Goal: Task Accomplishment & Management: Manage account settings

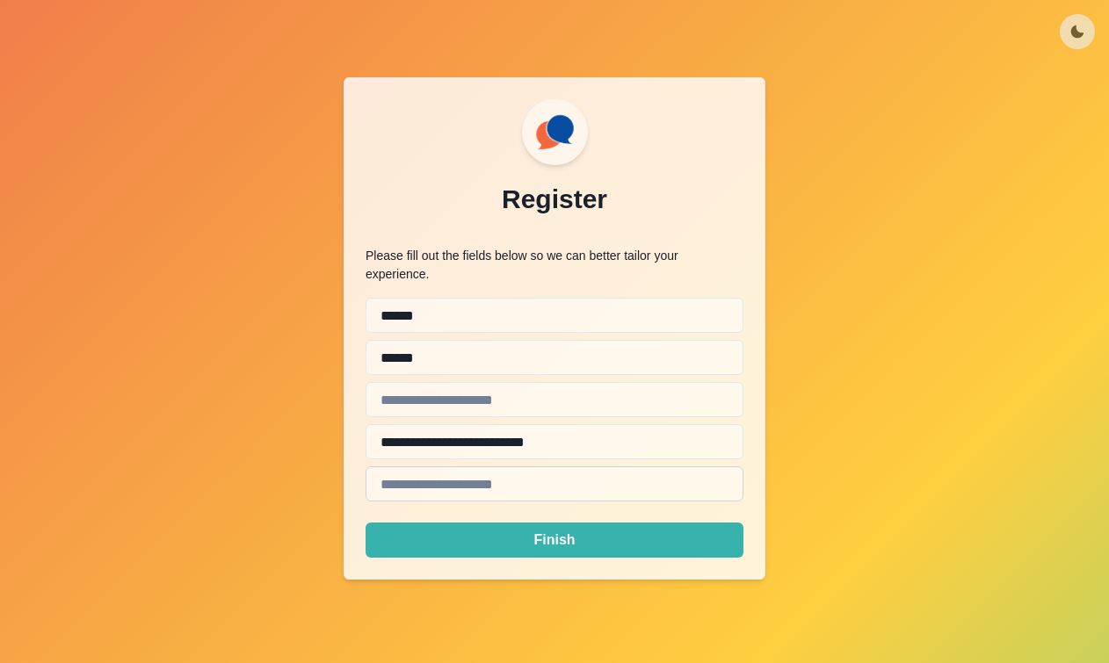
click at [506, 467] on input "email" at bounding box center [555, 484] width 378 height 35
drag, startPoint x: 425, startPoint y: 347, endPoint x: 611, endPoint y: 348, distance: 185.4
click at [611, 424] on input "**********" at bounding box center [555, 441] width 378 height 35
click at [470, 467] on input "email" at bounding box center [555, 484] width 378 height 35
paste input "**********"
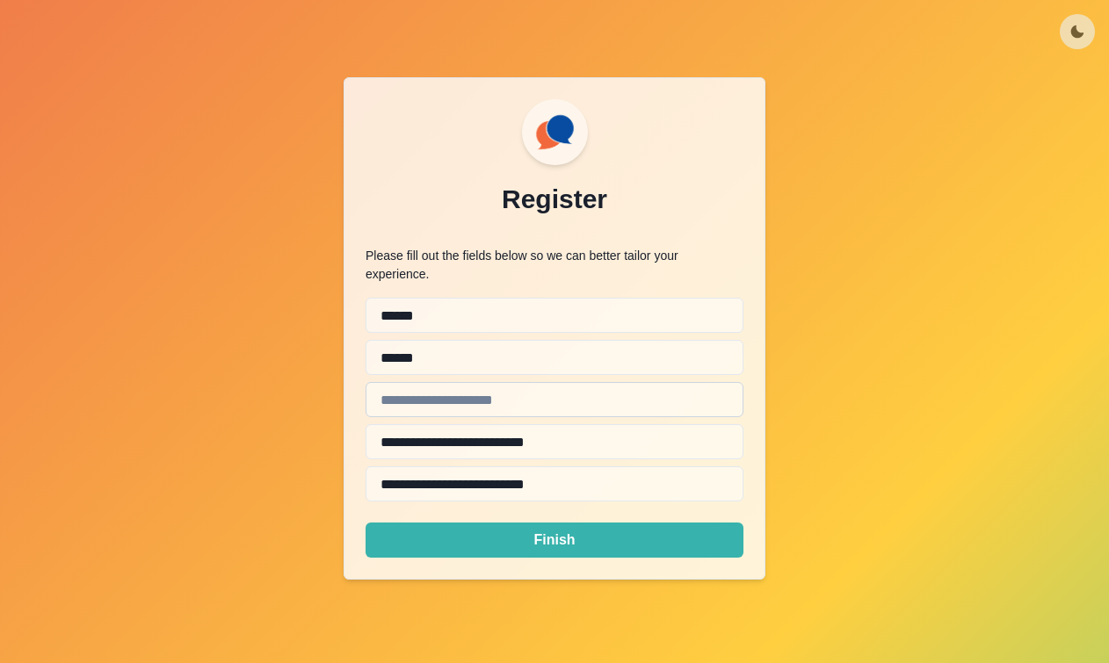
type input "**********"
click at [468, 382] on input "text" at bounding box center [555, 399] width 378 height 35
click at [557, 382] on input "text" at bounding box center [555, 399] width 378 height 35
paste input "**********"
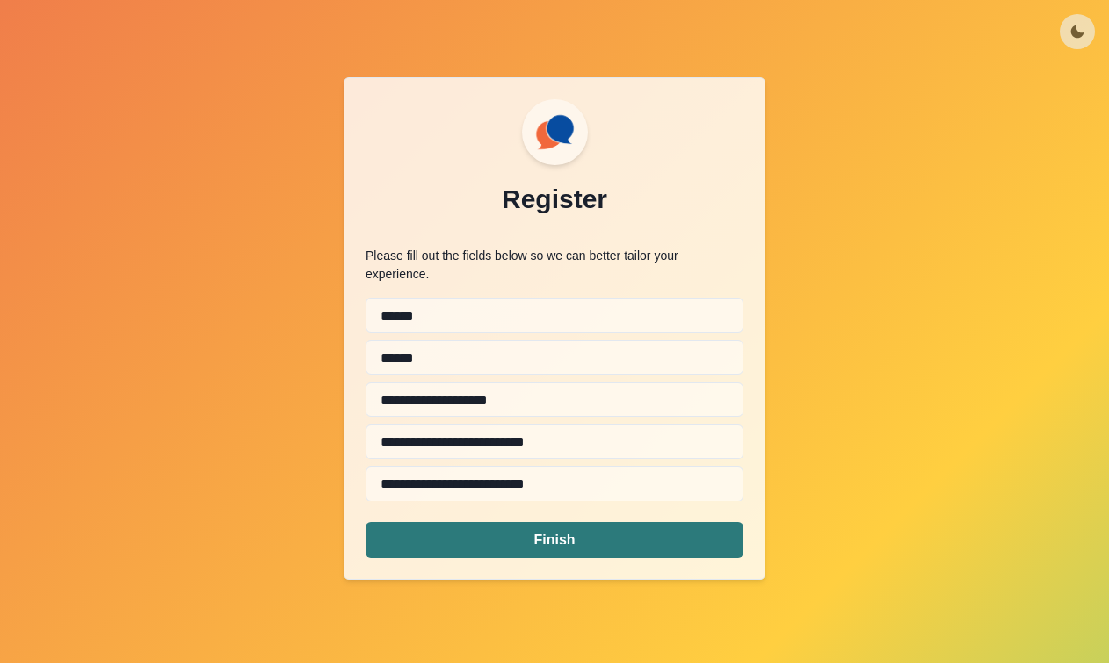
type input "**********"
click at [569, 523] on button "Finish" at bounding box center [555, 540] width 378 height 35
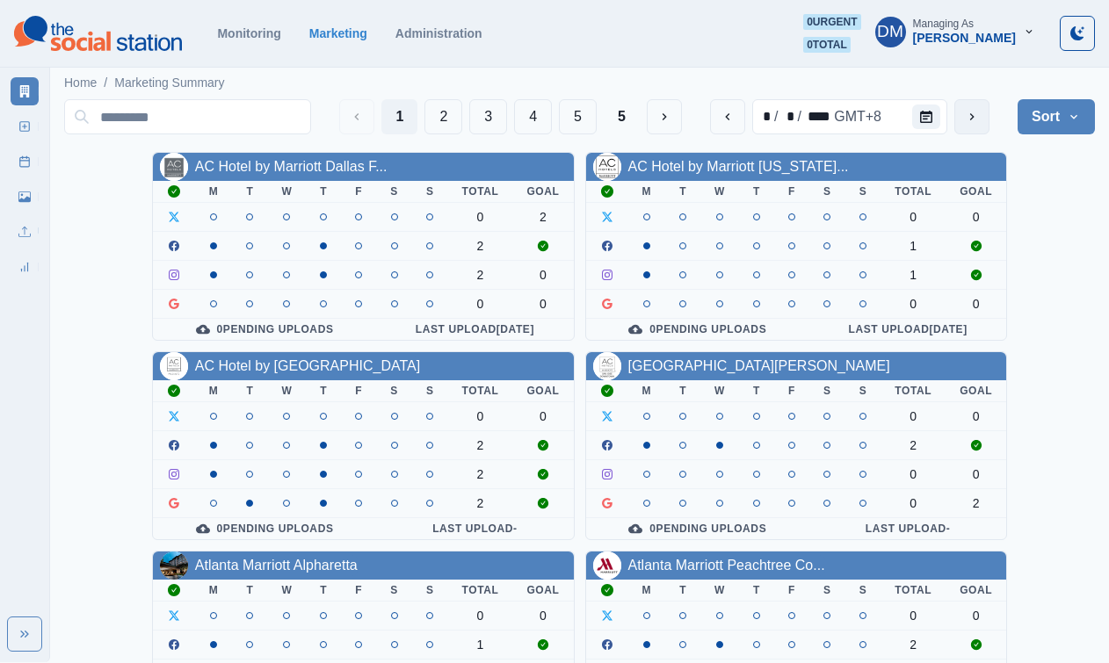
click at [989, 113] on button "next" at bounding box center [971, 116] width 35 height 35
click at [940, 108] on button "Calendar" at bounding box center [926, 117] width 28 height 25
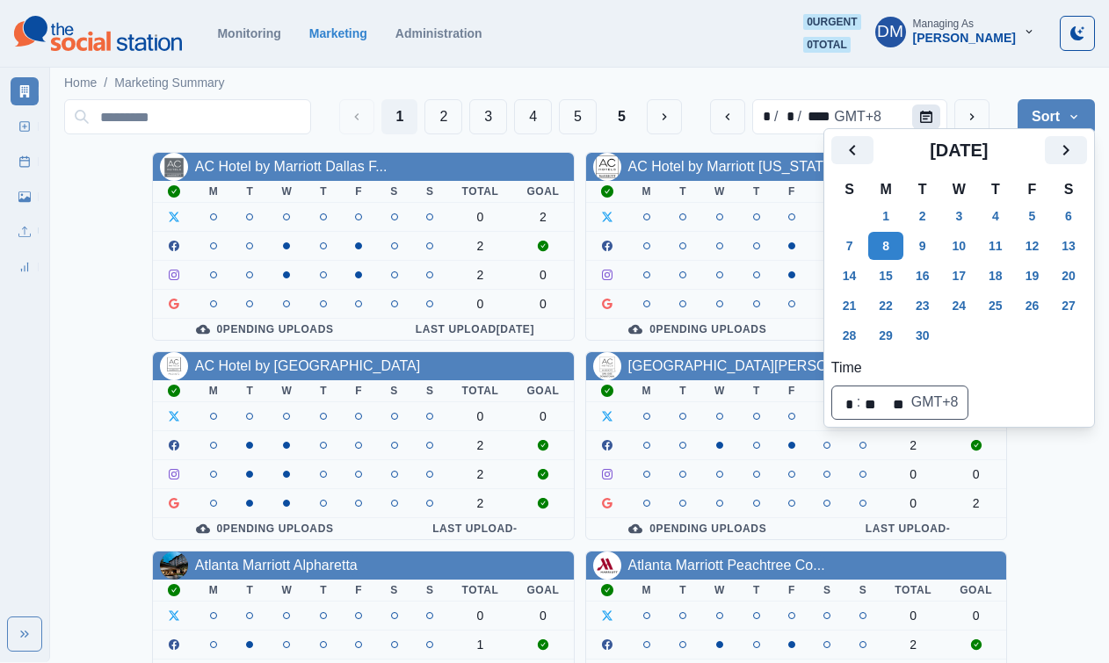
click at [940, 108] on button "Calendar" at bounding box center [926, 117] width 28 height 25
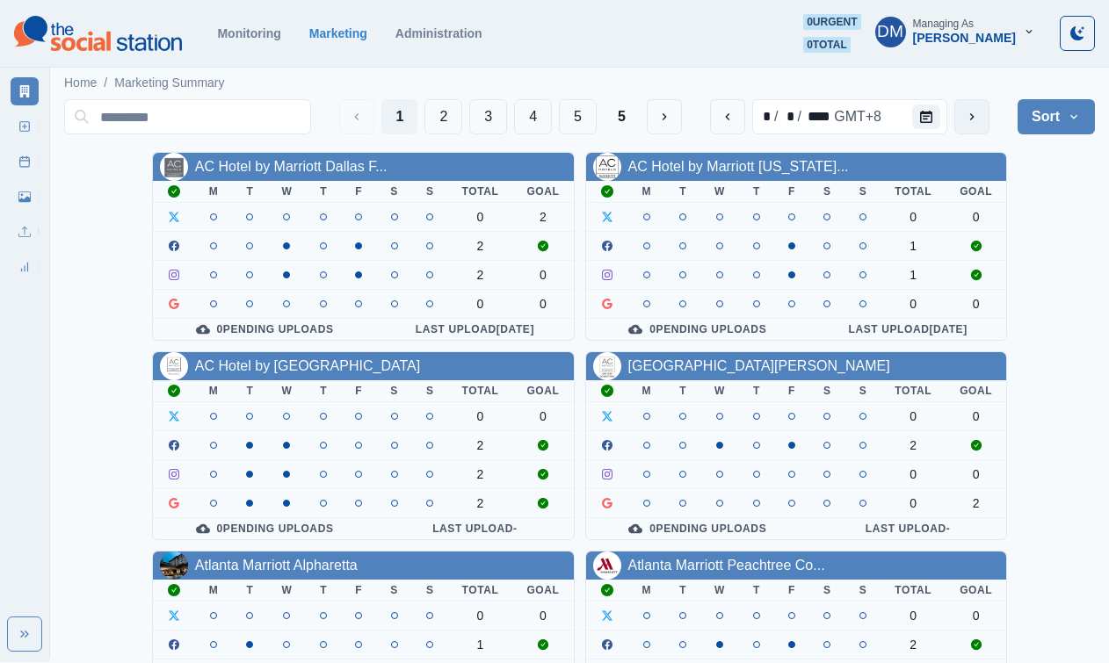
click at [989, 105] on button "next" at bounding box center [971, 116] width 35 height 35
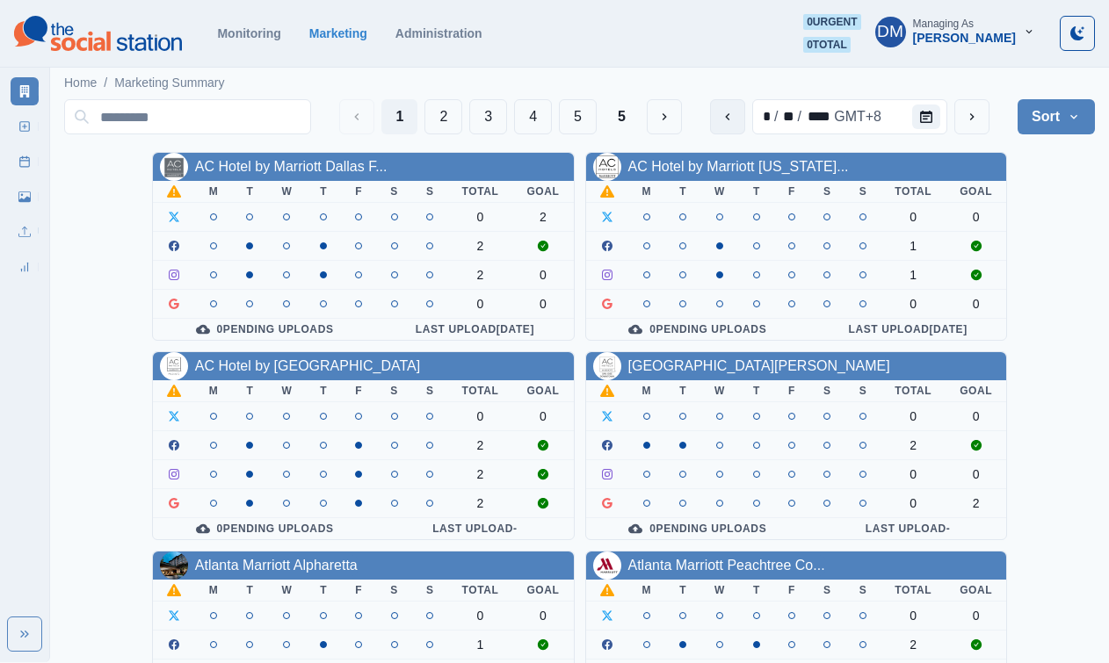
click at [745, 102] on button "previous" at bounding box center [727, 116] width 35 height 35
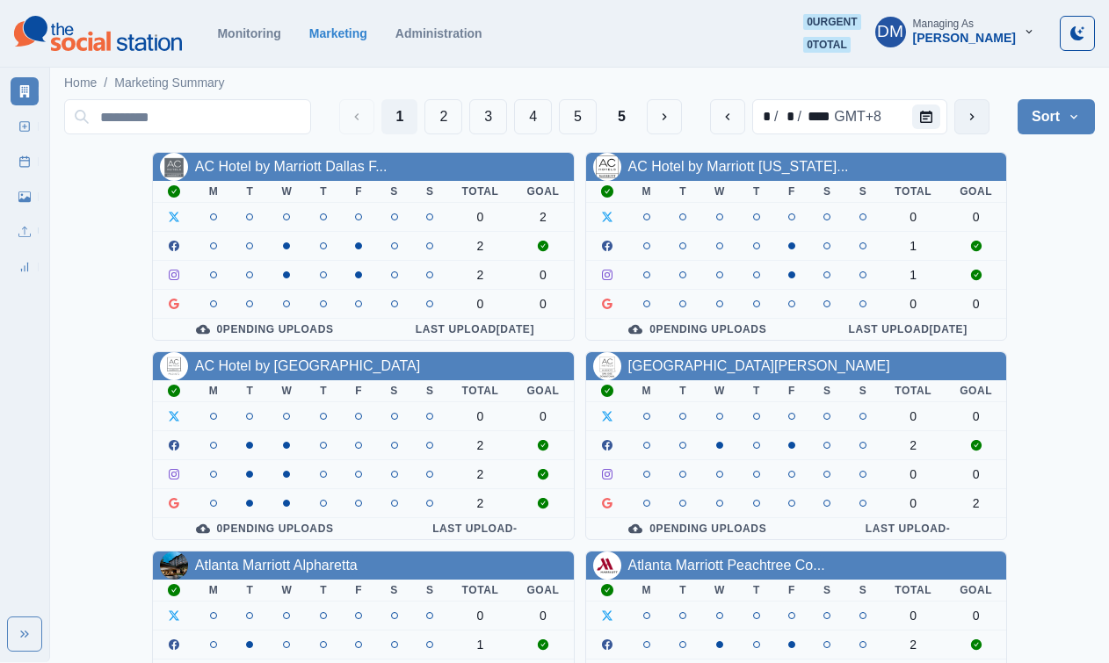
click at [979, 110] on icon "next" at bounding box center [972, 117] width 14 height 14
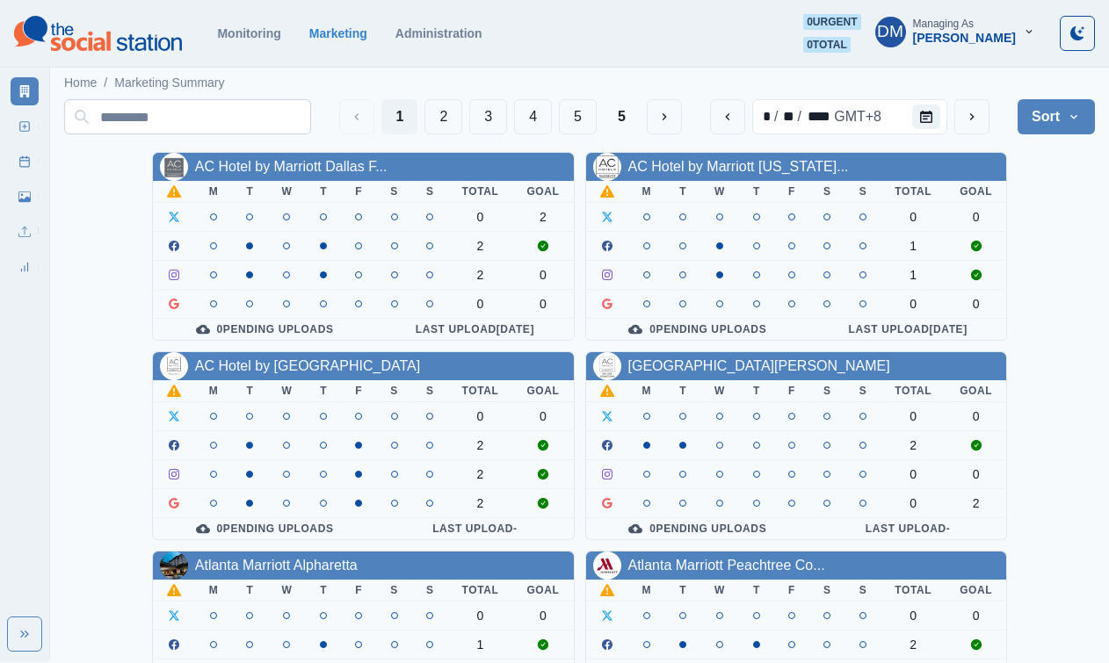
click at [311, 109] on input at bounding box center [187, 116] width 247 height 35
paste input "*"
type input "*"
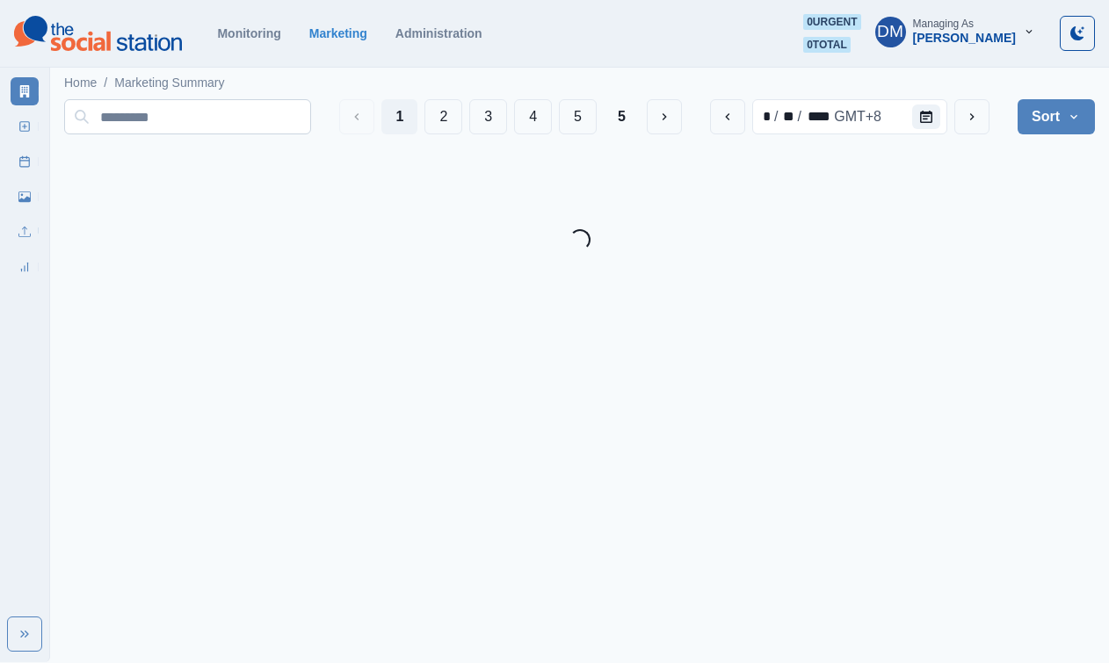
paste input "*"
type input "*"
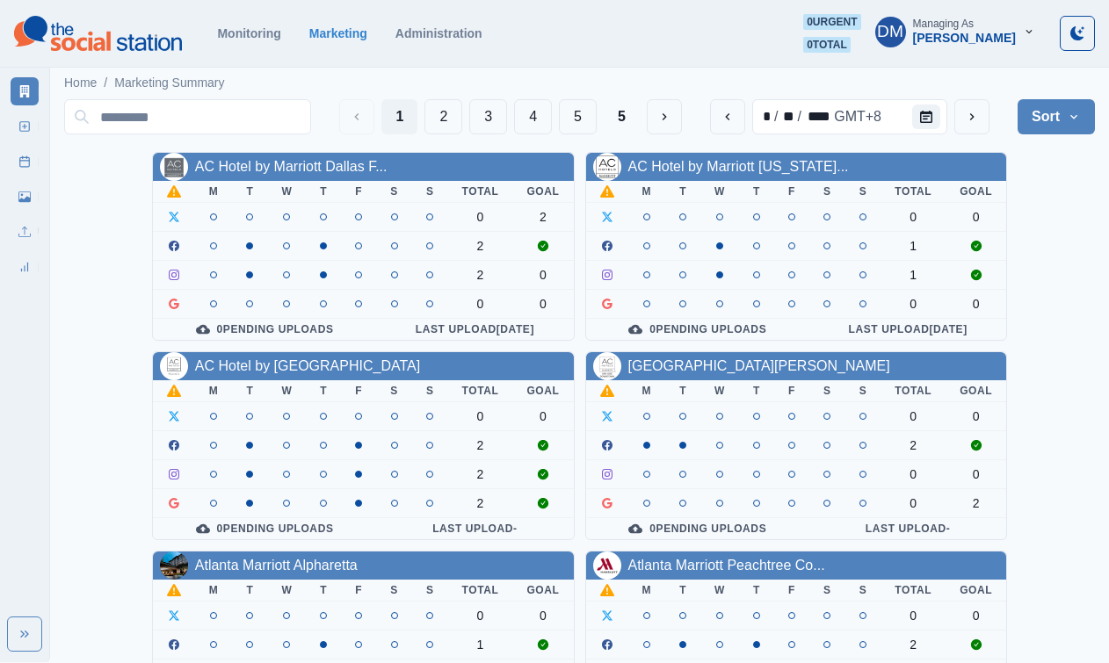
paste input "**********"
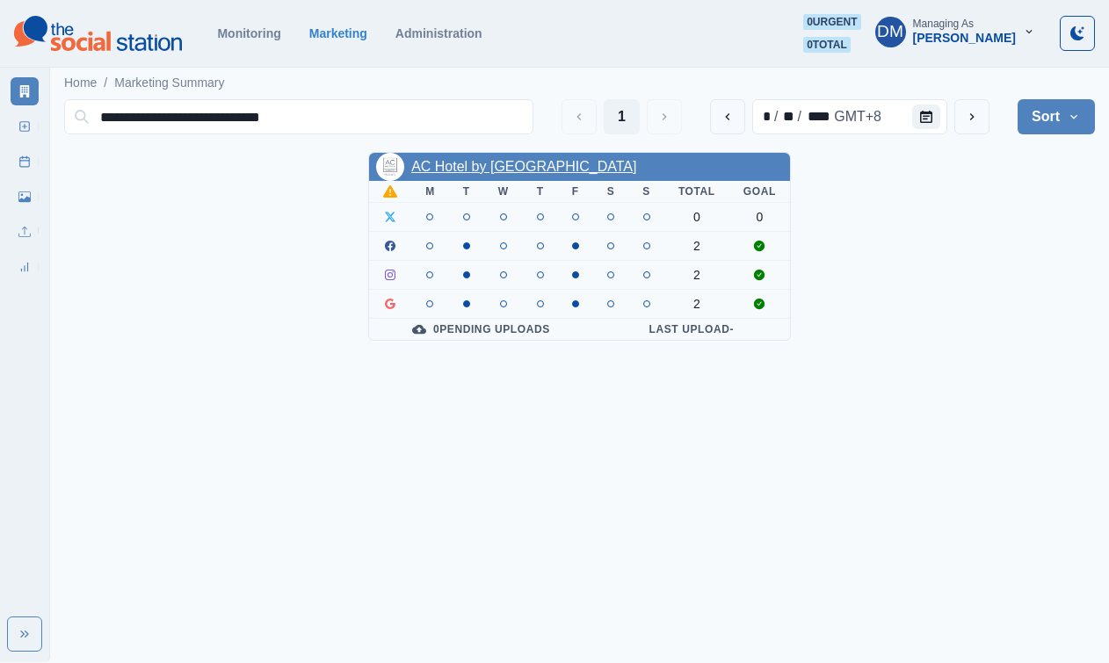
type input "**********"
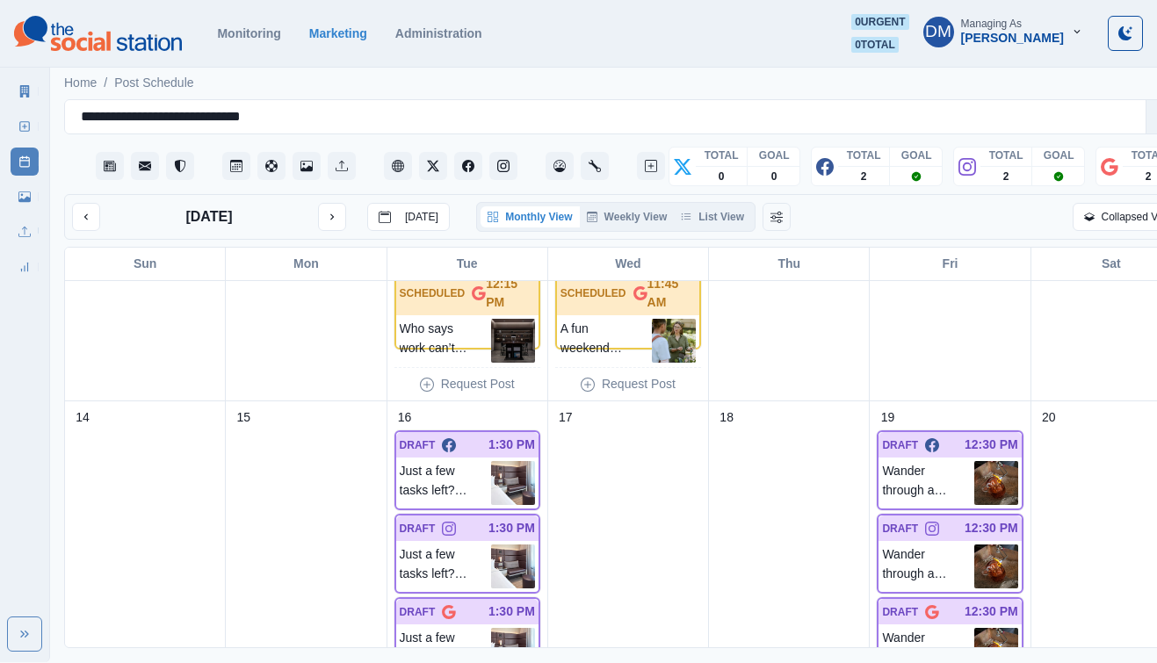
scroll to position [547, 0]
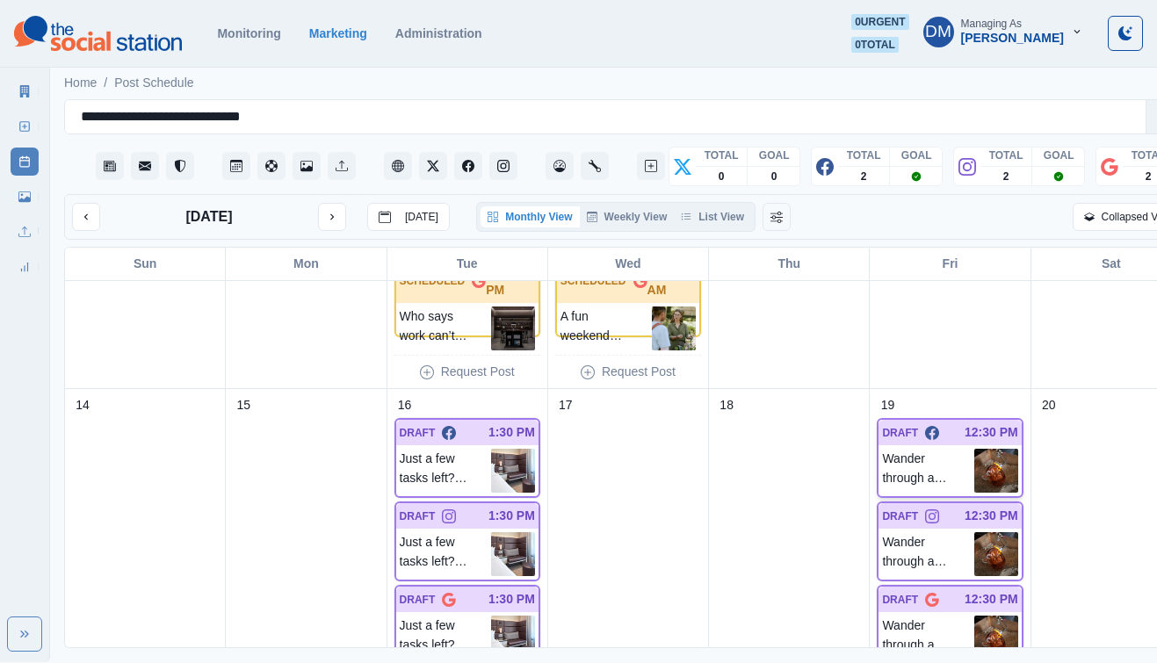
click at [974, 449] on img at bounding box center [996, 471] width 44 height 44
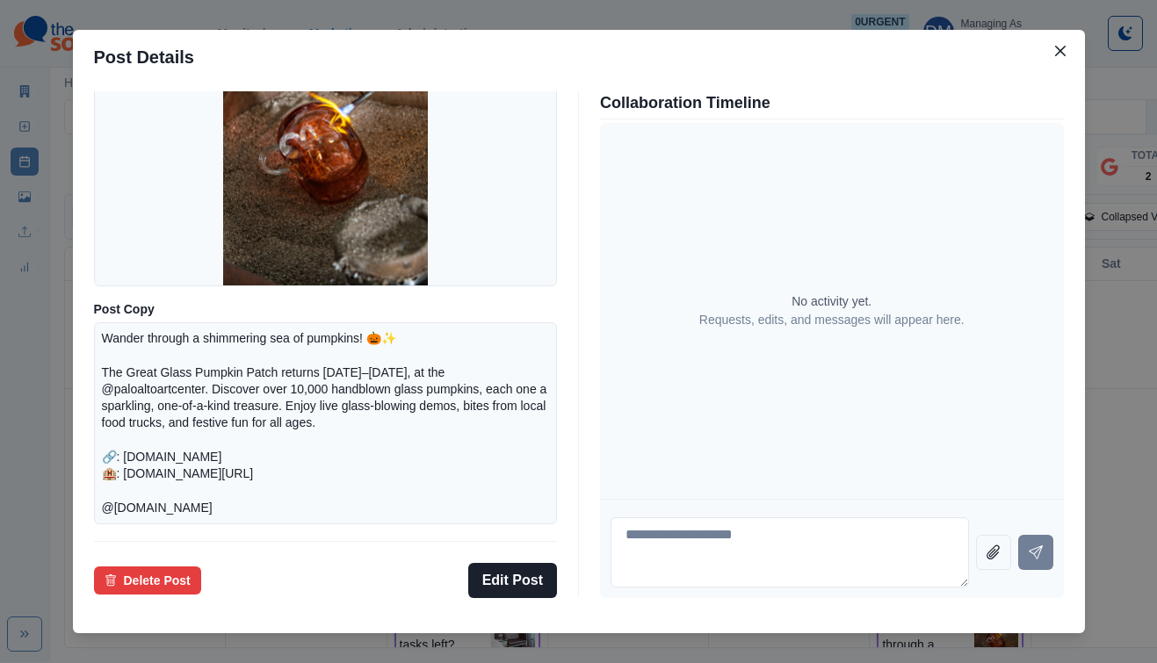
scroll to position [243, 0]
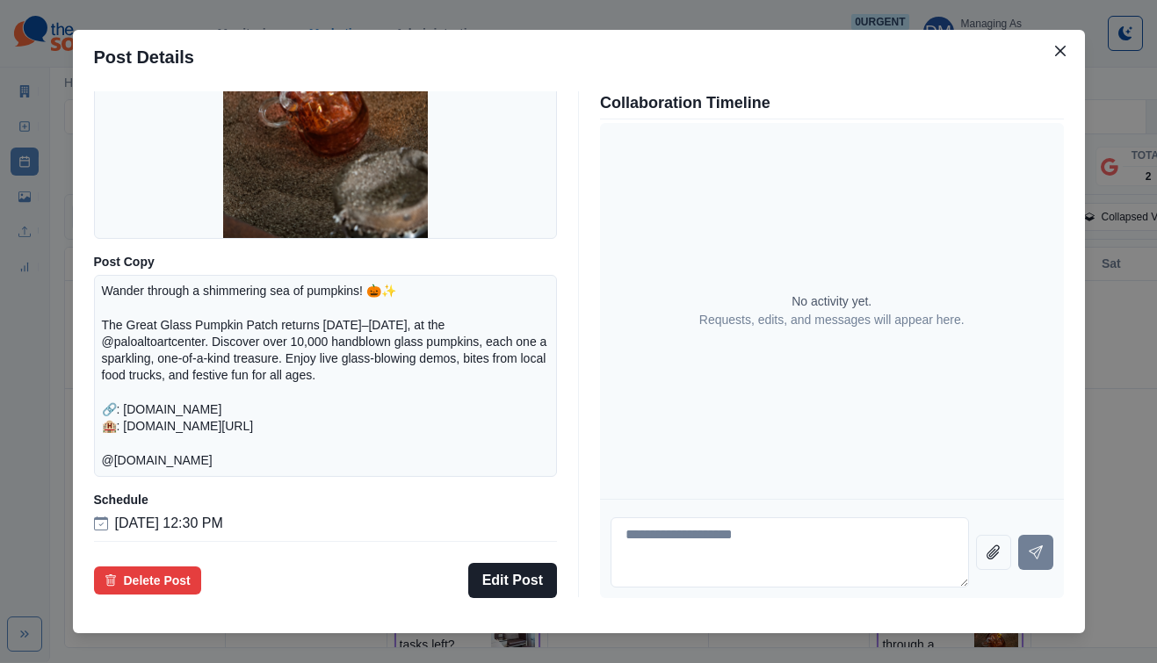
click at [163, 329] on div "Post Details Facebook Draft Media Post Copy Wander through a shimmering sea of …" at bounding box center [578, 331] width 1157 height 663
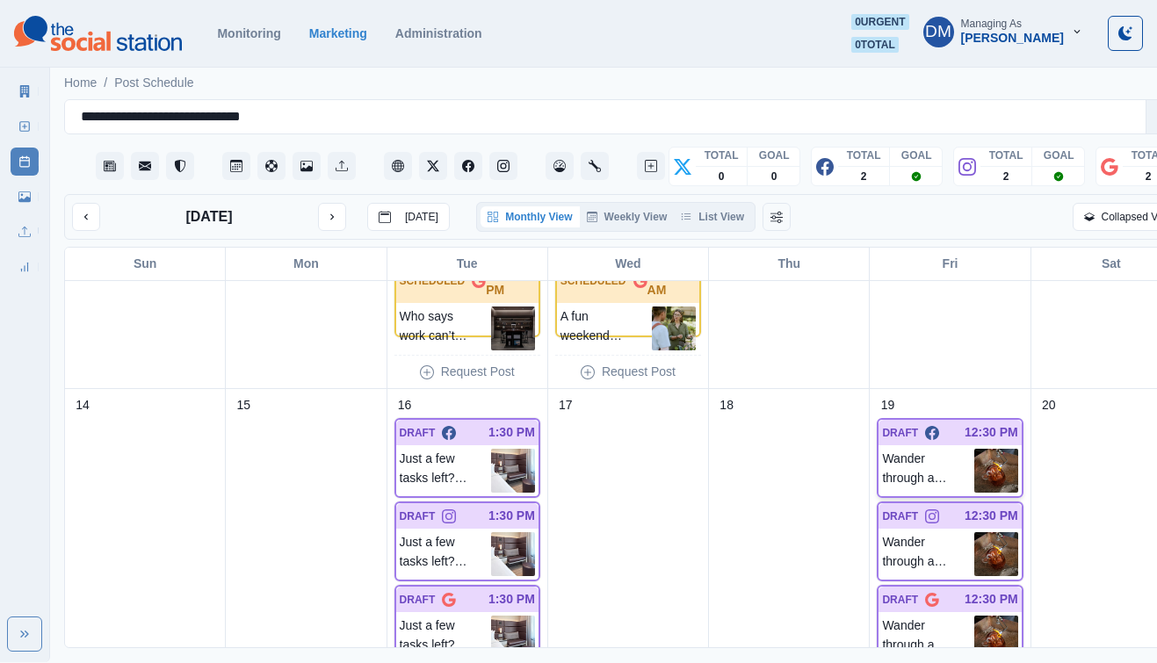
click at [974, 449] on img at bounding box center [996, 471] width 44 height 44
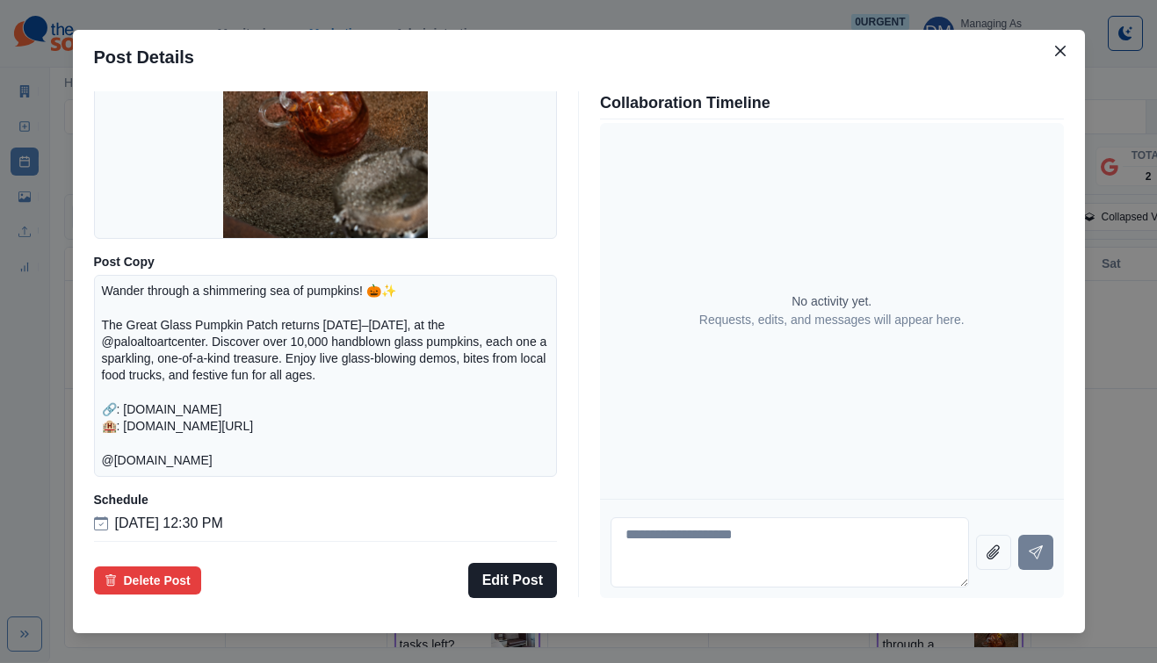
click at [170, 380] on div "Post Details Facebook Draft Media Post Copy Wander through a shimmering sea of …" at bounding box center [578, 331] width 1157 height 663
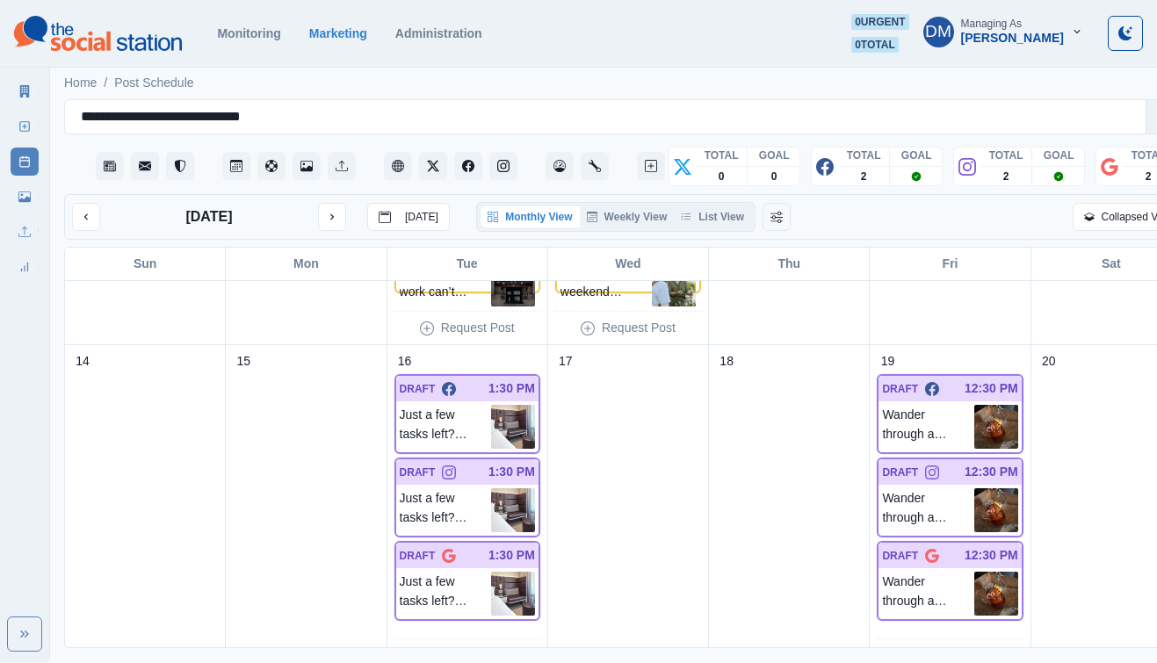
scroll to position [253, 0]
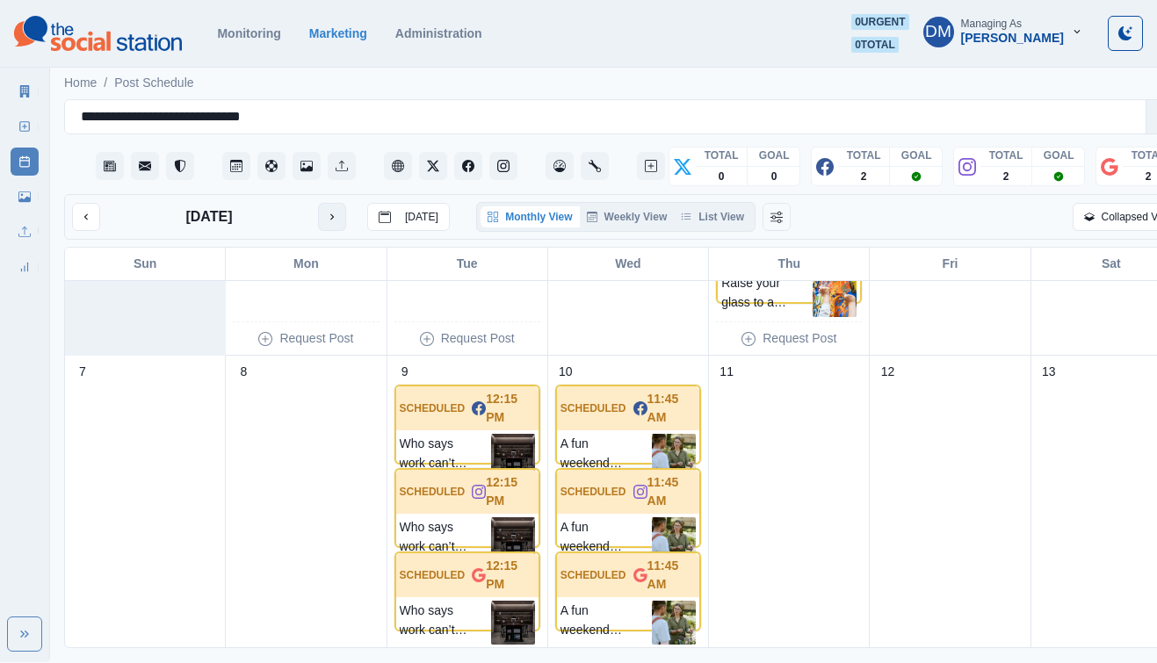
click at [318, 203] on button "next month" at bounding box center [332, 217] width 28 height 28
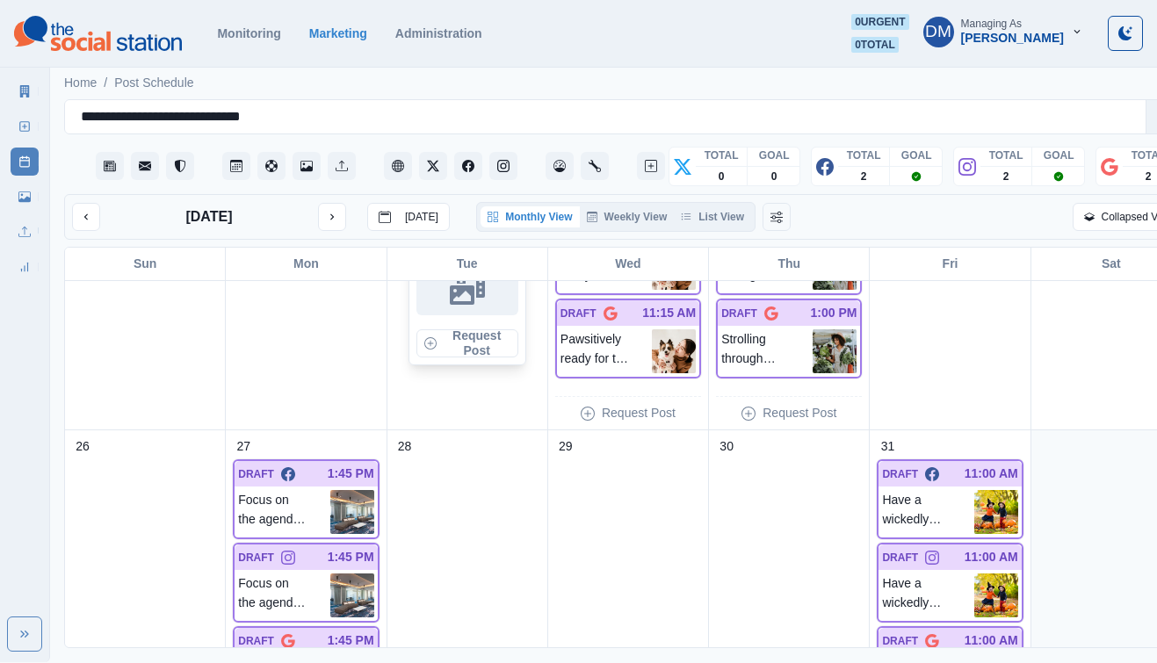
scroll to position [1272, 0]
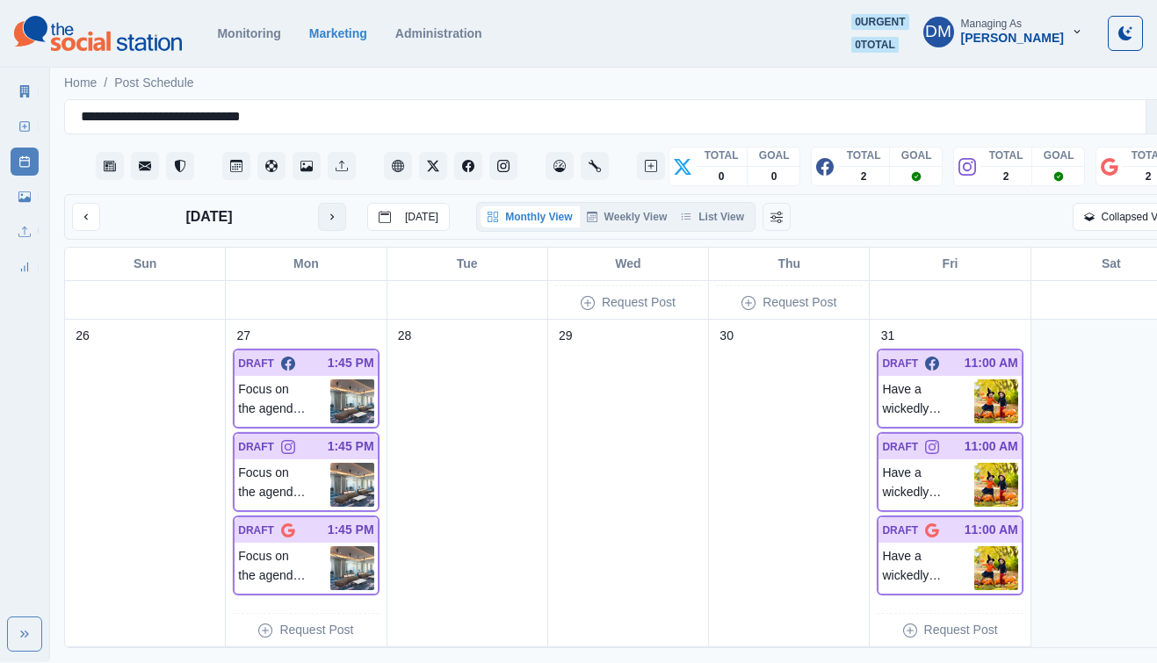
click at [318, 203] on button "next month" at bounding box center [332, 217] width 28 height 28
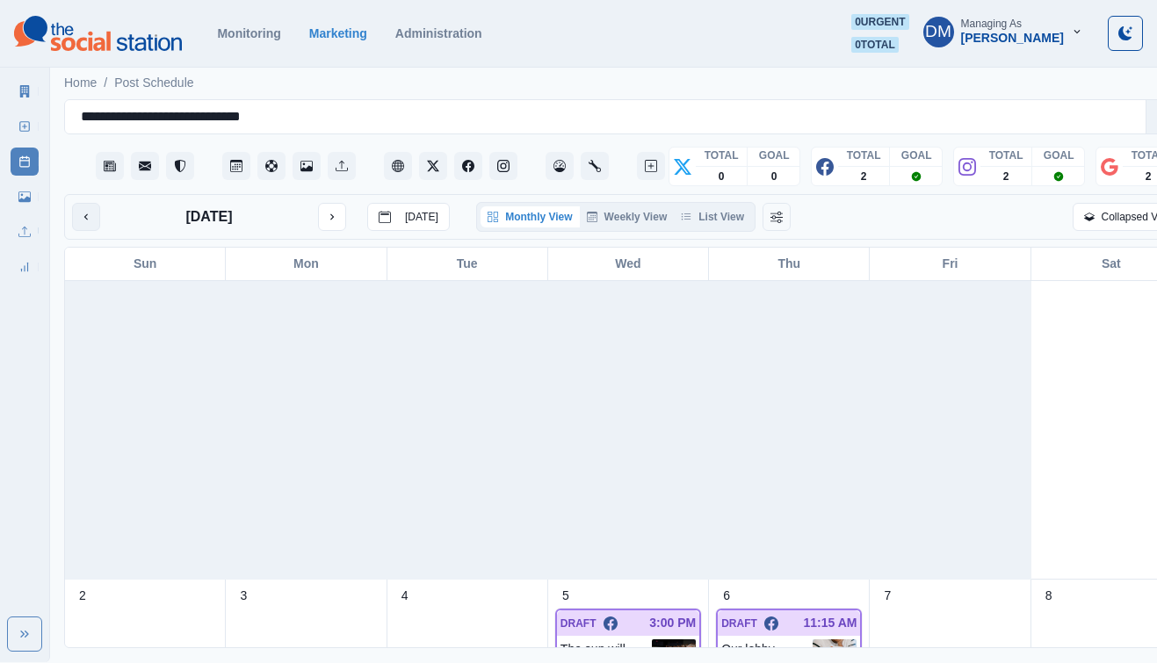
click at [82, 203] on button "previous month" at bounding box center [86, 217] width 28 height 28
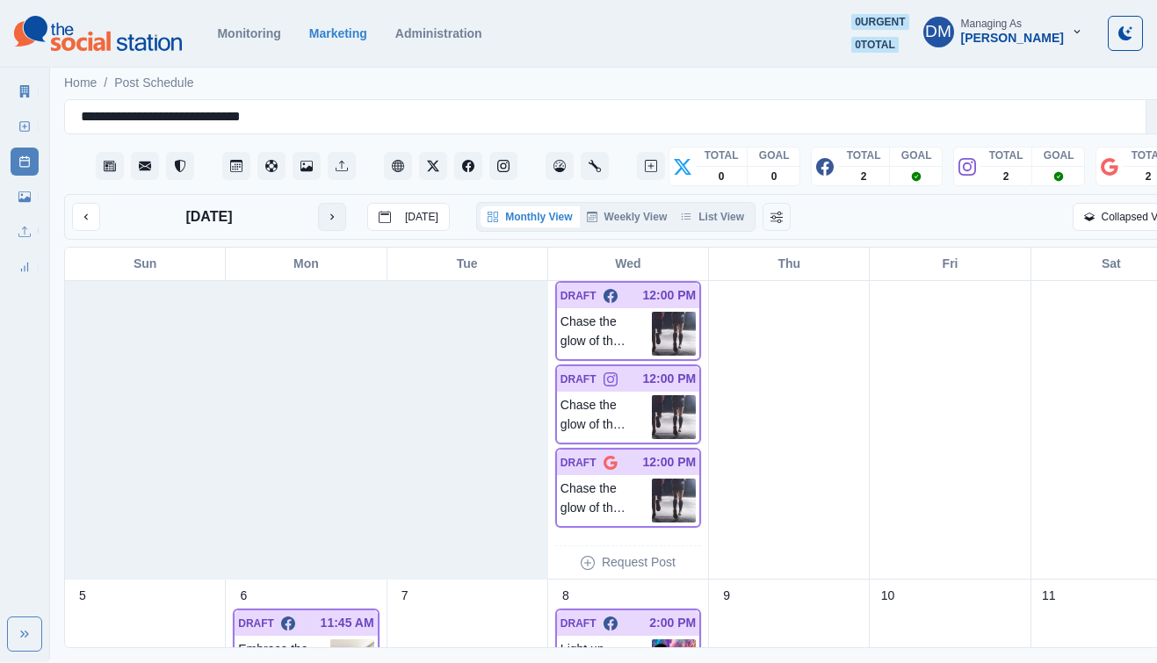
click at [326, 211] on icon "next month" at bounding box center [332, 217] width 12 height 12
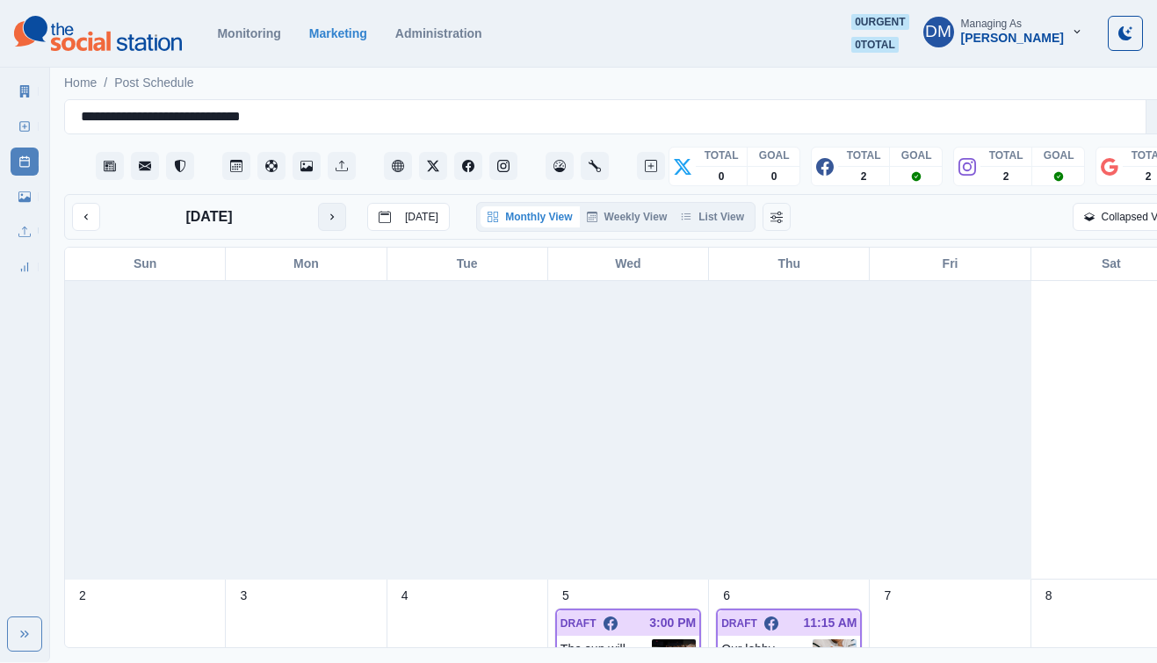
click at [326, 211] on icon "next month" at bounding box center [332, 217] width 12 height 12
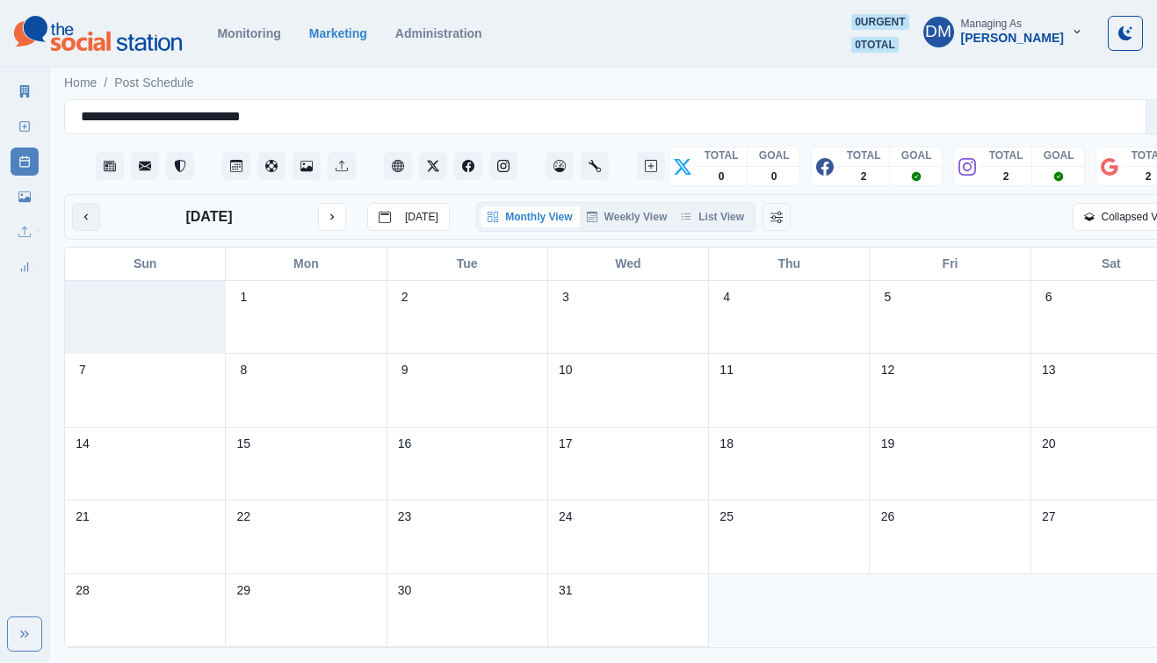
click at [72, 203] on button "previous month" at bounding box center [86, 217] width 28 height 28
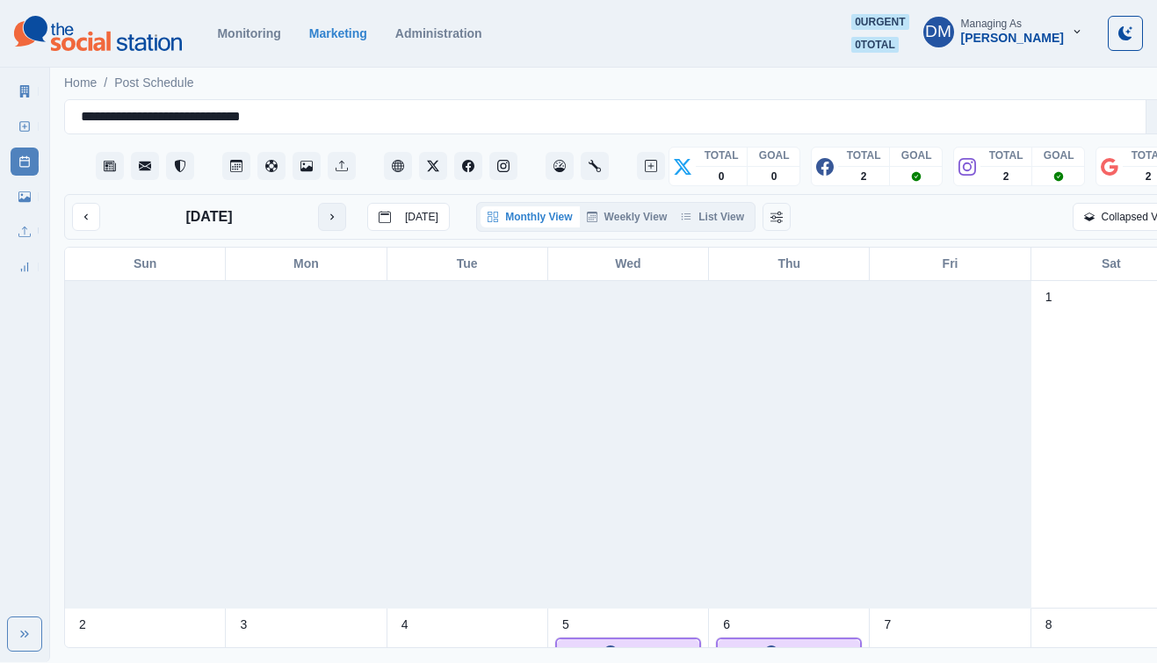
click at [326, 211] on icon "next month" at bounding box center [332, 217] width 12 height 12
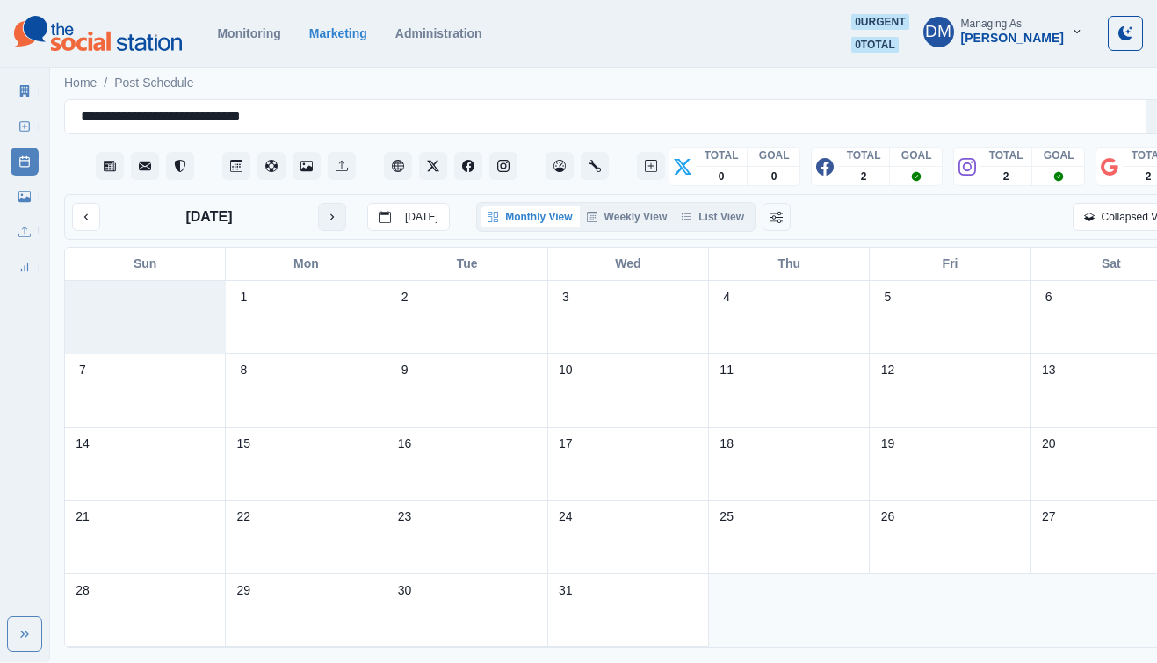
click at [326, 211] on icon "next month" at bounding box center [332, 217] width 12 height 12
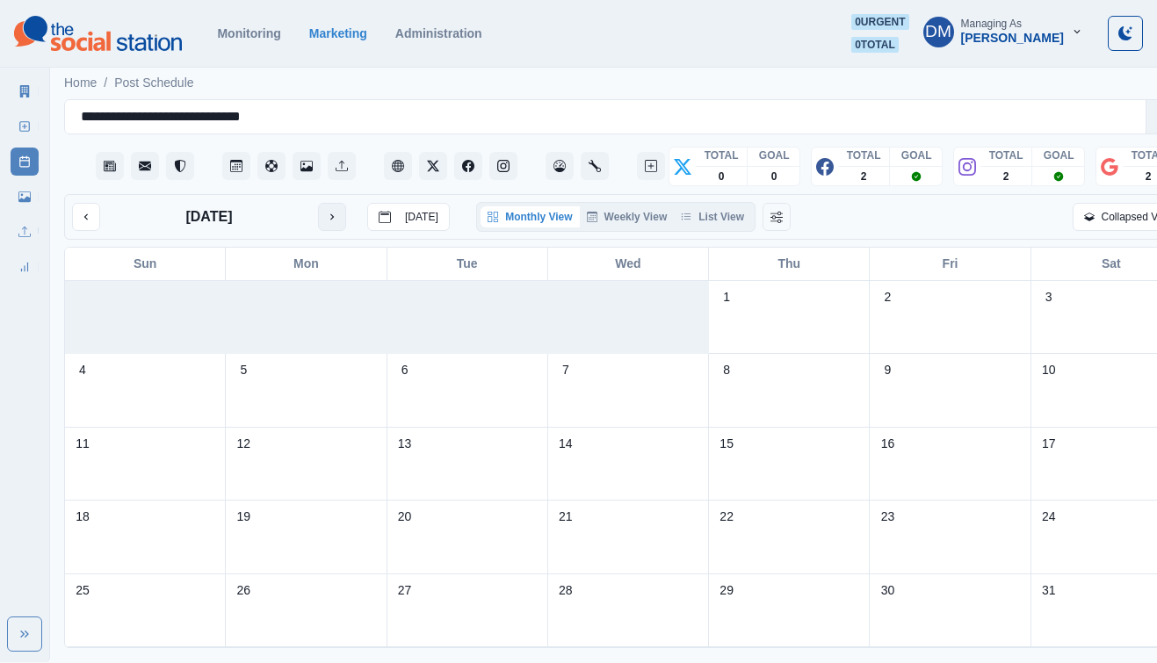
click at [326, 211] on icon "next month" at bounding box center [332, 217] width 12 height 12
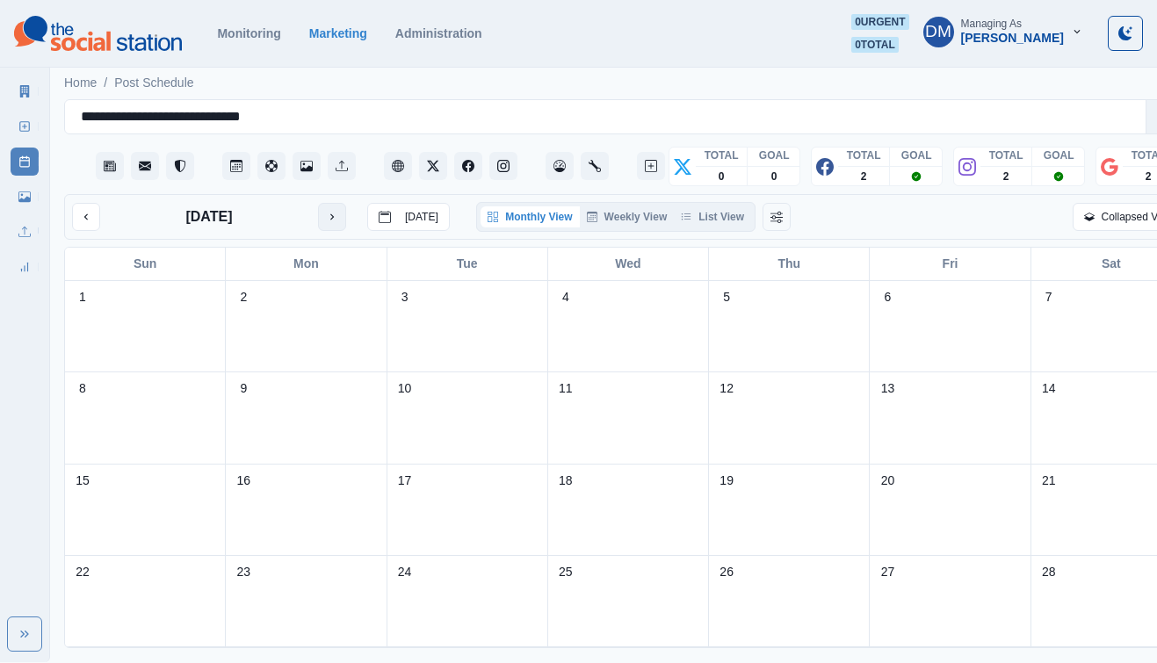
click at [326, 211] on icon "next month" at bounding box center [332, 217] width 12 height 12
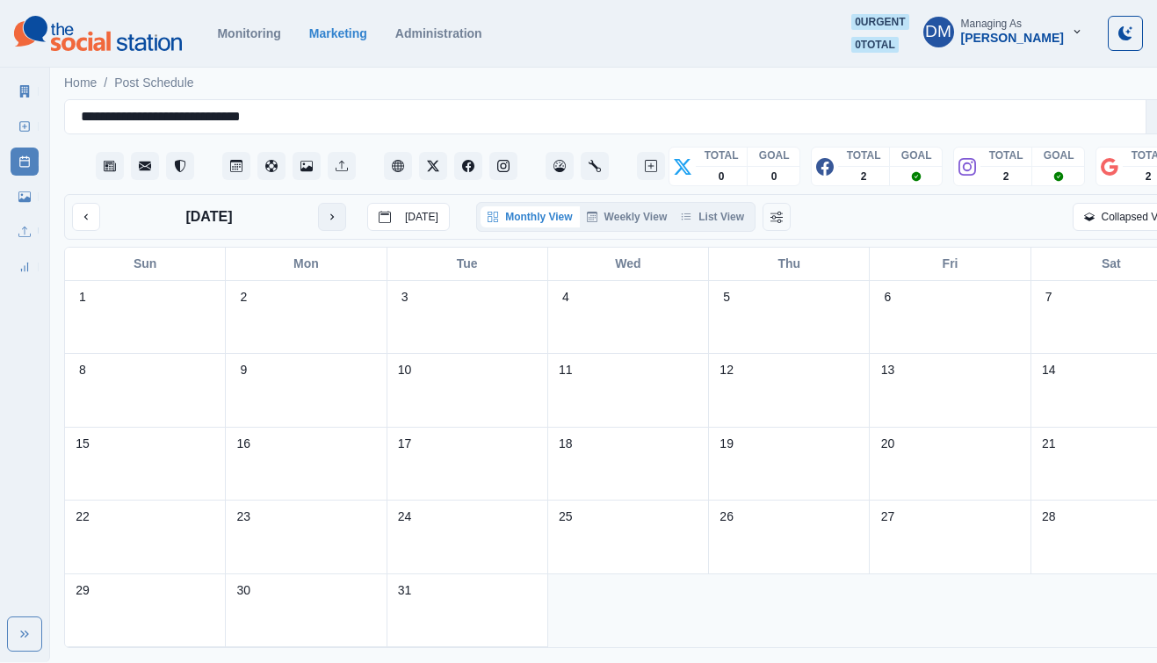
click at [326, 211] on icon "next month" at bounding box center [332, 217] width 12 height 12
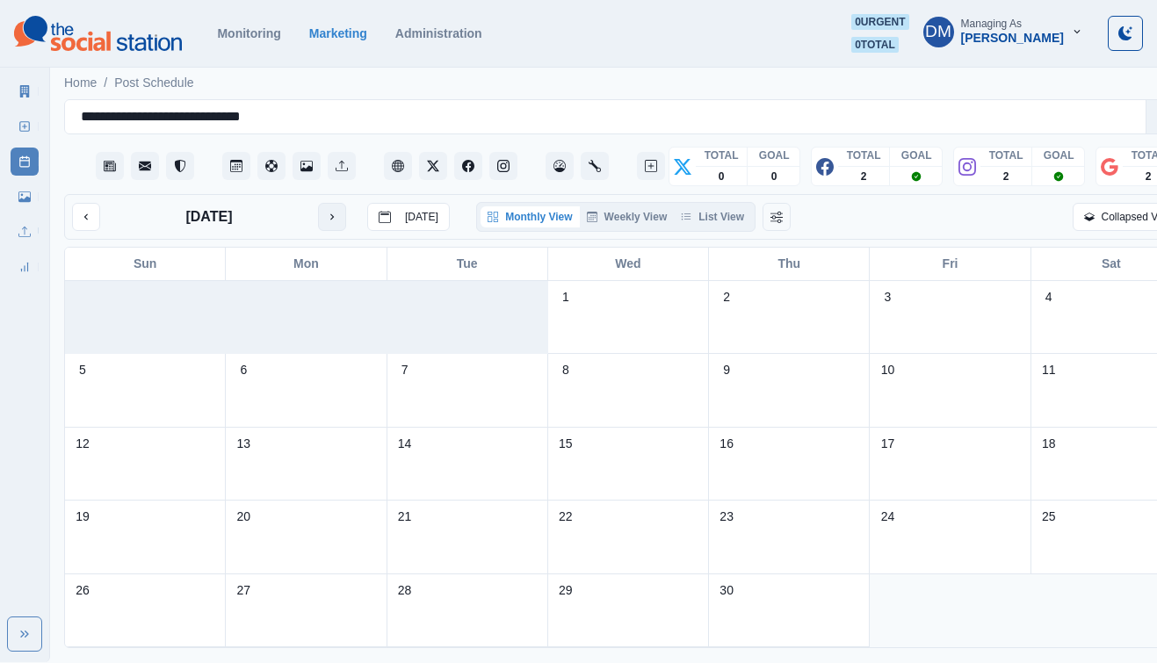
click at [326, 211] on icon "next month" at bounding box center [332, 217] width 12 height 12
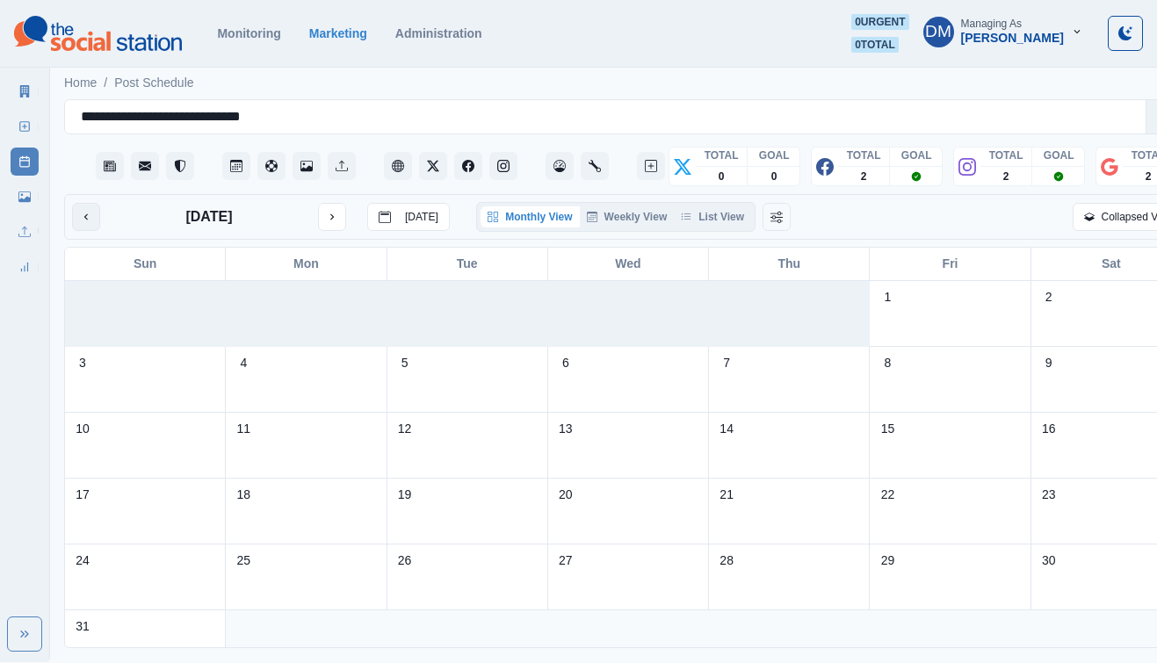
click at [84, 214] on icon "previous month" at bounding box center [86, 217] width 4 height 6
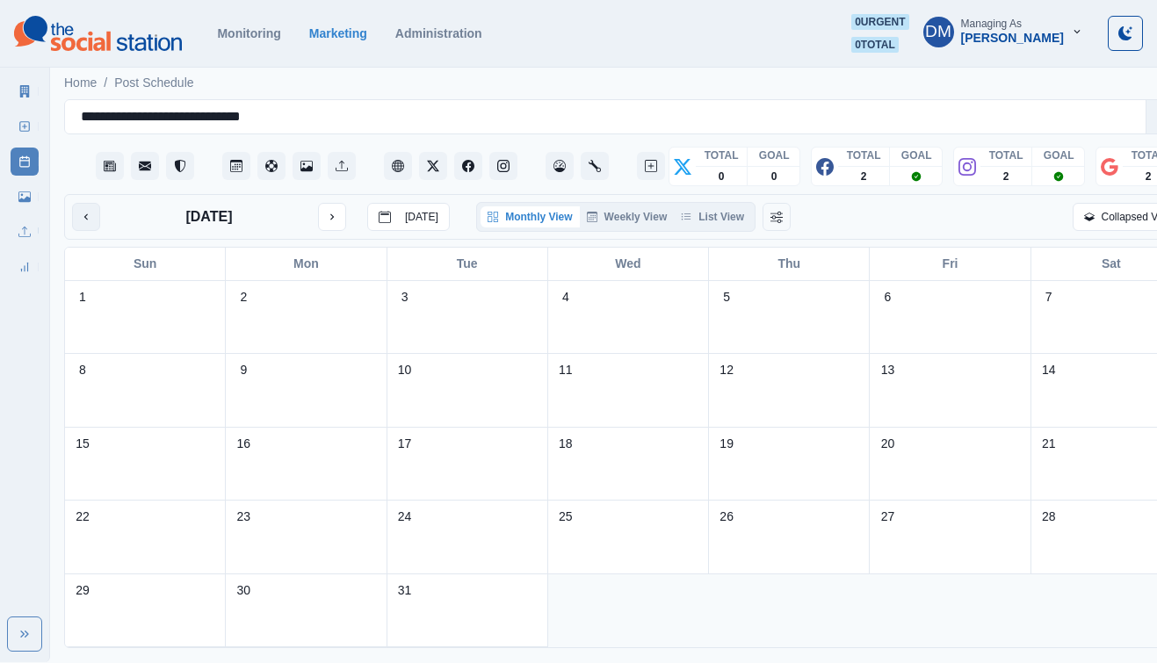
click at [84, 214] on icon "previous month" at bounding box center [86, 217] width 4 height 6
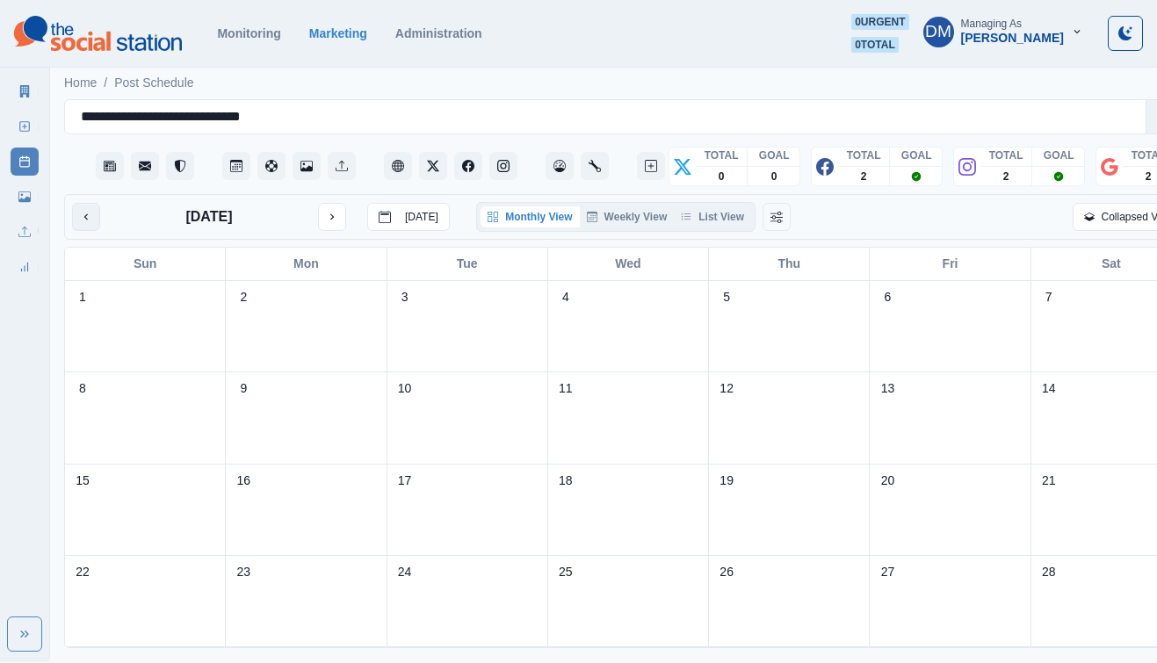
click at [84, 214] on icon "previous month" at bounding box center [86, 217] width 4 height 6
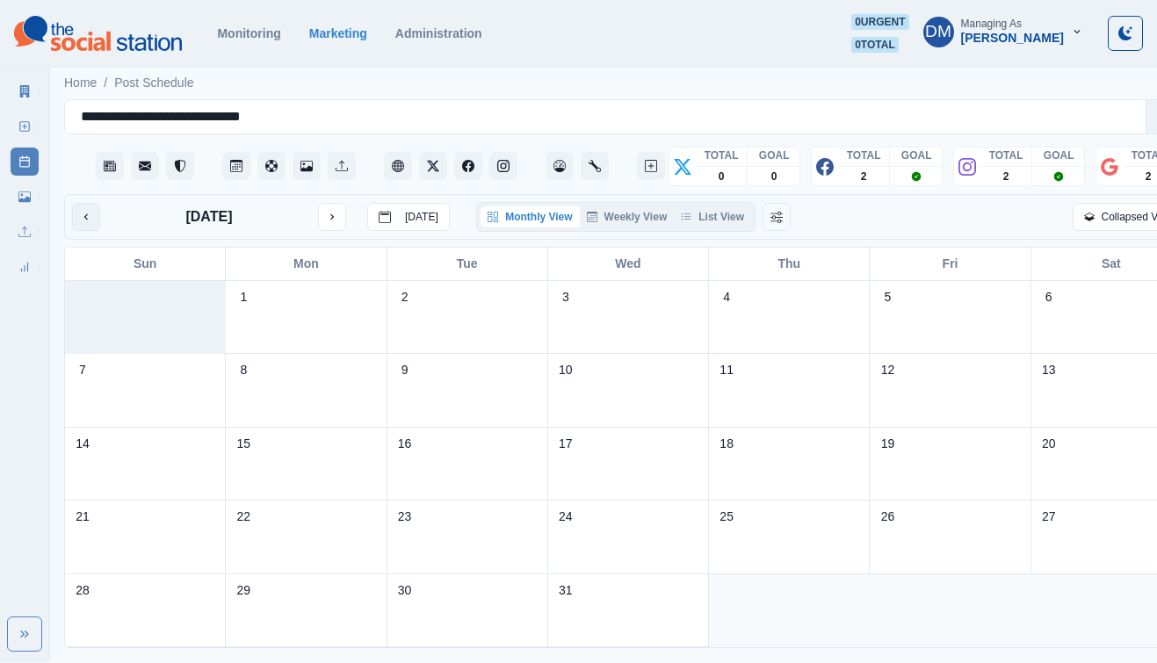
click at [84, 214] on icon "previous month" at bounding box center [86, 217] width 4 height 6
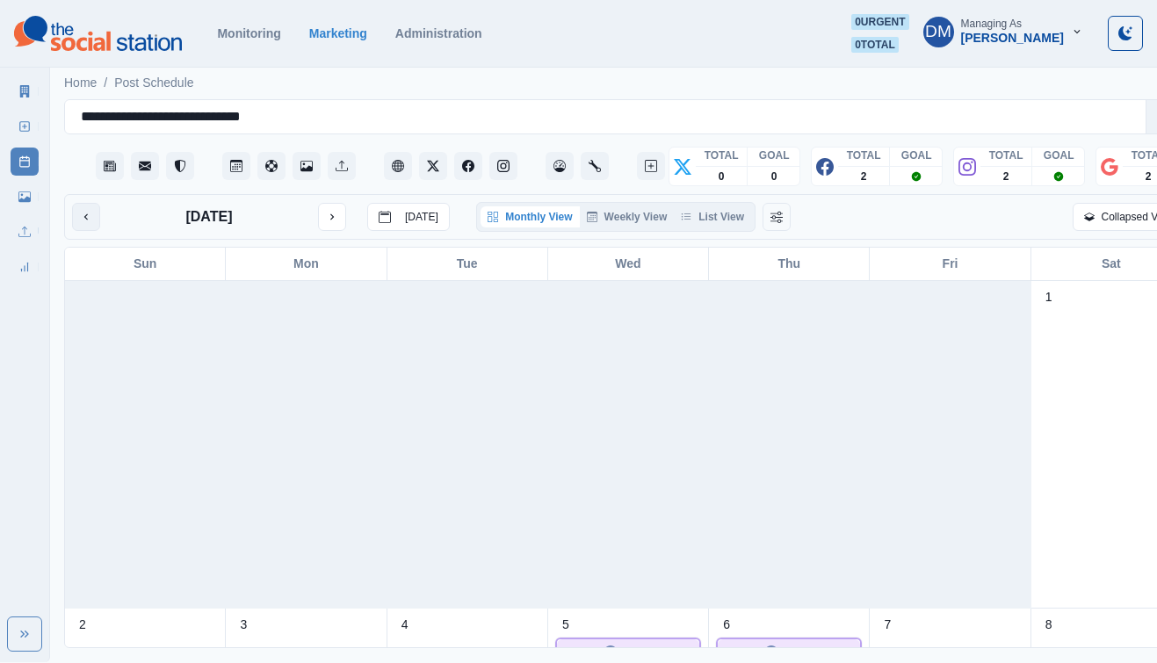
click at [84, 214] on icon "previous month" at bounding box center [86, 217] width 4 height 6
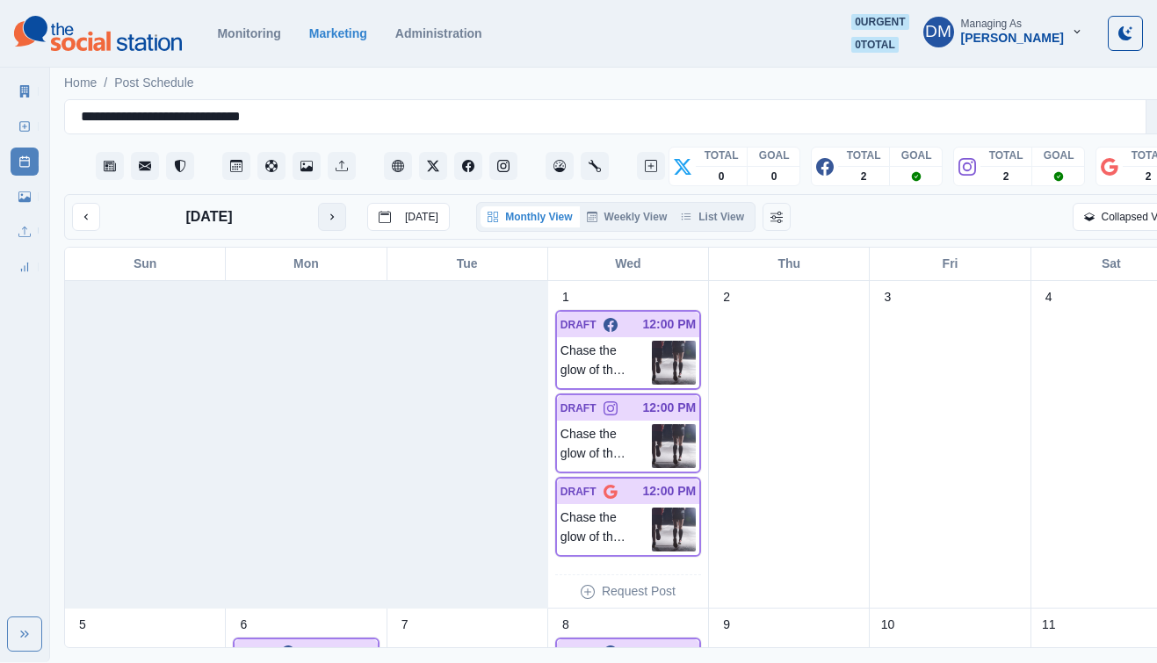
click at [326, 211] on icon "next month" at bounding box center [332, 217] width 12 height 12
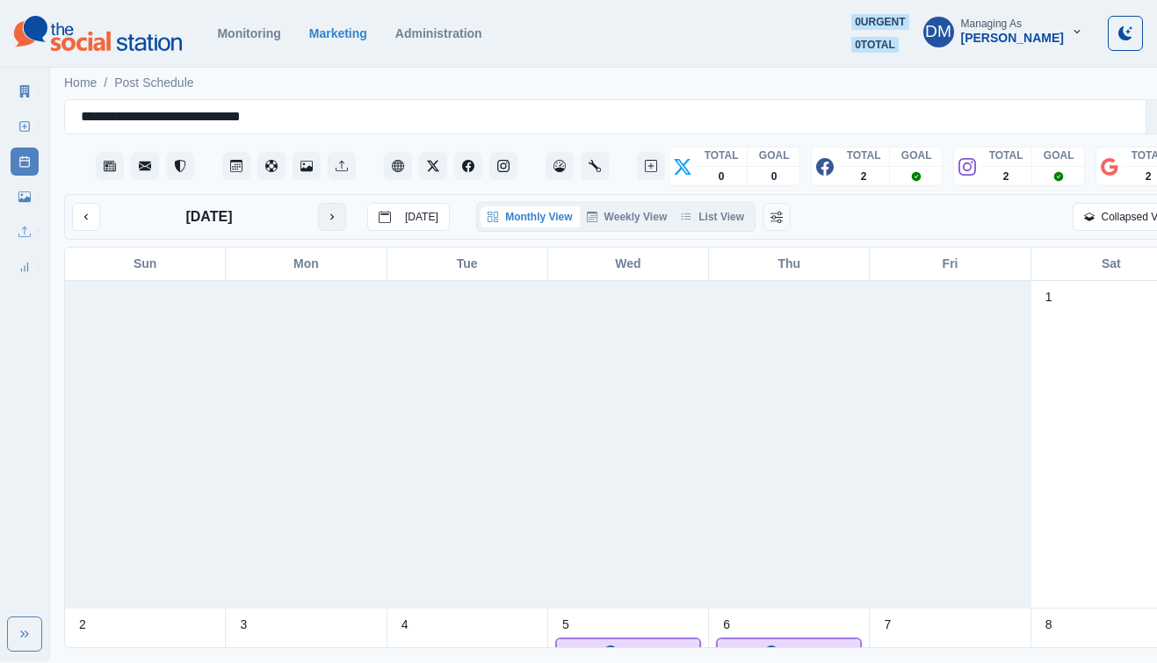
click at [330, 214] on icon "next month" at bounding box center [332, 217] width 4 height 6
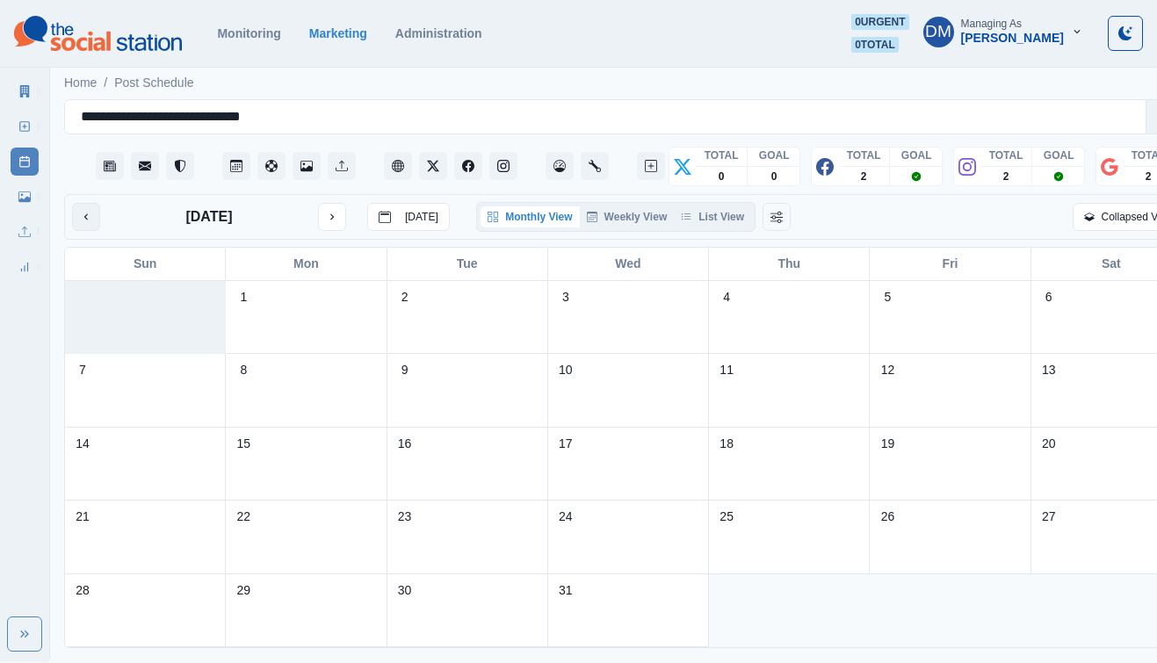
click at [86, 203] on button "previous month" at bounding box center [86, 217] width 28 height 28
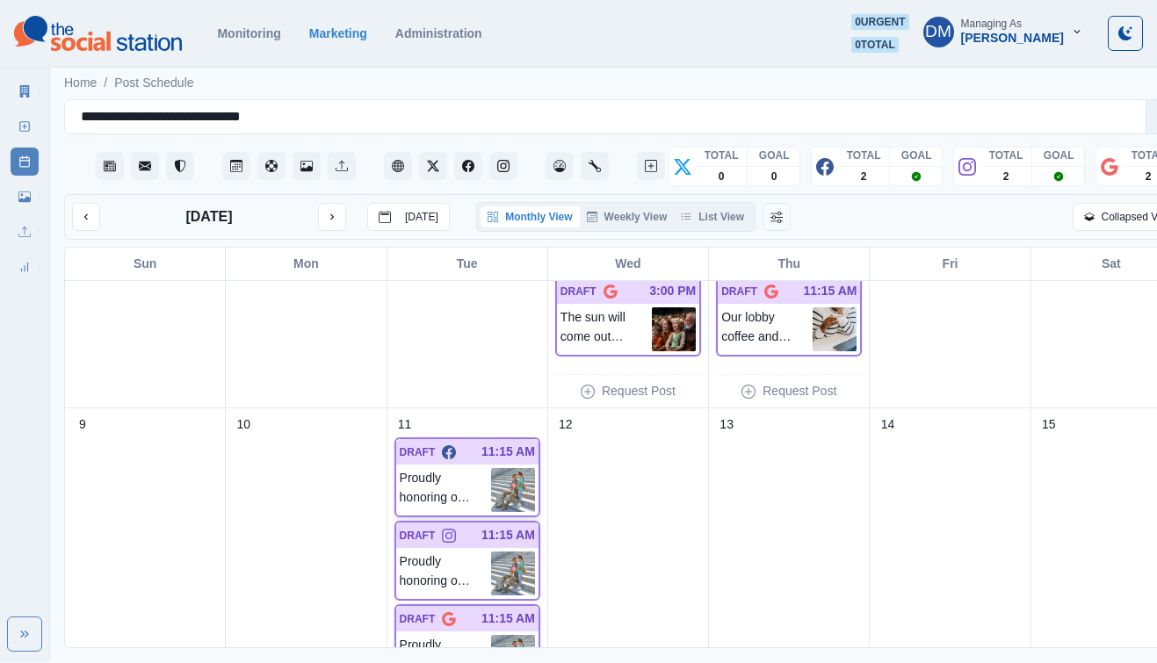
scroll to position [530, 0]
click at [284, 105] on div "**********" at bounding box center [605, 117] width 1049 height 25
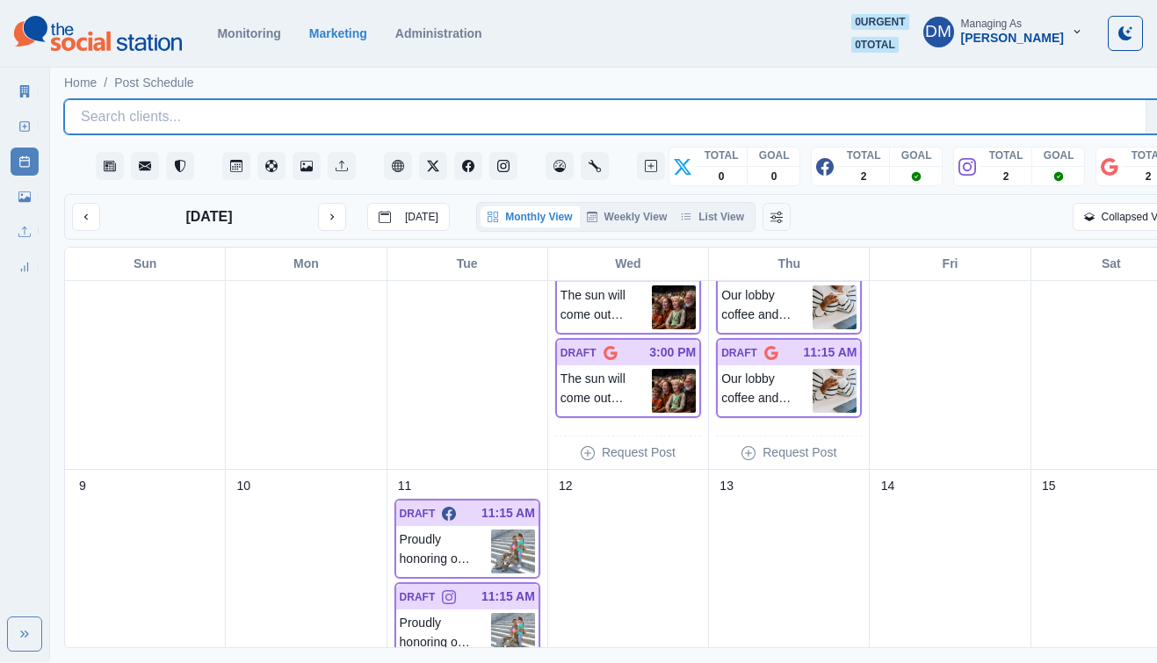
scroll to position [483, 0]
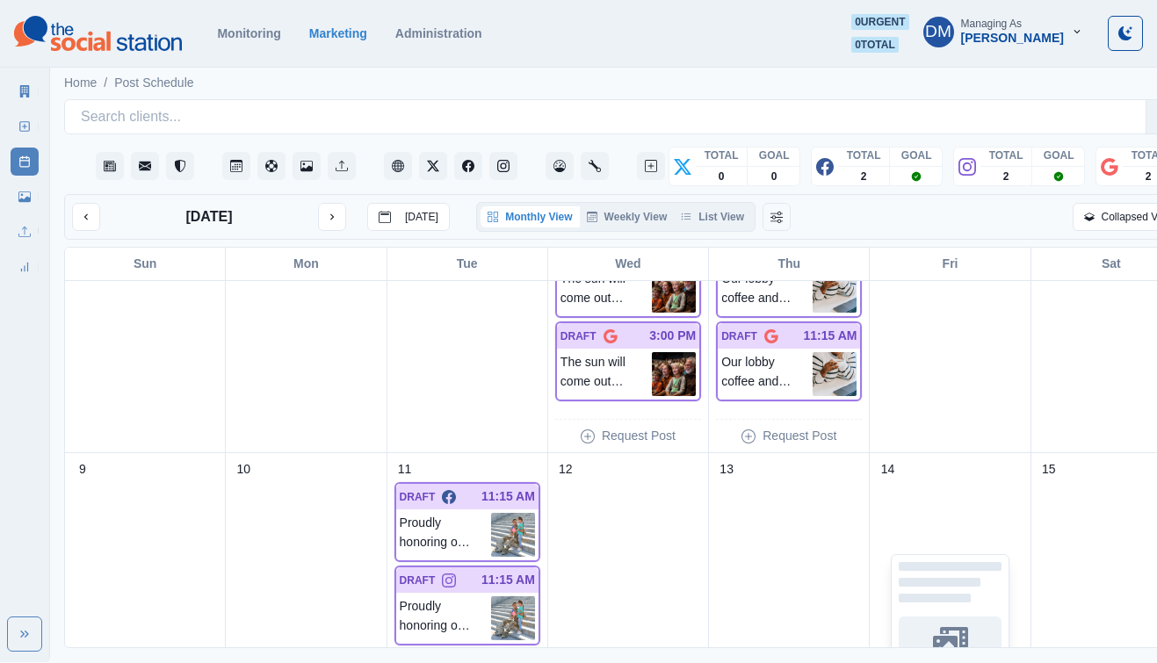
click at [877, 479] on div "Request Post" at bounding box center [950, 635] width 146 height 313
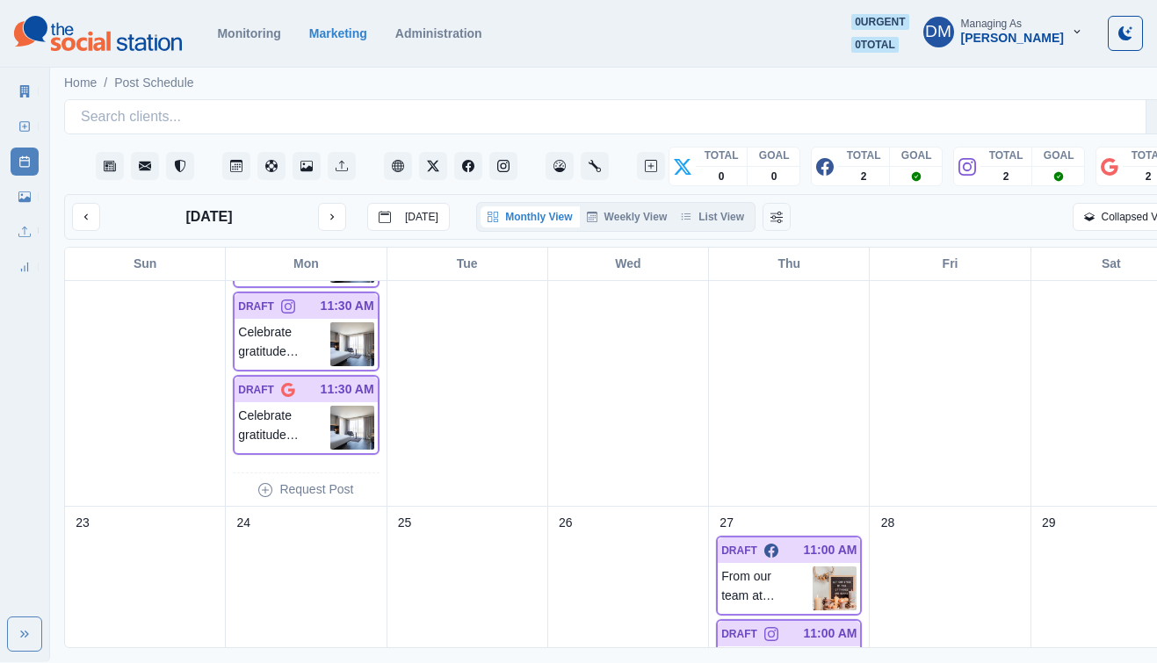
scroll to position [1092, 0]
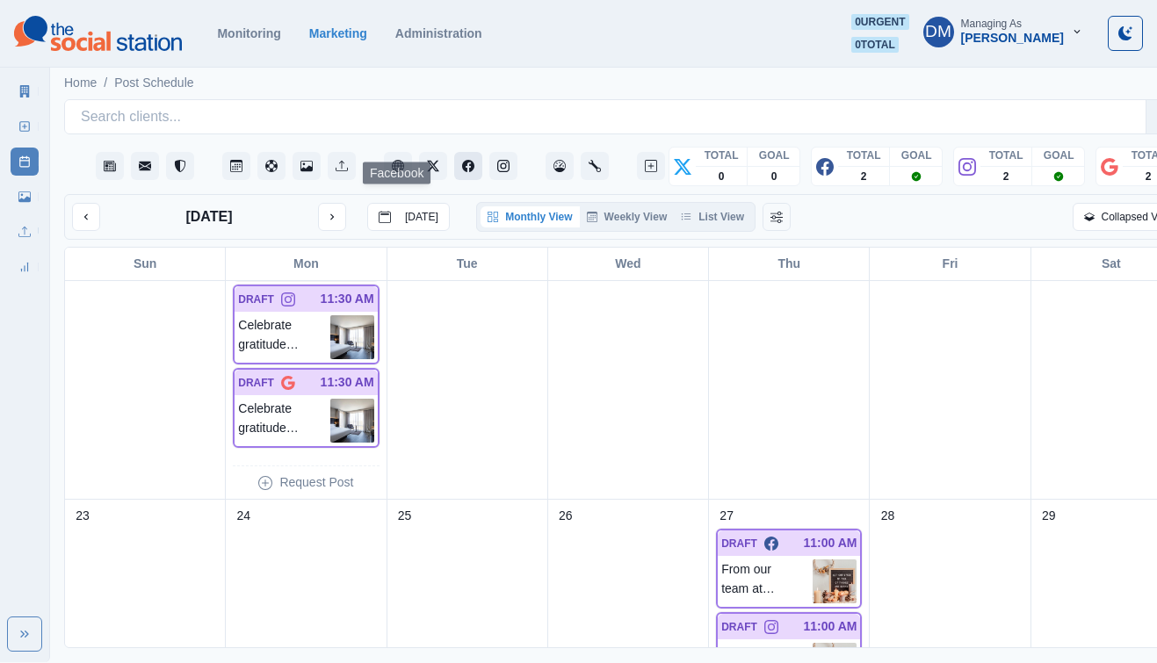
click at [454, 152] on button "Facebook" at bounding box center [468, 166] width 28 height 28
click at [21, 192] on icon at bounding box center [24, 197] width 12 height 11
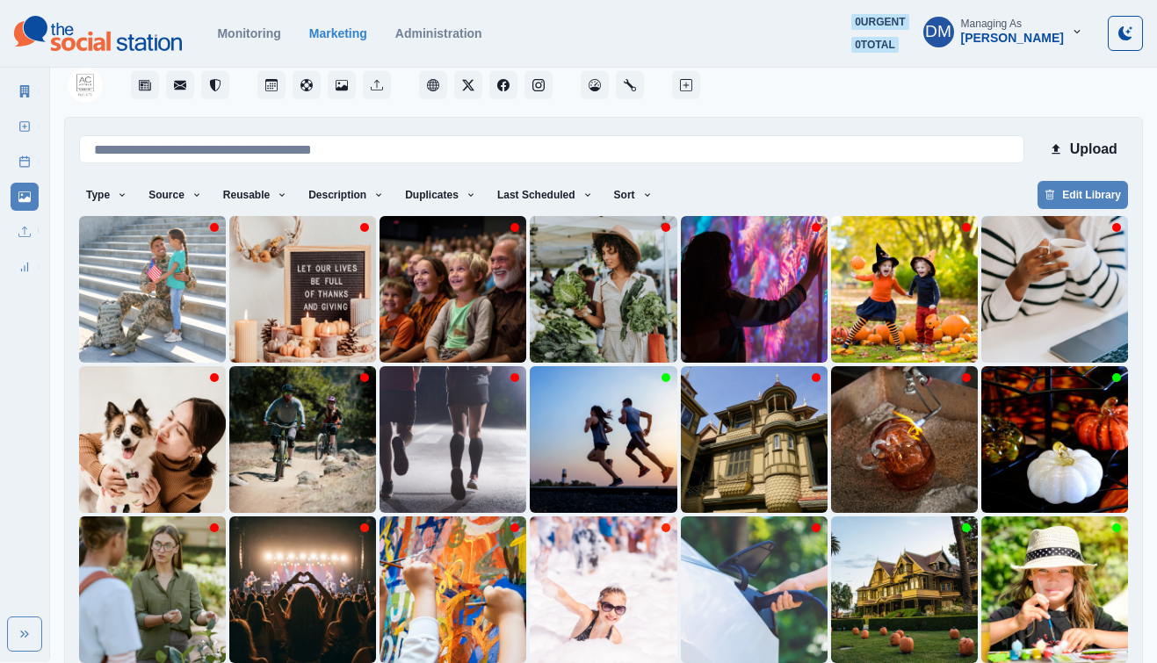
scroll to position [87, 0]
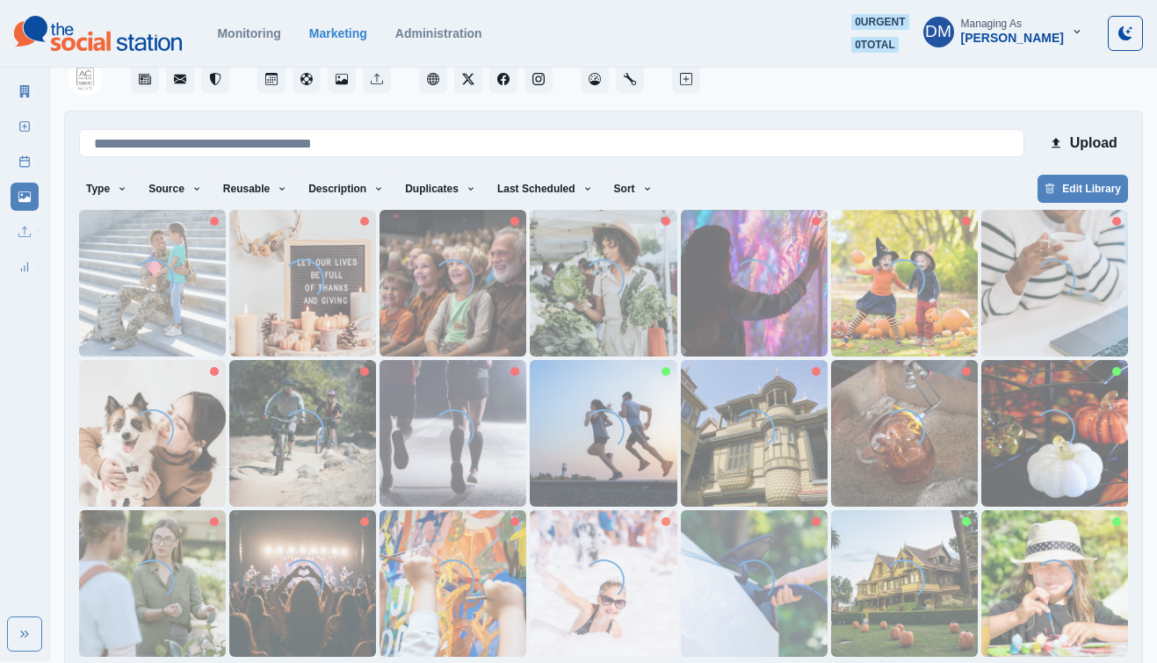
scroll to position [0, 0]
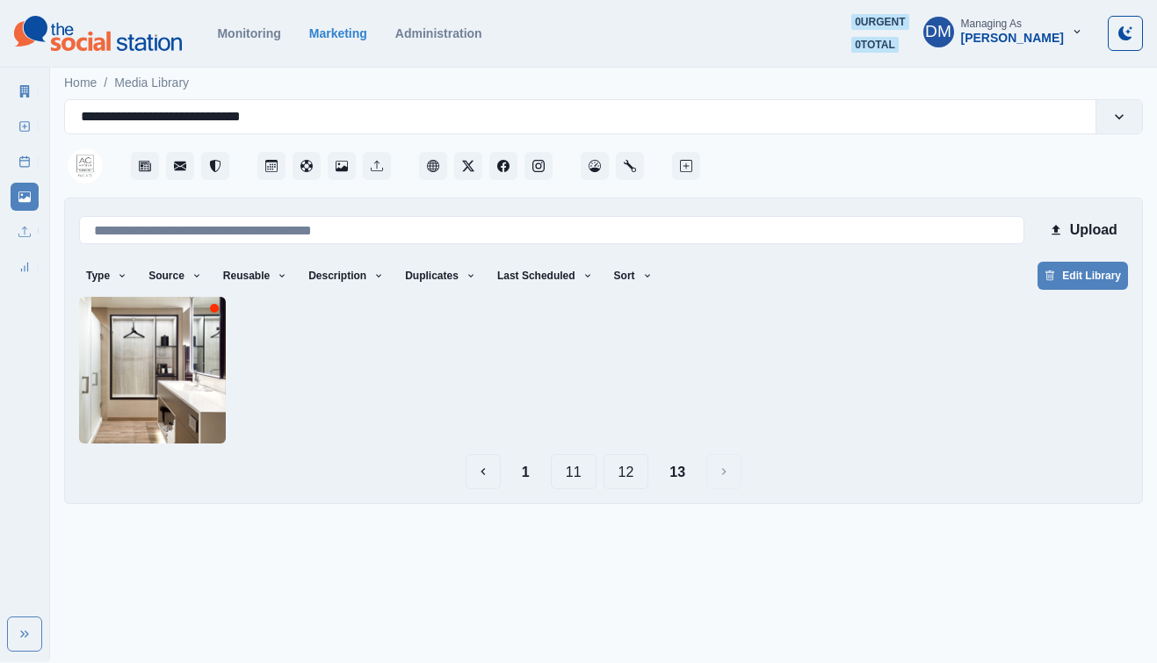
click at [609, 454] on button "12" at bounding box center [627, 471] width 46 height 35
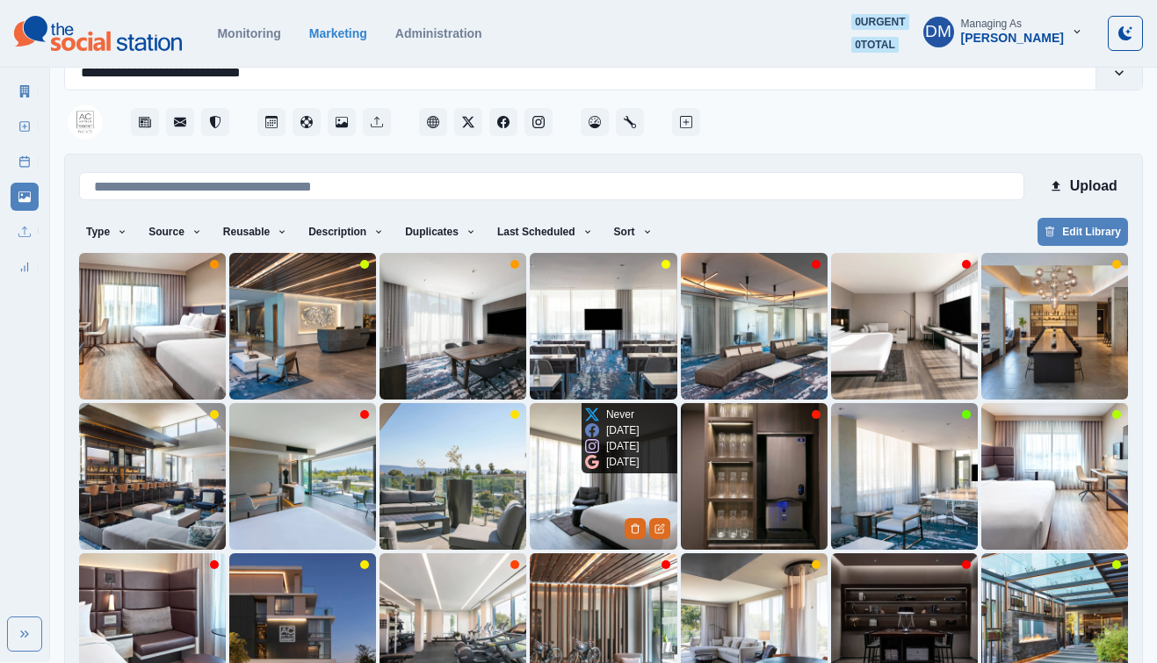
scroll to position [87, 0]
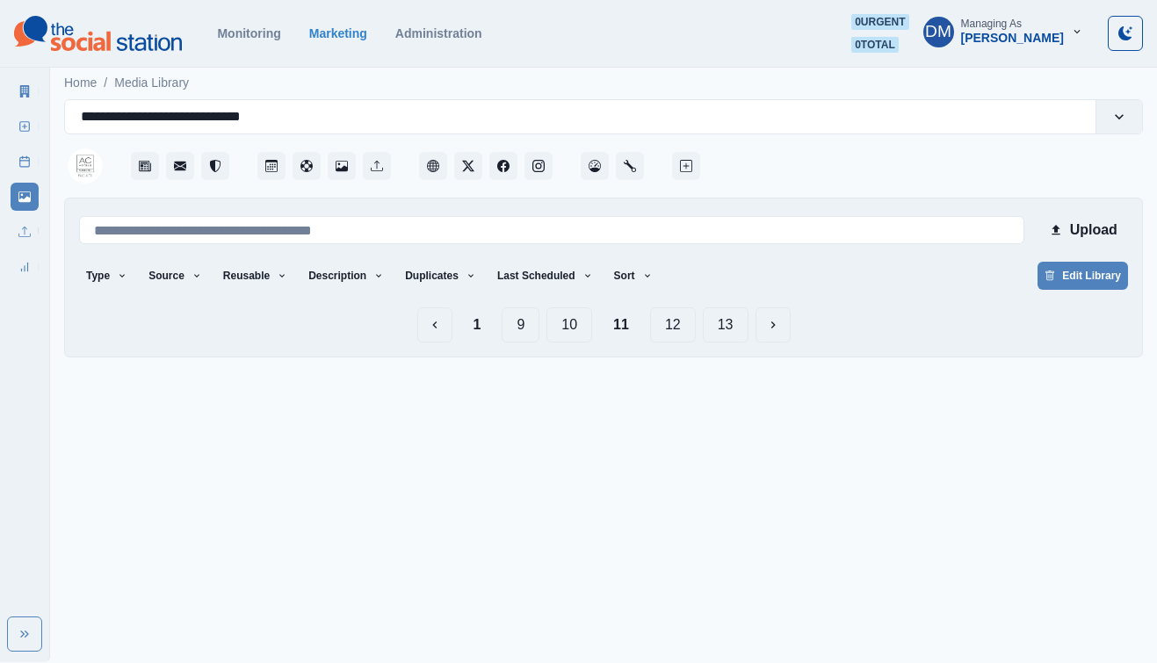
scroll to position [0, 0]
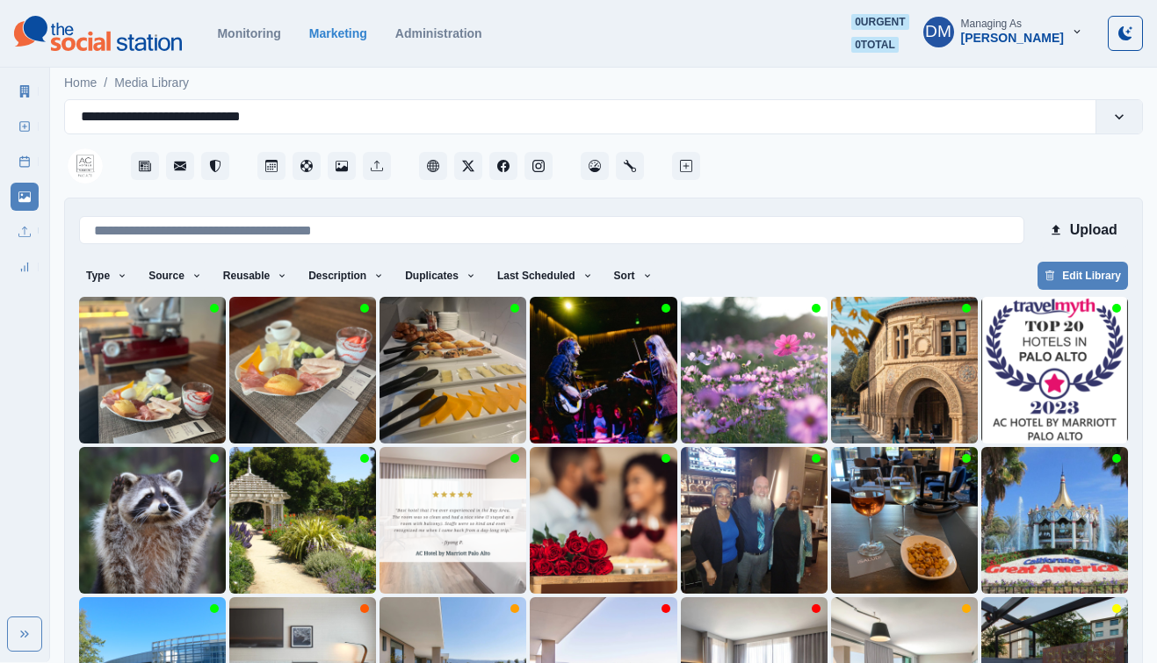
click at [1108, 447] on div at bounding box center [1054, 520] width 147 height 147
click at [427, 160] on icon "Client Website" at bounding box center [433, 166] width 12 height 12
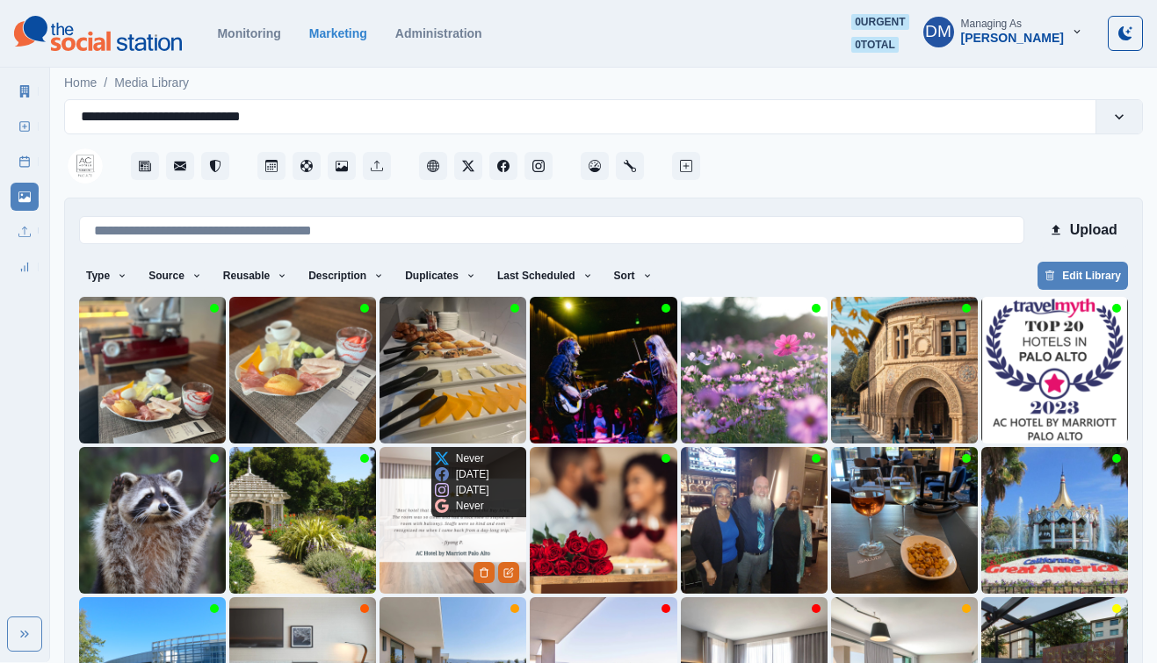
scroll to position [87, 0]
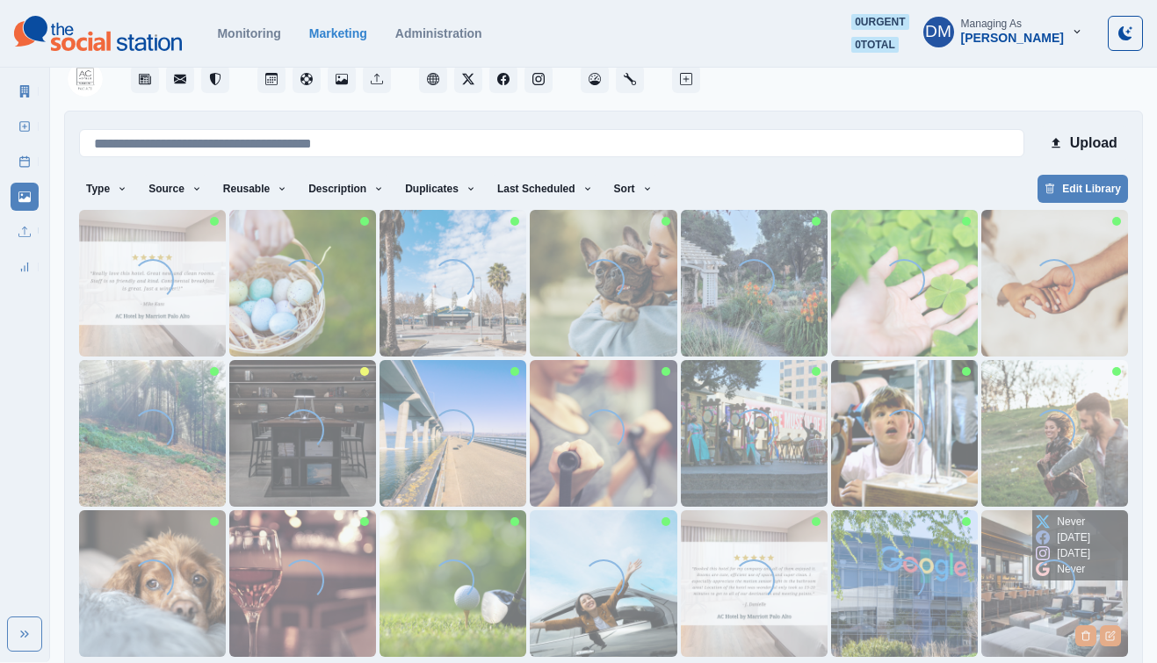
click at [1082, 542] on img at bounding box center [1054, 584] width 147 height 147
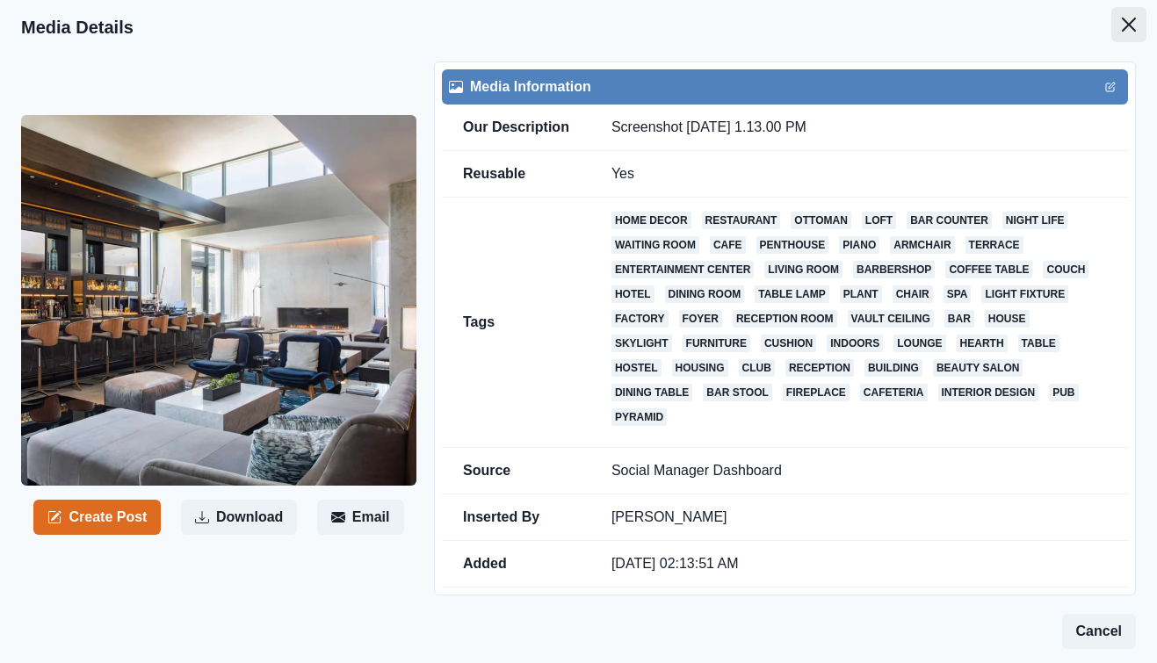
click at [1108, 24] on button "Close" at bounding box center [1129, 24] width 35 height 35
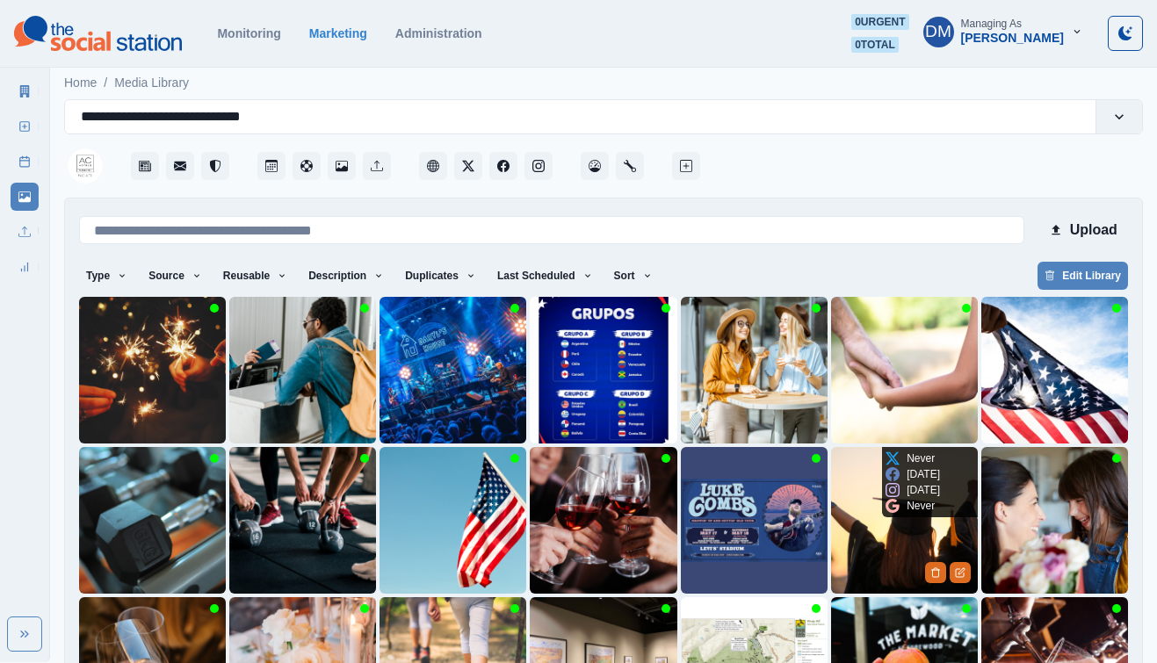
scroll to position [87, 0]
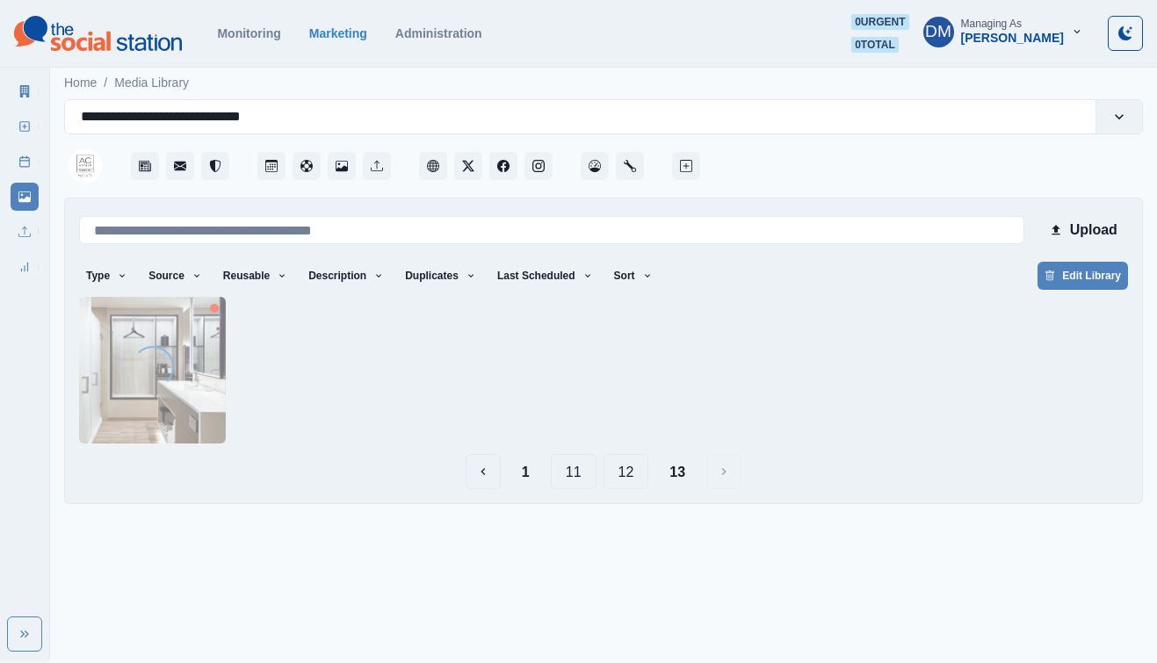
scroll to position [0, 0]
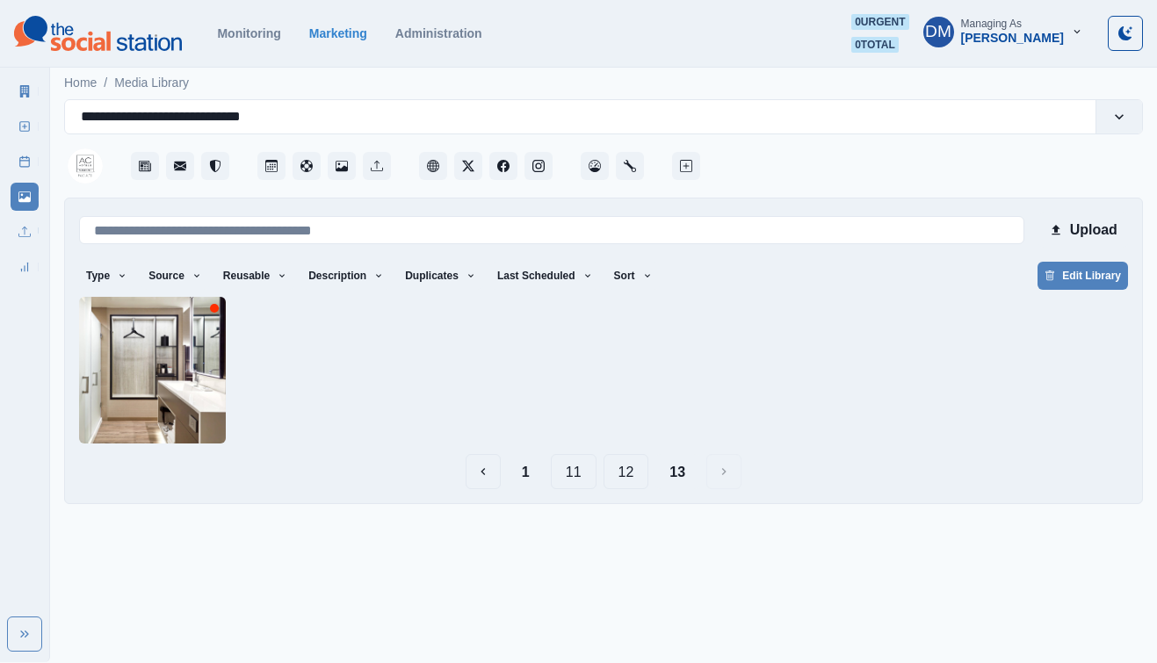
click at [627, 454] on button "12" at bounding box center [627, 471] width 46 height 35
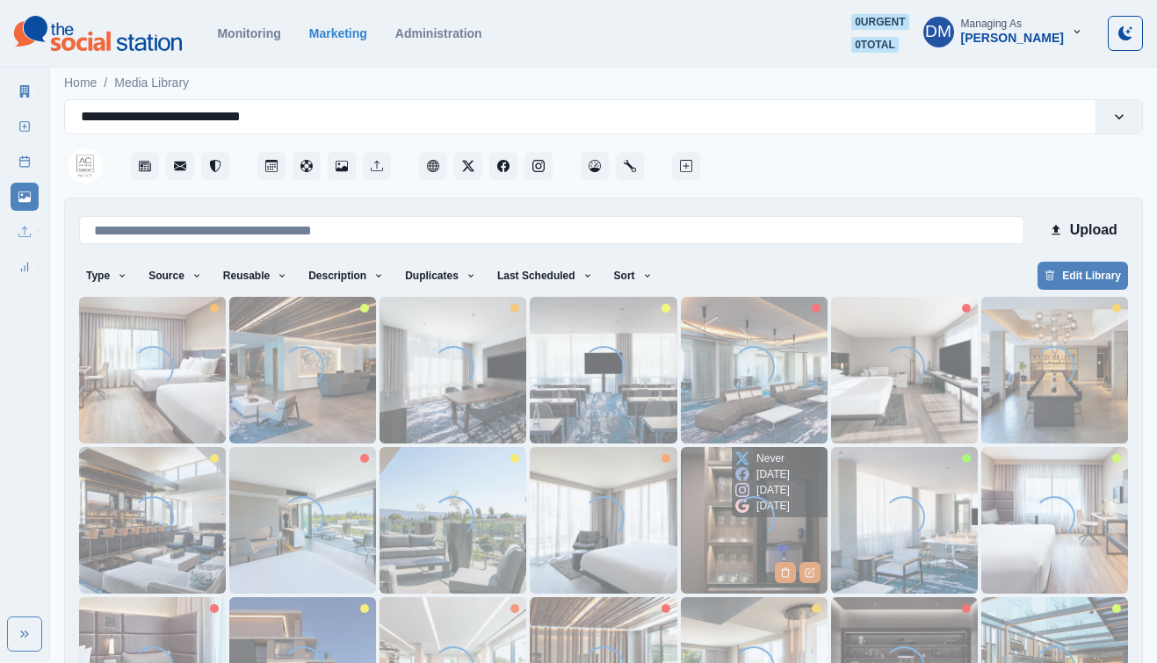
scroll to position [87, 0]
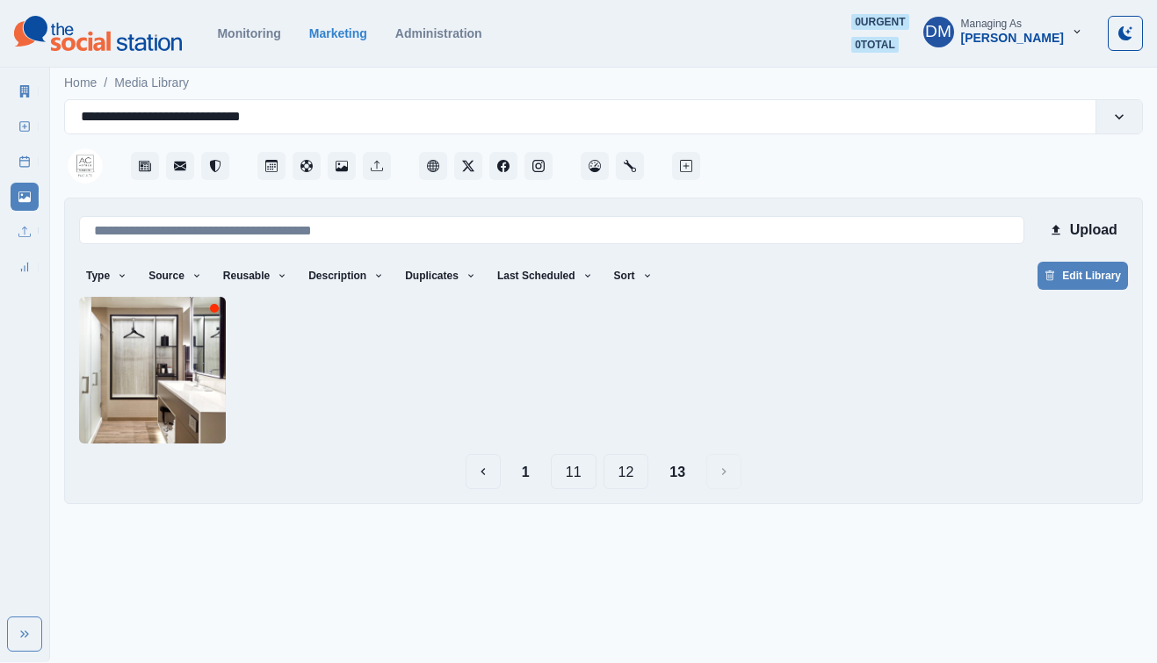
click at [629, 454] on button "12" at bounding box center [627, 471] width 46 height 35
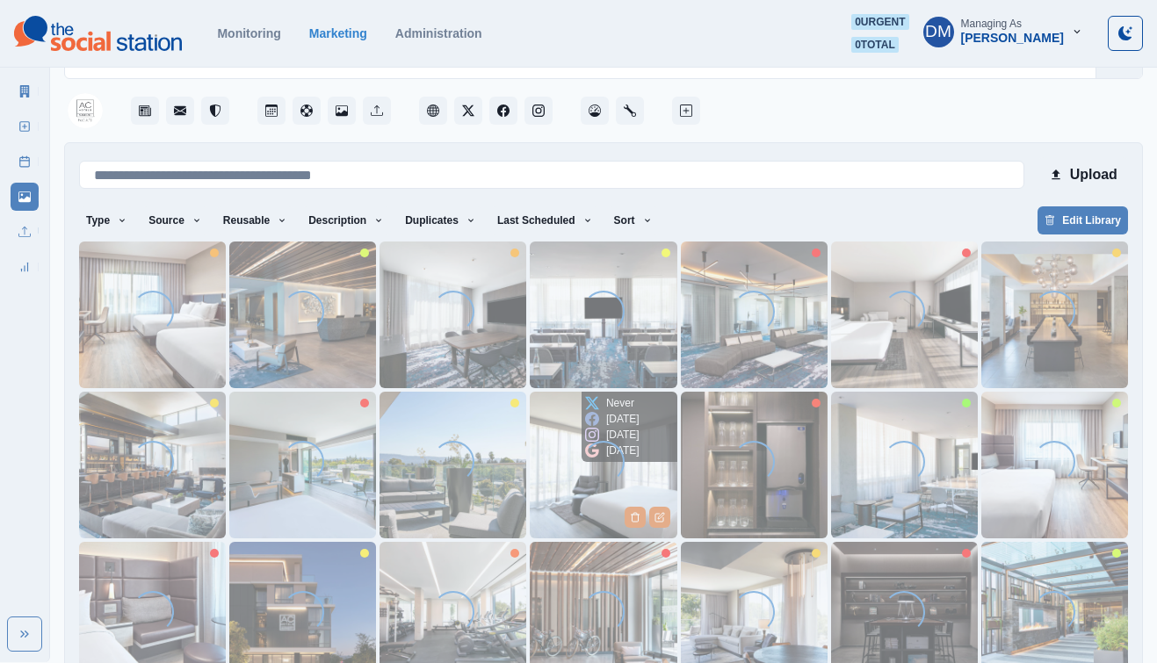
scroll to position [87, 0]
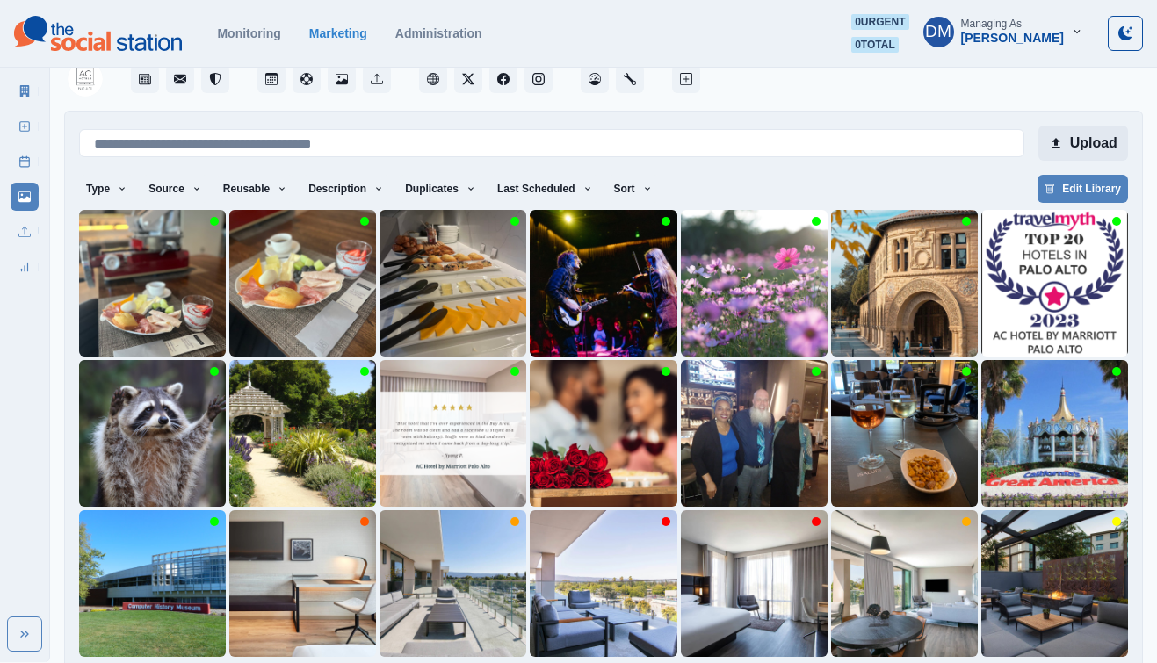
click at [1096, 126] on button "Upload" at bounding box center [1084, 143] width 90 height 35
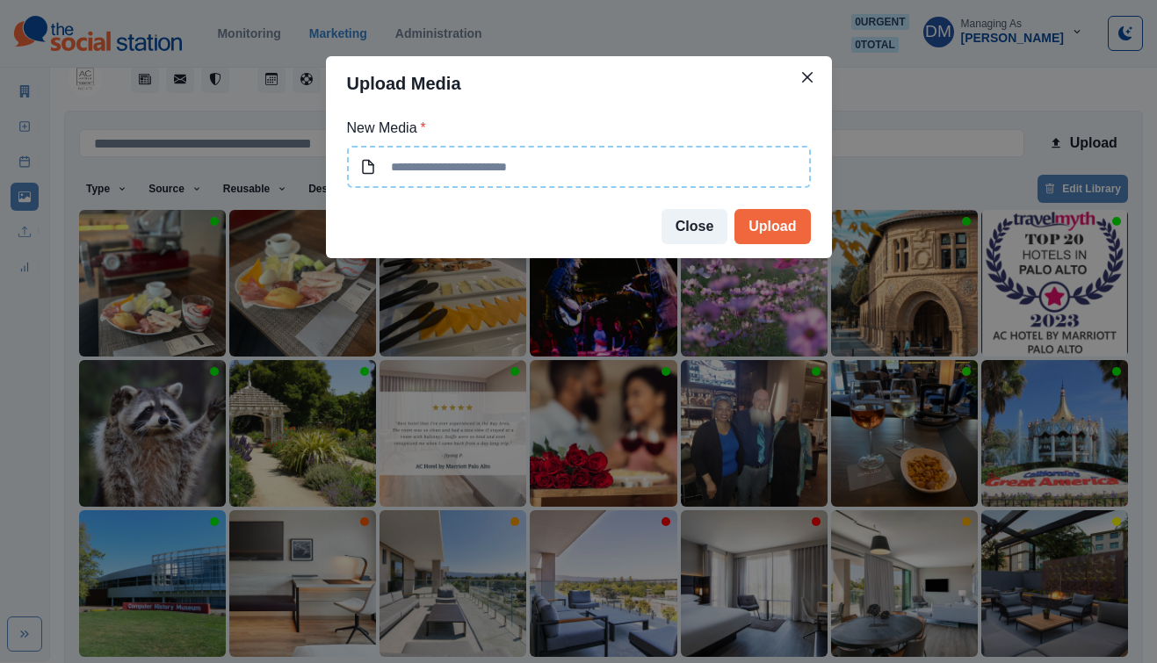
click at [548, 146] on input at bounding box center [579, 167] width 464 height 42
type input "**********"
click at [735, 209] on button "Upload" at bounding box center [773, 226] width 76 height 35
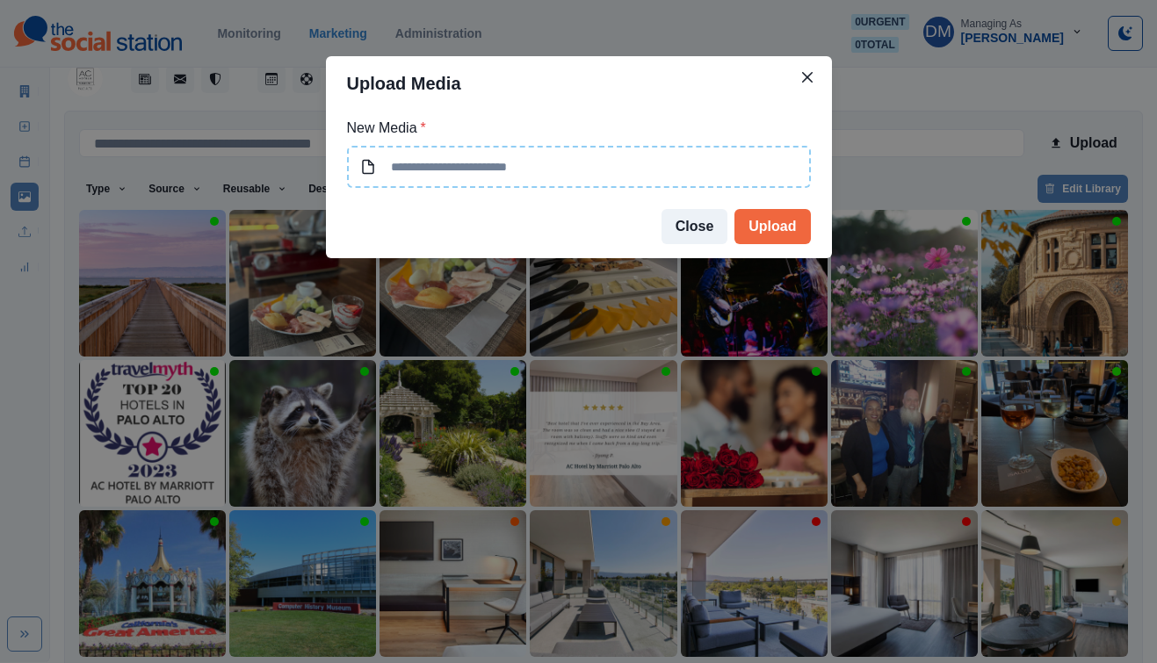
click at [477, 146] on input at bounding box center [579, 167] width 464 height 42
type input "**********"
click at [735, 209] on button "Upload" at bounding box center [773, 226] width 76 height 35
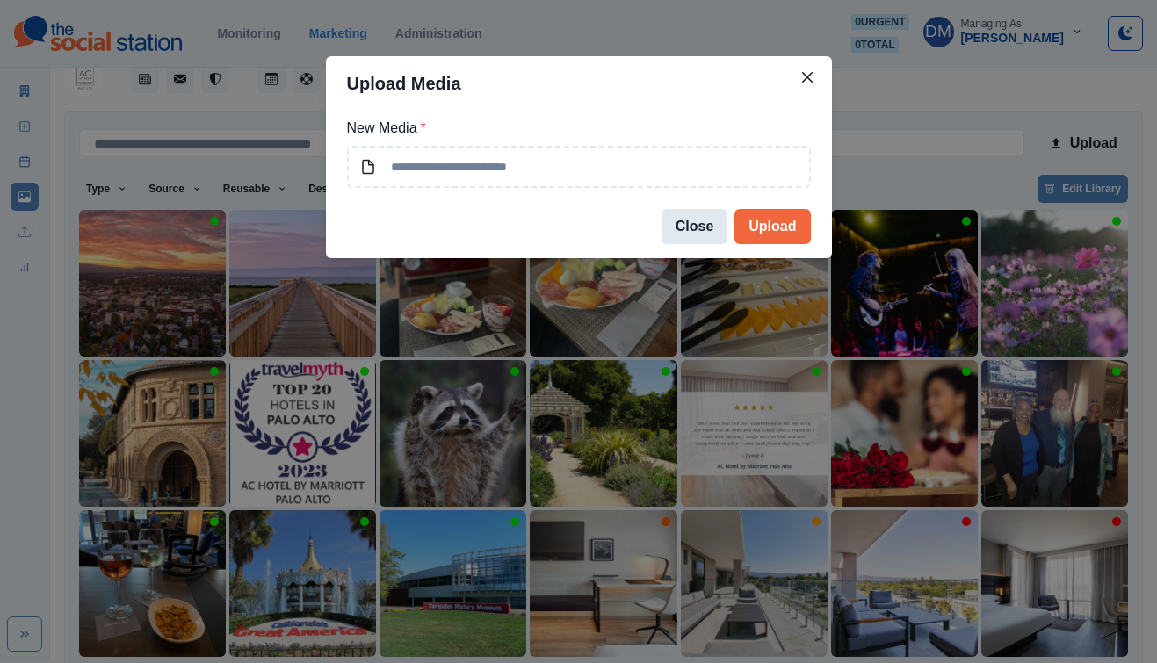
click at [662, 209] on button "Close" at bounding box center [695, 226] width 67 height 35
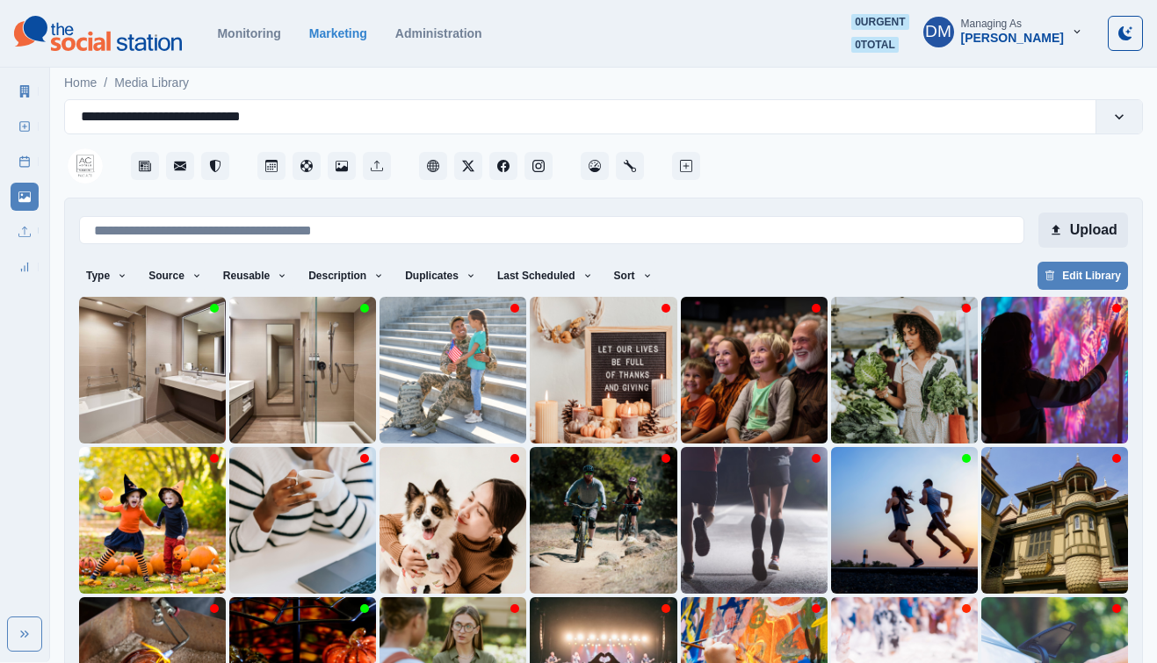
click at [1098, 213] on button "Upload" at bounding box center [1084, 230] width 90 height 35
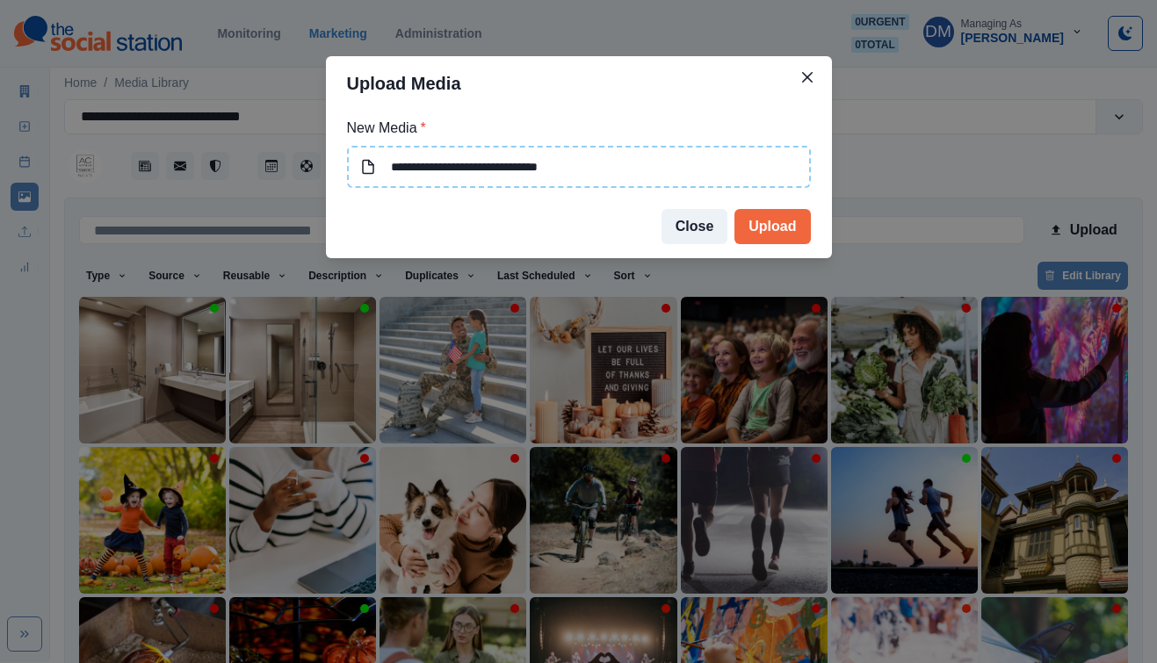
click at [615, 146] on input "**********" at bounding box center [579, 167] width 464 height 42
click at [735, 209] on button "Upload" at bounding box center [773, 226] width 76 height 35
type input "**********"
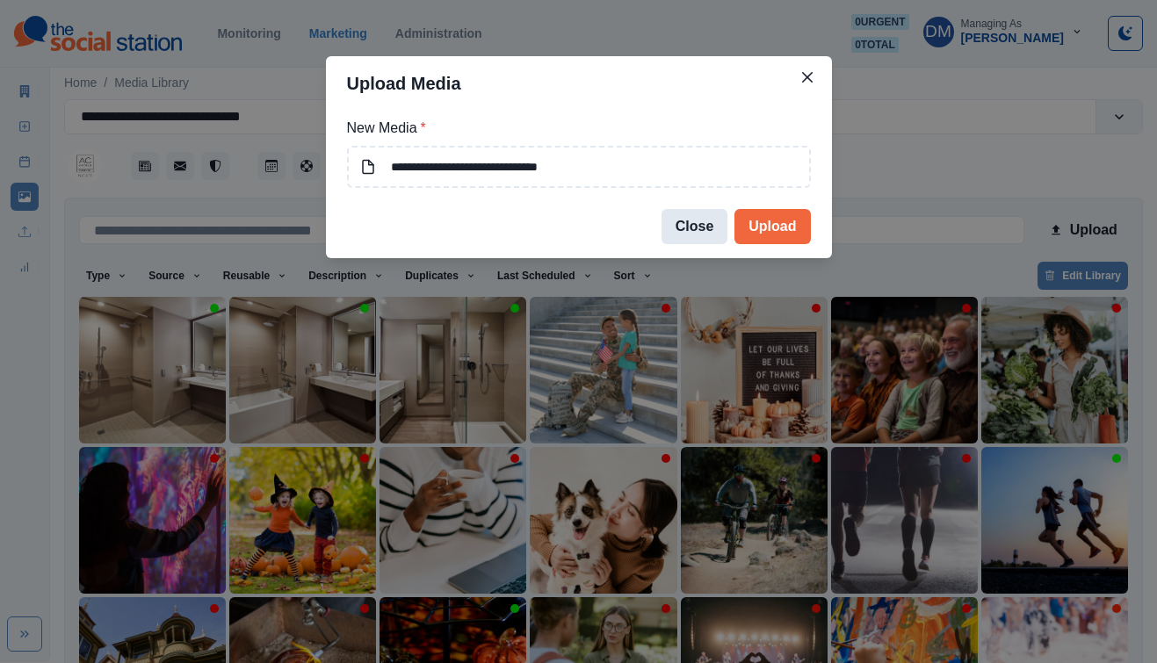
click at [675, 209] on button "Close" at bounding box center [695, 226] width 67 height 35
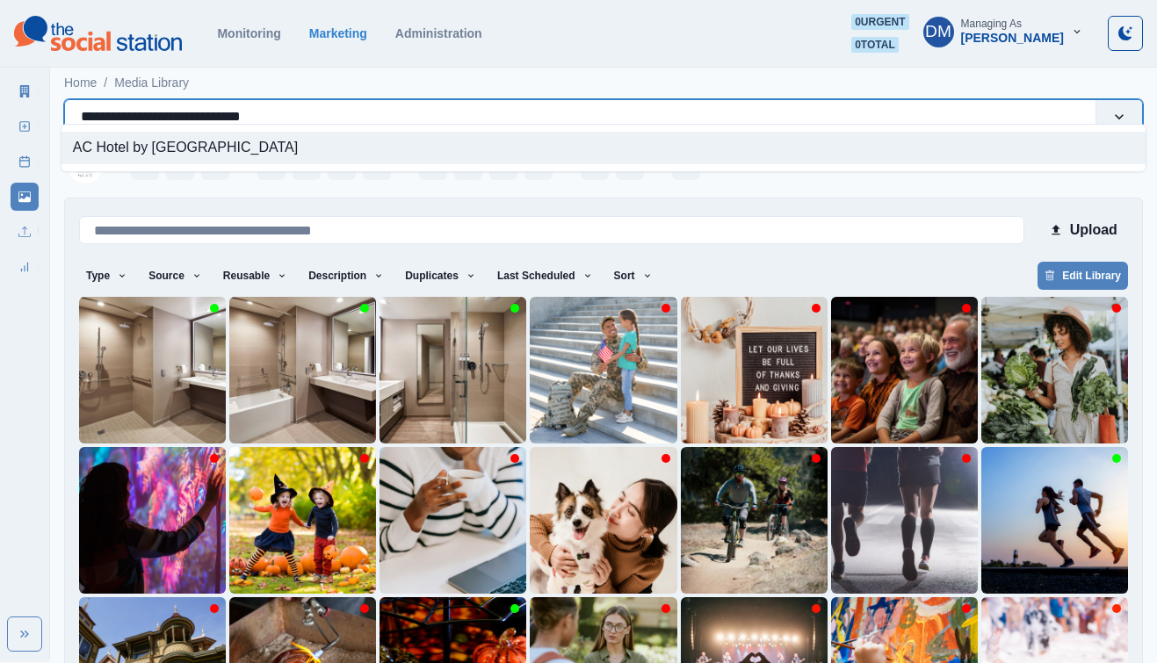
click at [241, 105] on div "**********" at bounding box center [580, 117] width 999 height 25
paste input "**********"
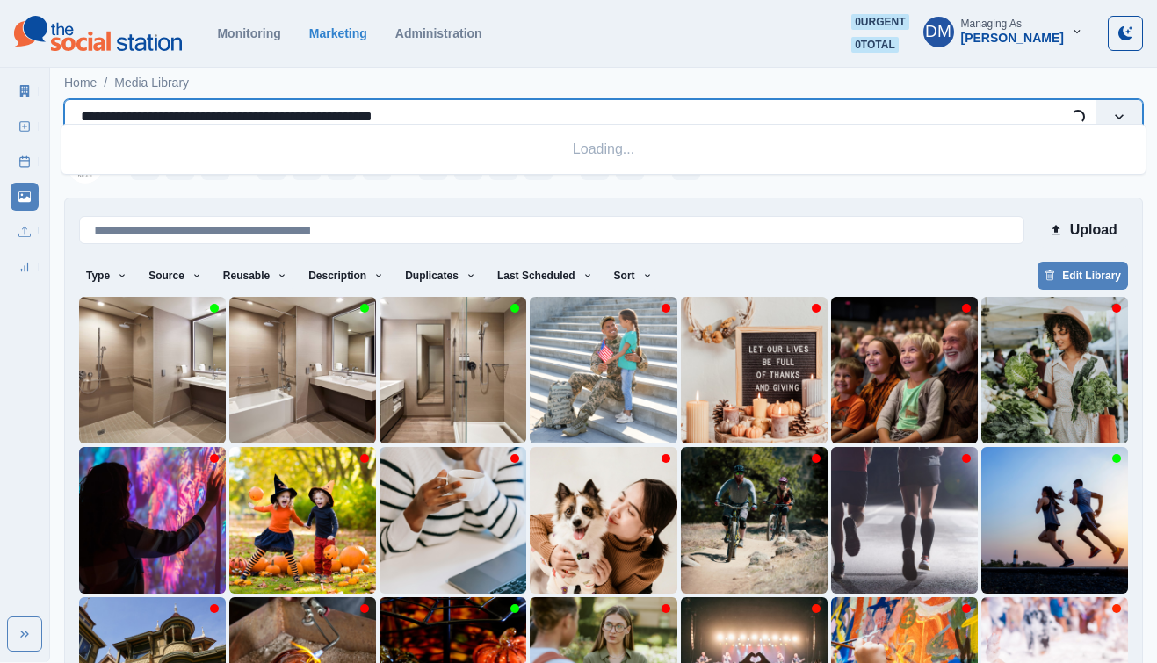
type input "**********"
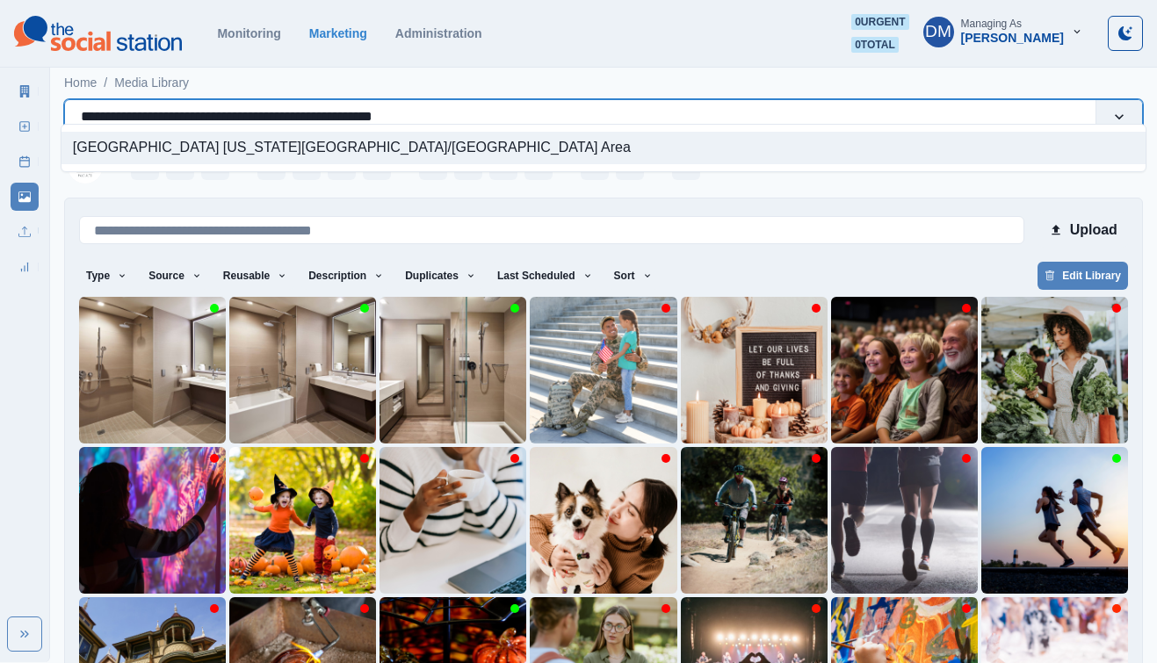
click at [436, 141] on div "Residence Inn New York Downtown/World Trade Center Area" at bounding box center [604, 148] width 1084 height 33
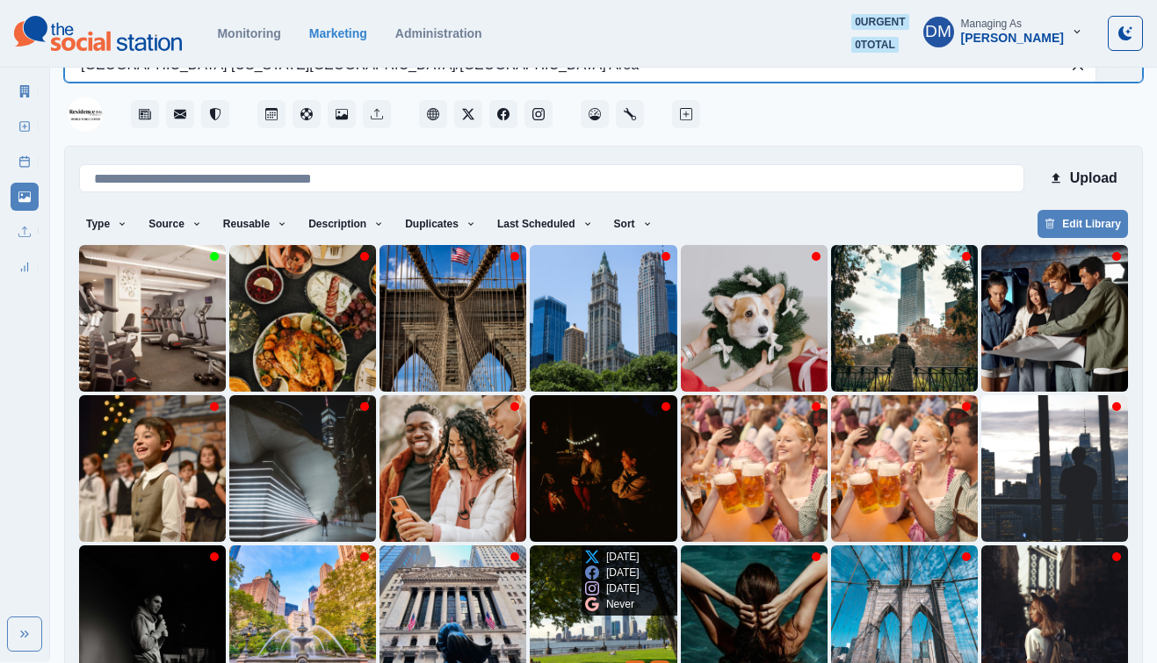
scroll to position [87, 0]
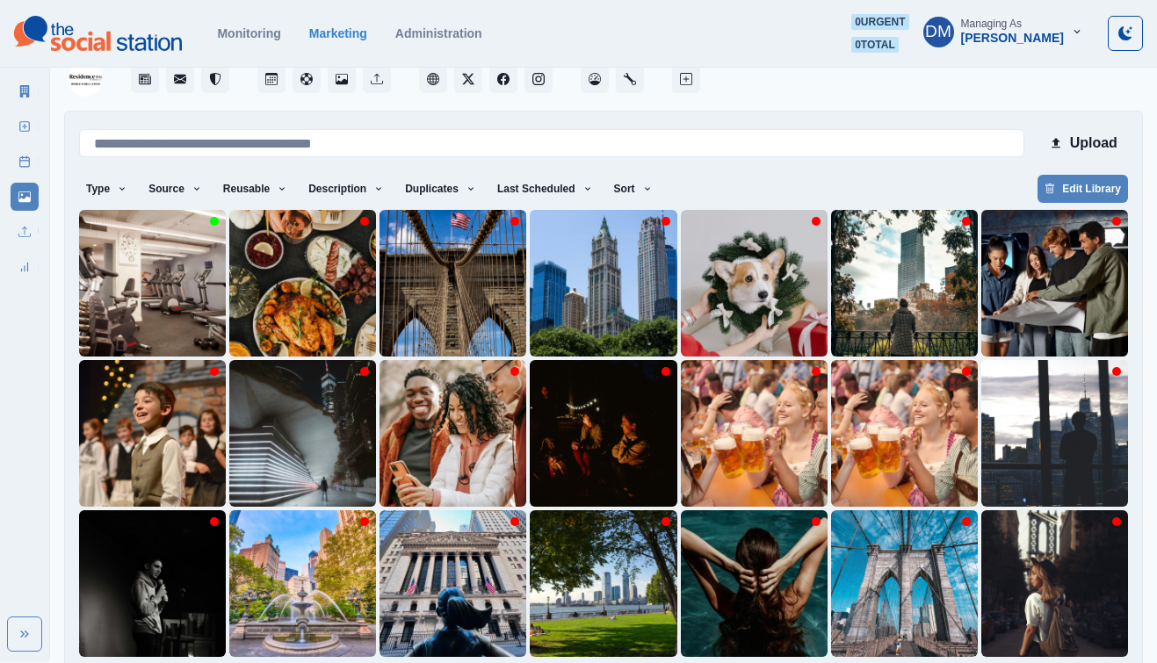
click at [31, 148] on link "Post Schedule" at bounding box center [25, 162] width 28 height 28
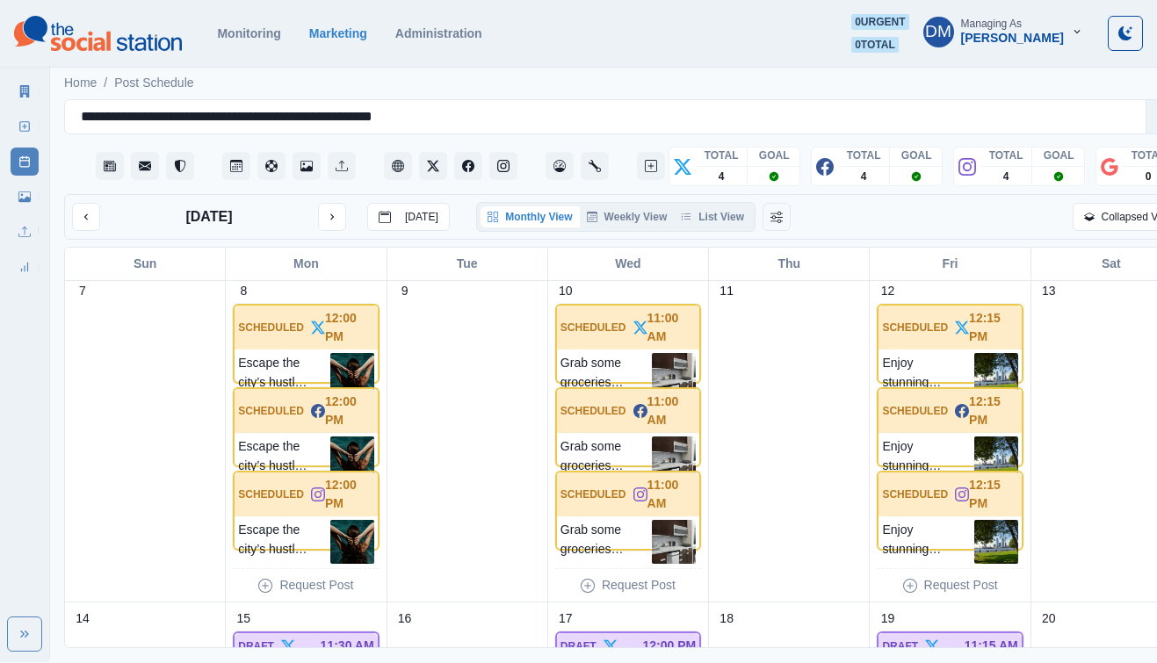
scroll to position [205, 0]
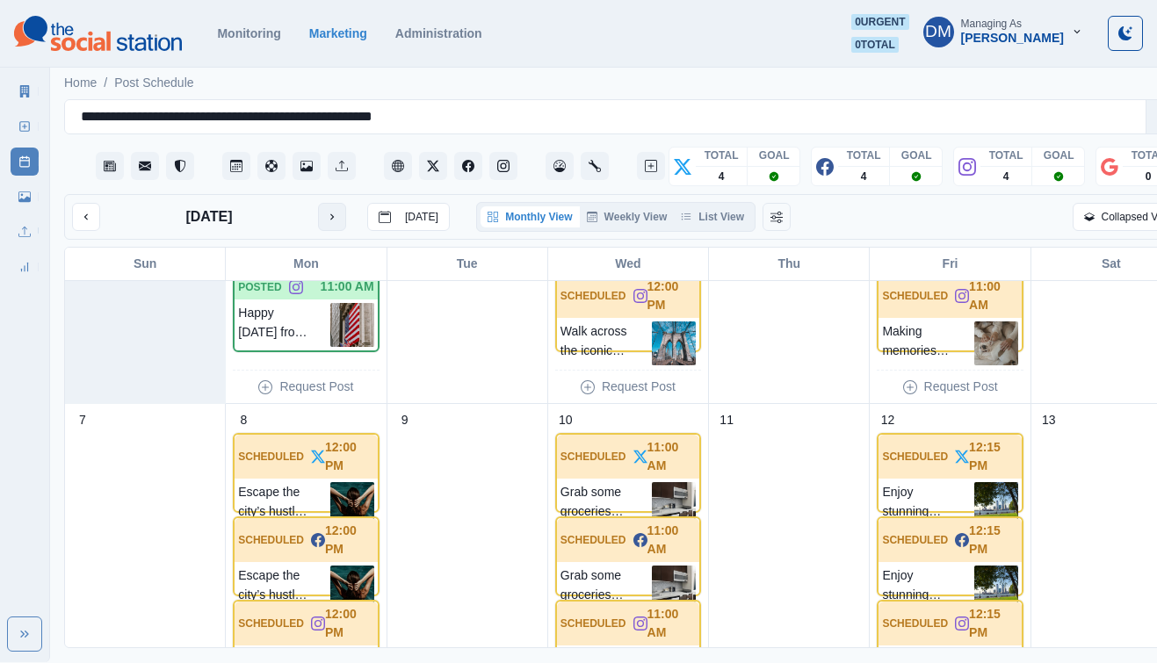
click at [326, 211] on icon "next month" at bounding box center [332, 217] width 12 height 12
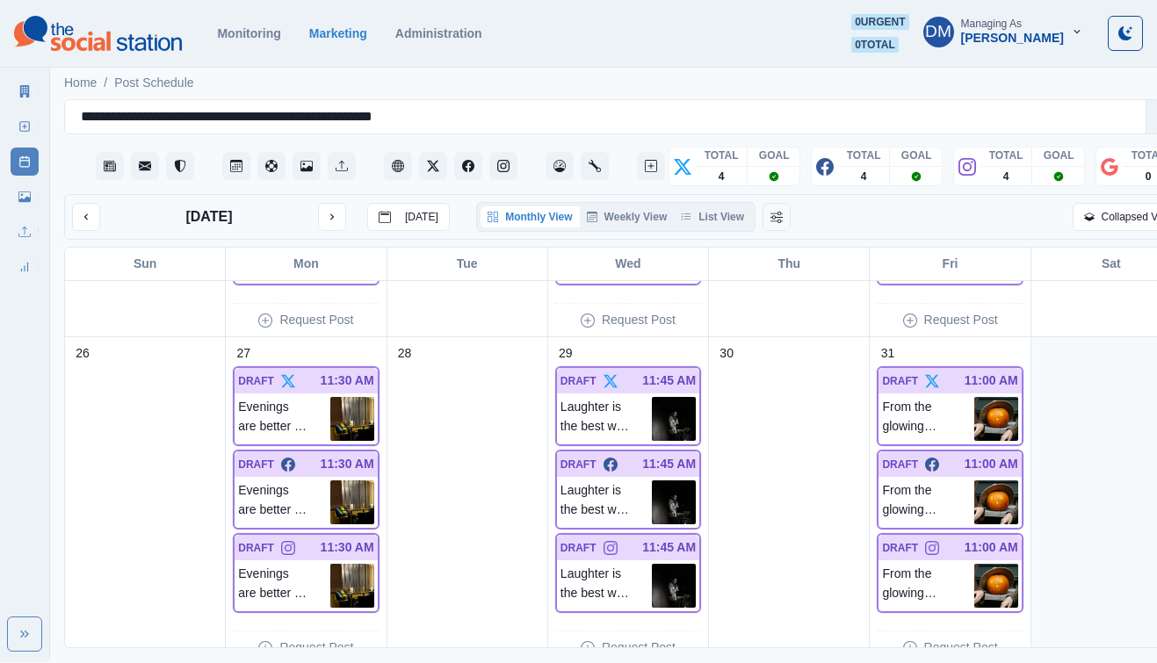
scroll to position [1252, 0]
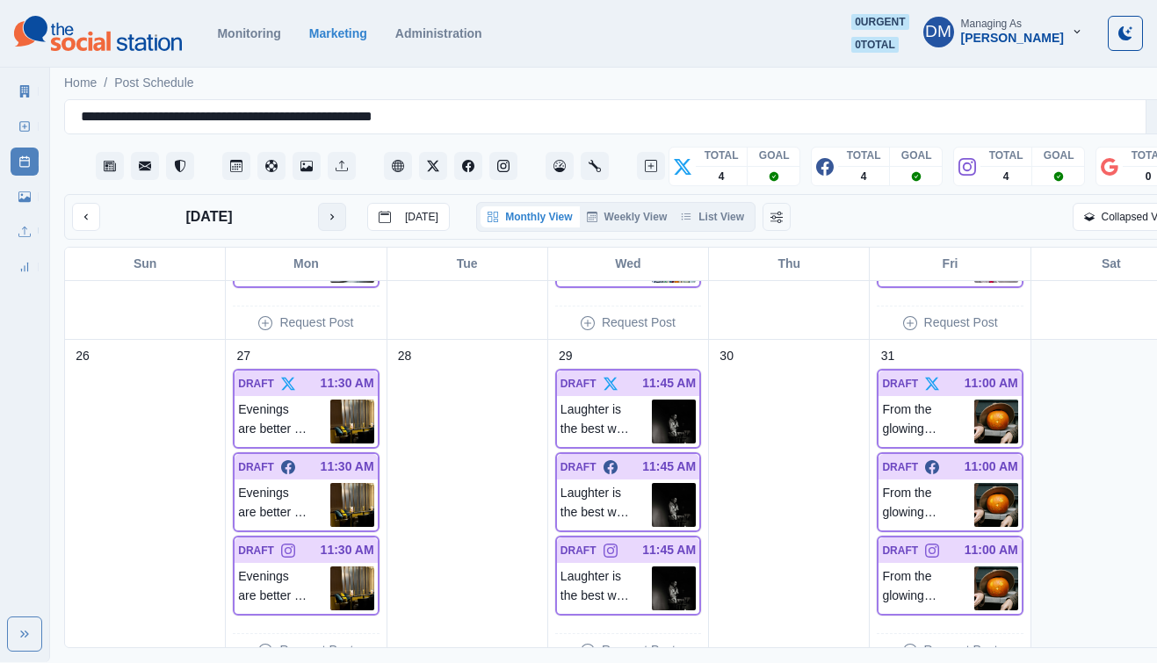
click at [326, 211] on icon "next month" at bounding box center [332, 217] width 12 height 12
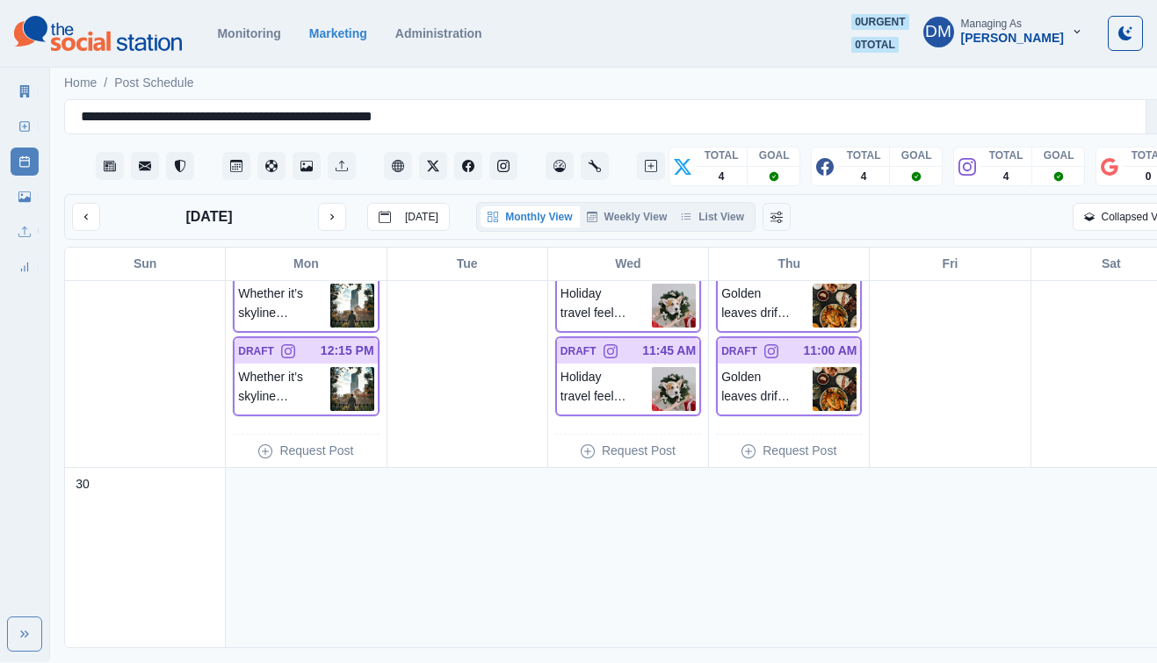
scroll to position [1600, 0]
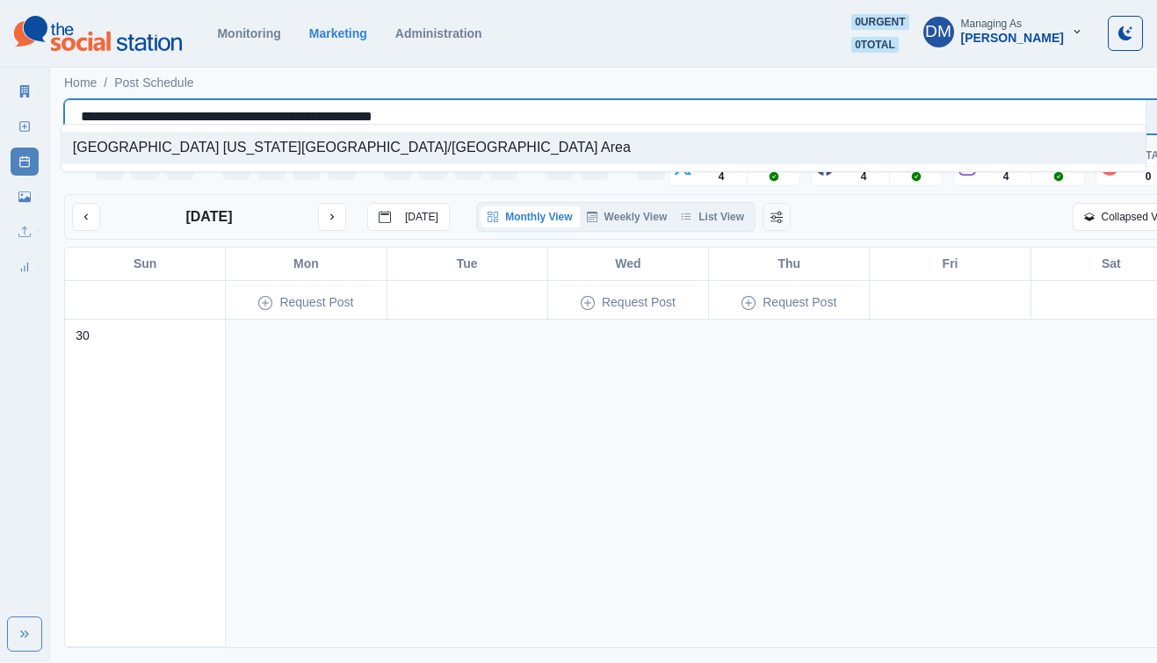
drag, startPoint x: 417, startPoint y: 104, endPoint x: 108, endPoint y: 91, distance: 309.6
click at [108, 99] on div "**********" at bounding box center [628, 116] width 1129 height 35
paste input "text"
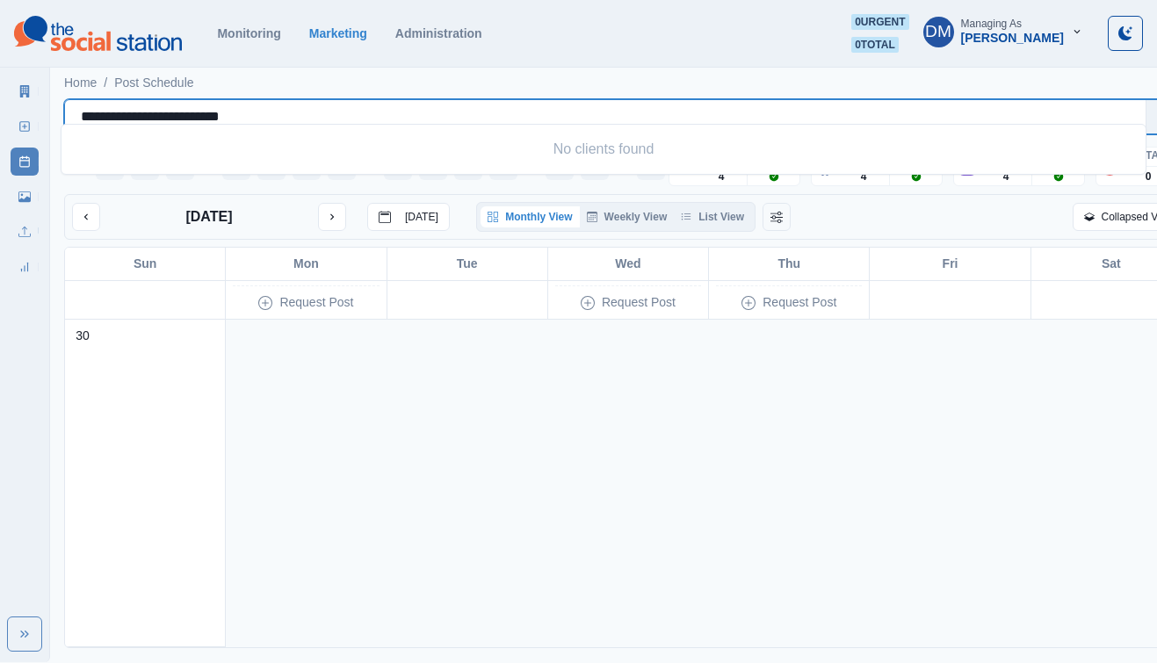
type input "**********"
click at [30, 85] on link "Marketing Summary" at bounding box center [25, 91] width 28 height 28
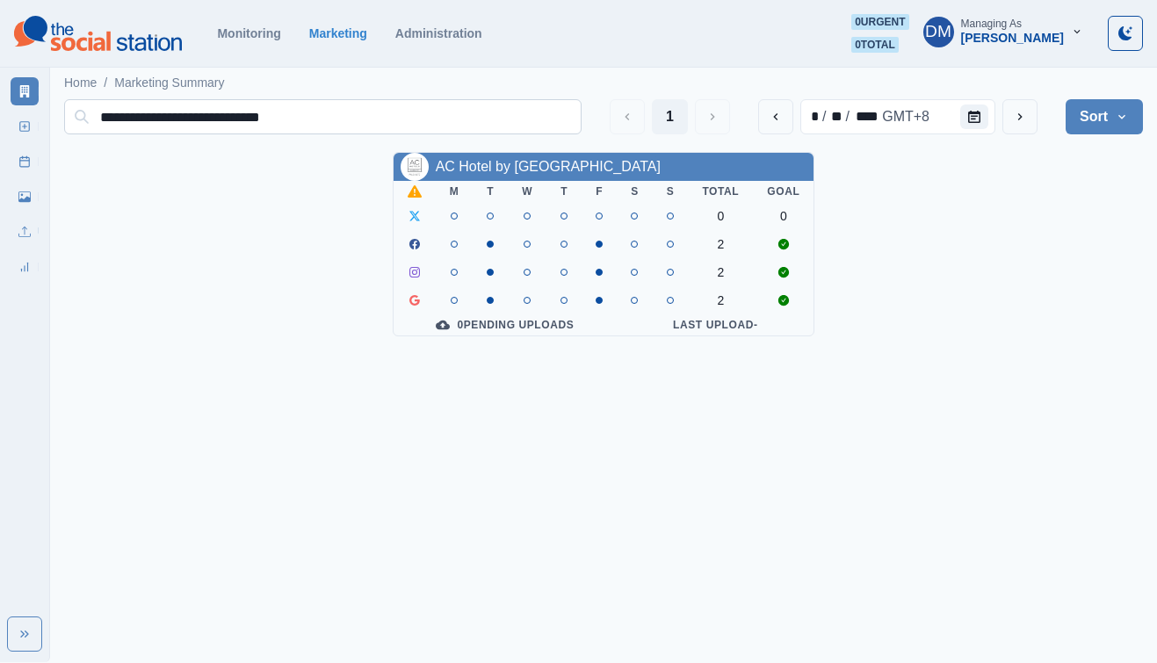
drag, startPoint x: 291, startPoint y: 109, endPoint x: 76, endPoint y: 107, distance: 215.3
click at [76, 107] on input "**********" at bounding box center [323, 116] width 518 height 35
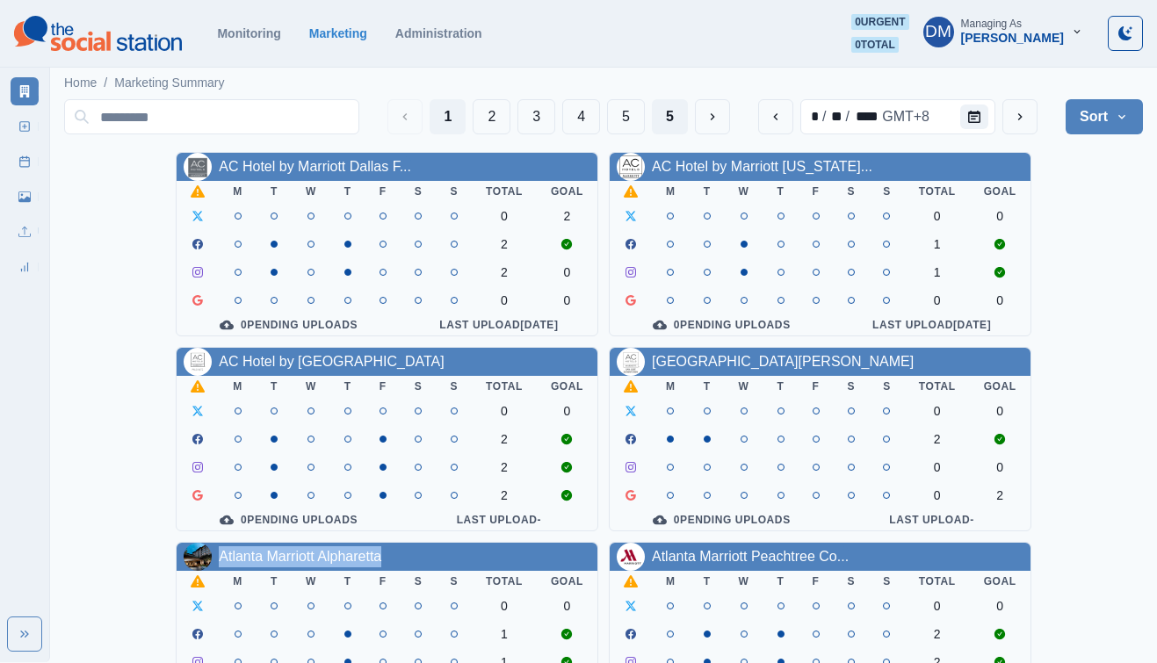
click at [688, 114] on button "5" at bounding box center [670, 116] width 36 height 35
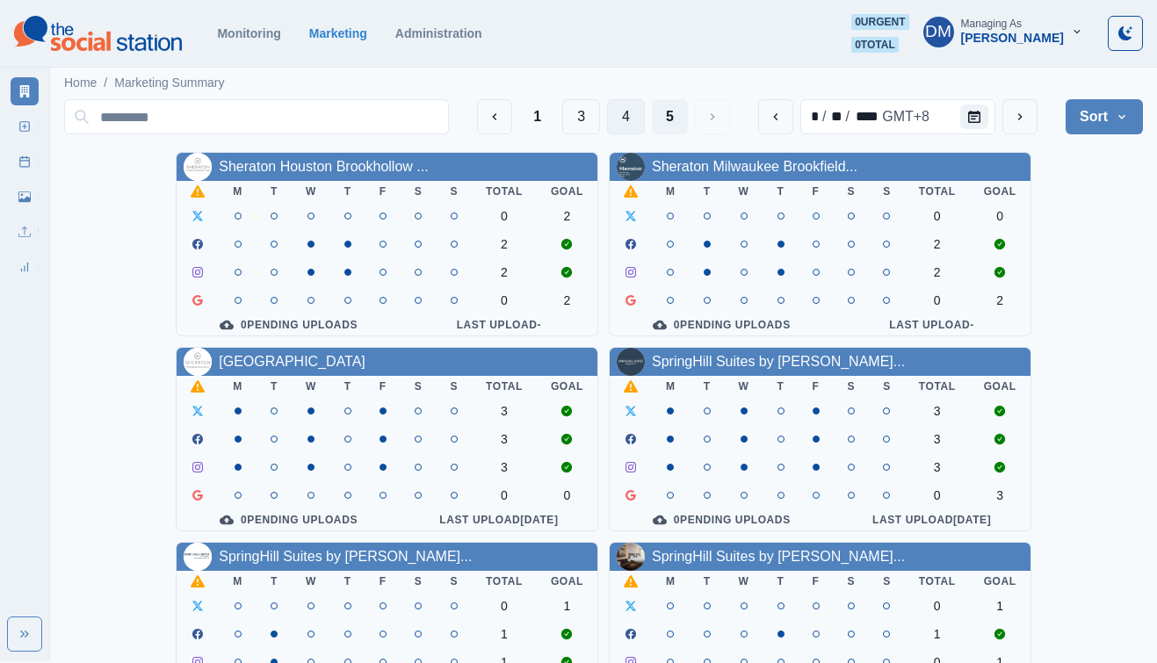
click at [645, 105] on button "4" at bounding box center [626, 116] width 38 height 35
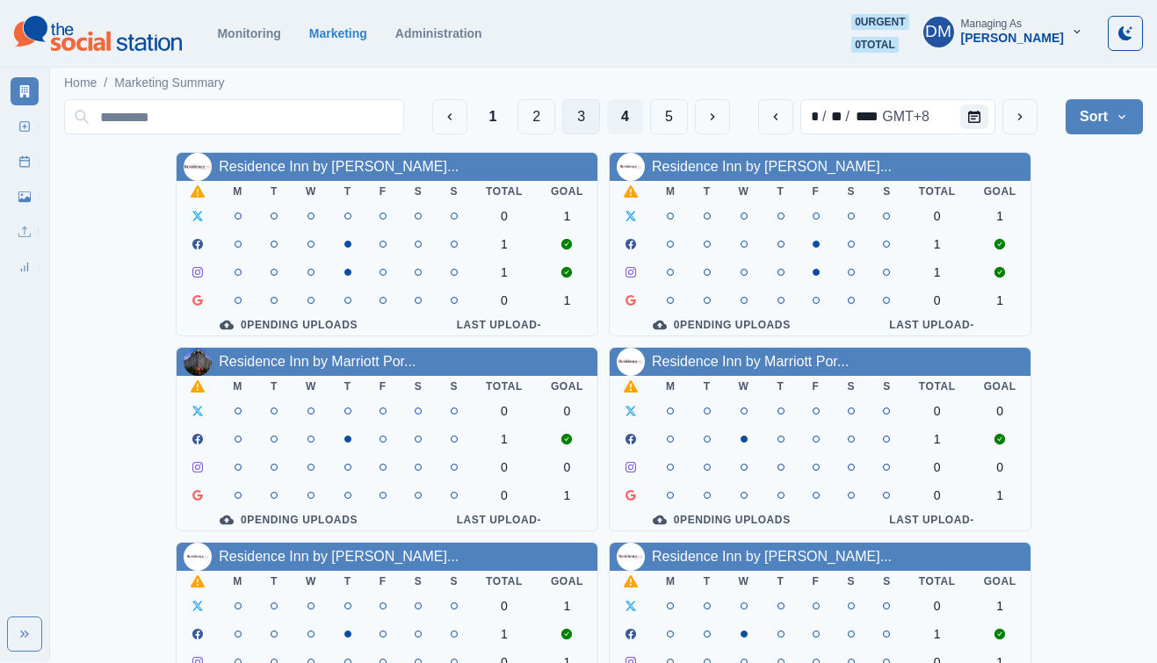
click at [600, 109] on button "3" at bounding box center [581, 116] width 38 height 35
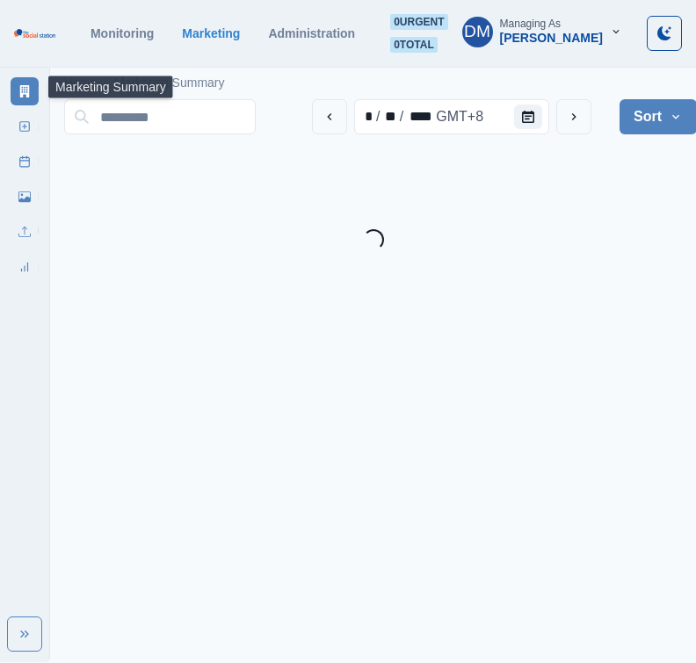
click at [33, 82] on link "Marketing Summary" at bounding box center [25, 91] width 28 height 28
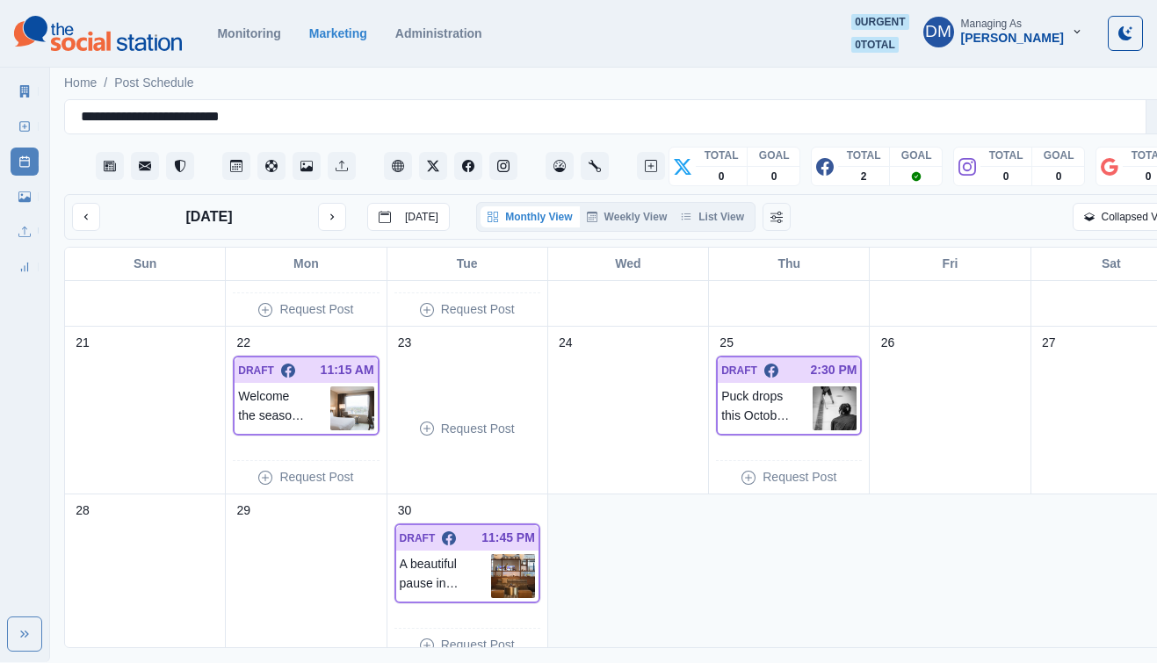
scroll to position [457, 0]
click at [326, 211] on icon "next month" at bounding box center [332, 217] width 12 height 12
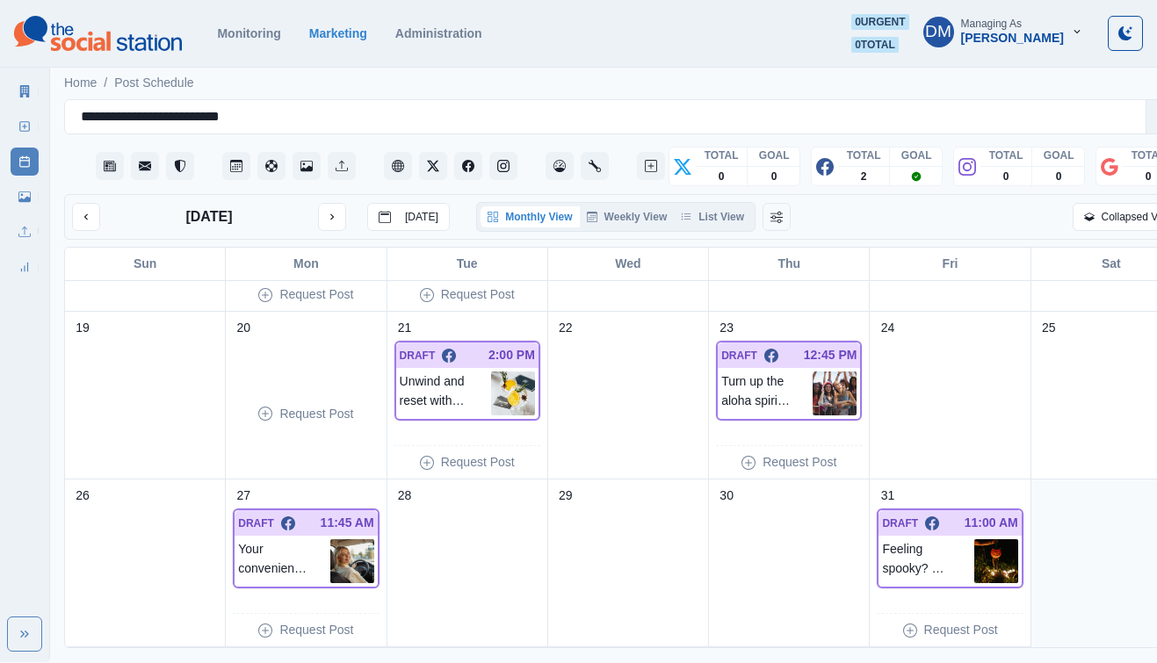
scroll to position [473, 0]
click at [326, 211] on icon "next month" at bounding box center [332, 217] width 12 height 12
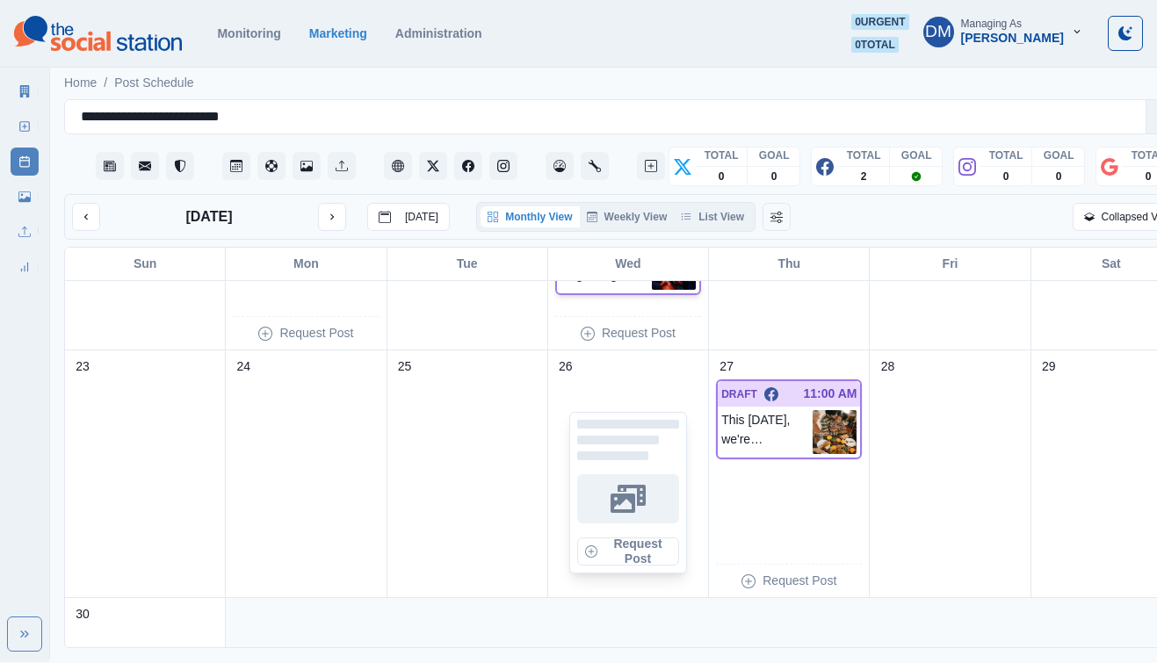
scroll to position [684, 0]
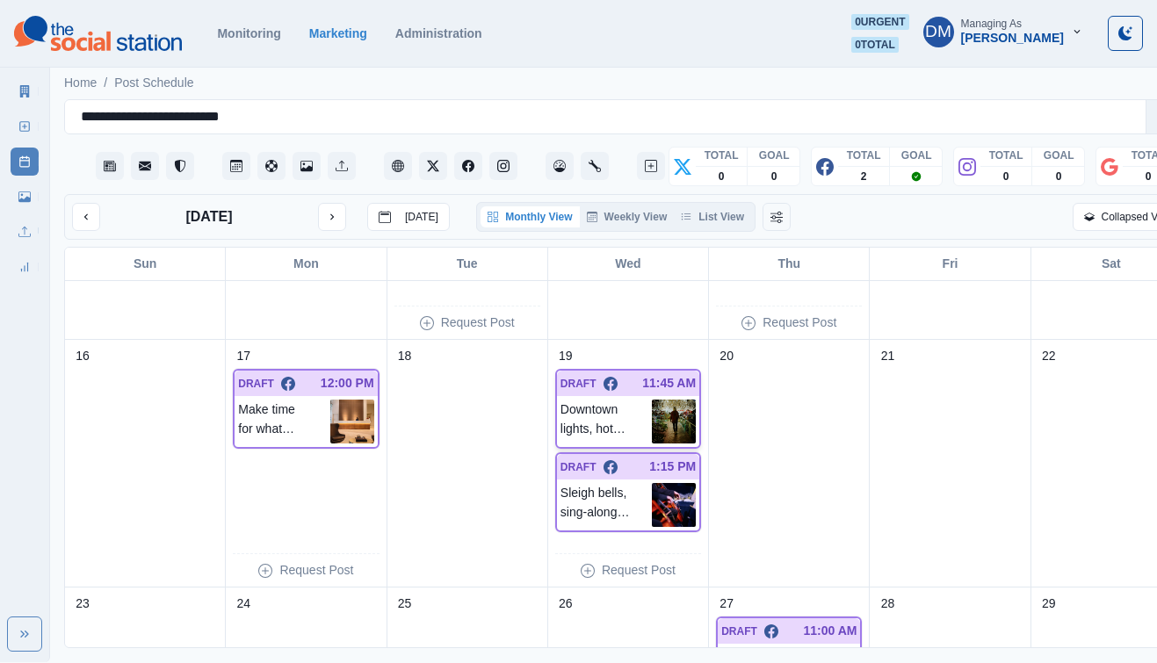
click at [652, 400] on img at bounding box center [674, 422] width 44 height 44
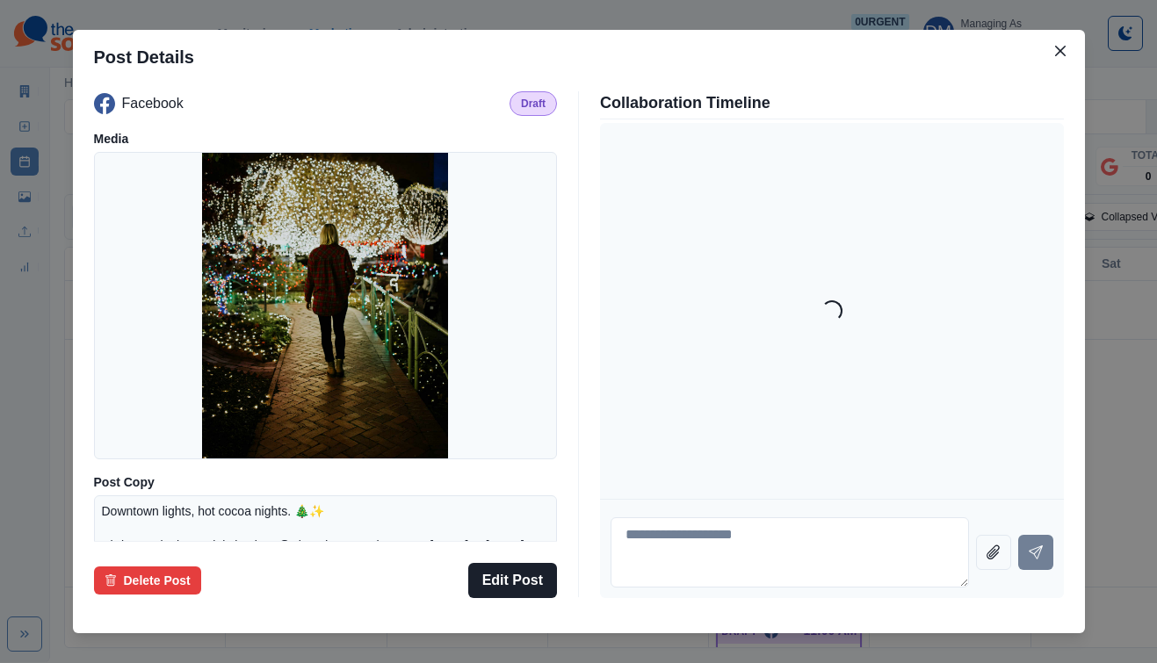
scroll to position [230, 0]
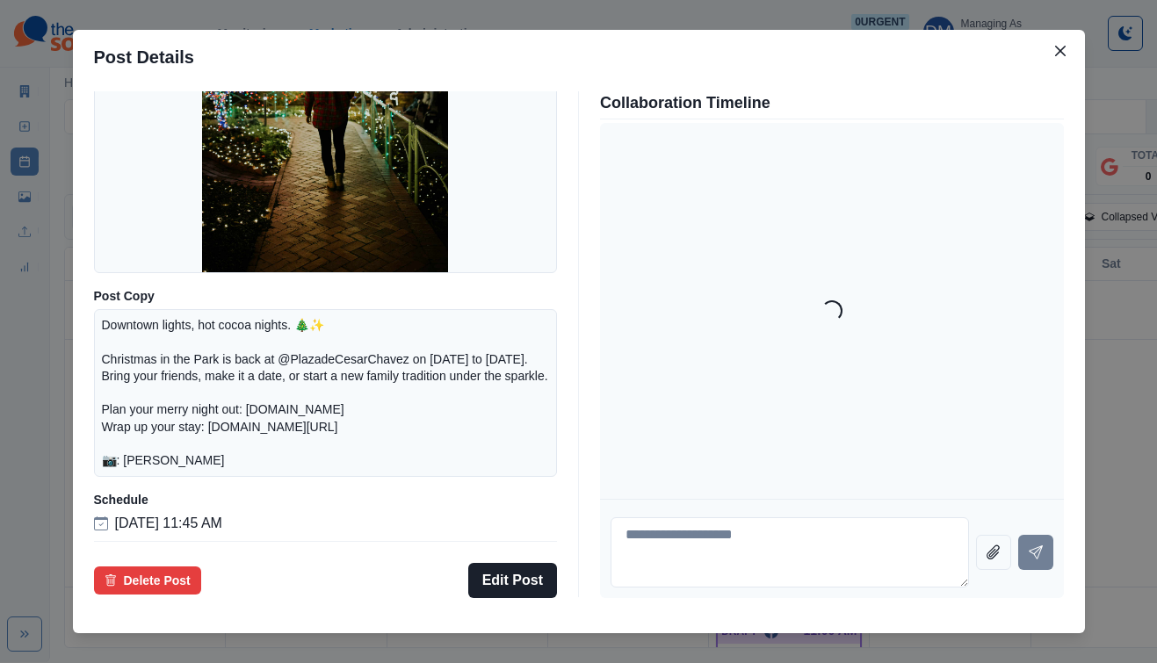
click at [168, 384] on div "Post Details Facebook Draft Media Post Copy Downtown lights, hot cocoa nights. …" at bounding box center [578, 331] width 1157 height 663
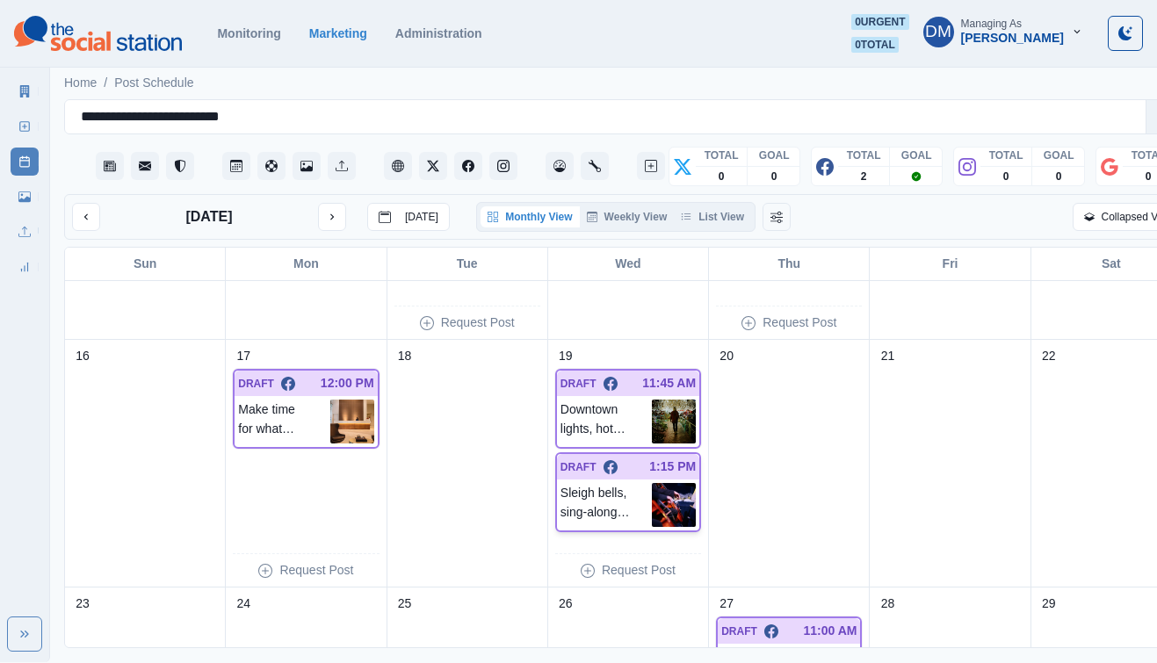
click at [652, 483] on img at bounding box center [674, 505] width 44 height 44
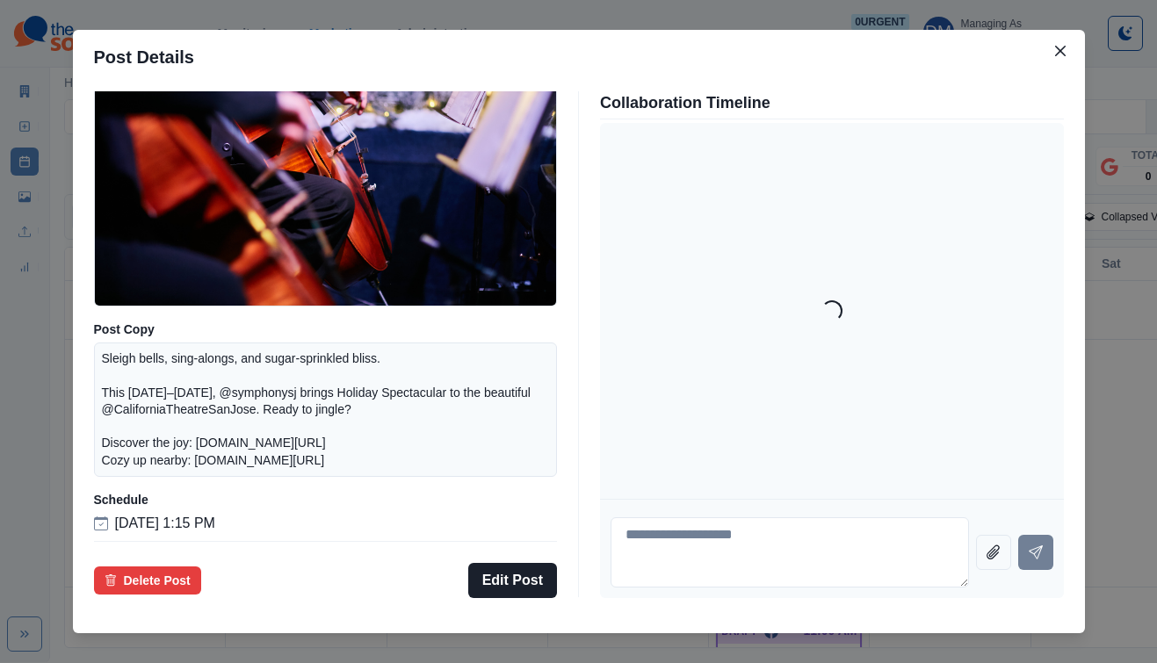
scroll to position [192, 0]
click at [166, 397] on div "Post Details Facebook Draft Media Post Copy Sleigh bells, sing-alongs, and suga…" at bounding box center [578, 331] width 1157 height 663
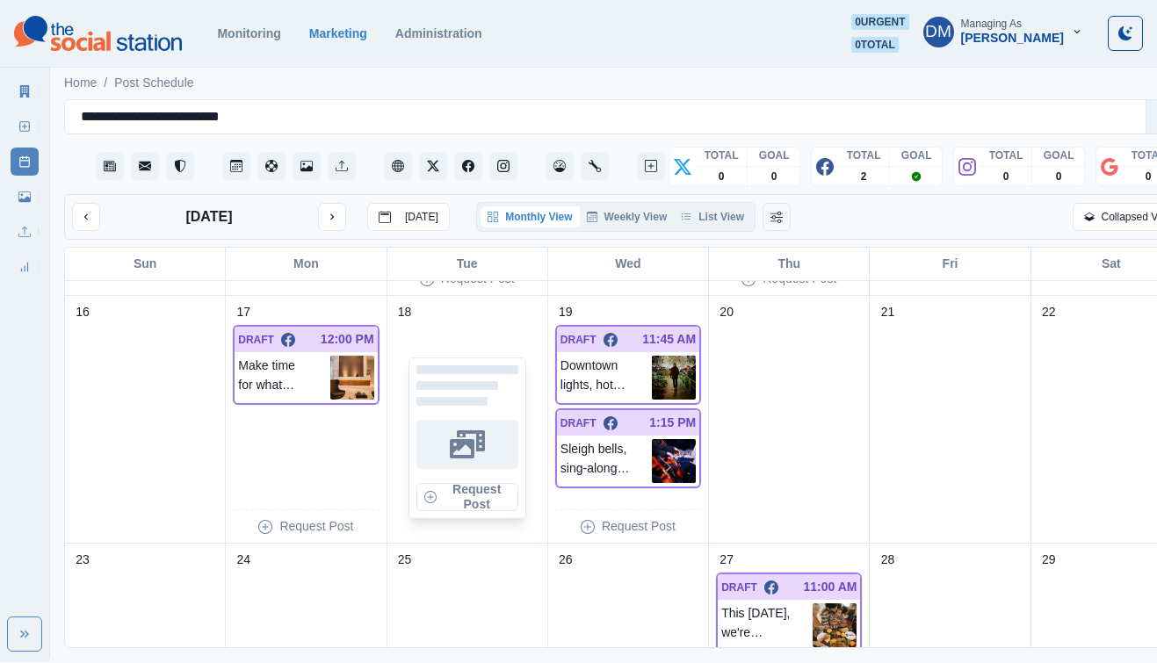
scroll to position [730, 0]
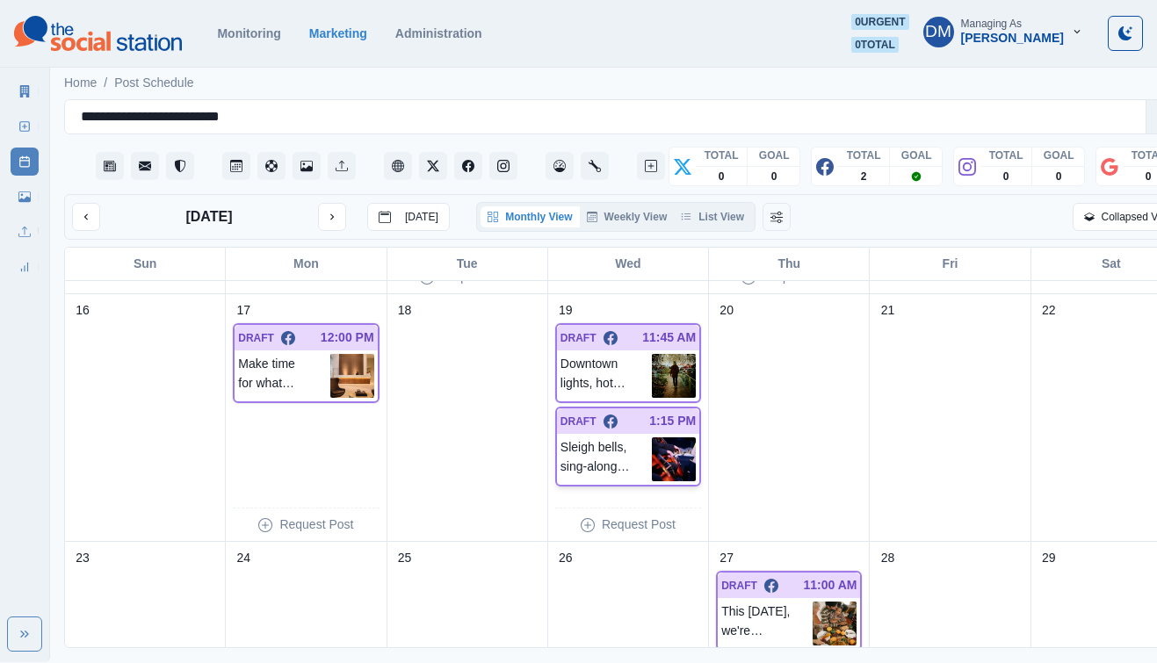
click at [652, 438] on img at bounding box center [674, 460] width 44 height 44
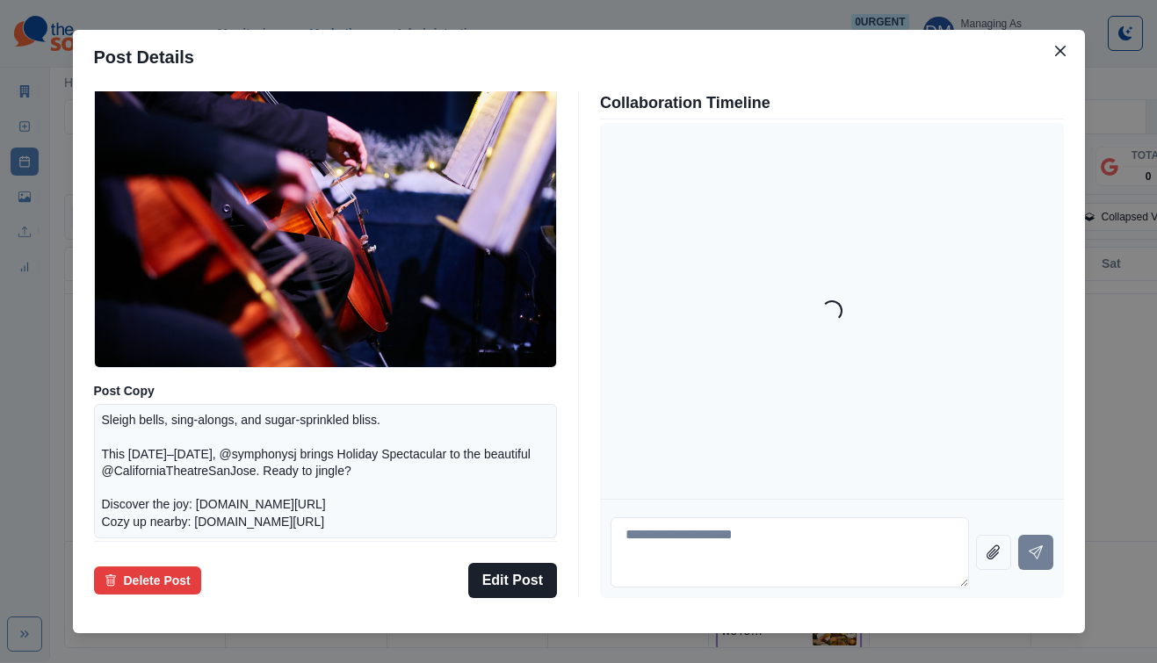
scroll to position [192, 0]
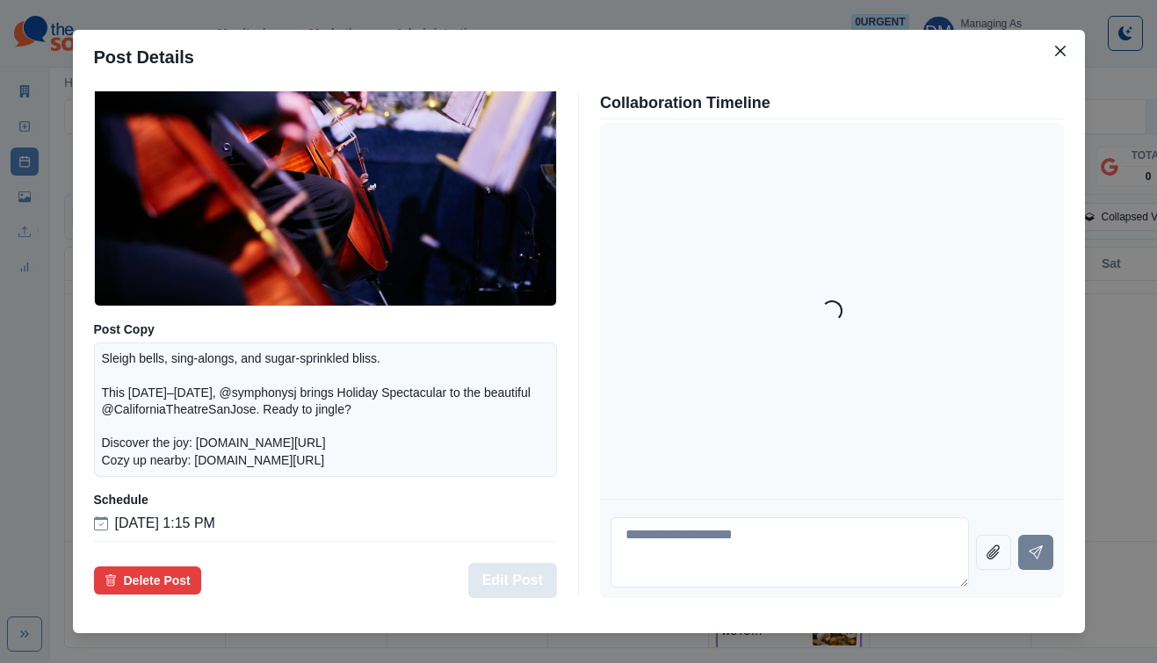
click at [534, 563] on button "Edit Post" at bounding box center [512, 580] width 89 height 35
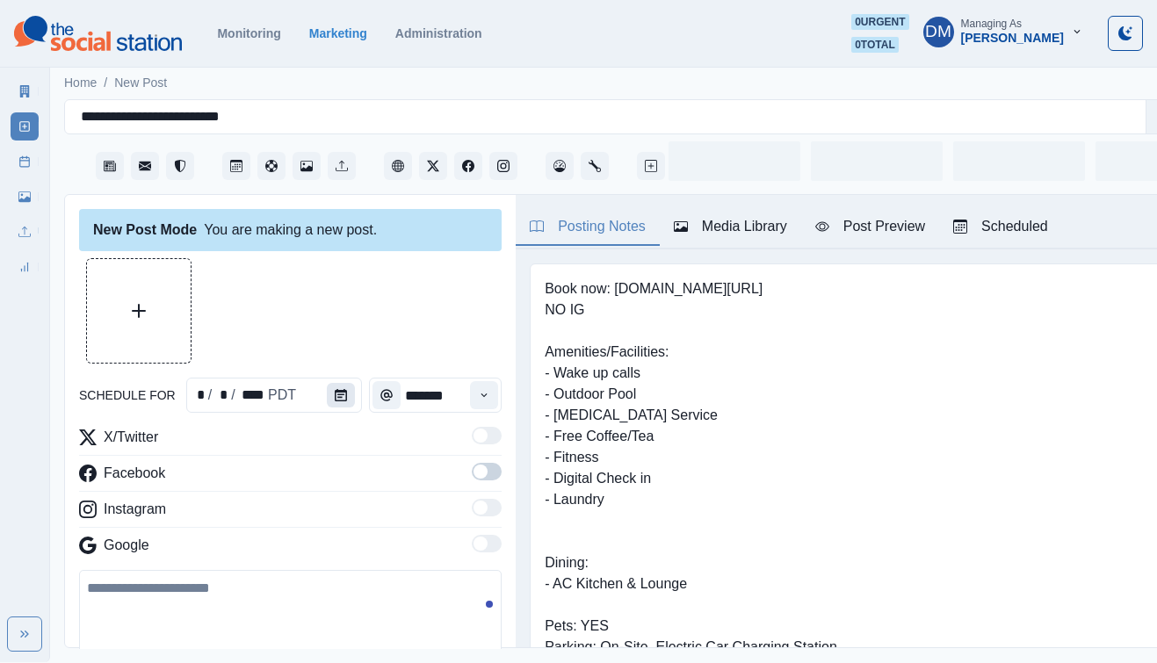
click at [327, 383] on button "Calendar" at bounding box center [341, 395] width 28 height 25
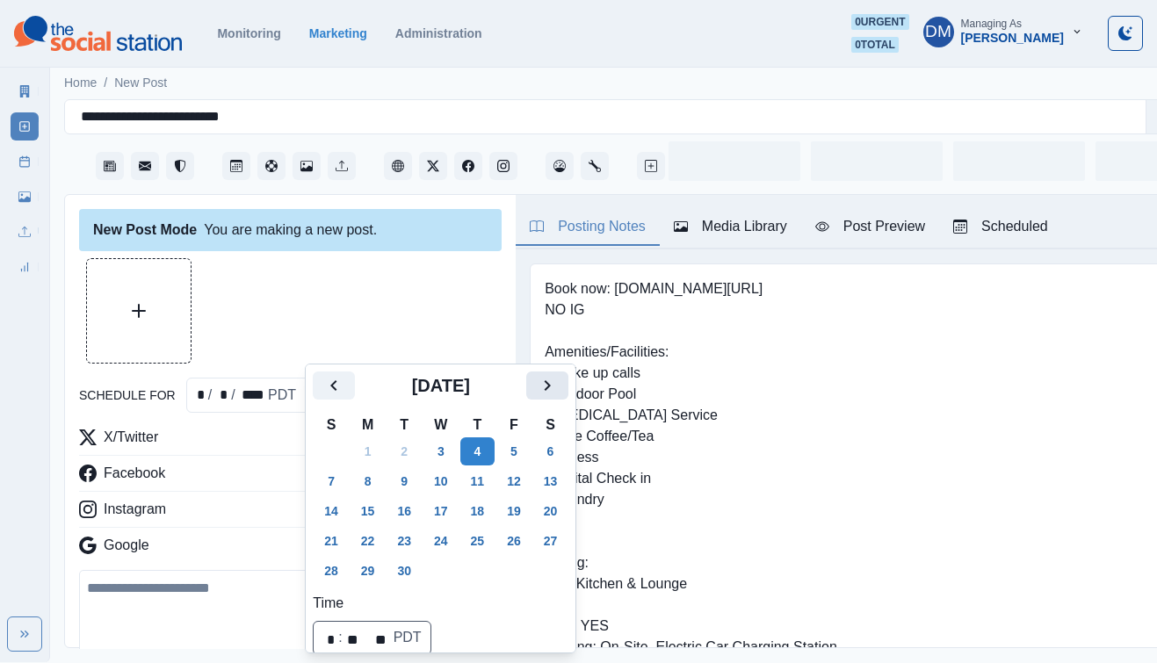
click at [537, 381] on icon "Next" at bounding box center [547, 385] width 21 height 21
click at [337, 384] on button "Previous" at bounding box center [334, 386] width 42 height 28
click at [387, 557] on button "25" at bounding box center [404, 571] width 35 height 28
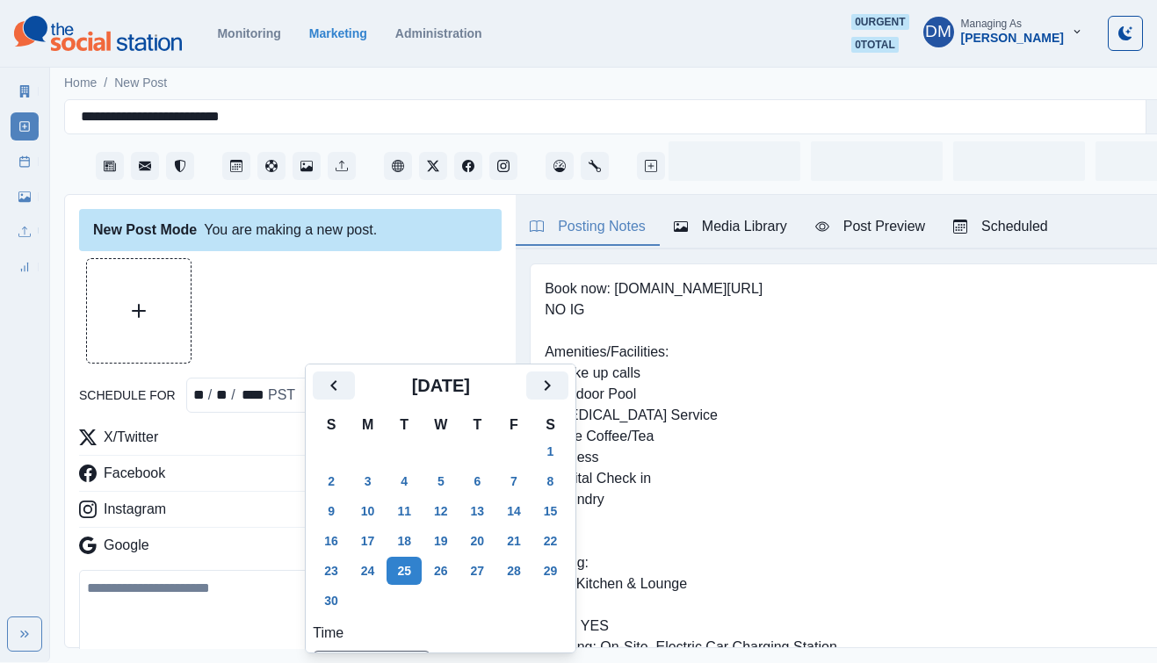
scroll to position [308, 0]
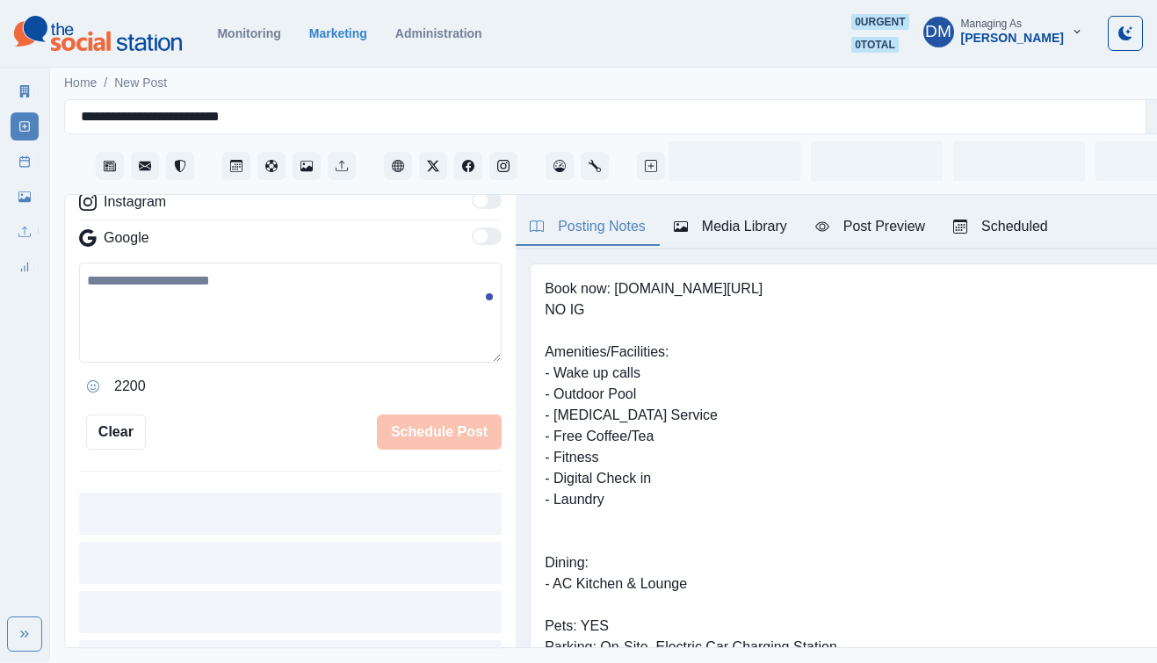
type input "*******"
type textarea "**********"
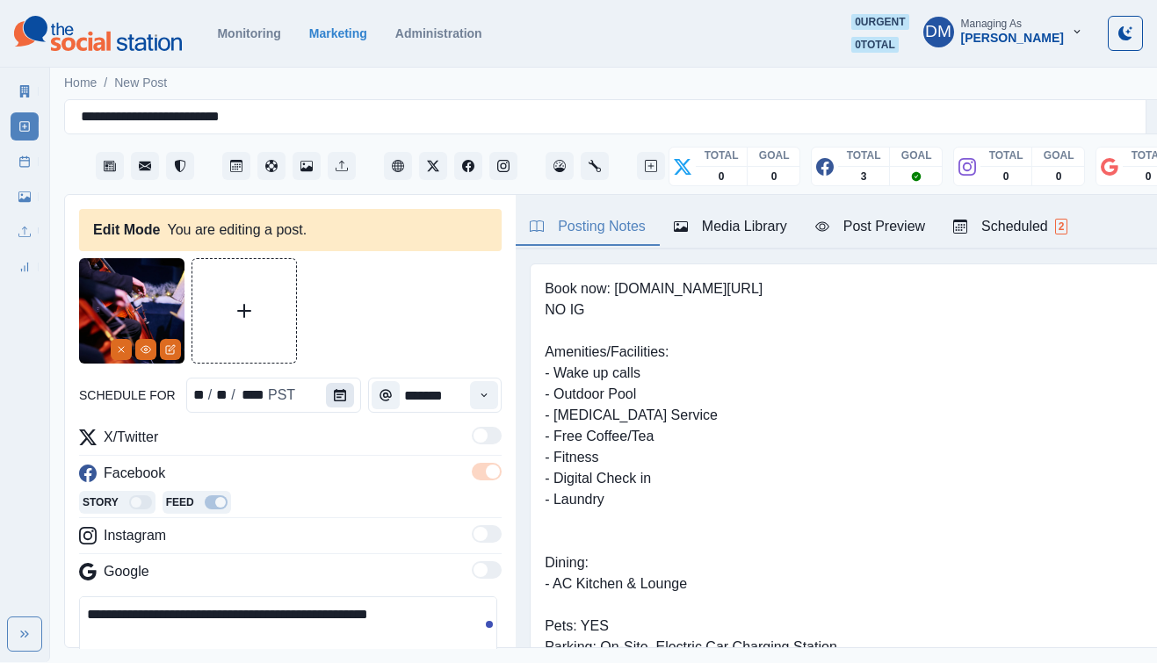
click at [334, 389] on icon "Calendar" at bounding box center [340, 395] width 12 height 12
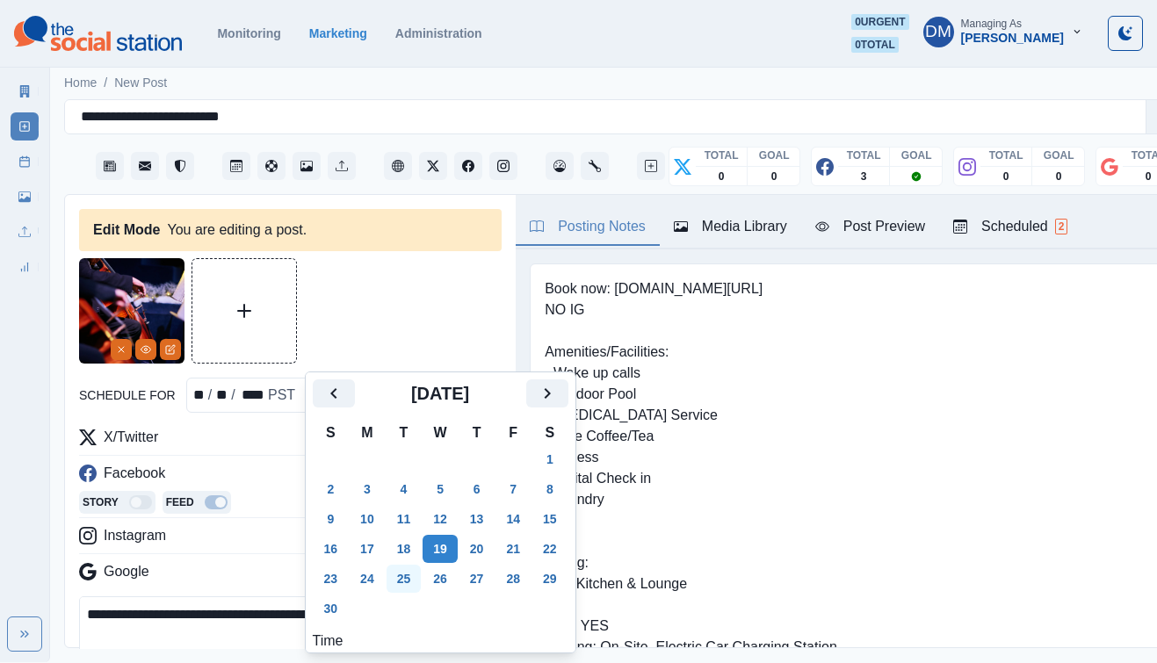
click at [387, 565] on button "25" at bounding box center [404, 579] width 35 height 28
click at [231, 597] on textarea "**********" at bounding box center [288, 636] width 418 height 79
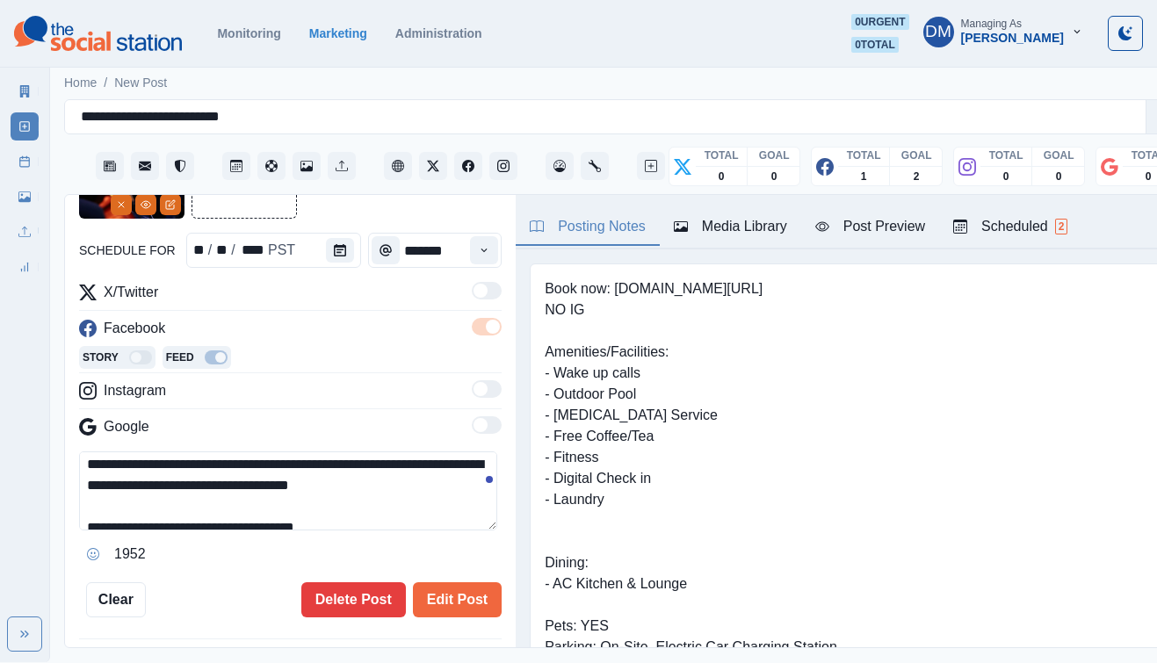
scroll to position [178, 0]
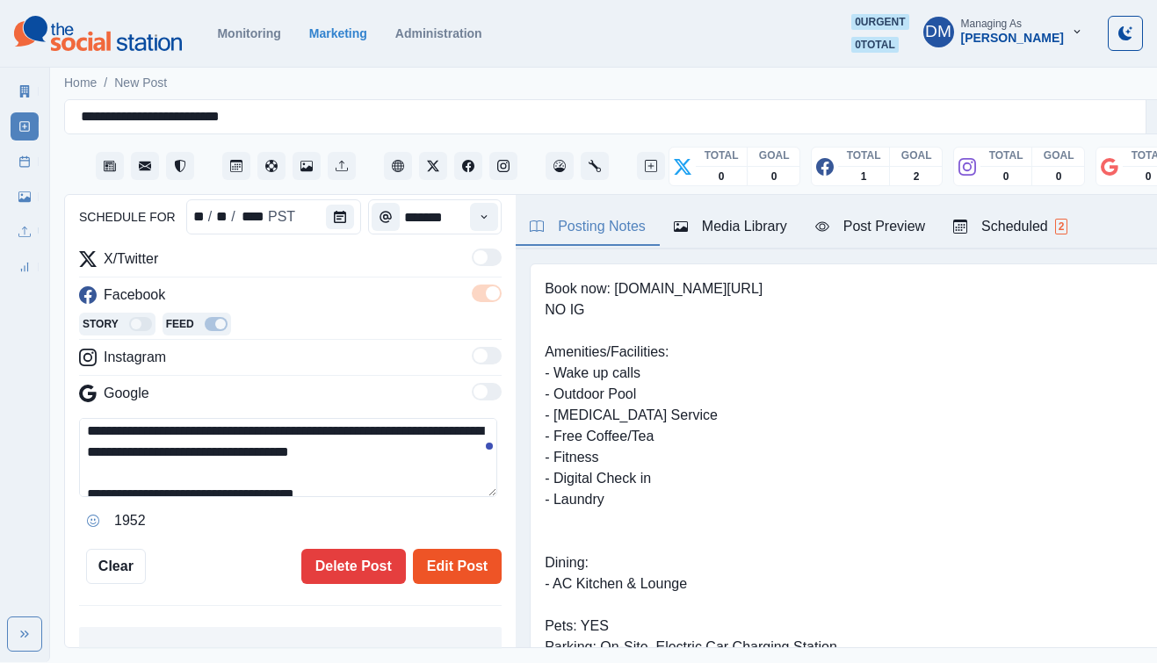
click at [453, 549] on button "Edit Post" at bounding box center [457, 566] width 89 height 35
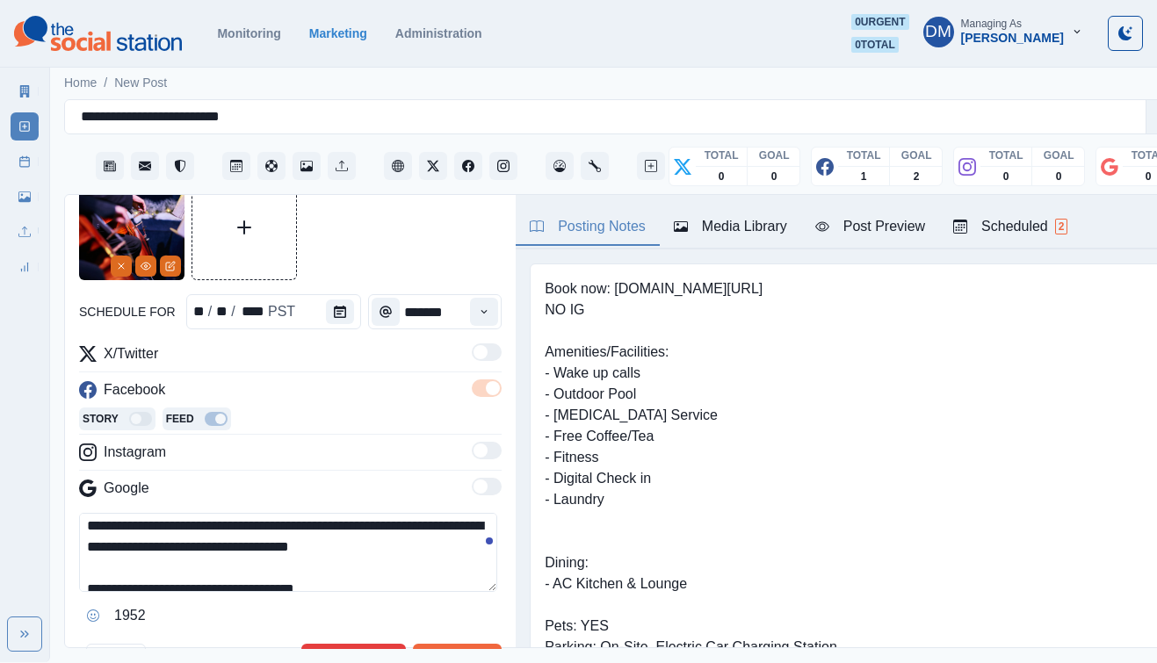
scroll to position [117, 0]
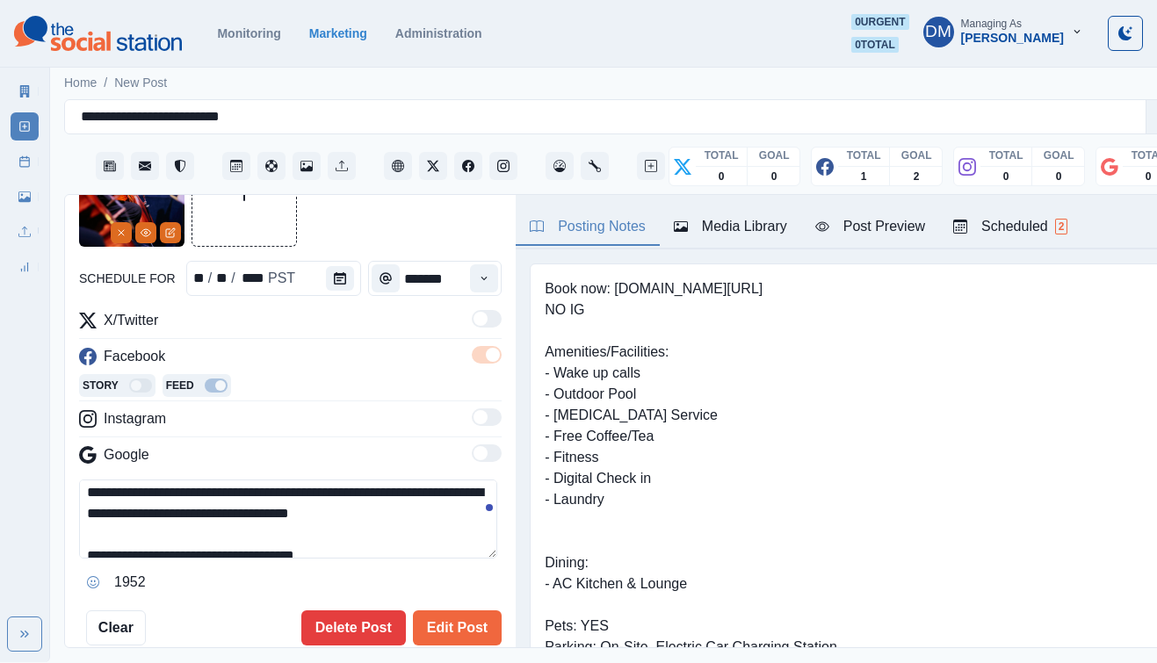
click at [426, 480] on textarea "**********" at bounding box center [288, 519] width 418 height 79
click at [448, 611] on button "Edit Post" at bounding box center [457, 628] width 89 height 35
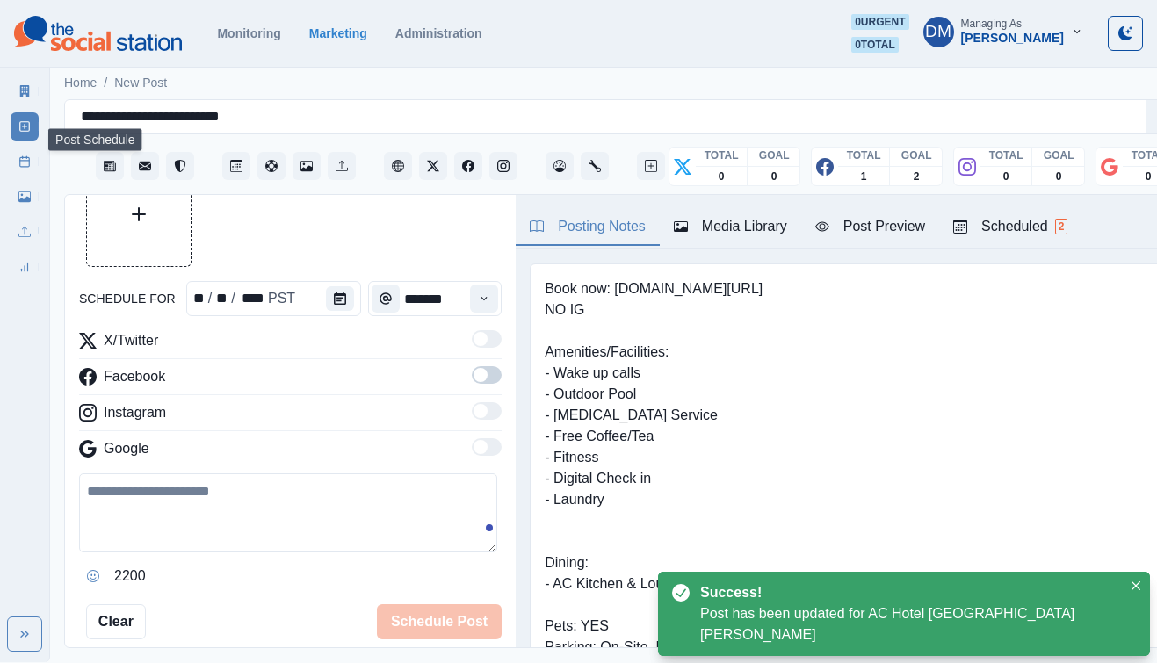
click at [33, 148] on link "Post Schedule" at bounding box center [25, 162] width 28 height 28
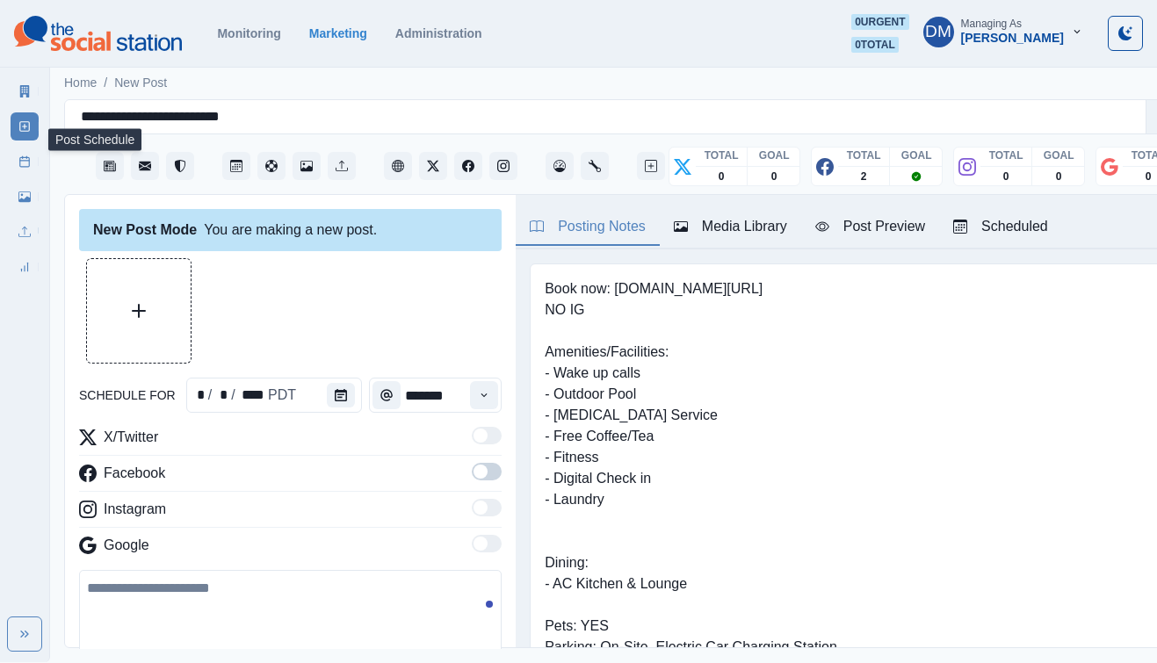
click at [27, 148] on link "Post Schedule" at bounding box center [25, 162] width 28 height 28
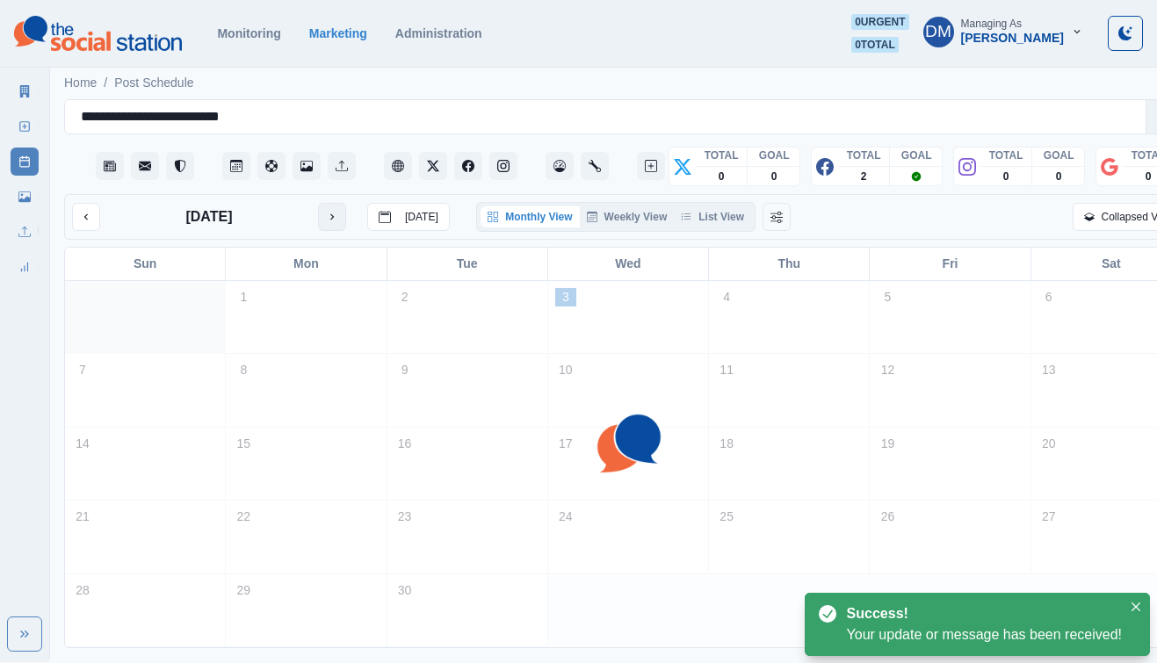
click at [318, 203] on button "next month" at bounding box center [332, 217] width 28 height 28
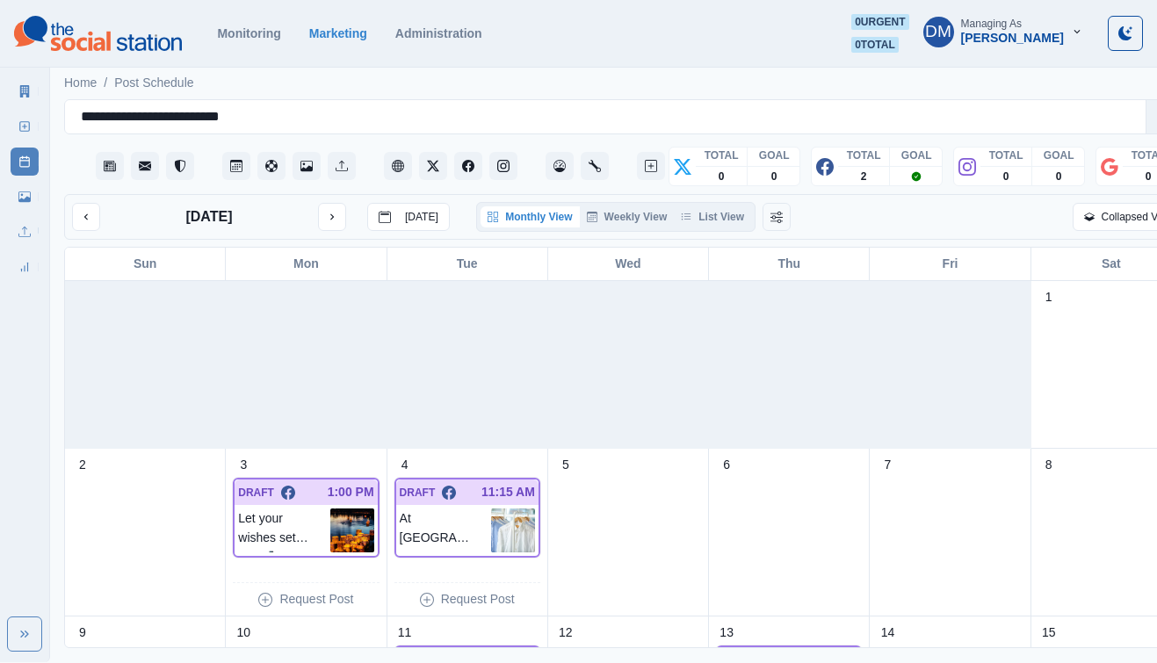
scroll to position [25, 0]
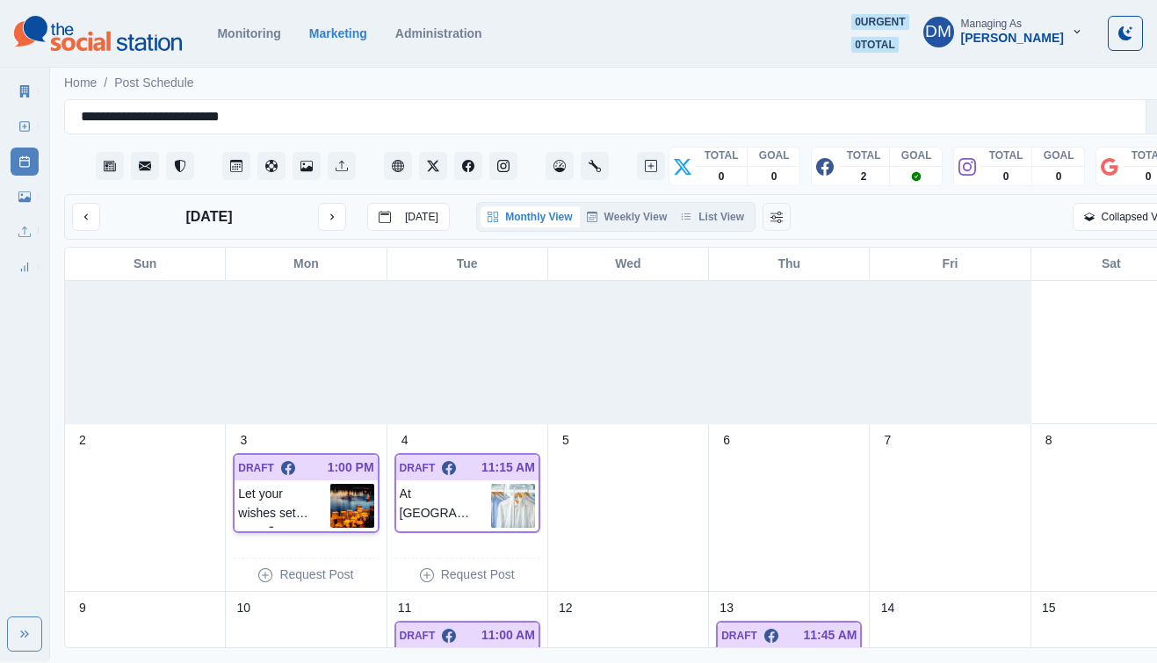
click at [346, 484] on img at bounding box center [352, 506] width 44 height 44
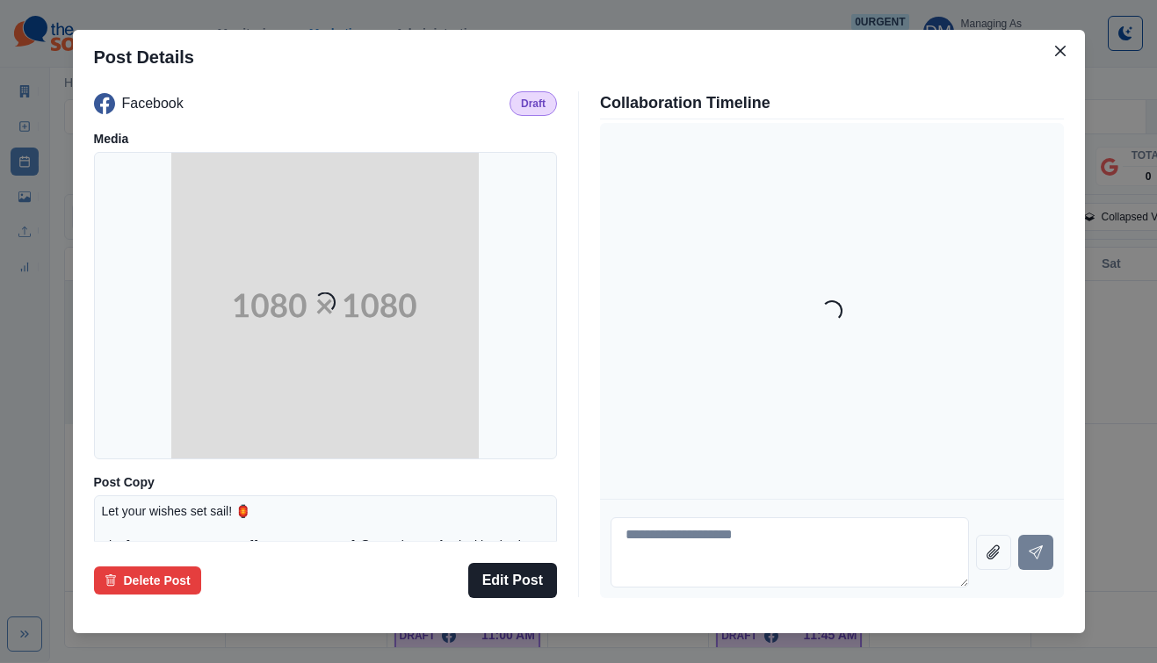
scroll to position [268, 0]
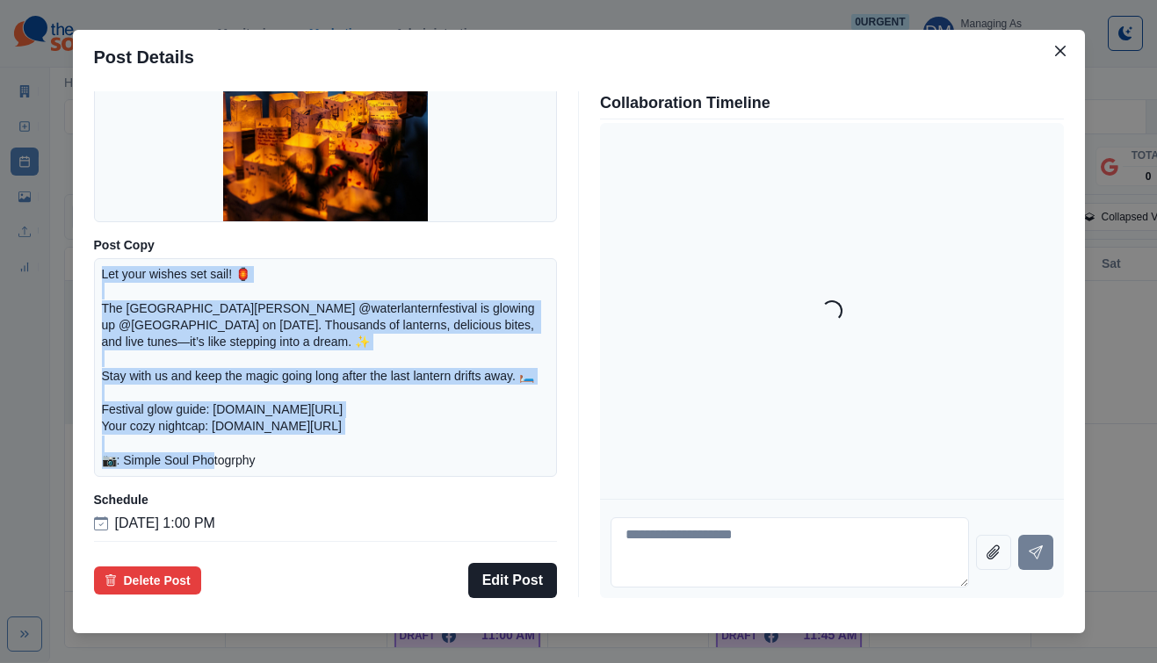
drag, startPoint x: 217, startPoint y: 269, endPoint x: 425, endPoint y: 429, distance: 262.6
click at [425, 429] on div "Let your wishes set sail! 🏮 The San Jose @waterlanternfestival is glowing up @a…" at bounding box center [326, 367] width 464 height 219
copy p "Let your wishes set sail! 🏮 The San Jose @waterlanternfestival is glowing up @a…"
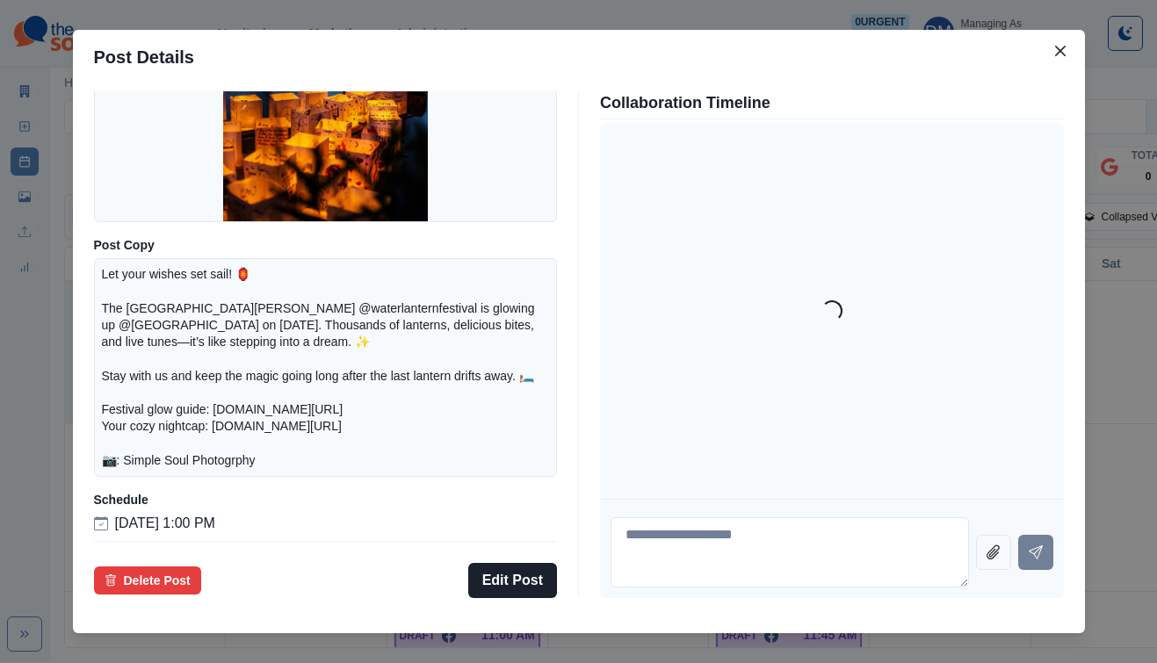
click at [180, 384] on div "Post Details Facebook Draft Media Post Copy Let your wishes set sail! 🏮 The San…" at bounding box center [578, 331] width 1157 height 663
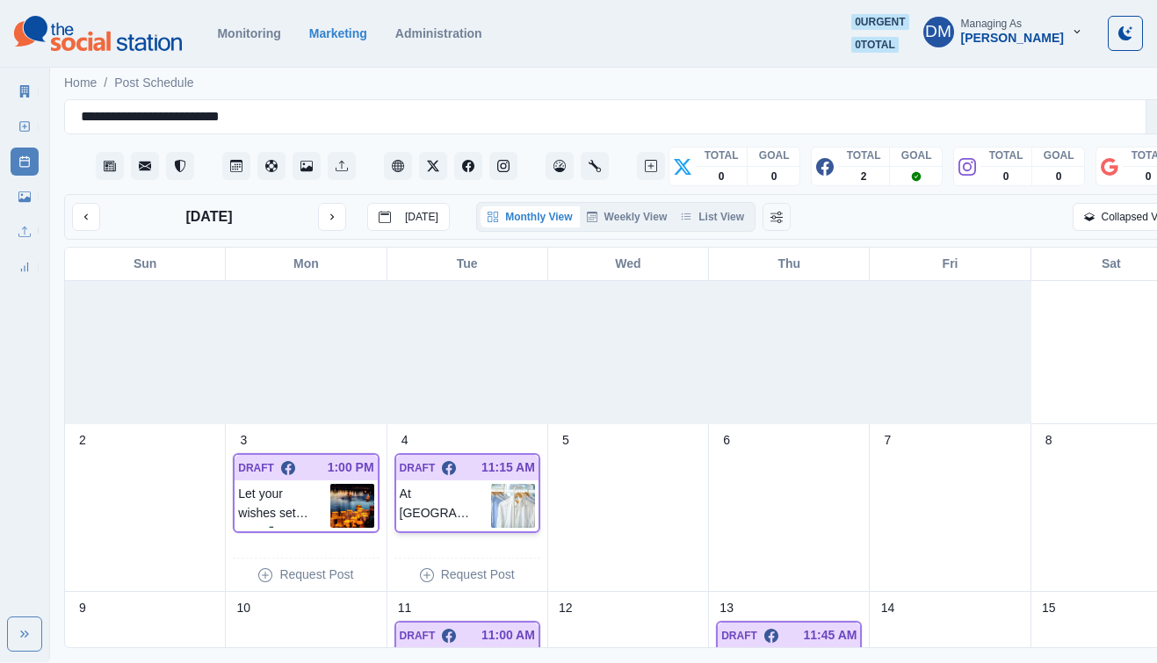
click at [491, 484] on img at bounding box center [513, 506] width 44 height 44
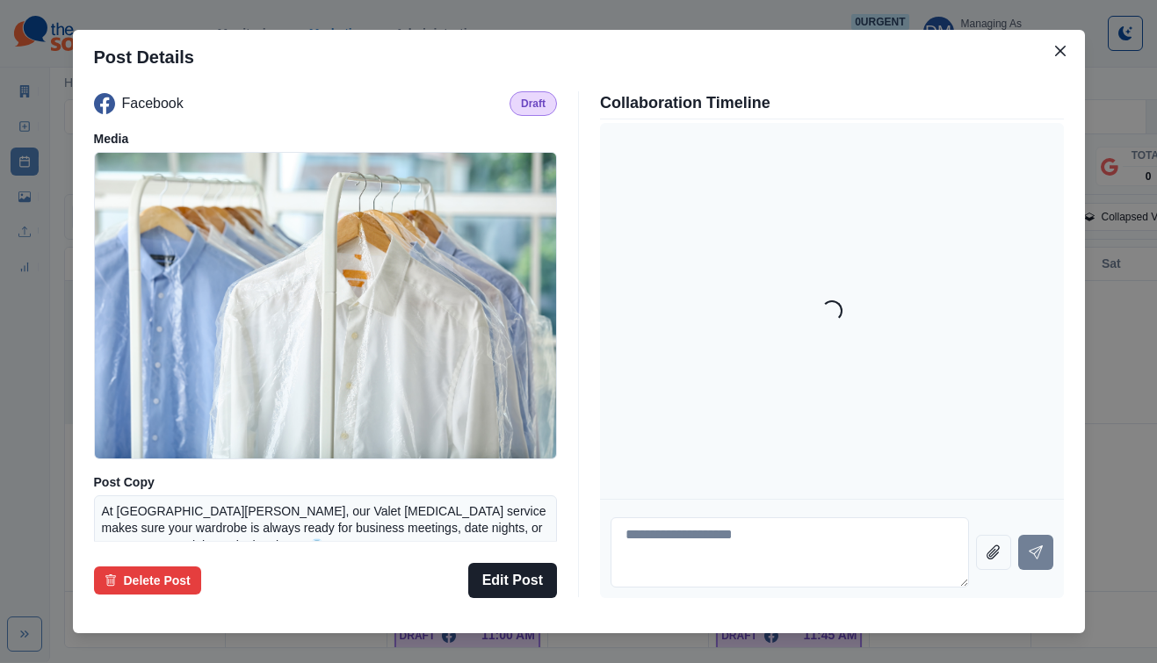
scroll to position [166, 0]
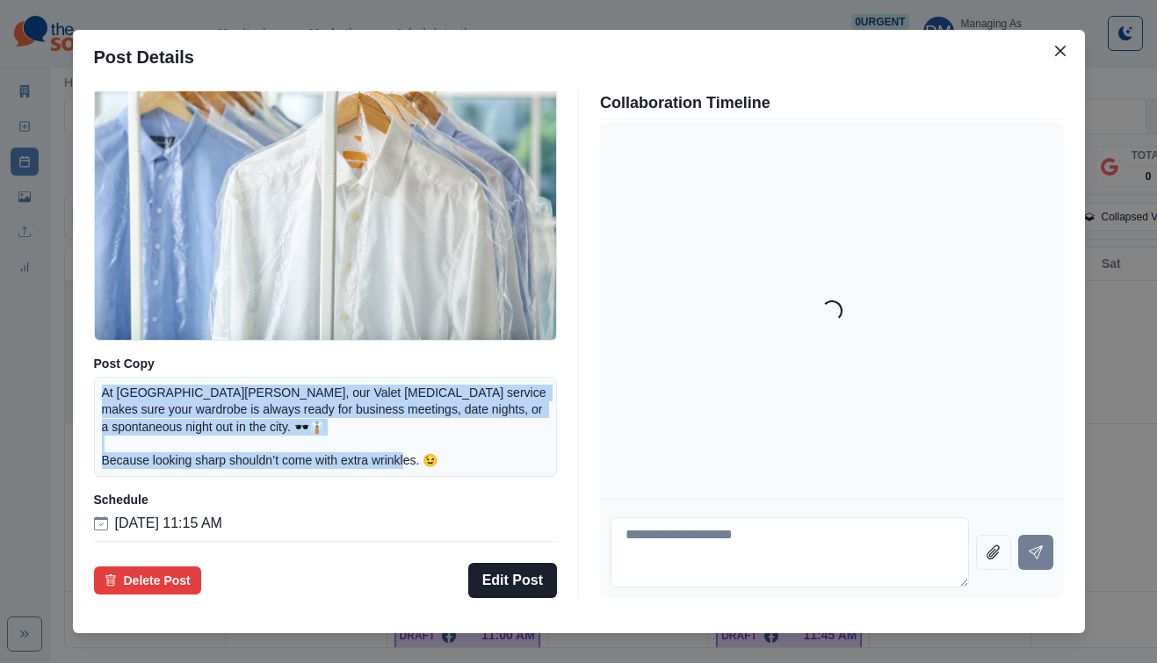
drag, startPoint x: 221, startPoint y: 373, endPoint x: 518, endPoint y: 431, distance: 302.4
click at [518, 431] on p "At AC Hotel San Jose Downtown, our Valet Dry Cleaning service makes sure your w…" at bounding box center [326, 427] width 448 height 84
copy p "At AC Hotel San Jose Downtown, our Valet Dry Cleaning service makes sure your w…"
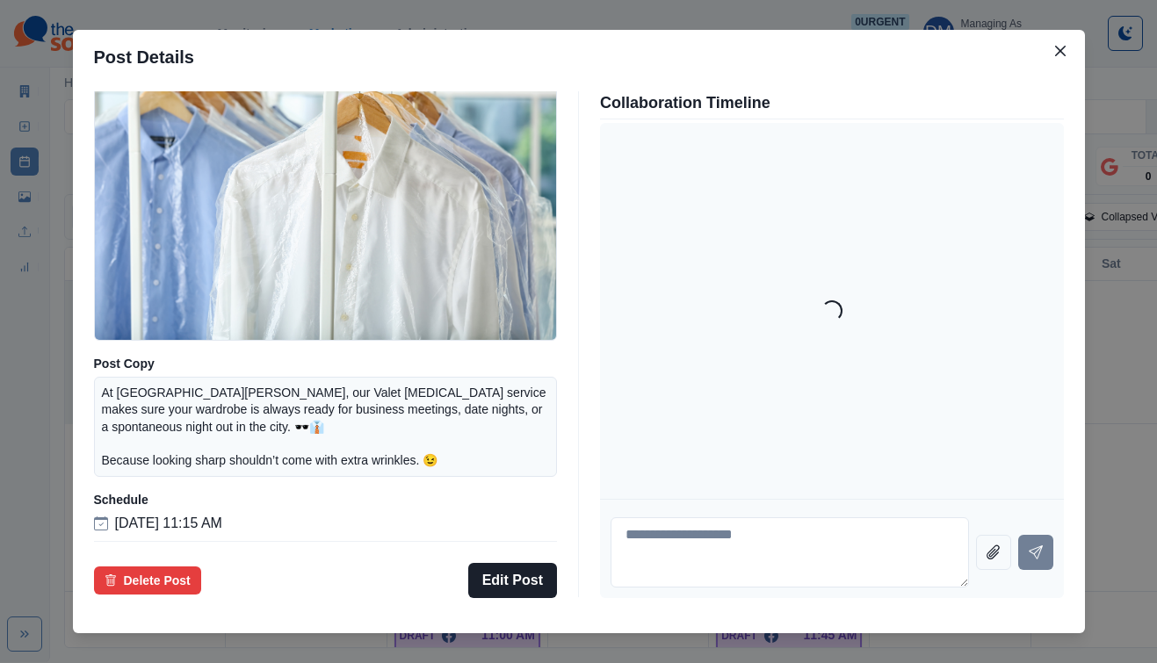
click at [126, 382] on div "Post Details Facebook Draft Media Post Copy At AC Hotel San Jose Downtown, our …" at bounding box center [578, 331] width 1157 height 663
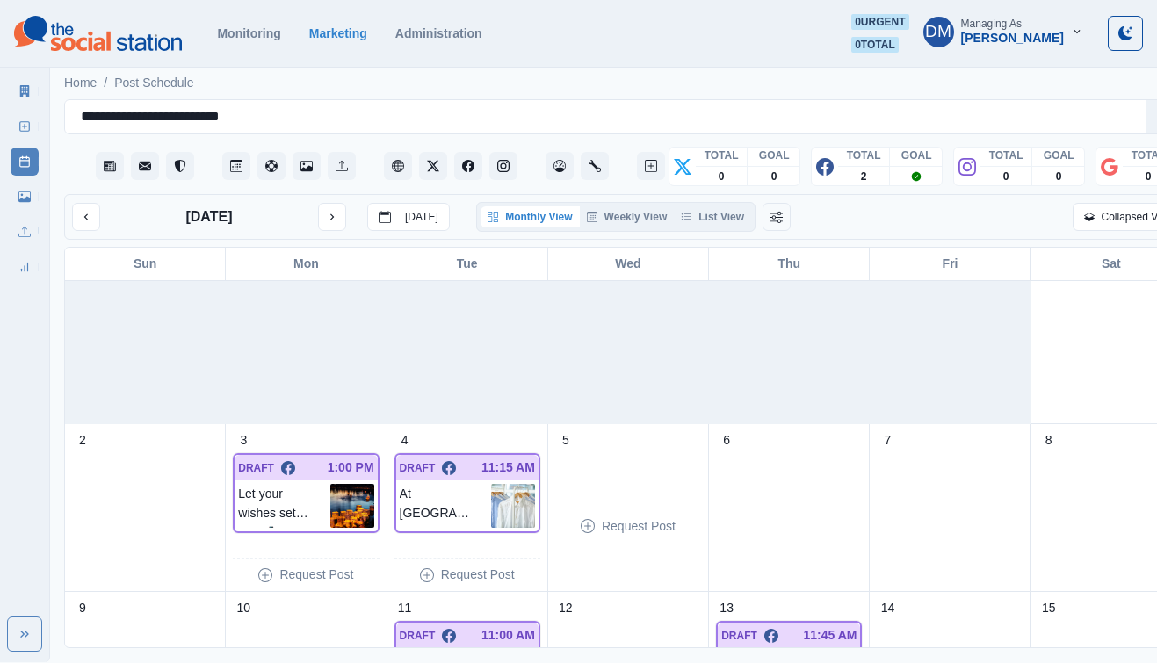
scroll to position [285, 0]
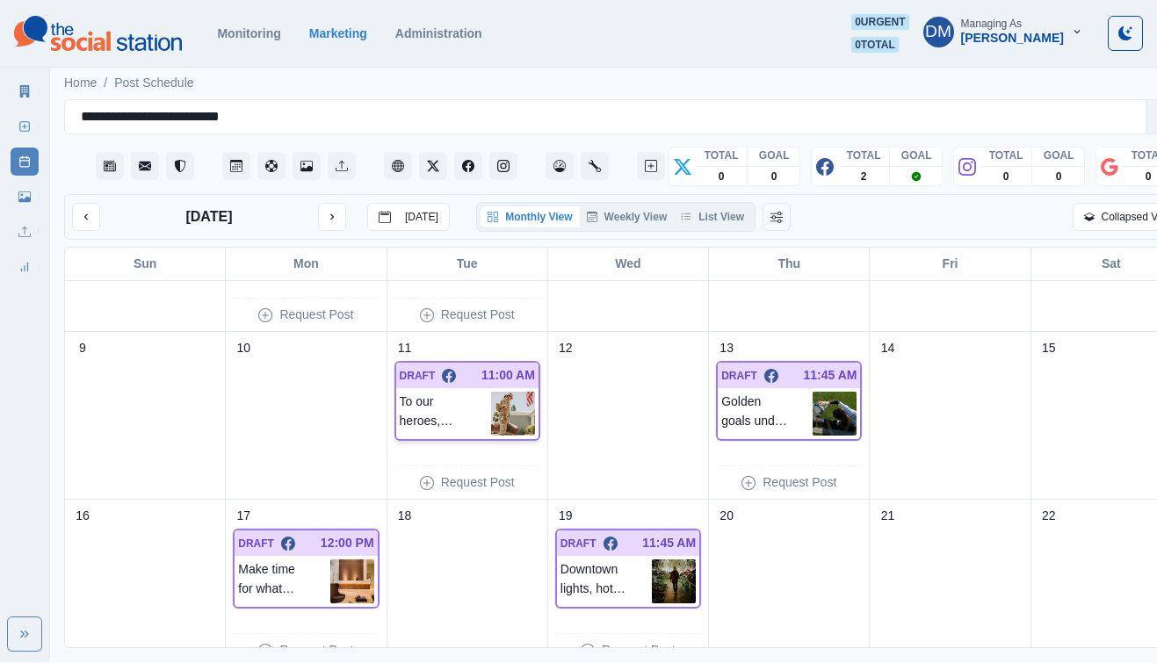
click at [503, 392] on img at bounding box center [513, 414] width 44 height 44
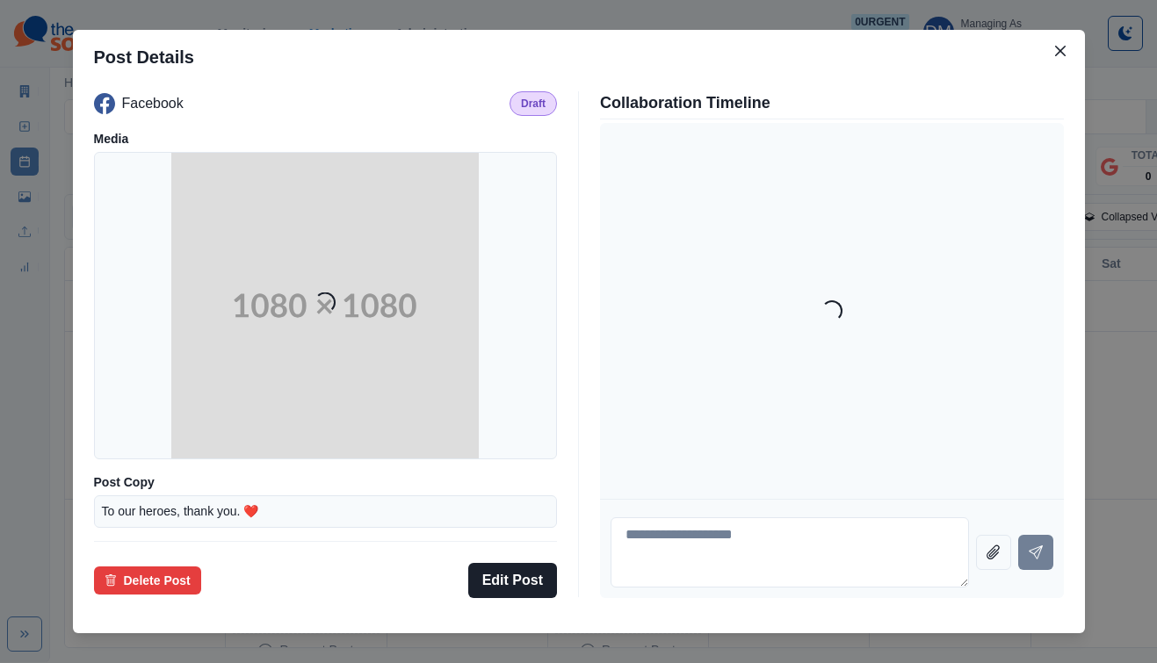
scroll to position [116, 0]
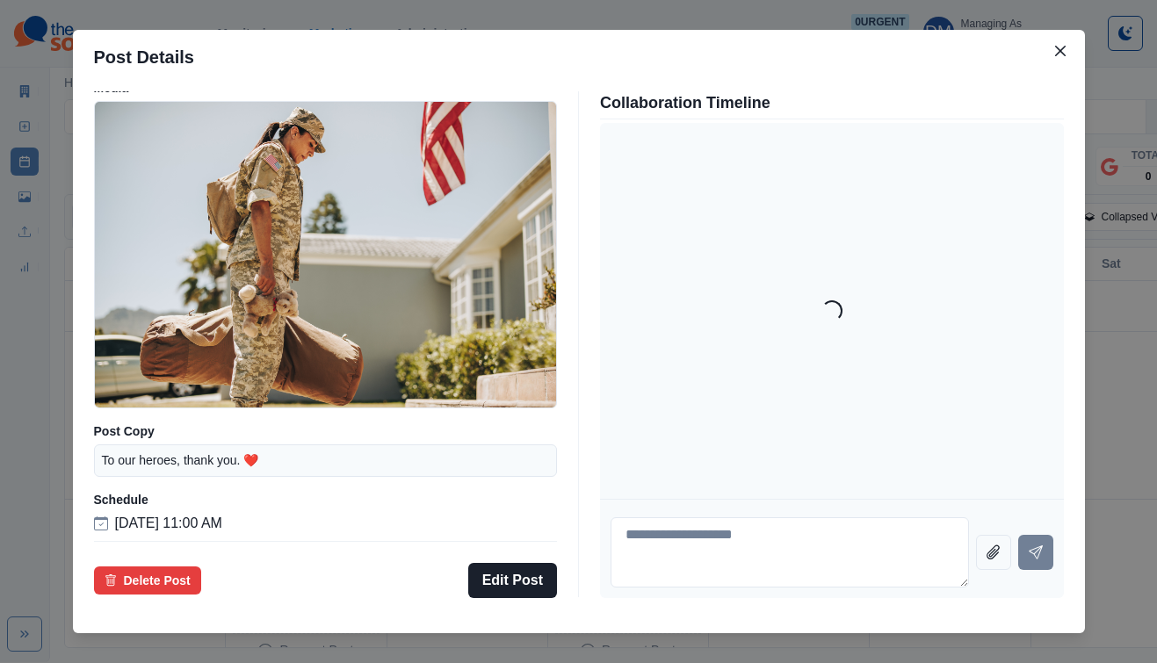
click at [986, 351] on div "Post Details Facebook Draft Media Post Copy To our heroes, thank you. ❤️ Schedu…" at bounding box center [578, 331] width 1157 height 663
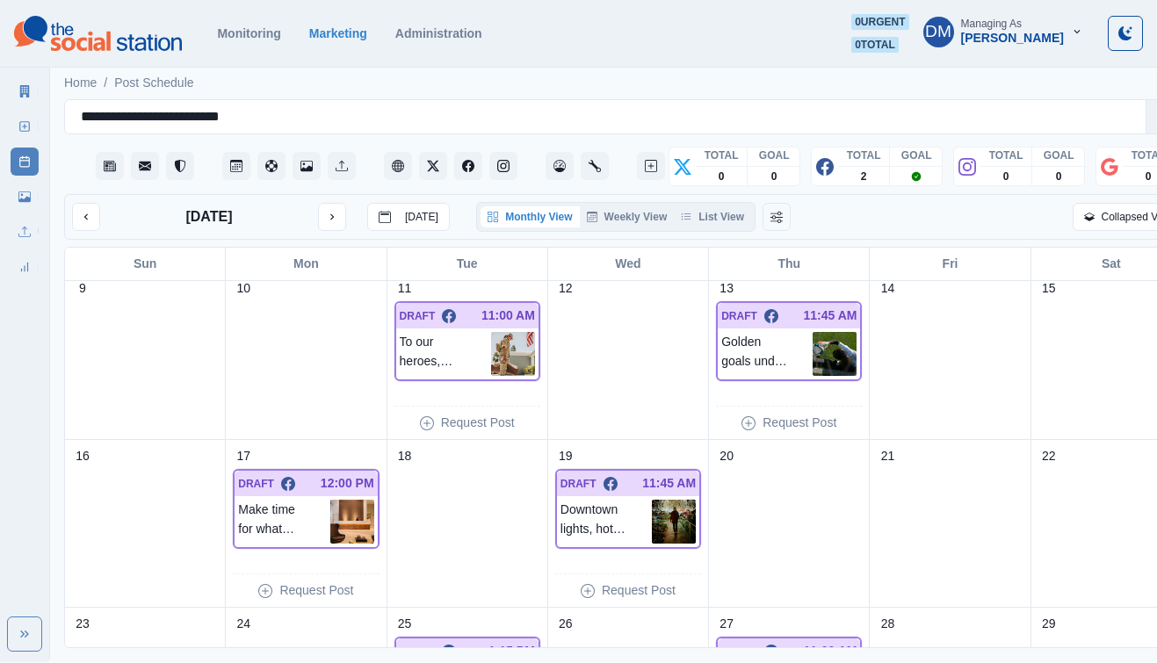
scroll to position [373, 0]
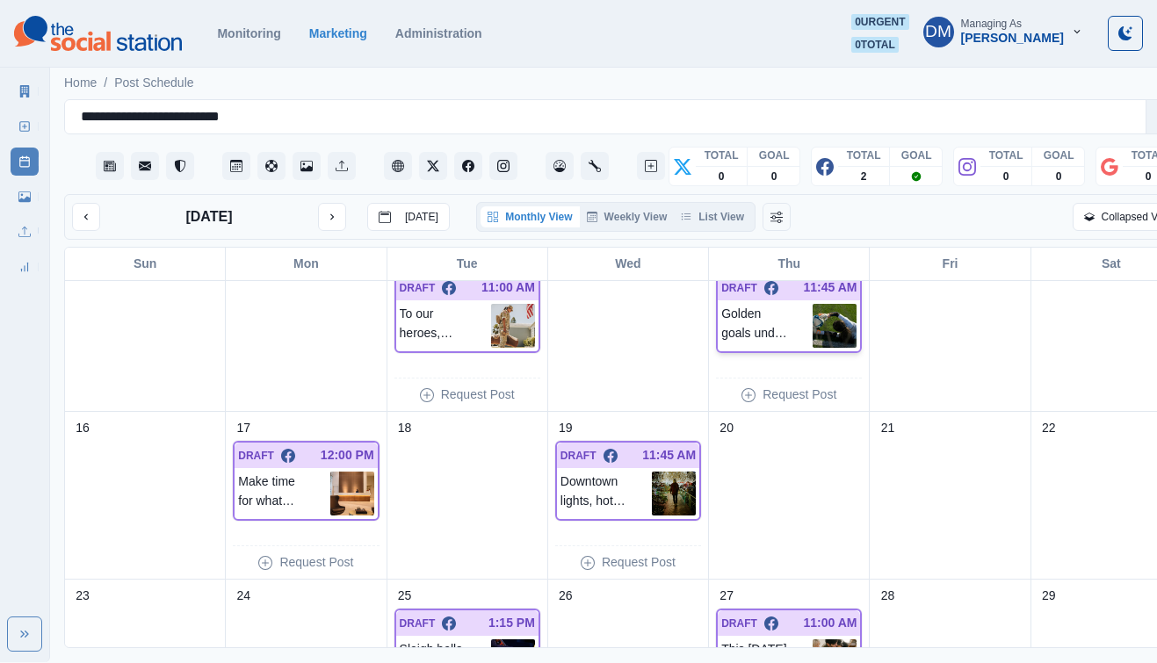
click at [813, 304] on img at bounding box center [835, 326] width 44 height 44
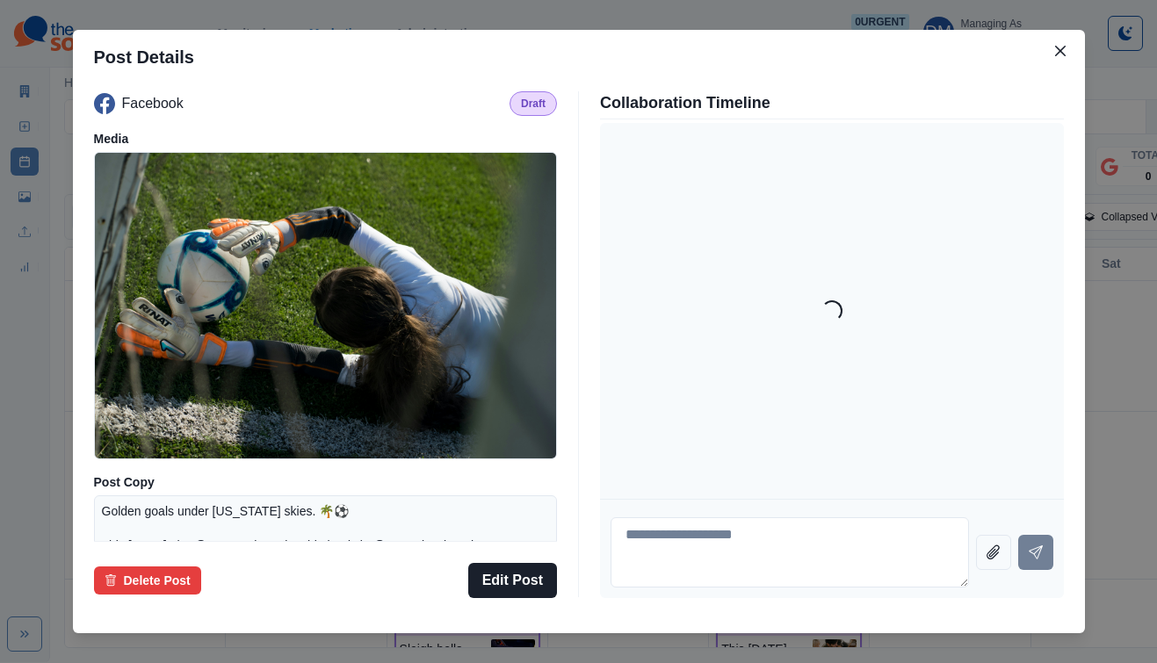
scroll to position [230, 0]
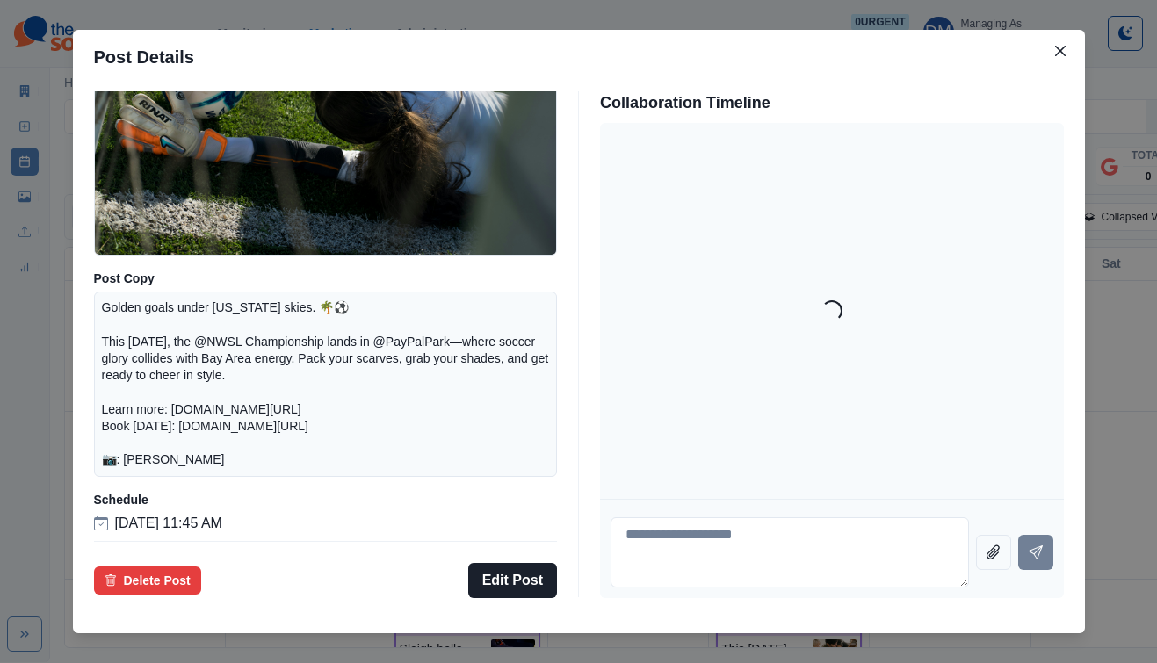
drag, startPoint x: 221, startPoint y: 312, endPoint x: 391, endPoint y: 428, distance: 206.2
click at [391, 428] on p "Golden goals under California skies. 🌴⚽ This November 22, the @NWSL Championshi…" at bounding box center [326, 385] width 448 height 170
copy p "Golden goals under California skies. 🌴⚽ This November 22, the @NWSL Championshi…"
click at [1126, 418] on div "Post Details Facebook Draft Media Post Copy Golden goals under California skies…" at bounding box center [578, 331] width 1157 height 663
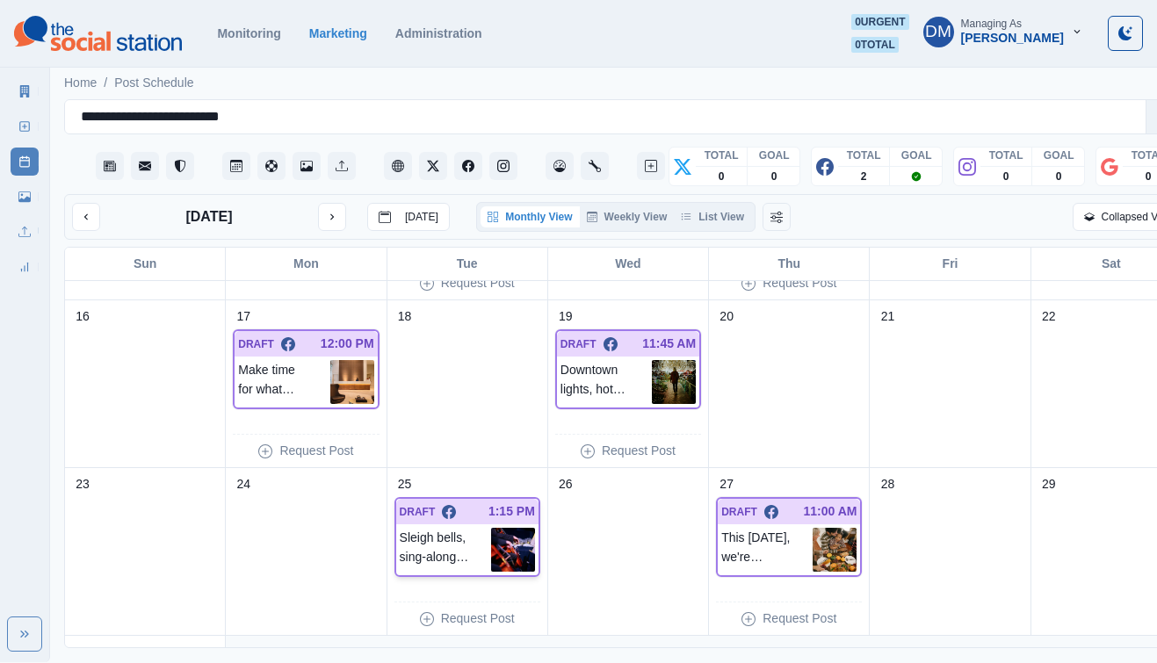
scroll to position [479, 0]
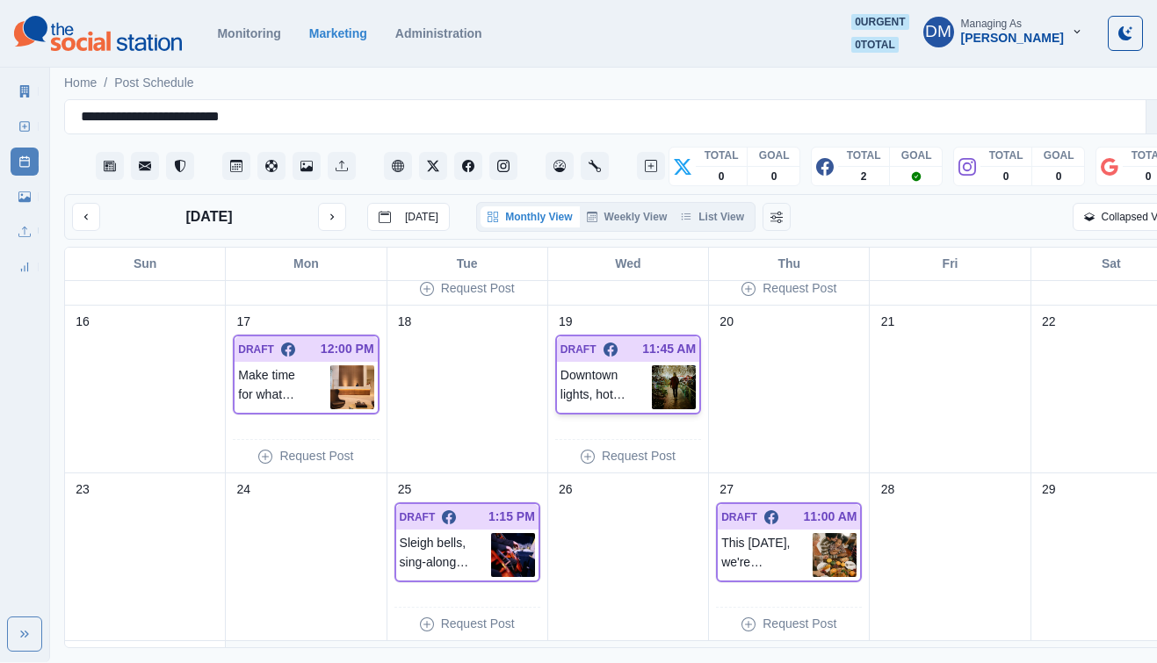
click at [618, 366] on p "Downtown lights, hot cocoa nights. 🎄✨ Christmas in the Park is back at @Plazade…" at bounding box center [606, 388] width 91 height 44
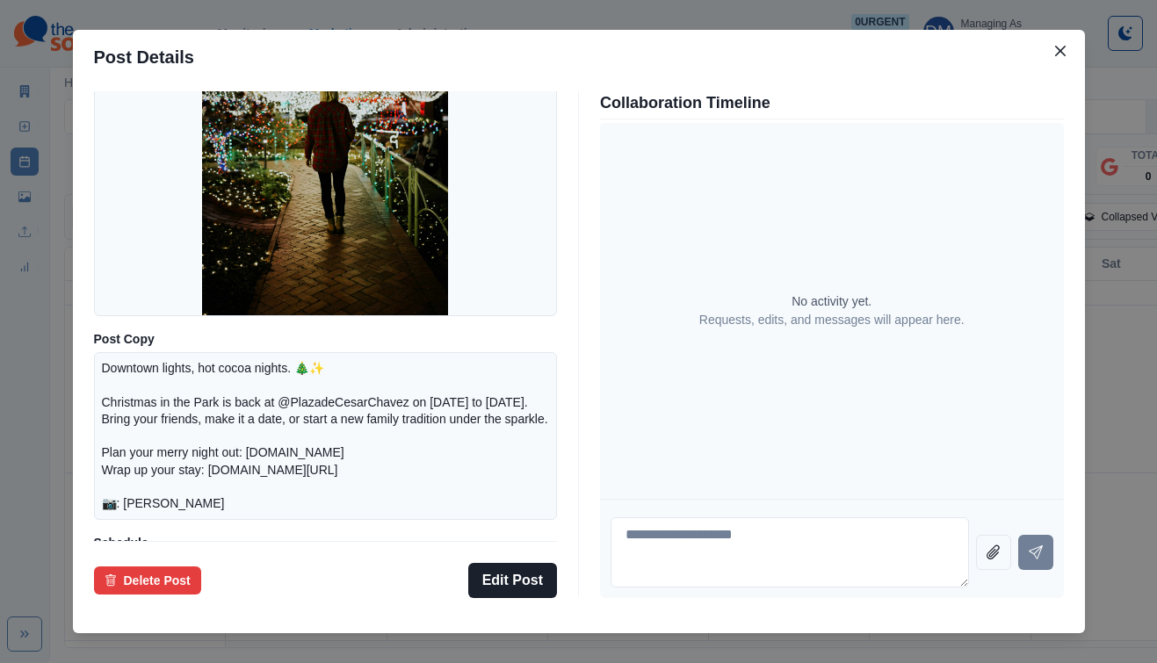
scroll to position [230, 0]
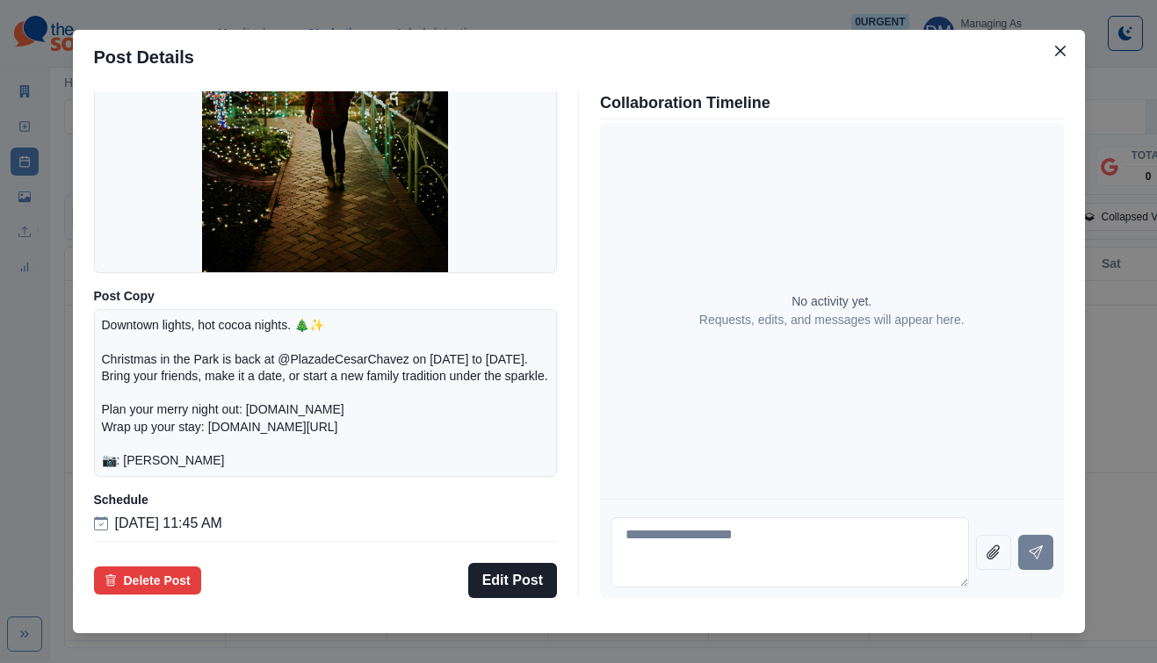
drag, startPoint x: 218, startPoint y: 313, endPoint x: 325, endPoint y: 424, distance: 154.7
click at [325, 424] on div "Downtown lights, hot cocoa nights. 🎄✨ Christmas in the Park is back at @Plazade…" at bounding box center [326, 393] width 464 height 168
copy p "Downtown lights, hot cocoa nights. 🎄✨ Christmas in the Park is back at @Plazade…"
click at [1085, 336] on div "Post Details Facebook Draft Media Post Copy Downtown lights, hot cocoa nights. …" at bounding box center [578, 331] width 1157 height 663
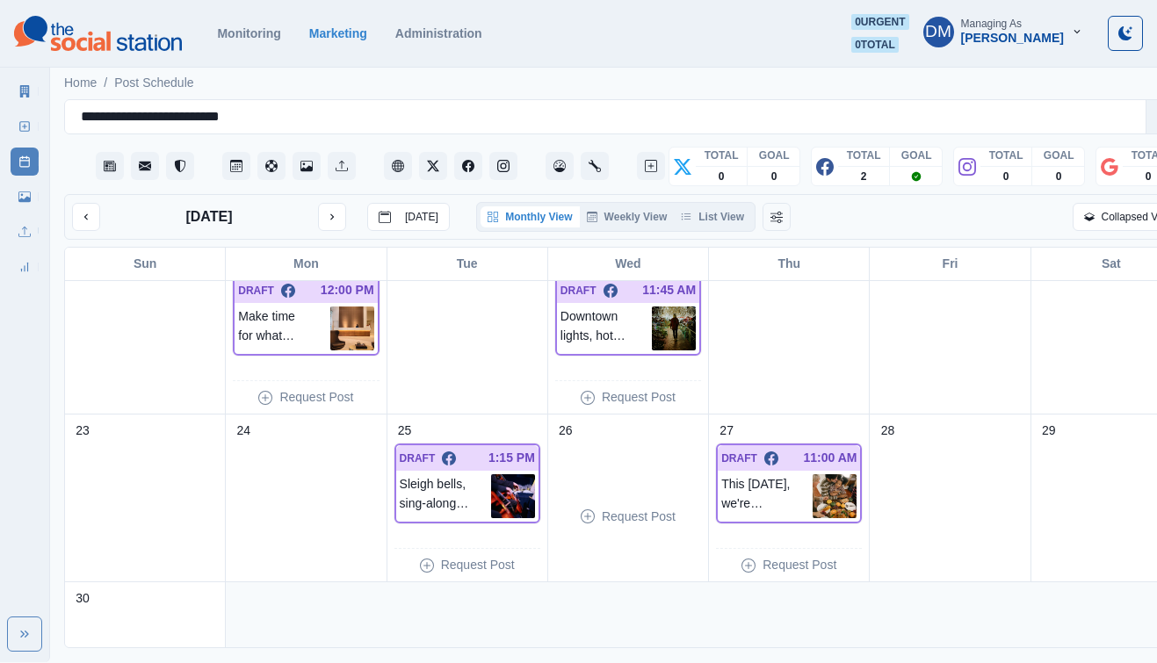
scroll to position [641, 0]
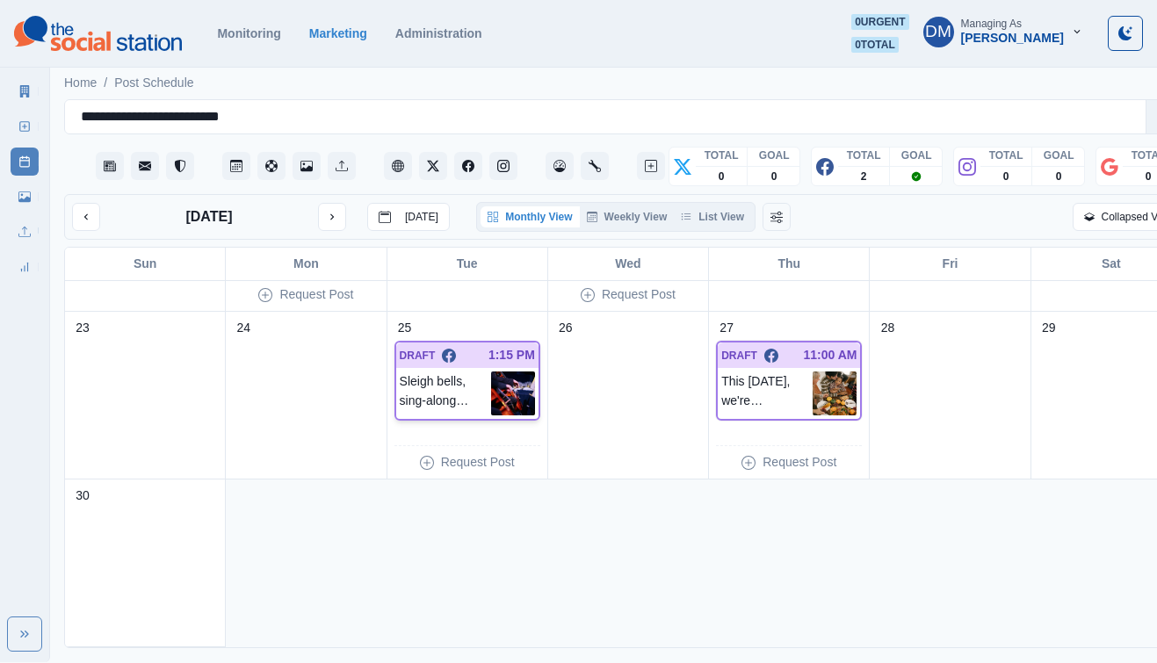
click at [492, 372] on img at bounding box center [513, 394] width 44 height 44
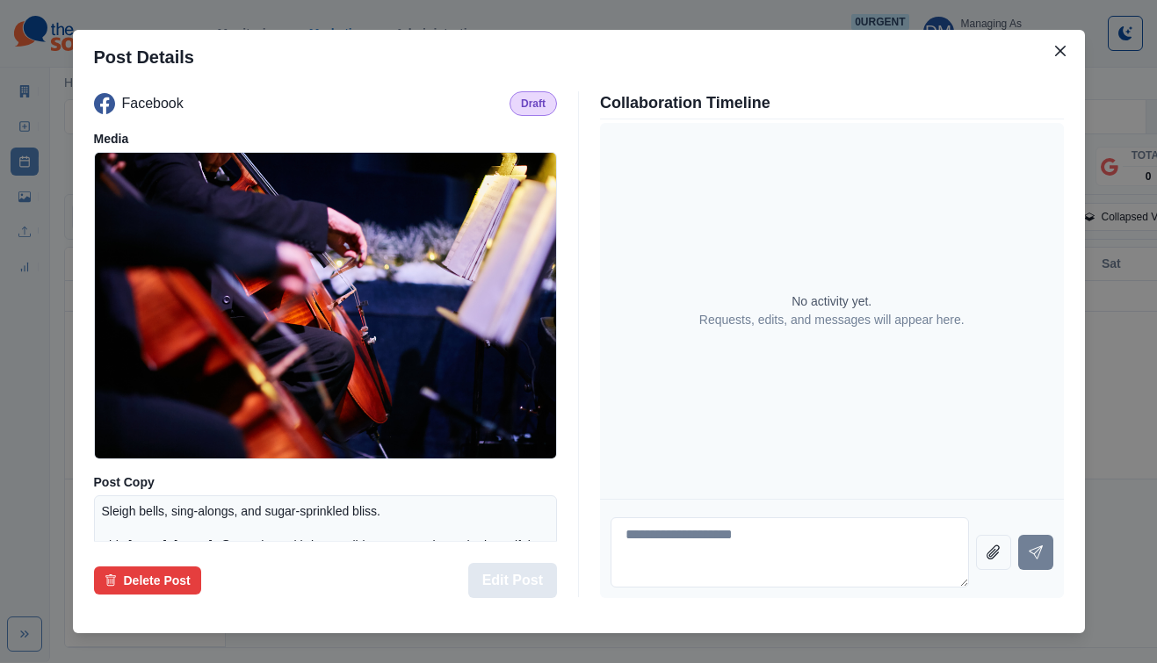
click at [529, 563] on button "Edit Post" at bounding box center [512, 580] width 89 height 35
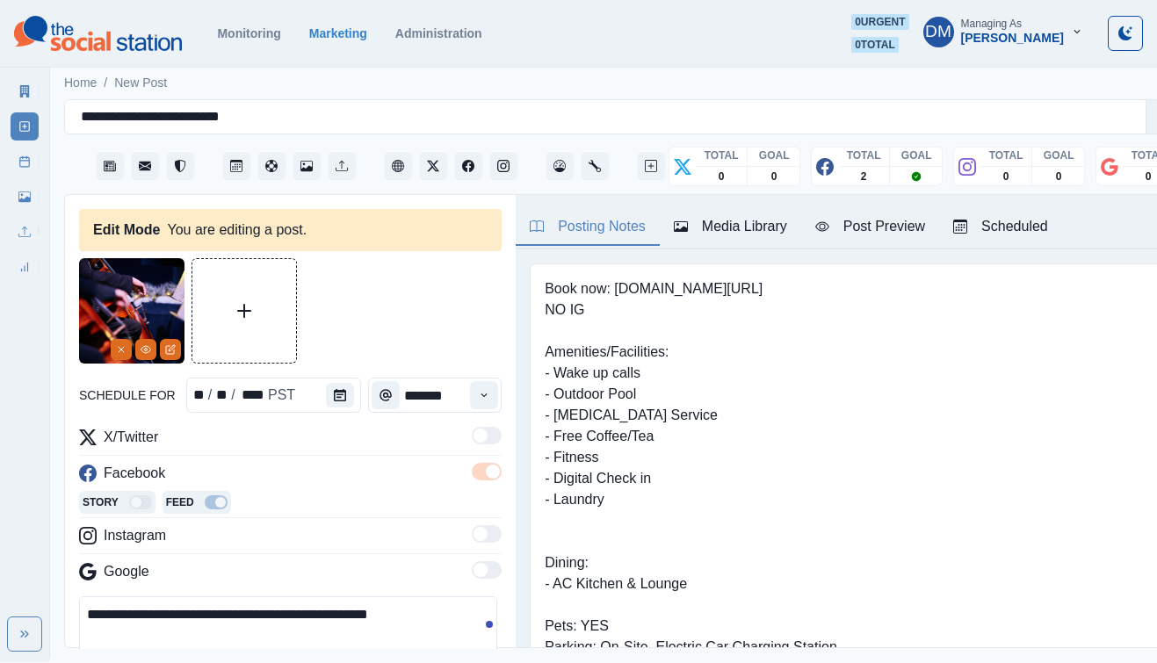
click at [290, 597] on textarea "**********" at bounding box center [288, 636] width 418 height 79
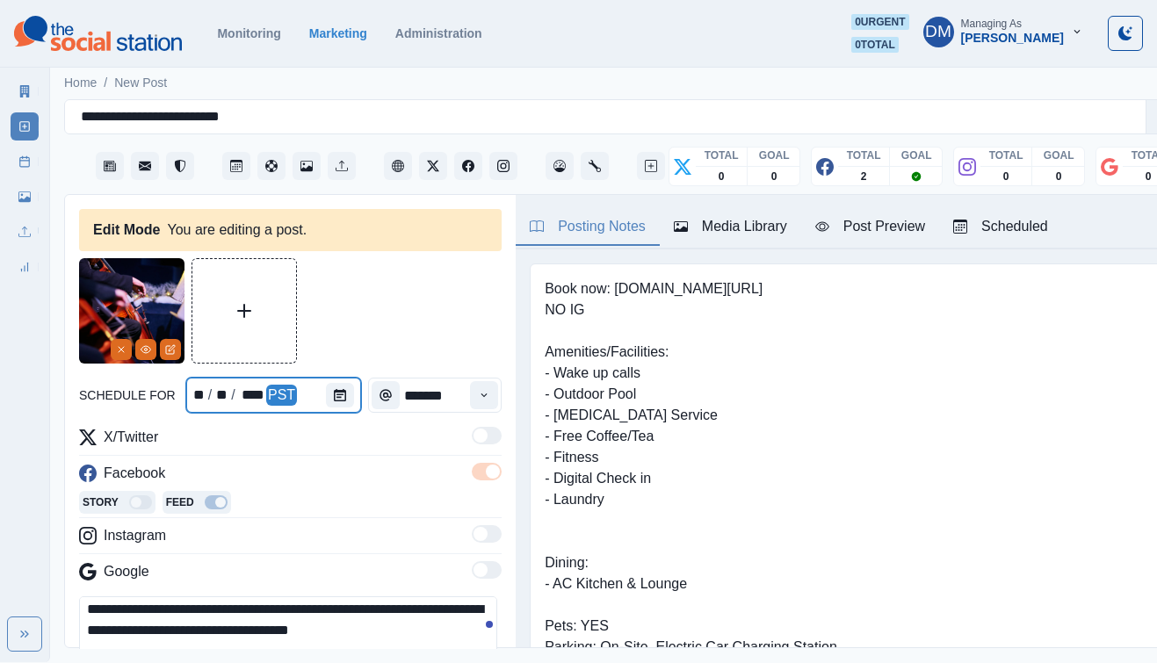
click at [326, 378] on div at bounding box center [343, 395] width 35 height 35
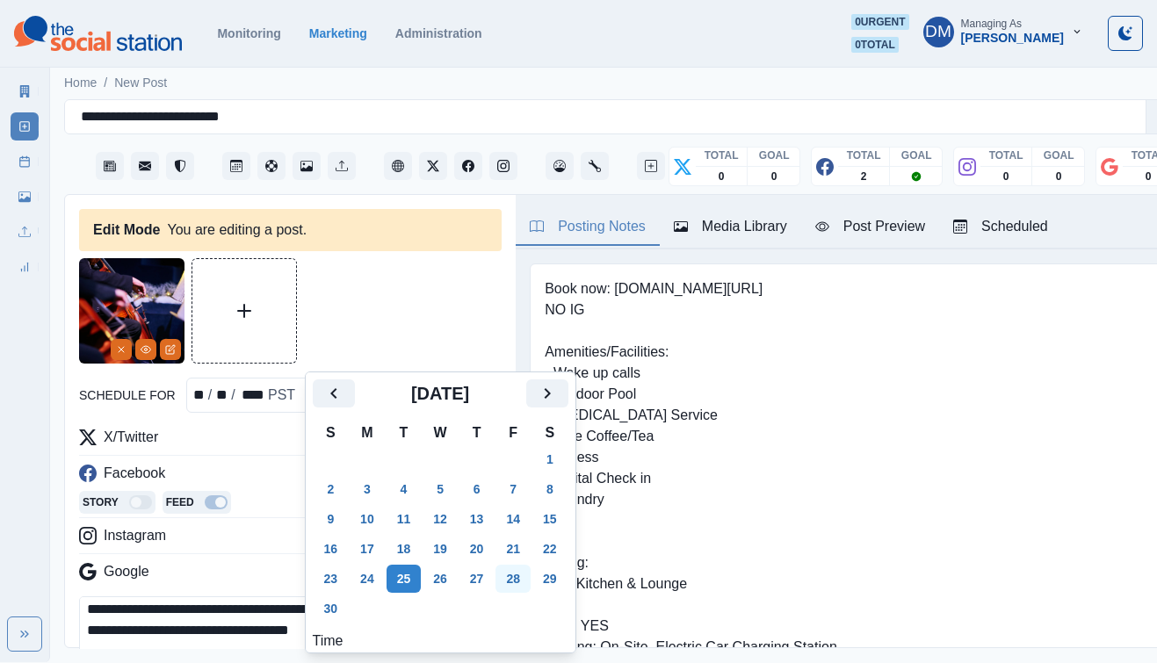
click at [496, 565] on button "28" at bounding box center [513, 579] width 35 height 28
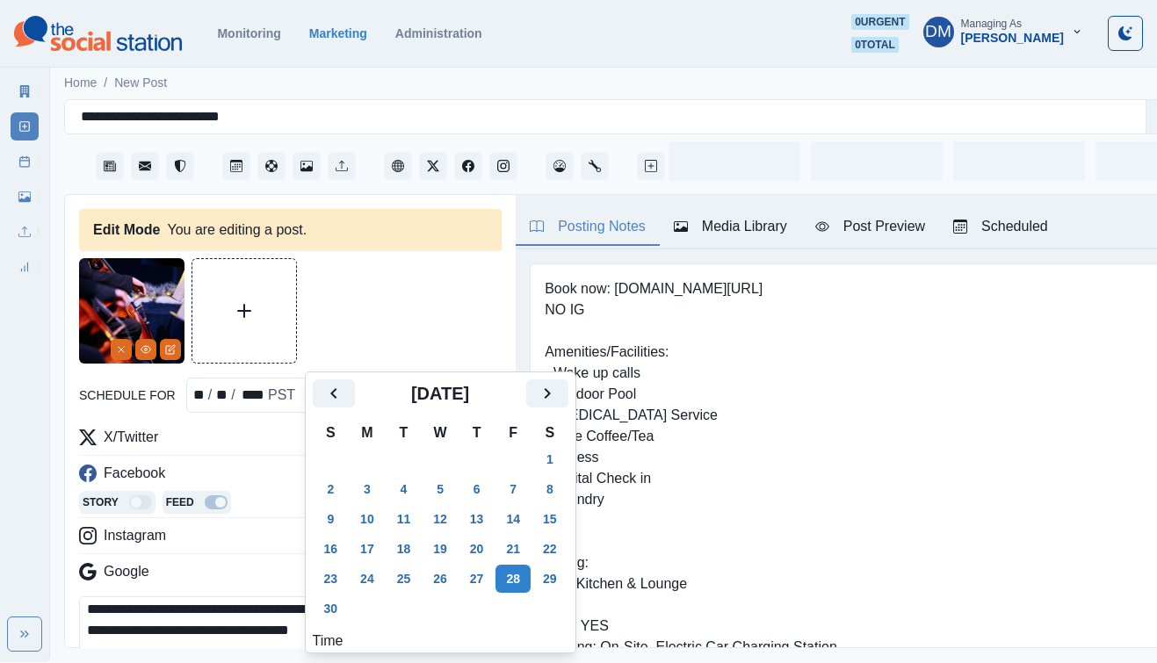
click at [223, 597] on textarea "**********" at bounding box center [288, 636] width 418 height 79
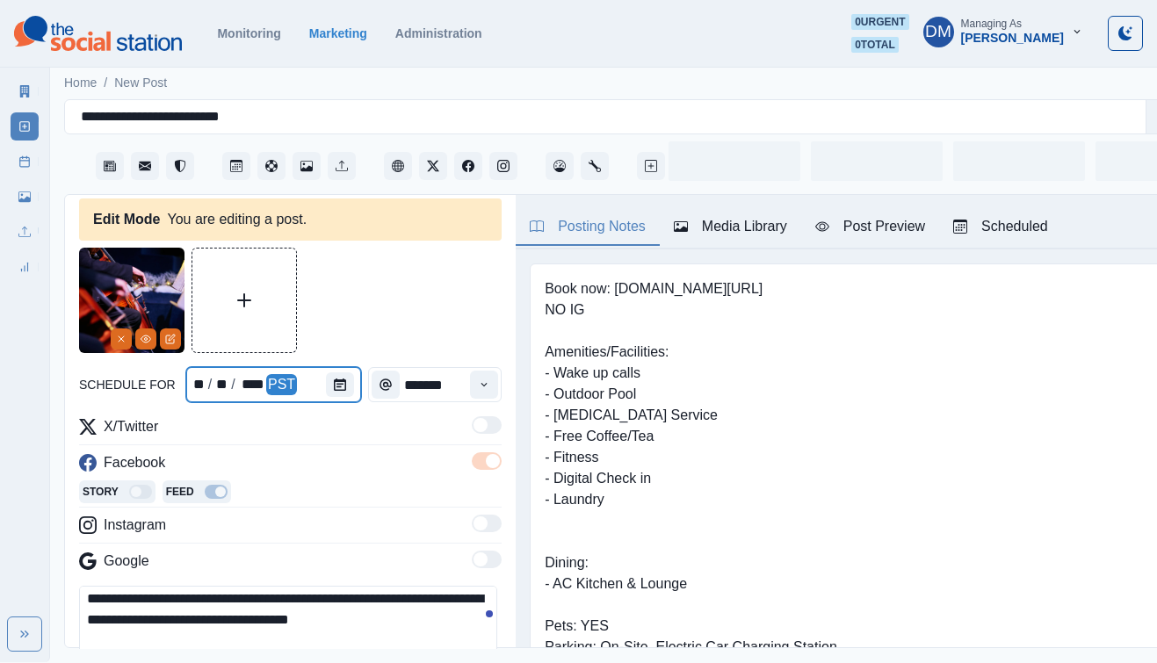
scroll to position [226, 0]
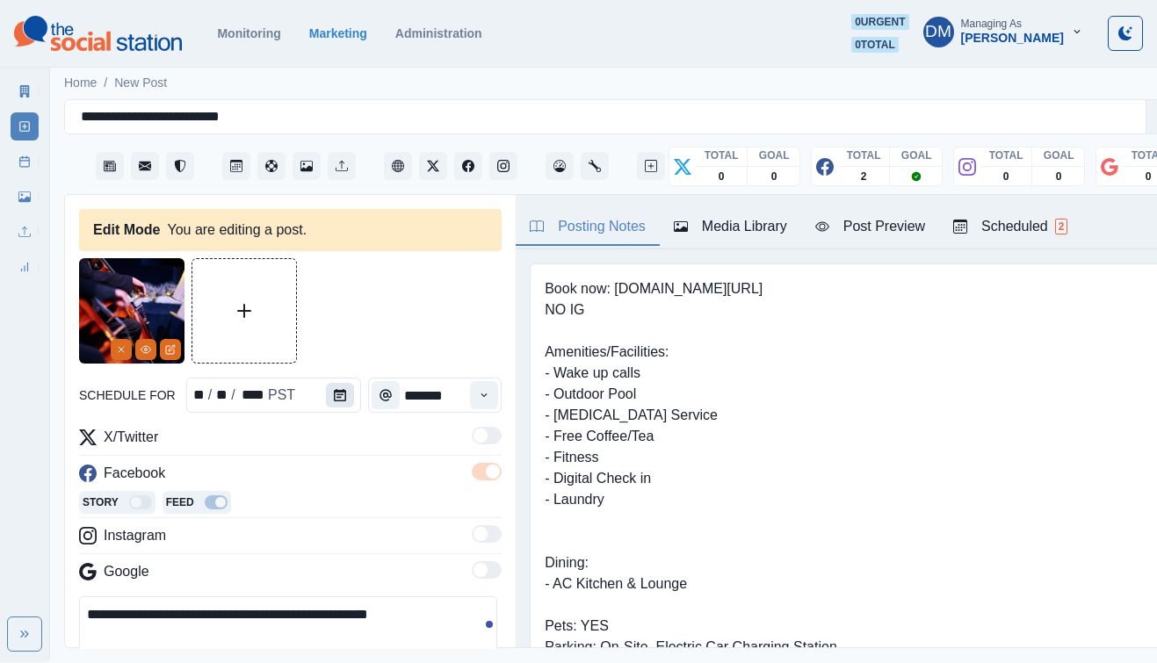
click at [334, 389] on icon "Calendar" at bounding box center [340, 395] width 12 height 12
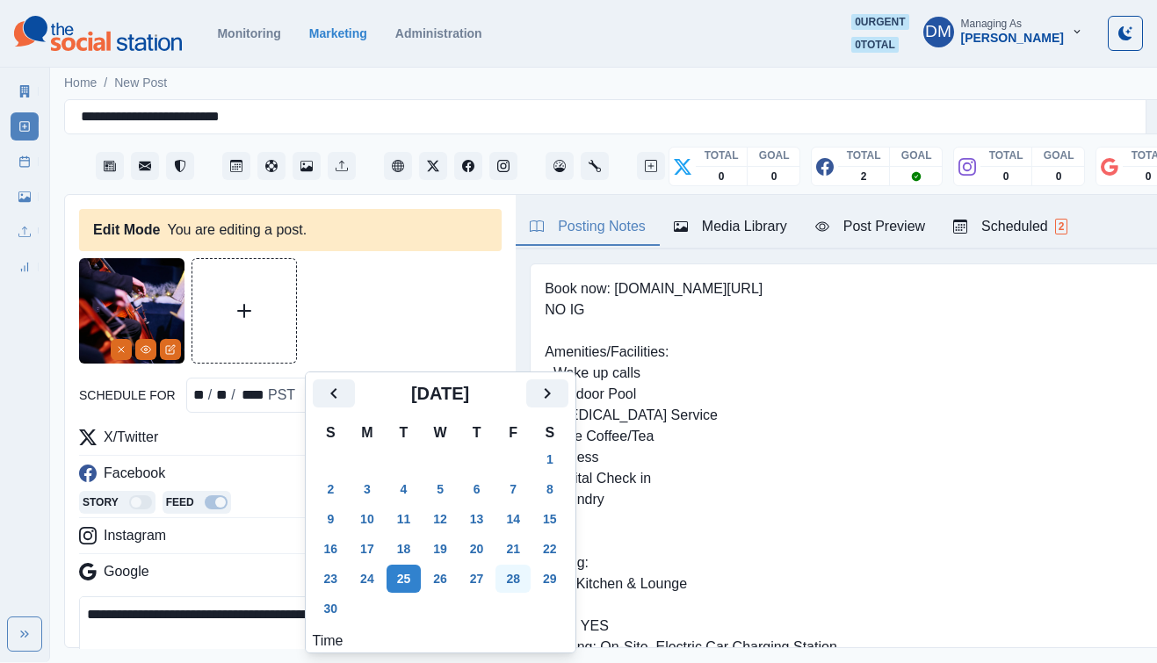
click at [496, 565] on button "28" at bounding box center [513, 579] width 35 height 28
click at [193, 597] on textarea "**********" at bounding box center [288, 636] width 418 height 79
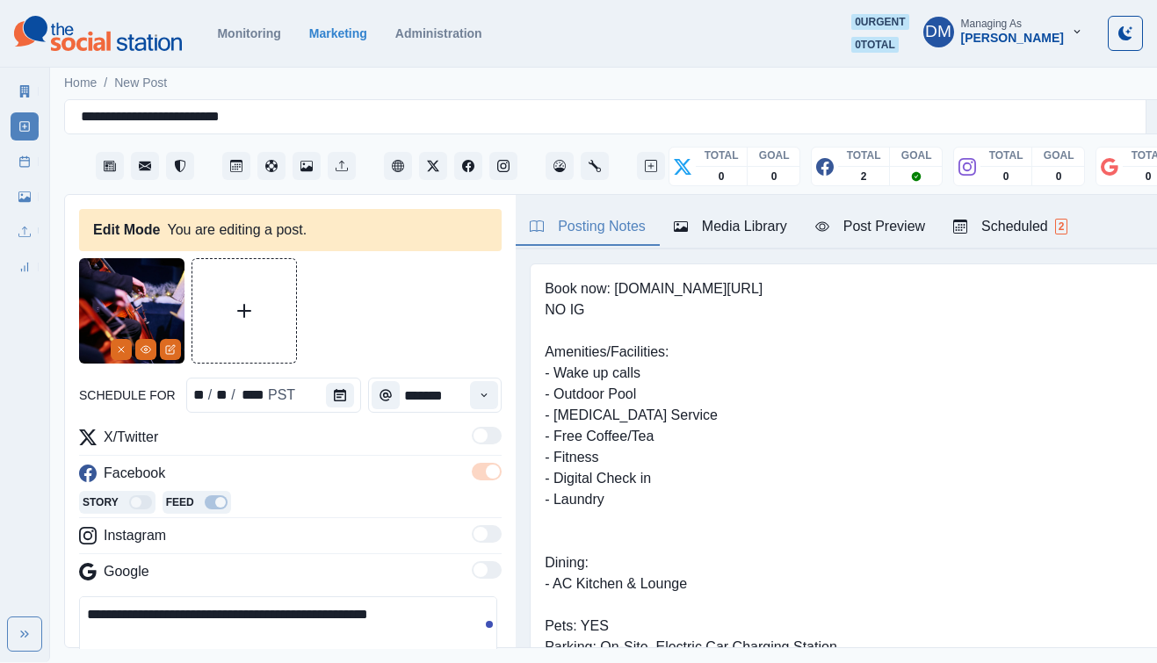
click at [264, 597] on textarea "**********" at bounding box center [288, 636] width 418 height 79
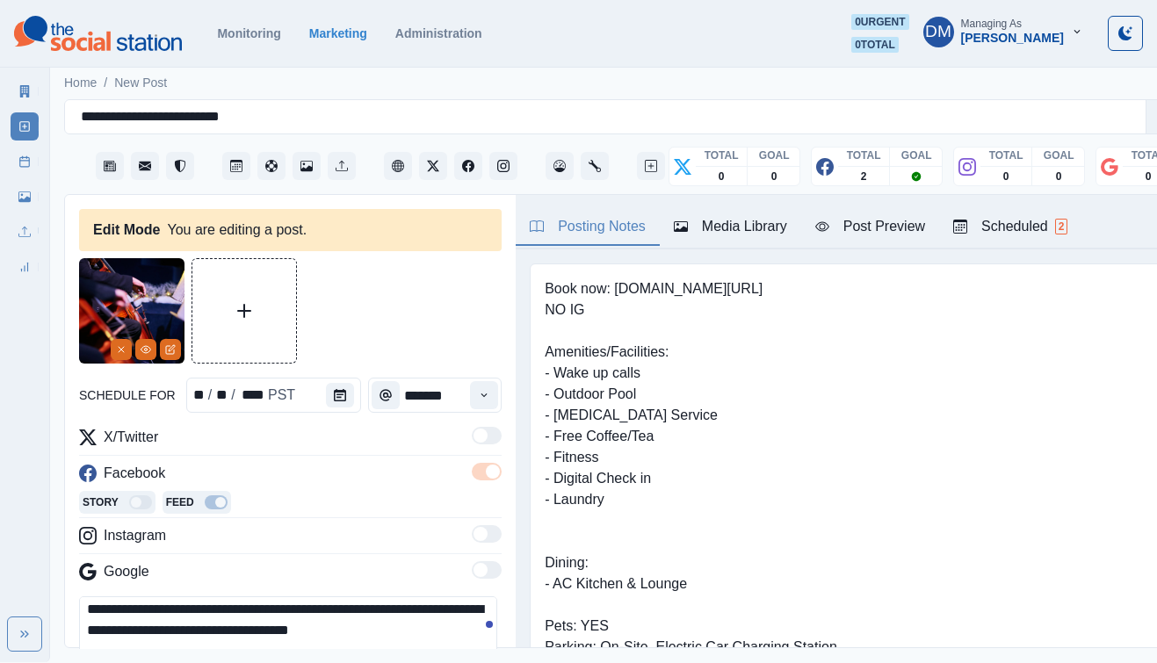
scroll to position [117, 0]
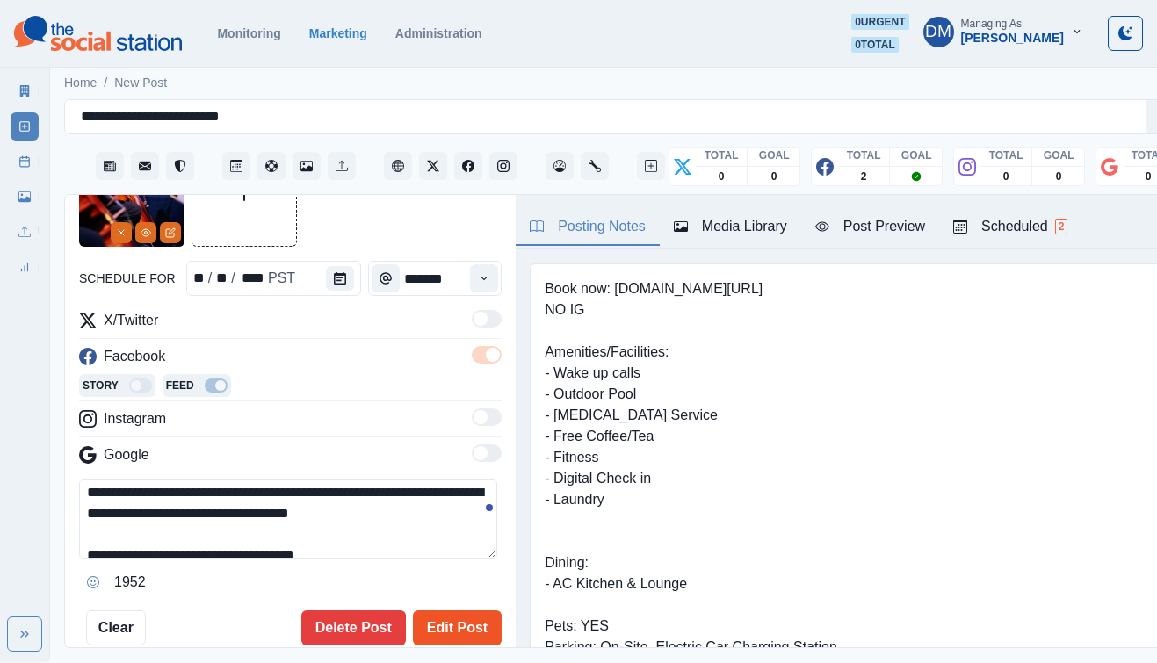
click at [445, 611] on button "Edit Post" at bounding box center [457, 628] width 89 height 35
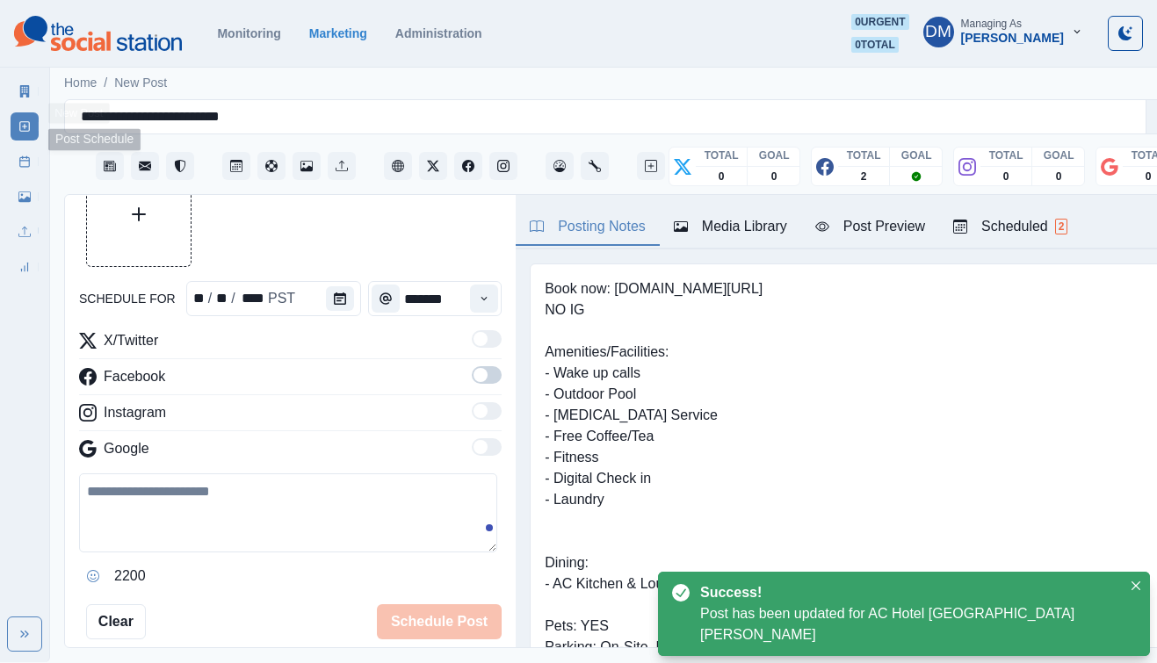
click at [23, 156] on icon at bounding box center [24, 162] width 12 height 12
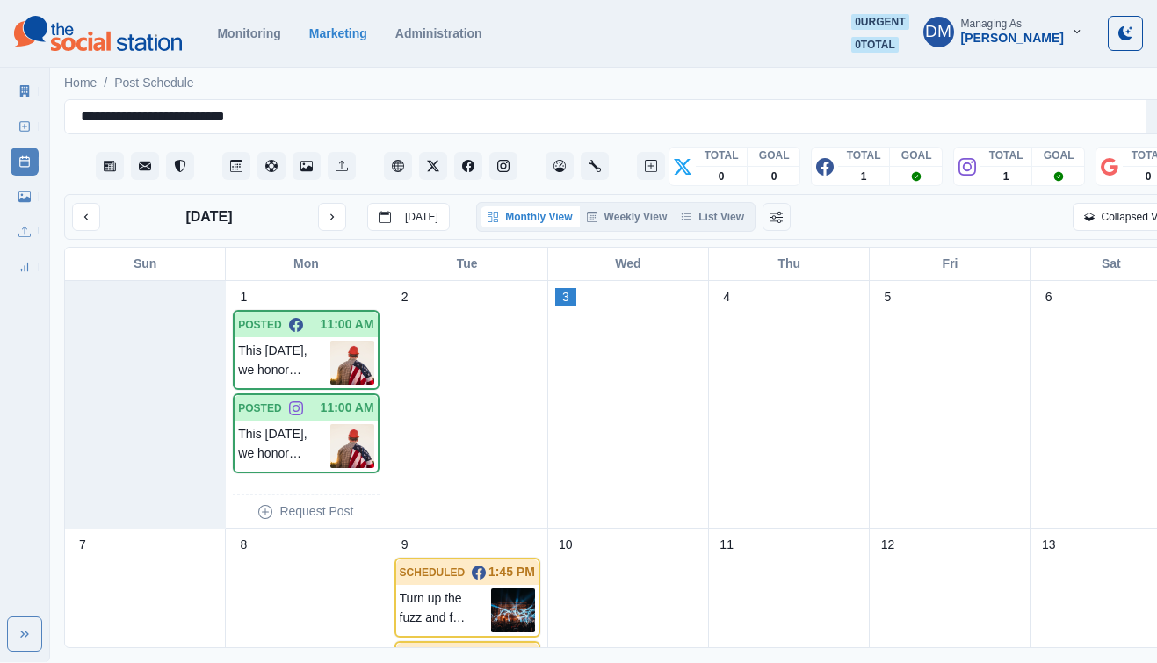
click at [420, 434] on div "2" at bounding box center [467, 405] width 161 height 248
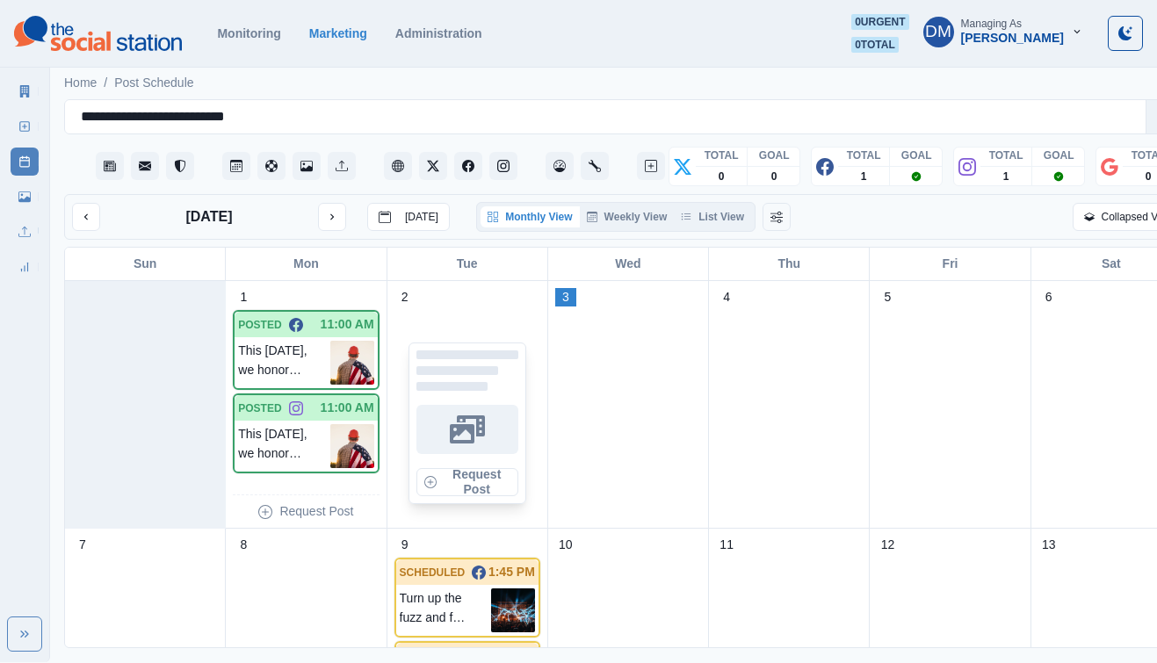
click at [420, 434] on div "2 Request Post" at bounding box center [467, 405] width 161 height 248
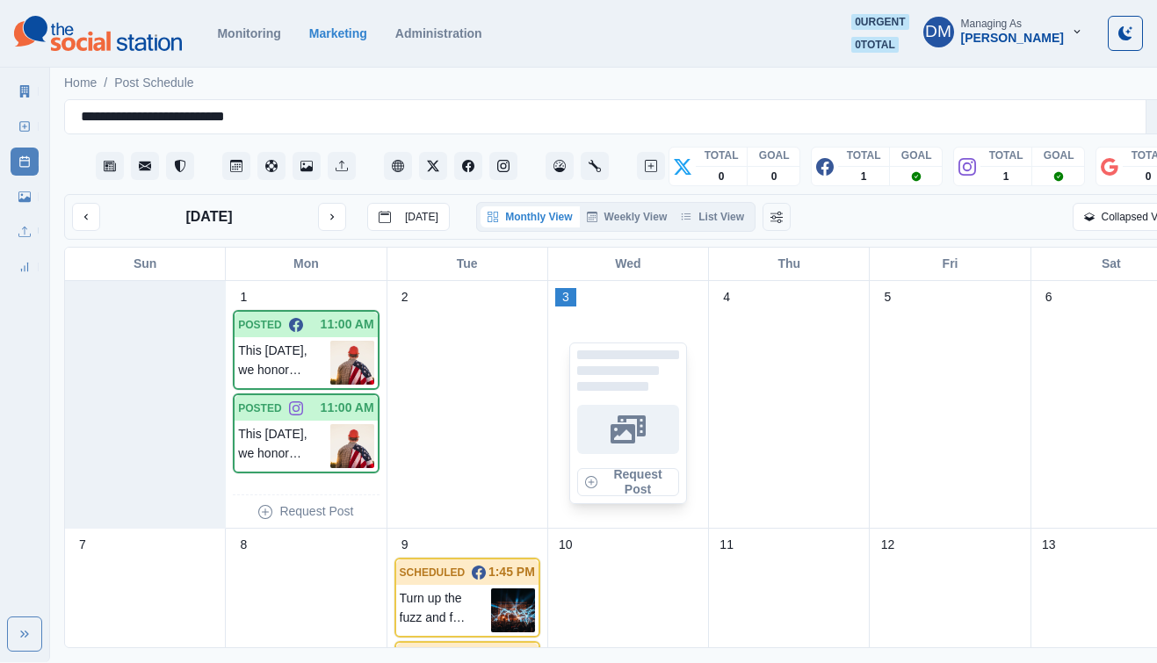
click at [634, 353] on div "Request Post" at bounding box center [628, 424] width 118 height 162
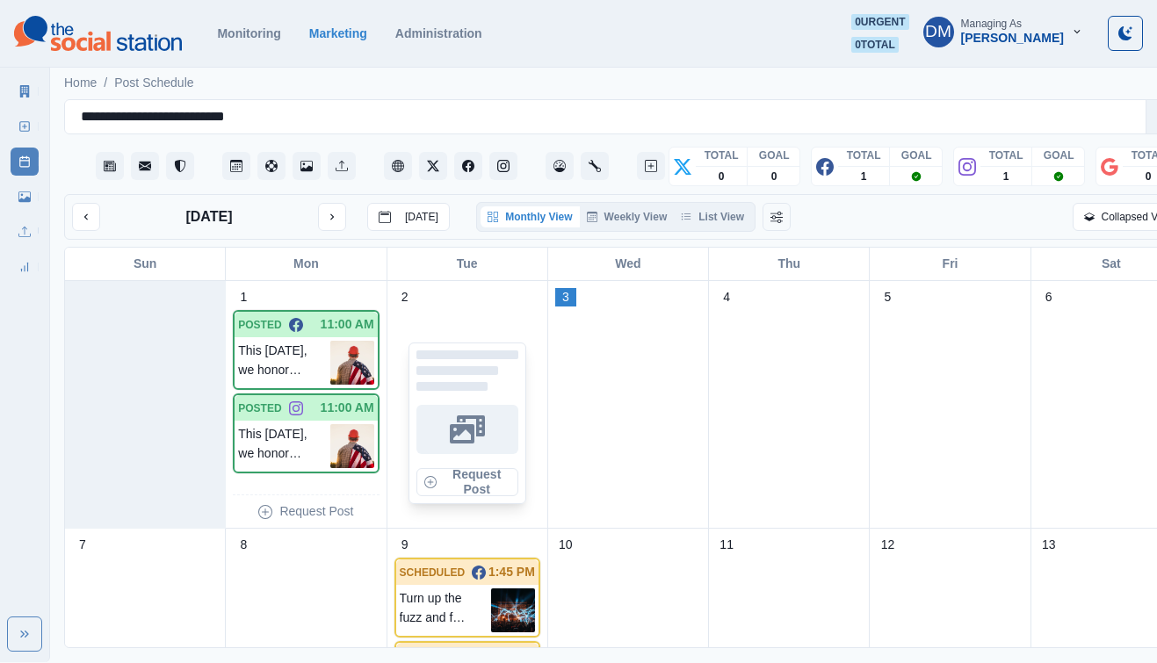
click at [439, 343] on div "Request Post" at bounding box center [468, 424] width 118 height 162
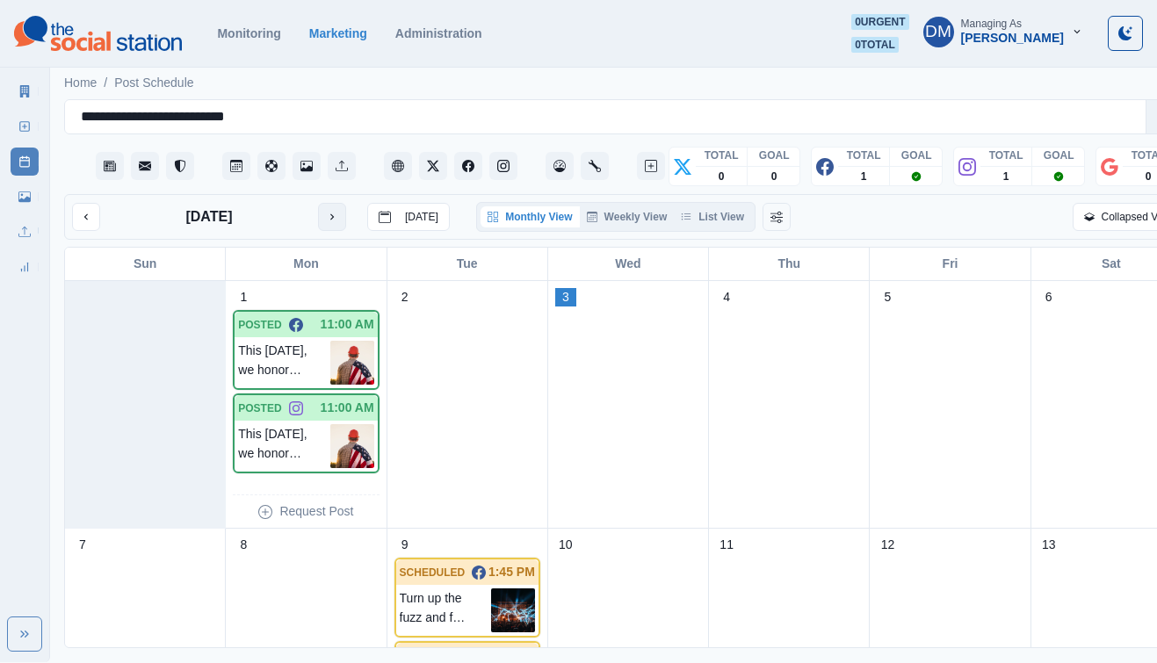
click at [318, 203] on button "next month" at bounding box center [332, 217] width 28 height 28
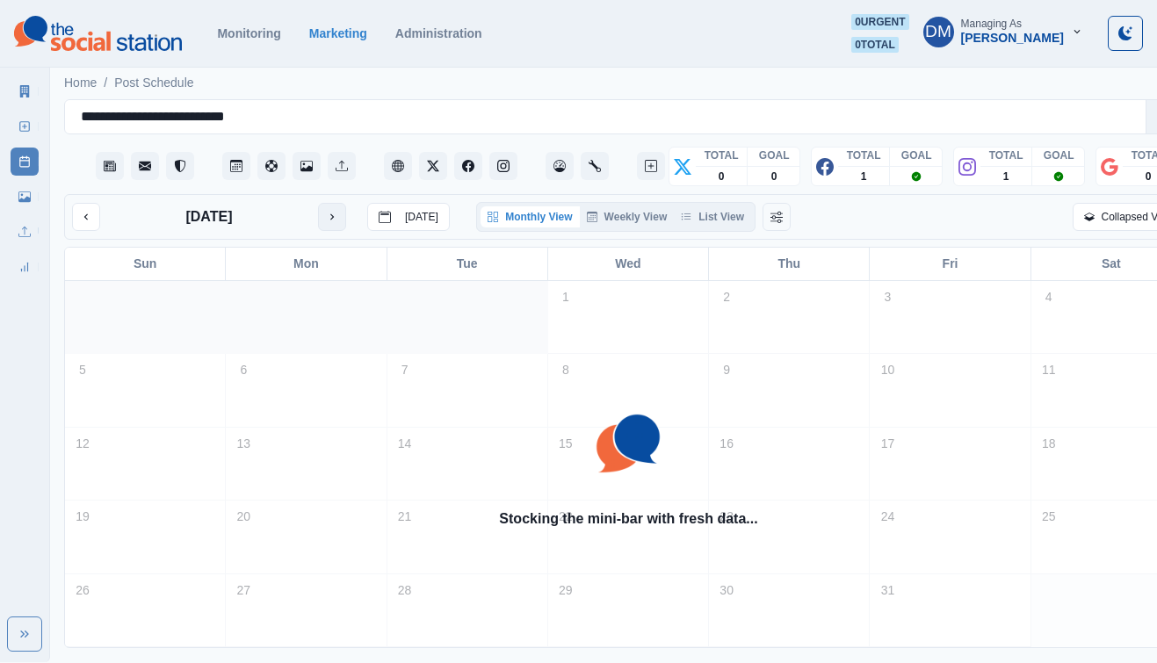
click at [318, 203] on button "next month" at bounding box center [332, 217] width 28 height 28
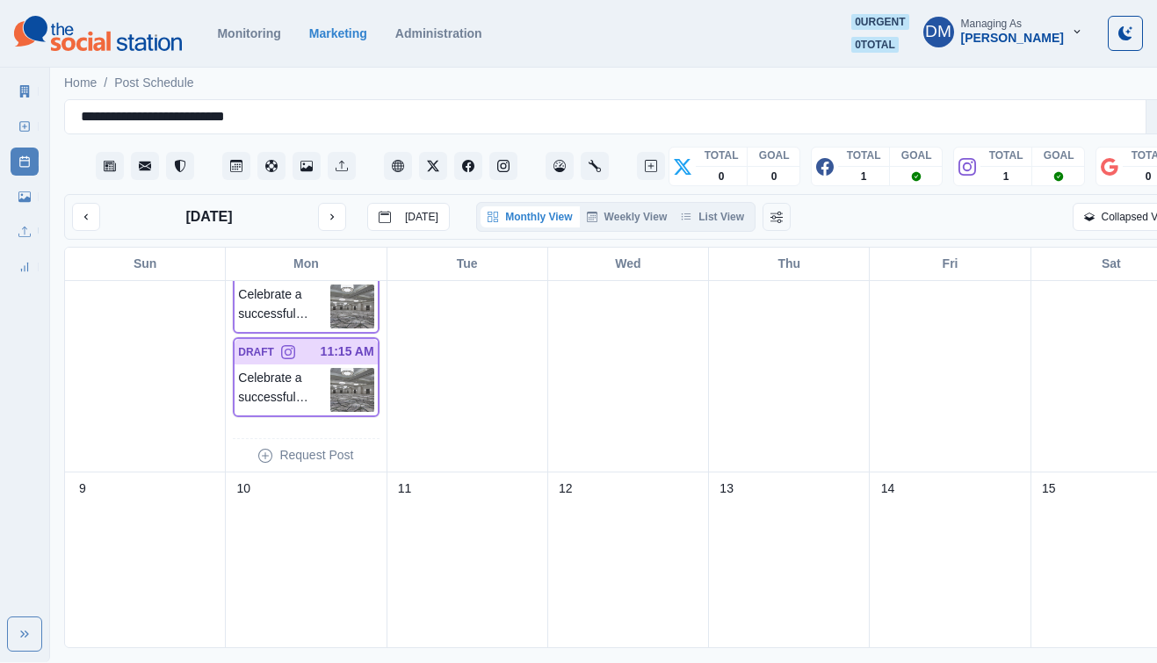
scroll to position [157, 0]
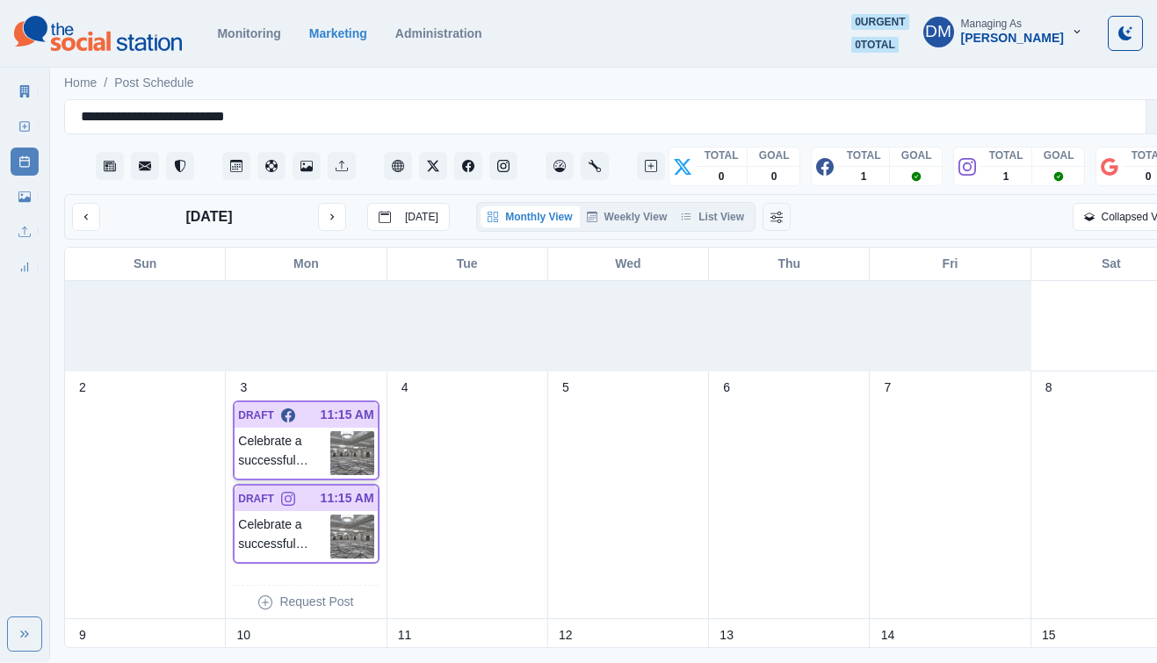
click at [341, 431] on img at bounding box center [352, 453] width 44 height 44
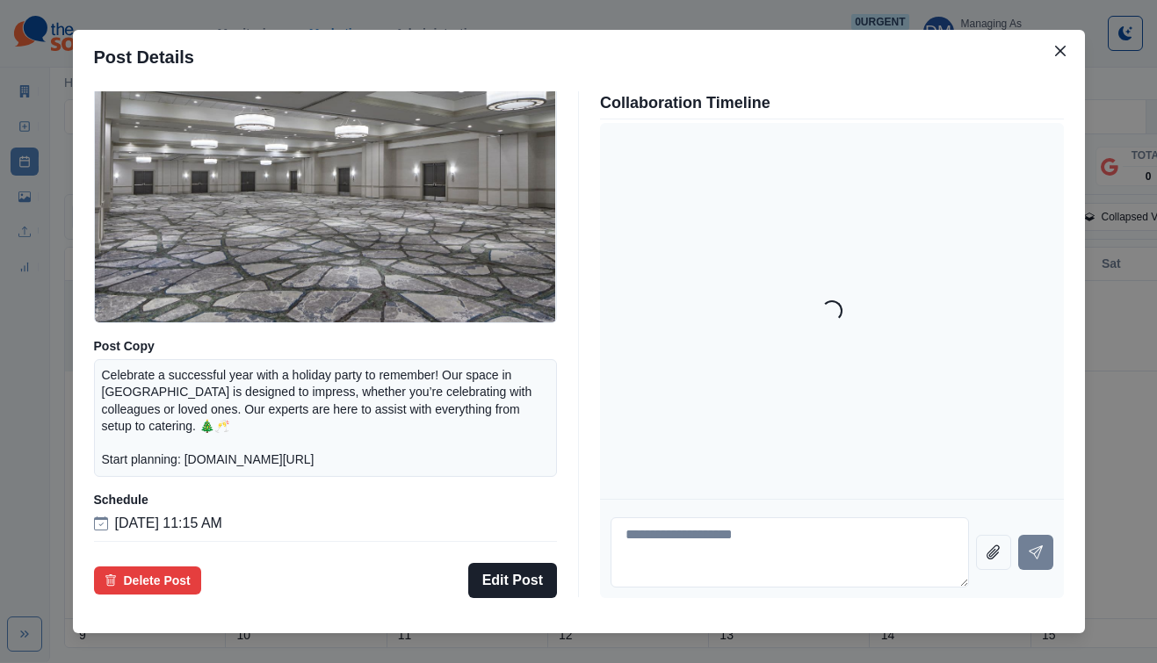
scroll to position [179, 0]
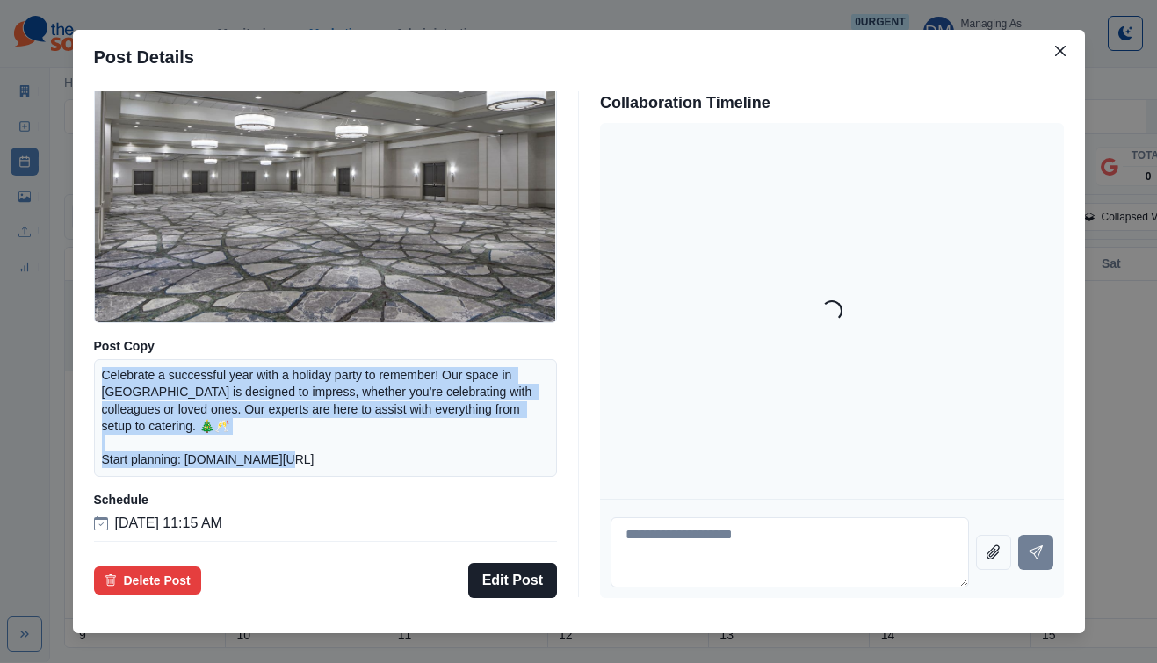
drag, startPoint x: 219, startPoint y: 358, endPoint x: 432, endPoint y: 426, distance: 224.2
click at [432, 426] on div "Celebrate a successful year with a holiday party to remember! Our space in [GEO…" at bounding box center [326, 418] width 464 height 118
copy p "Celebrate a successful year with a holiday party to remember! Our space in [GEO…"
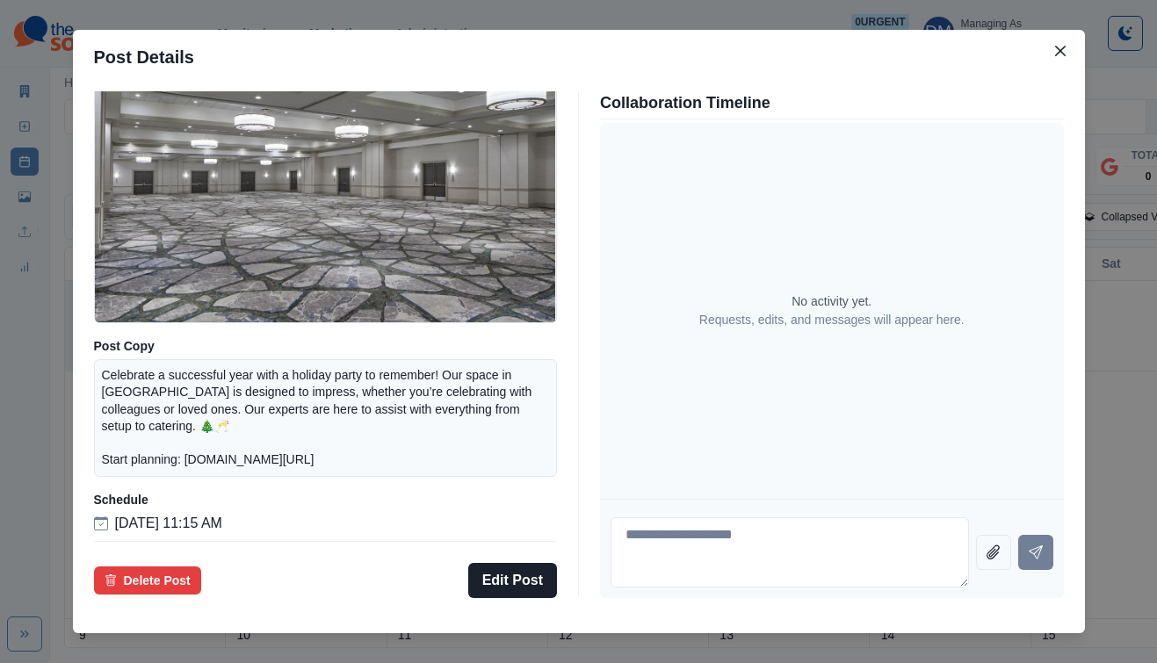
click at [140, 436] on div "Post Details Facebook Draft Media Post Copy Celebrate a successful year with a …" at bounding box center [578, 331] width 1157 height 663
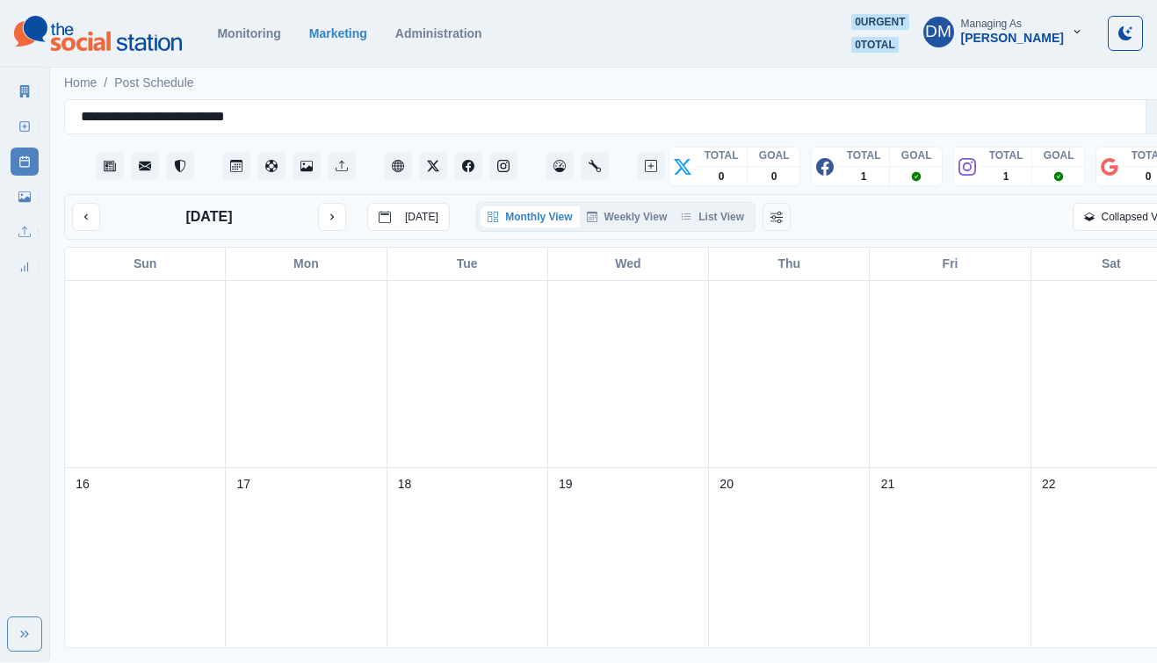
scroll to position [496, 0]
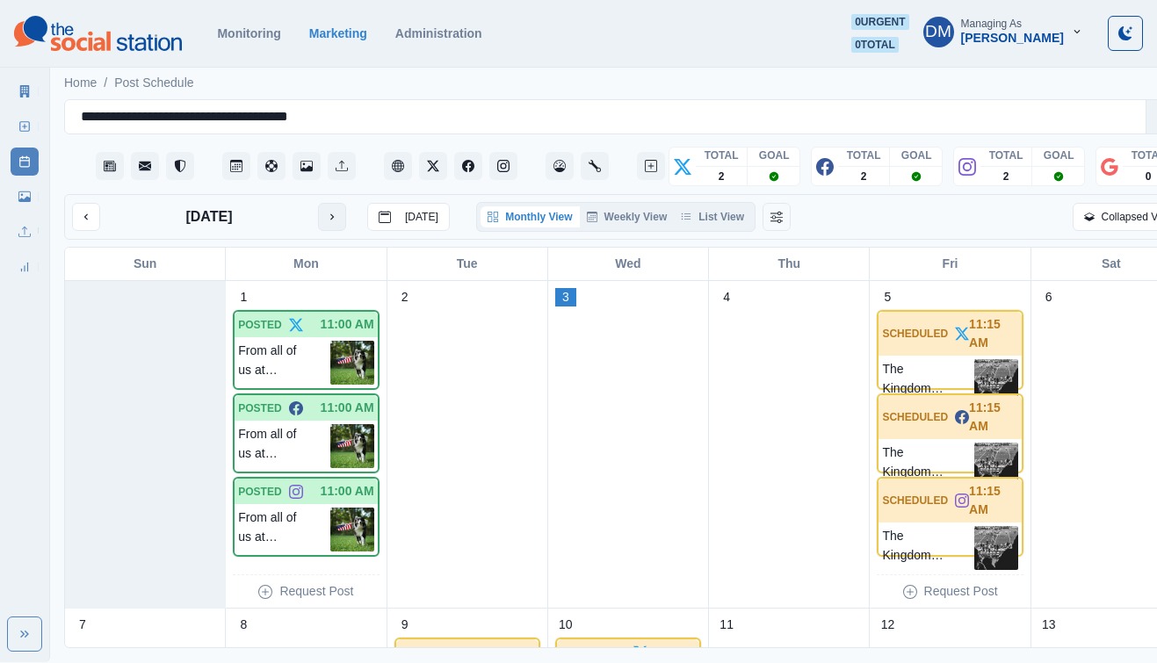
click at [318, 203] on button "next month" at bounding box center [332, 217] width 28 height 28
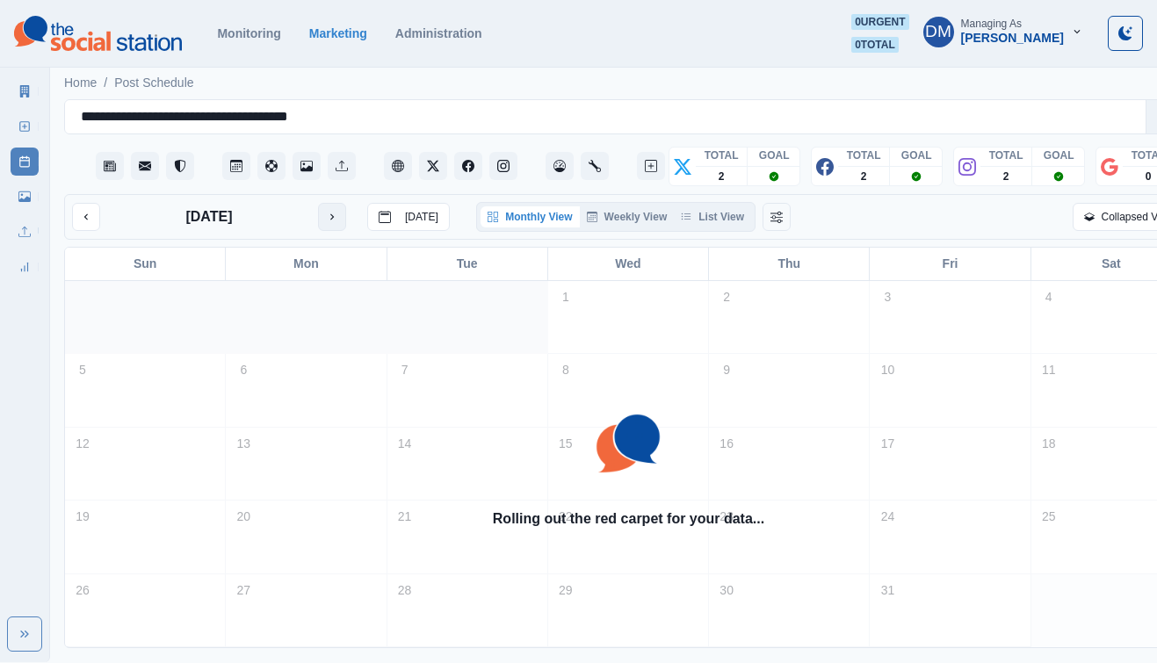
click at [318, 203] on button "next month" at bounding box center [332, 217] width 28 height 28
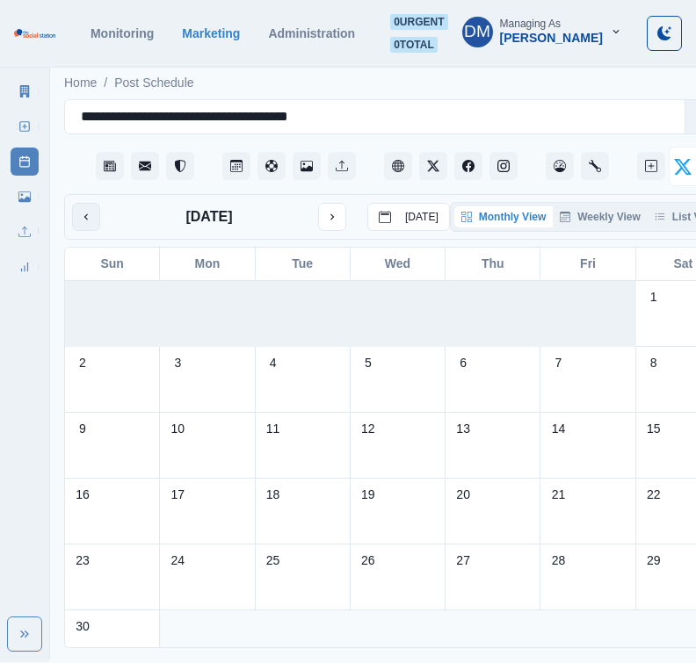
click at [78, 203] on button "previous month" at bounding box center [86, 217] width 28 height 28
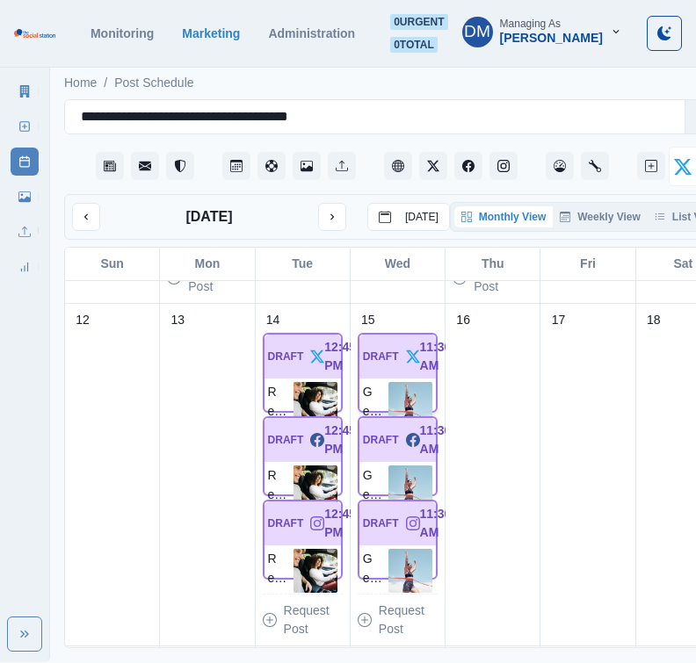
scroll to position [708, 0]
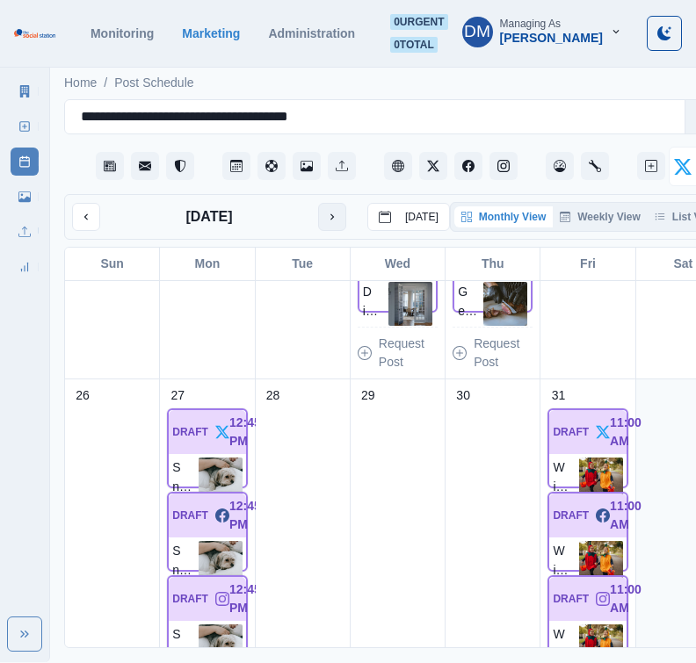
click at [326, 211] on icon "next month" at bounding box center [332, 217] width 12 height 12
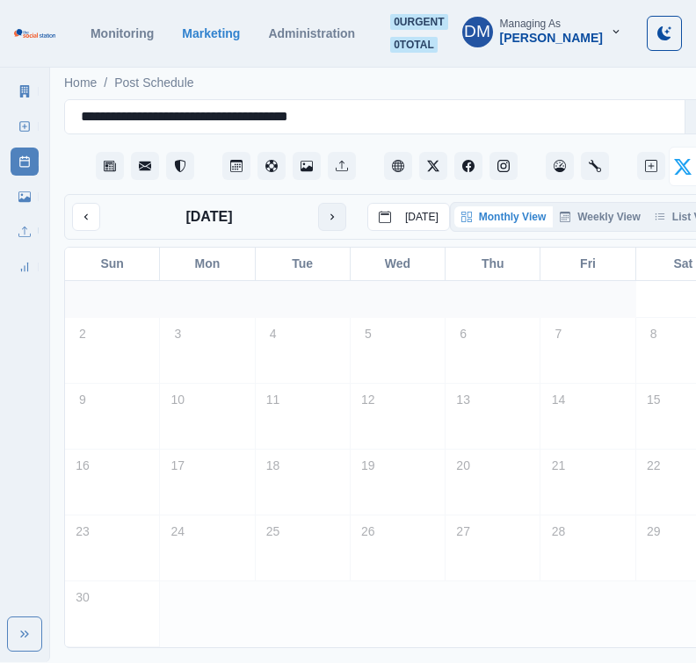
scroll to position [29, 0]
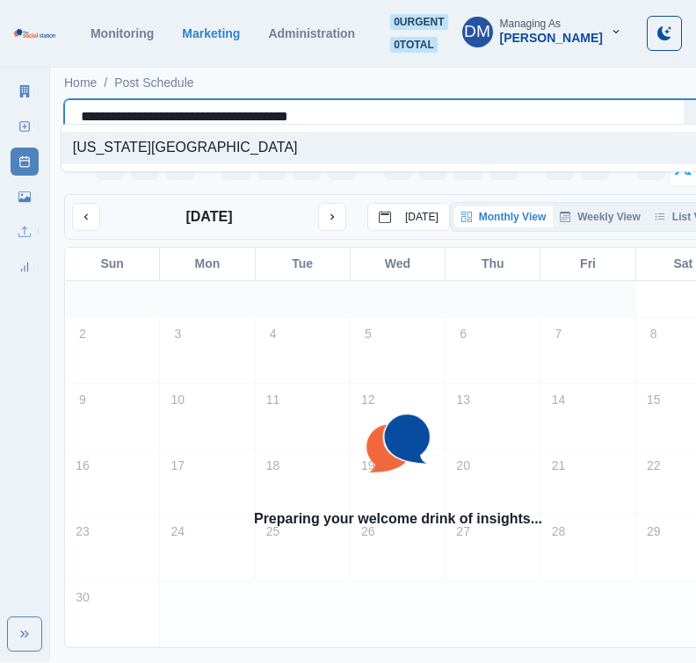
drag, startPoint x: 75, startPoint y: 105, endPoint x: 438, endPoint y: 106, distance: 363.8
click at [438, 106] on div "**********" at bounding box center [375, 117] width 588 height 25
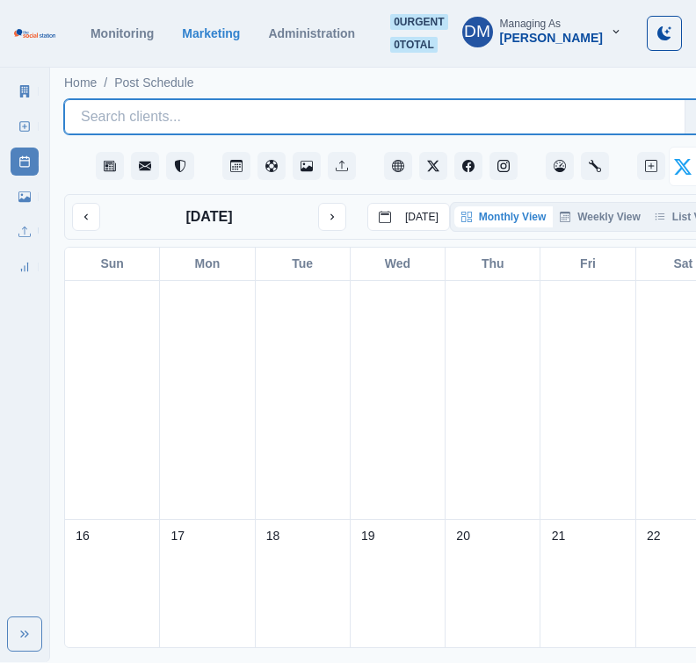
scroll to position [437, 0]
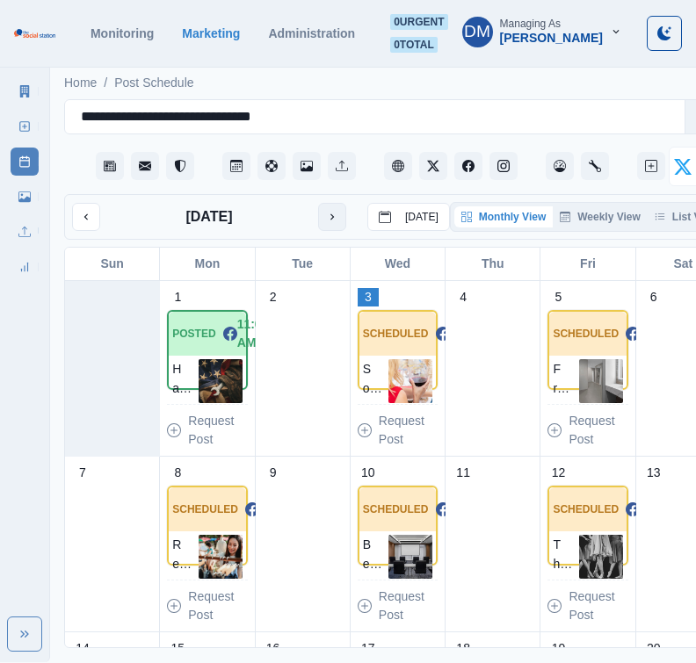
click at [318, 203] on button "next month" at bounding box center [332, 217] width 28 height 28
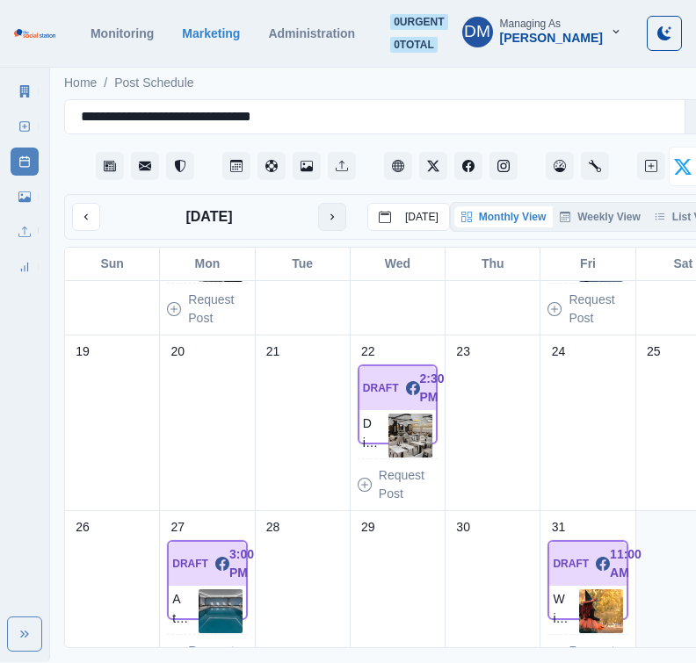
click at [318, 203] on button "next month" at bounding box center [332, 217] width 28 height 28
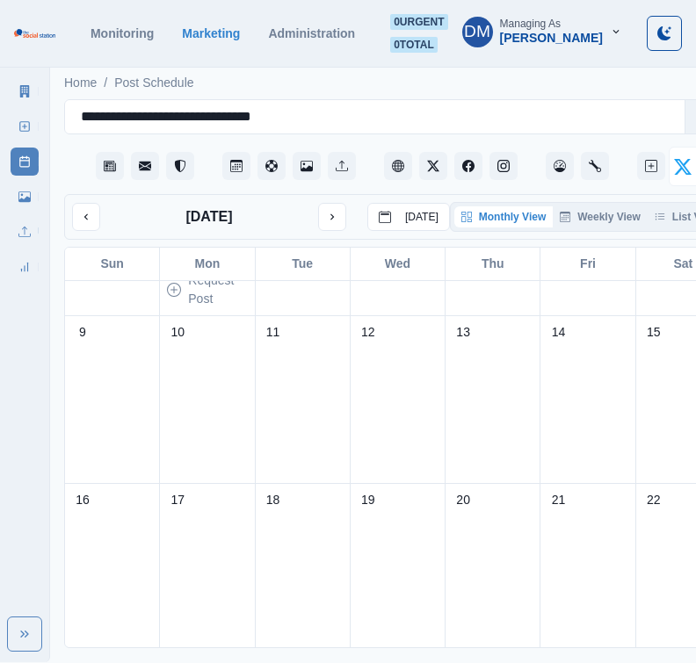
scroll to position [315, 0]
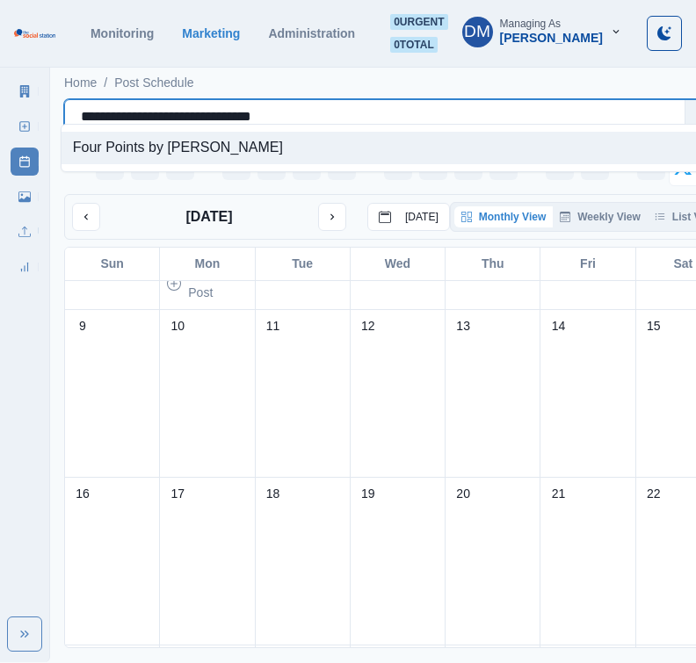
drag, startPoint x: 70, startPoint y: 103, endPoint x: 299, endPoint y: 98, distance: 228.5
click at [299, 103] on div "**********" at bounding box center [374, 117] width 619 height 28
drag, startPoint x: 75, startPoint y: 105, endPoint x: 301, endPoint y: 102, distance: 225.8
click at [301, 105] on div "**********" at bounding box center [375, 117] width 588 height 25
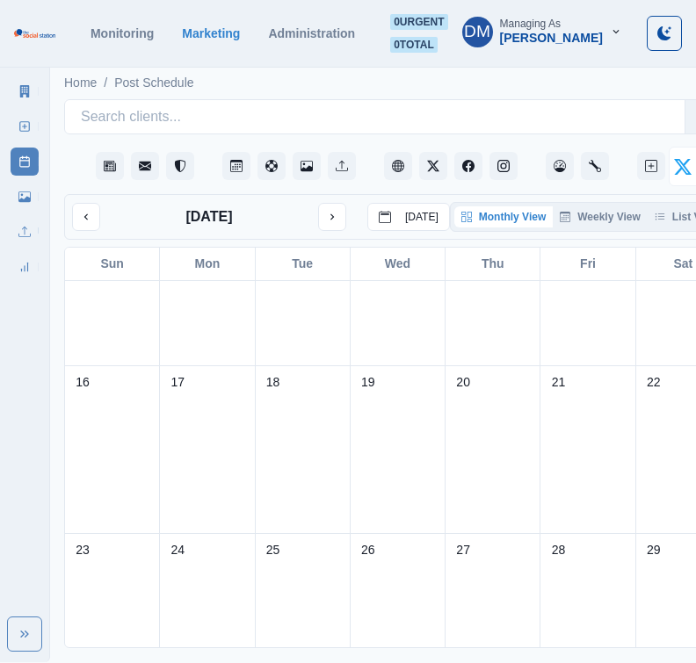
scroll to position [0, 0]
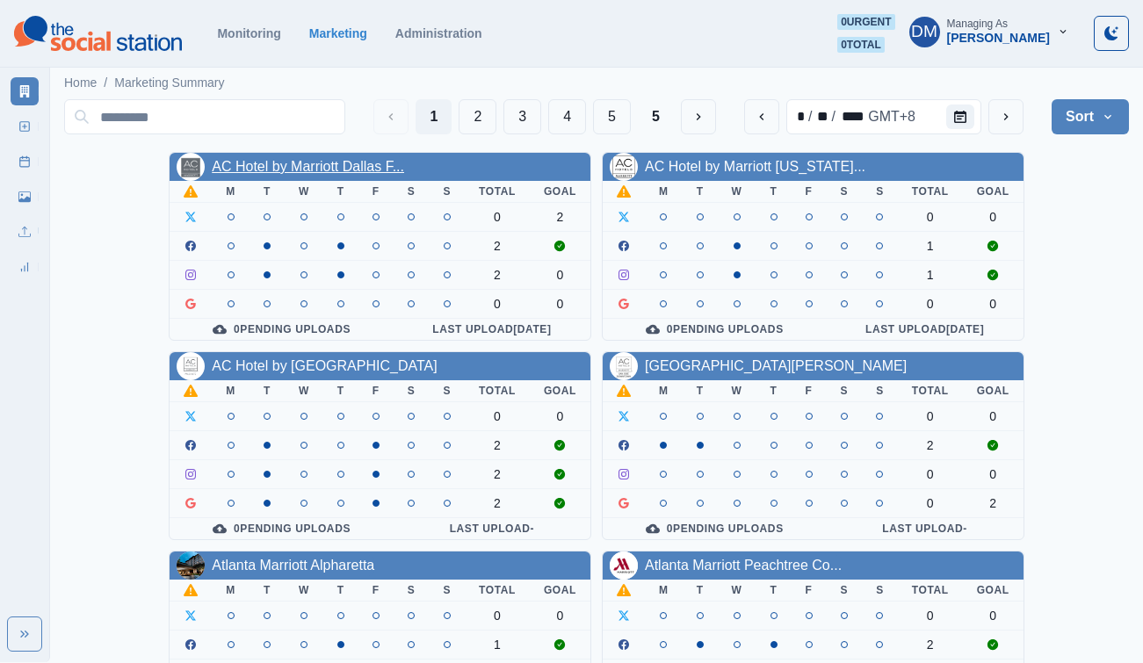
click at [266, 159] on link "AC Hotel by Marriott Dallas F..." at bounding box center [308, 166] width 192 height 15
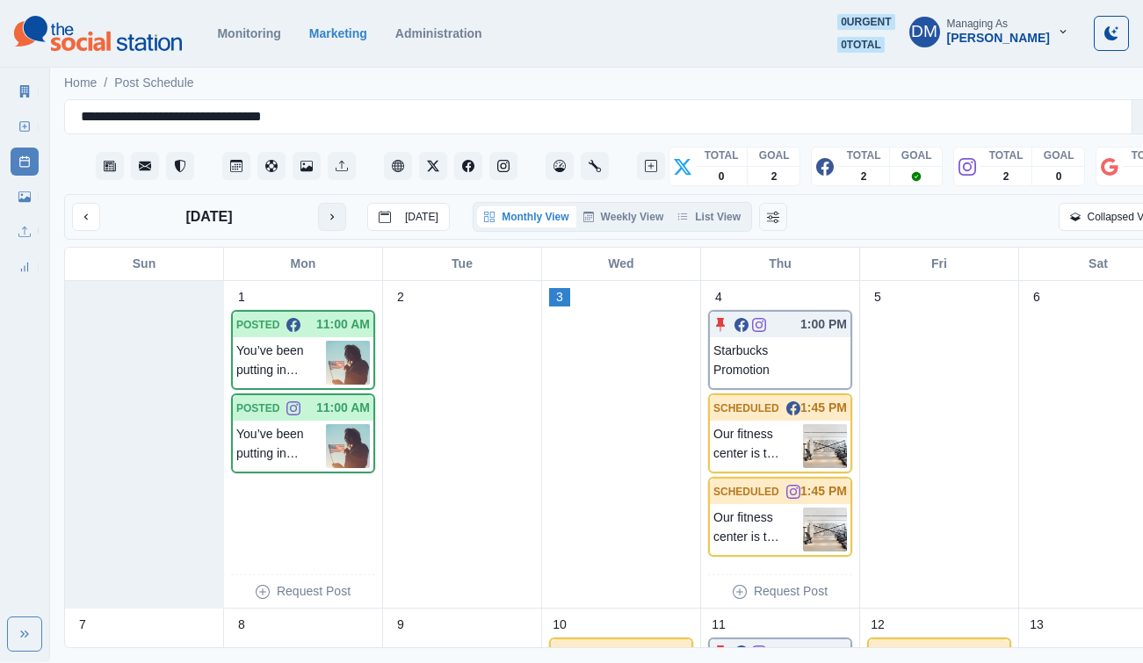
click at [318, 203] on button "next month" at bounding box center [332, 217] width 28 height 28
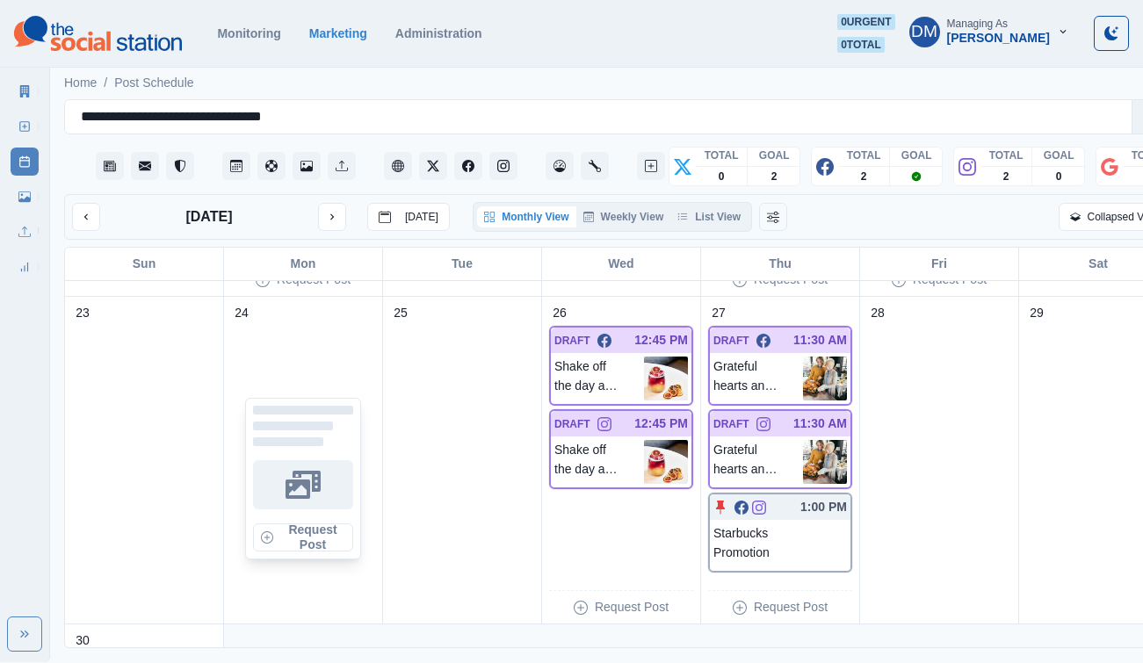
scroll to position [1290, 0]
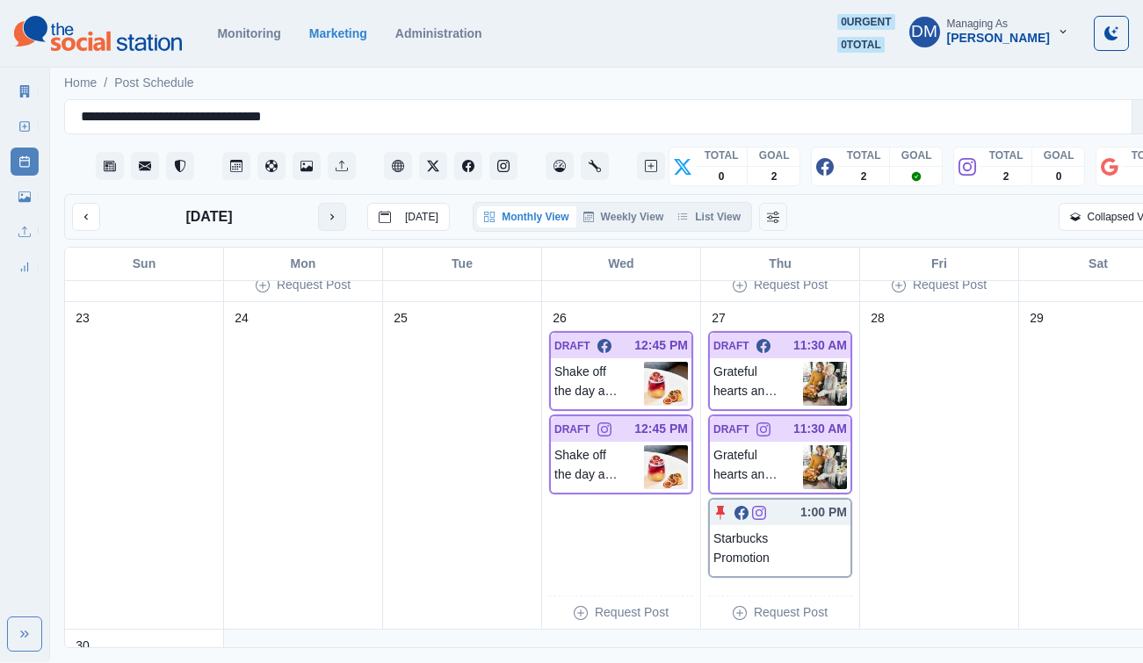
click at [326, 211] on icon "next month" at bounding box center [332, 217] width 12 height 12
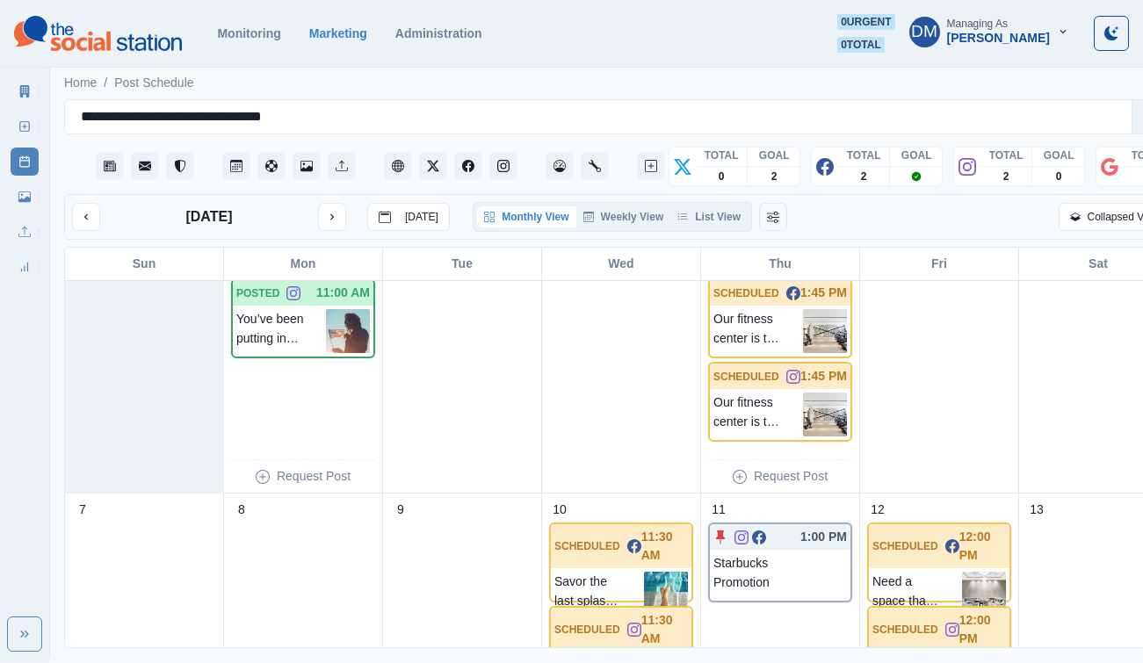
scroll to position [19, 0]
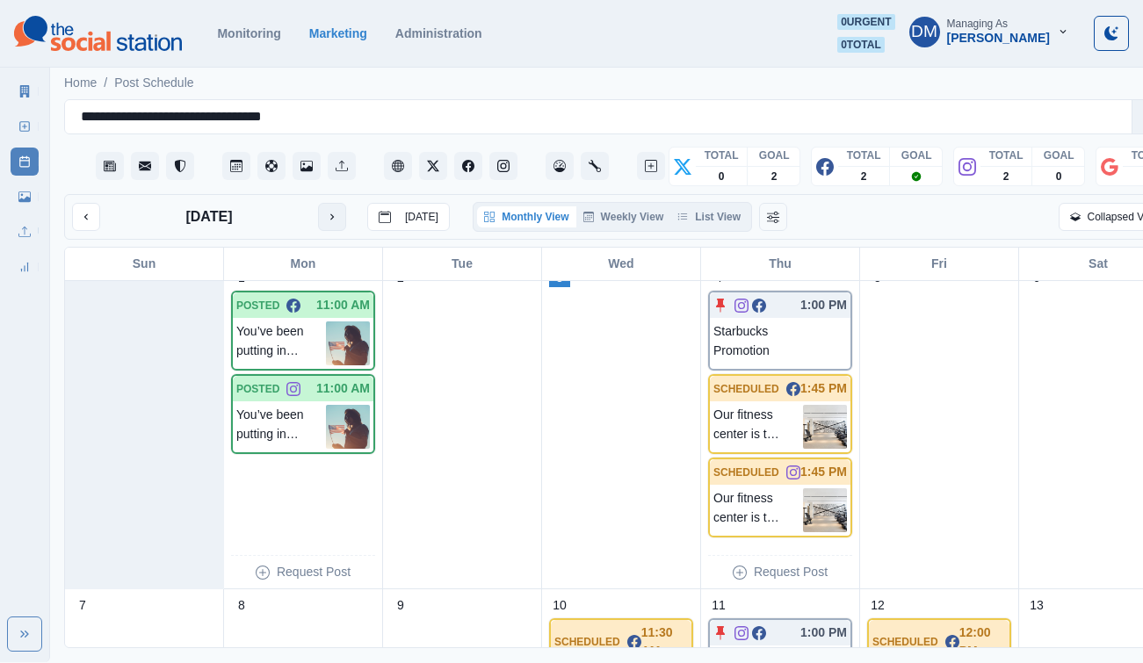
click at [326, 211] on icon "next month" at bounding box center [332, 217] width 12 height 12
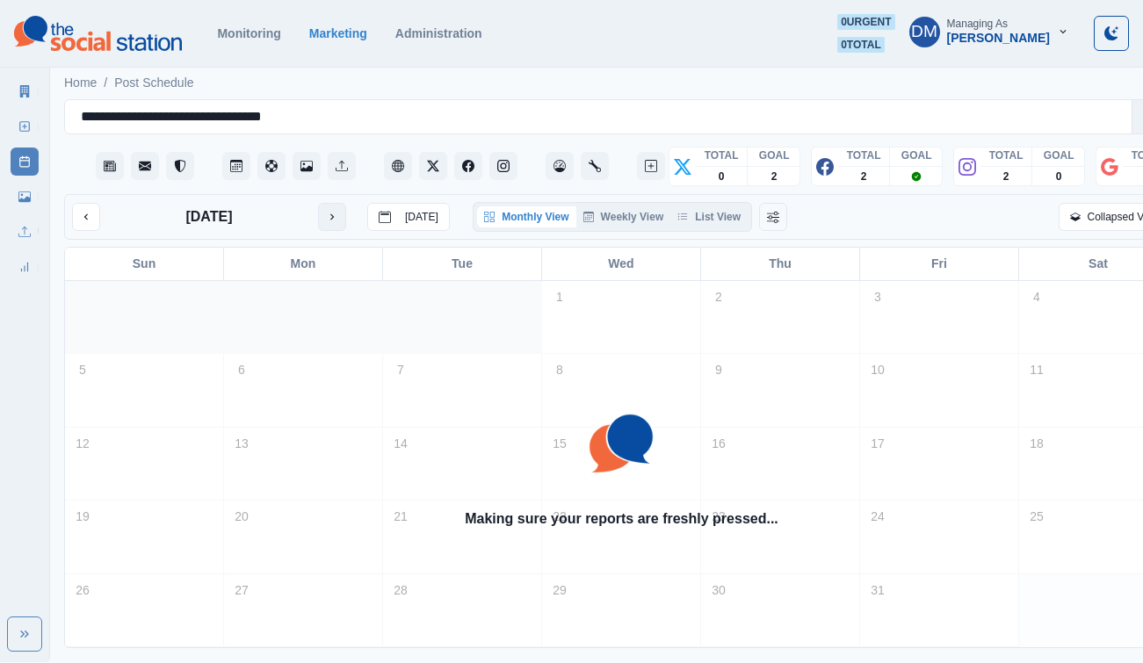
click at [326, 211] on icon "next month" at bounding box center [332, 217] width 12 height 12
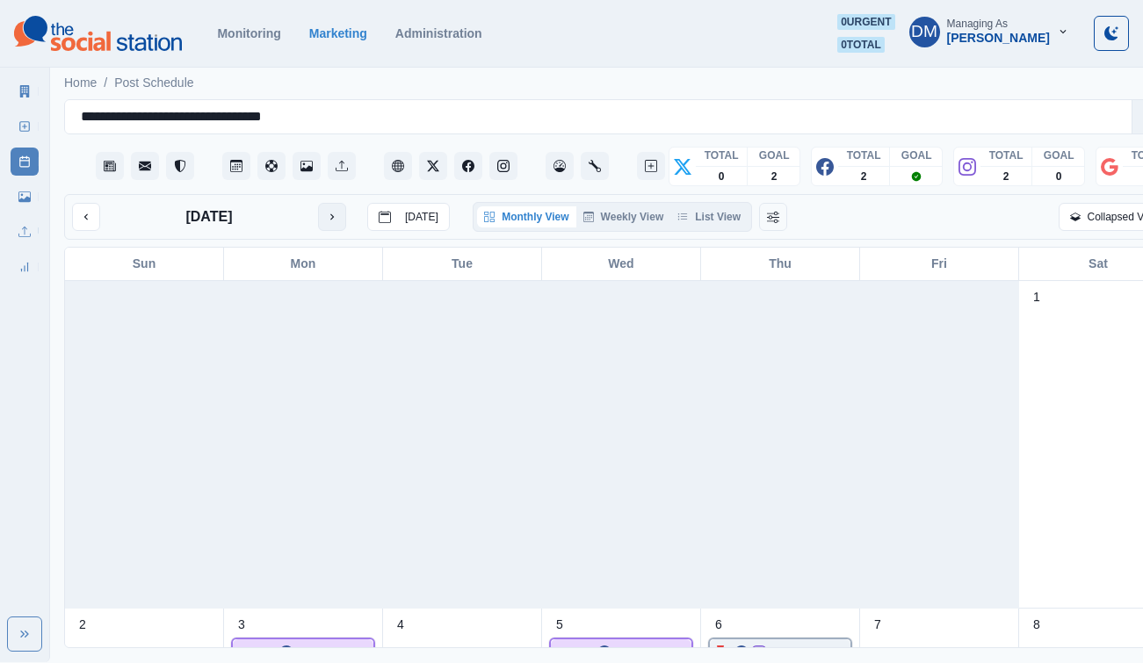
click at [326, 211] on icon "next month" at bounding box center [332, 217] width 12 height 12
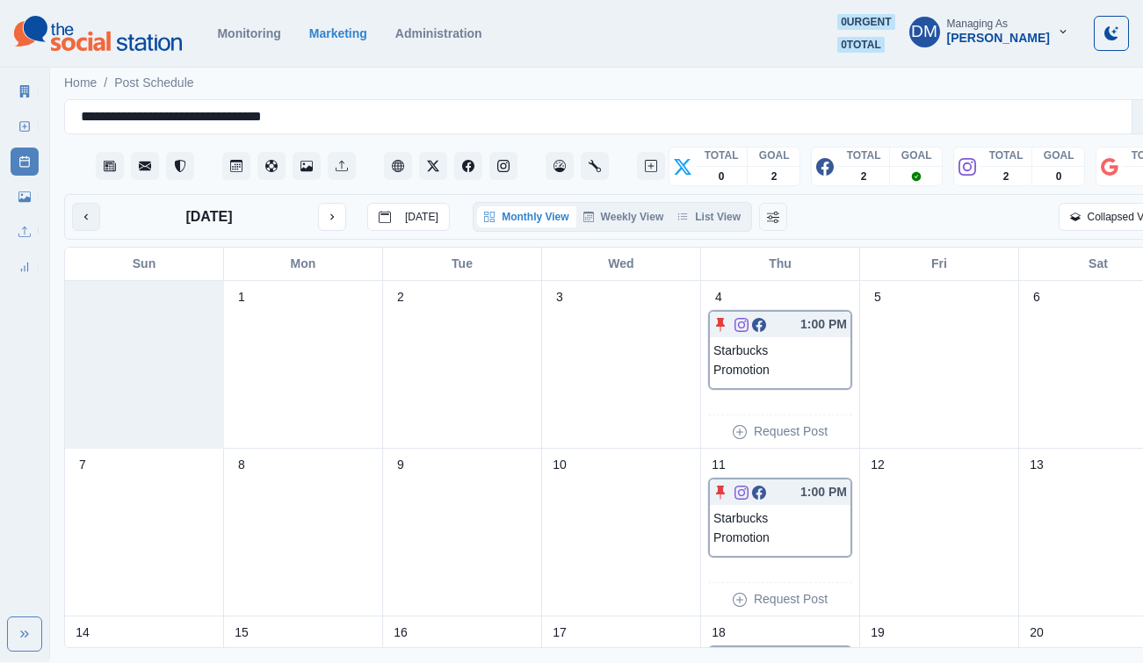
click at [80, 211] on icon "previous month" at bounding box center [86, 217] width 12 height 12
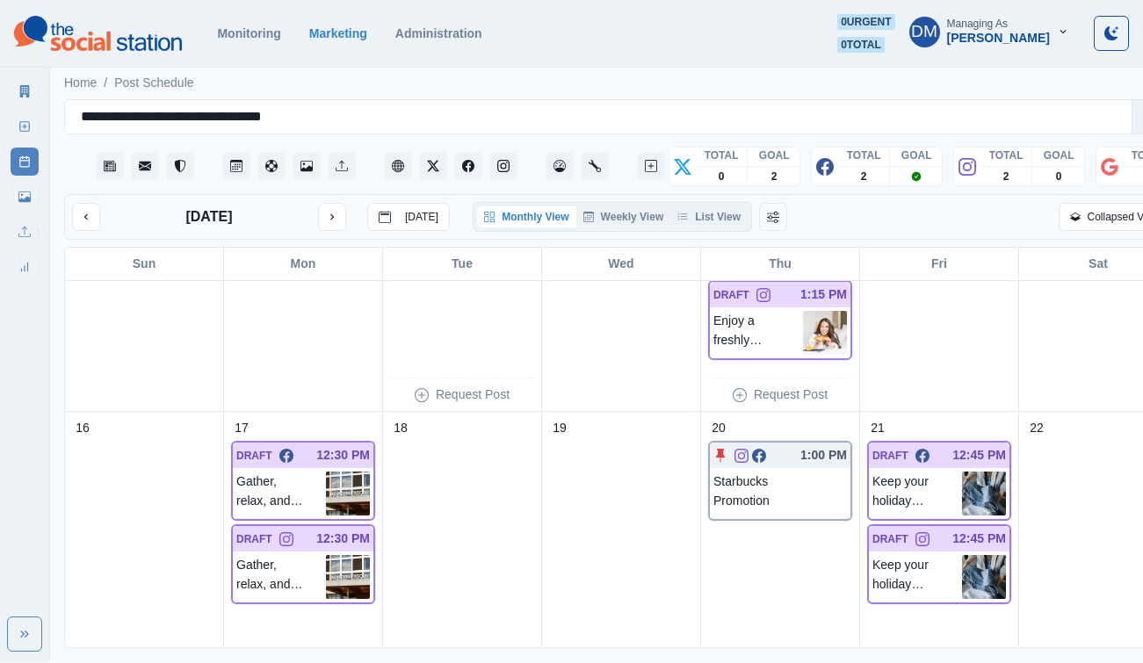
scroll to position [474, 0]
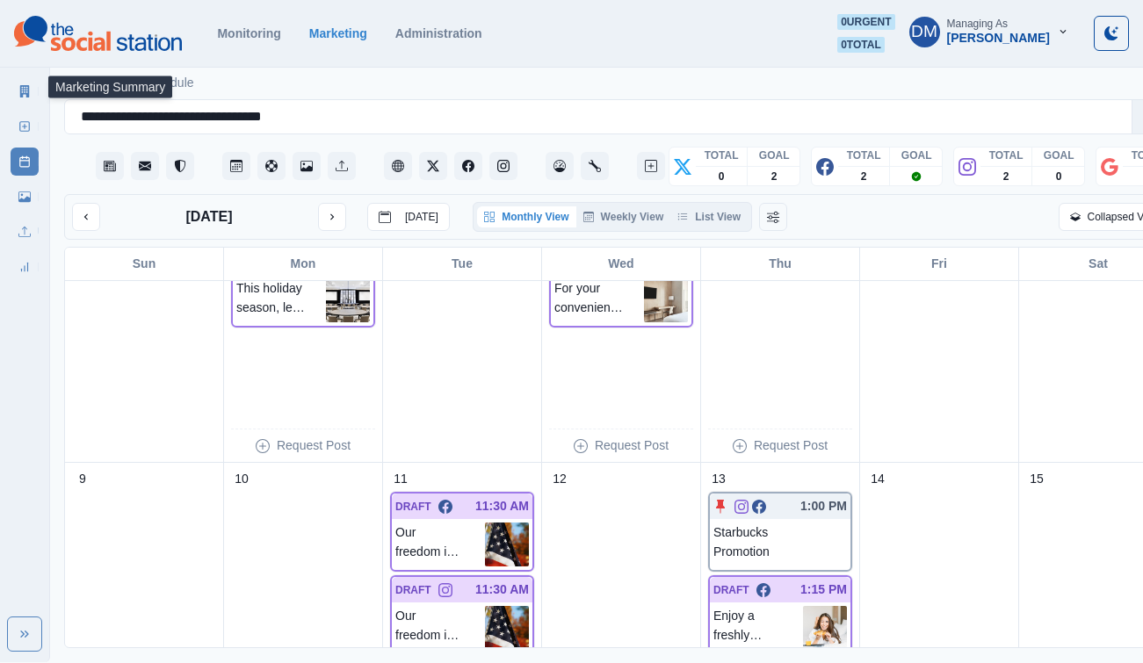
click at [32, 80] on link "Marketing Summary" at bounding box center [25, 91] width 28 height 28
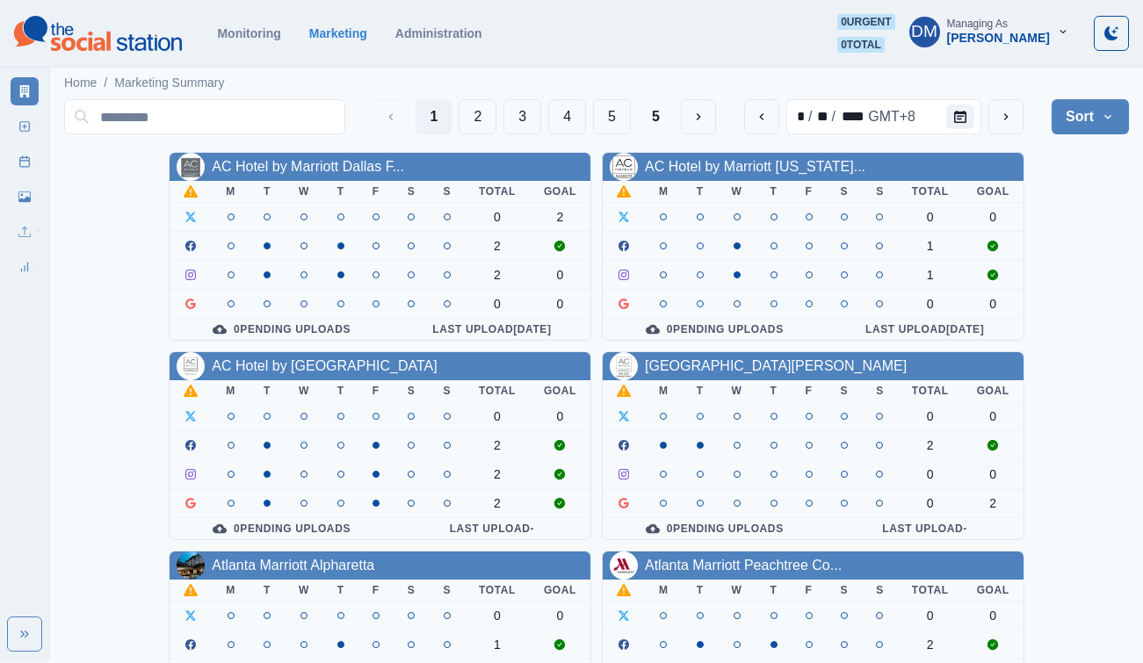
scroll to position [111, 0]
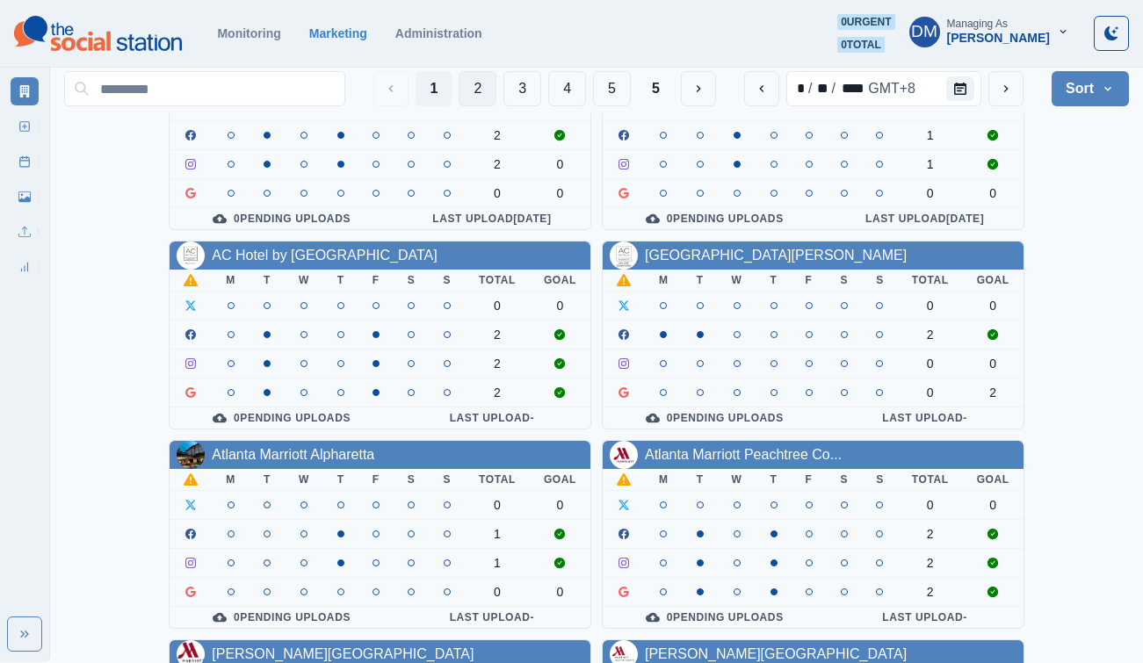
click at [496, 90] on button "2" at bounding box center [478, 88] width 38 height 35
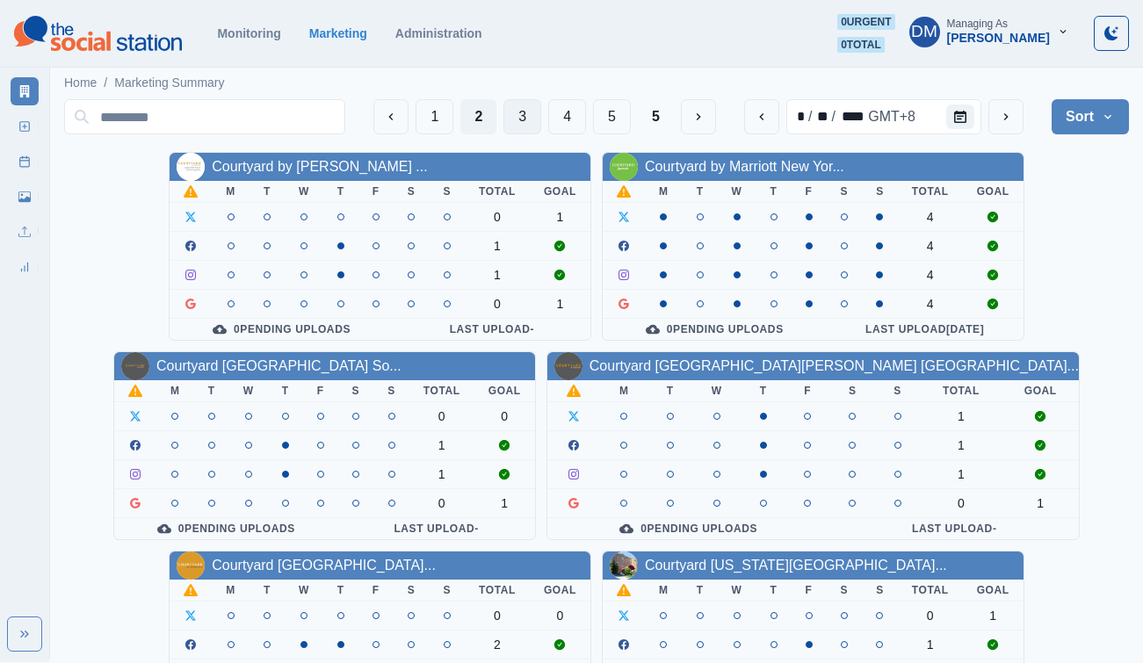
click at [541, 113] on button "3" at bounding box center [522, 116] width 38 height 35
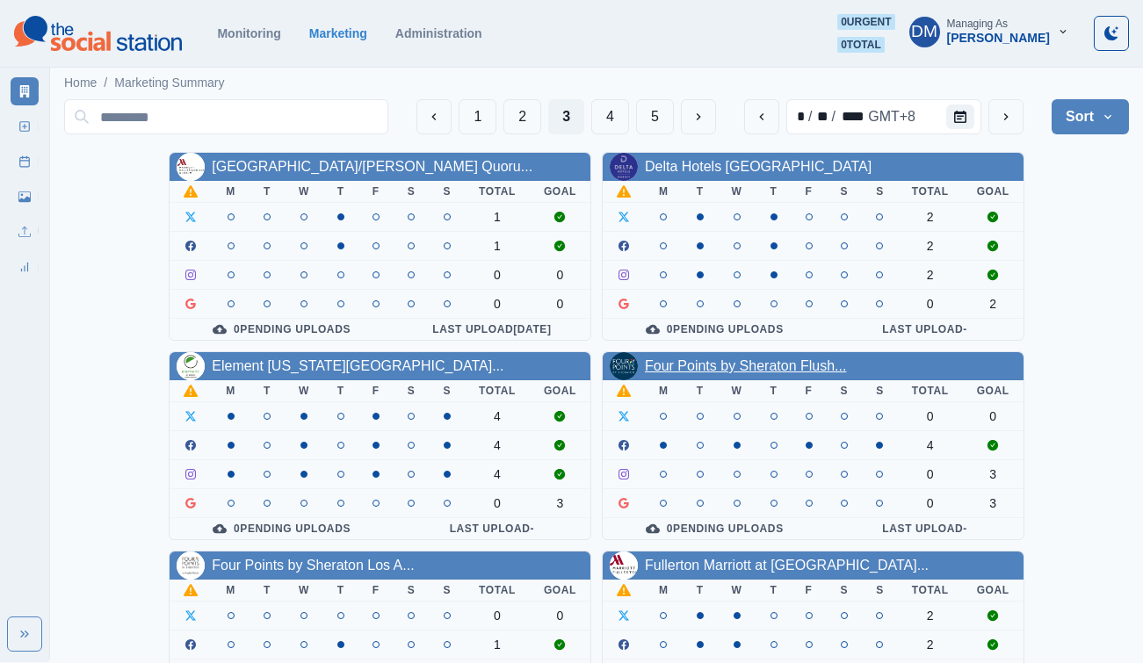
click at [645, 358] on link "Four Points by Sheraton Flush..." at bounding box center [745, 365] width 201 height 15
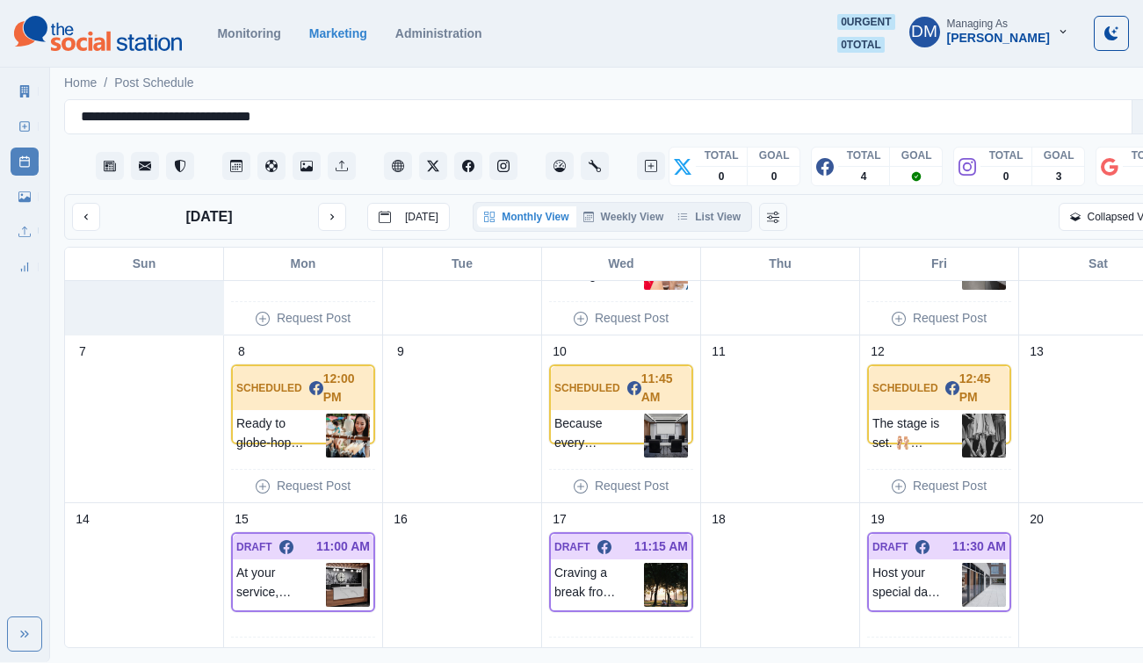
scroll to position [140, 0]
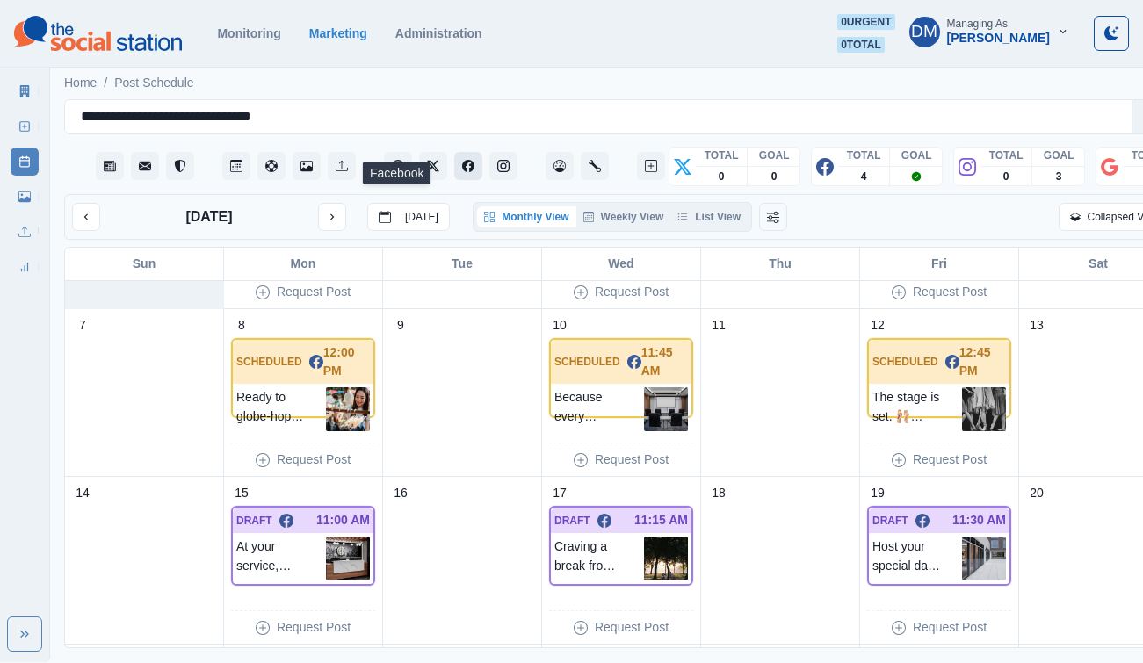
click at [462, 160] on icon "Facebook" at bounding box center [468, 166] width 12 height 12
